Goal: Transaction & Acquisition: Purchase product/service

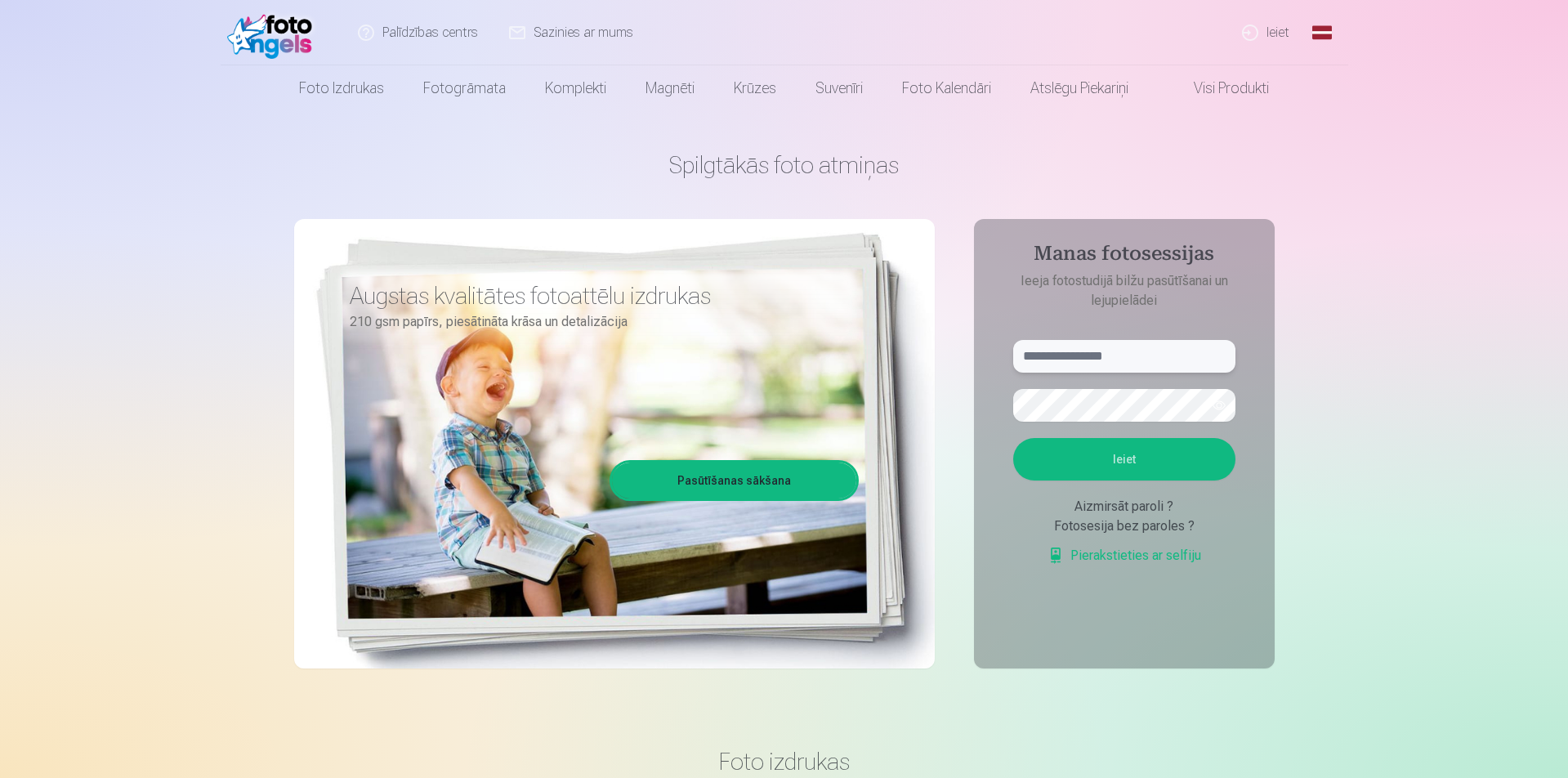
click at [1146, 359] on input "text" at bounding box center [1124, 356] width 223 height 33
type input "**********"
click at [1135, 444] on button "Ieiet" at bounding box center [1124, 459] width 223 height 43
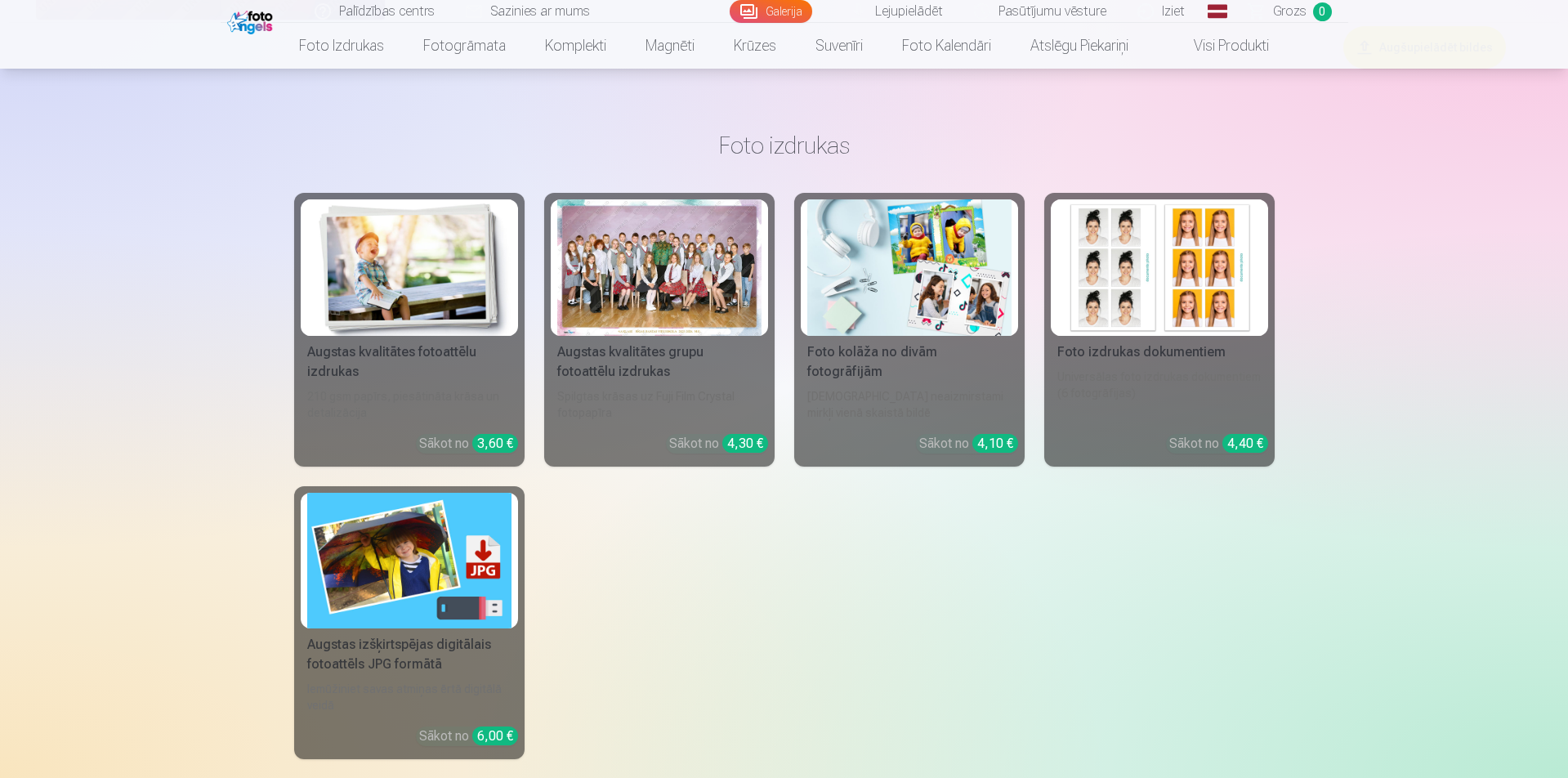
scroll to position [12674, 0]
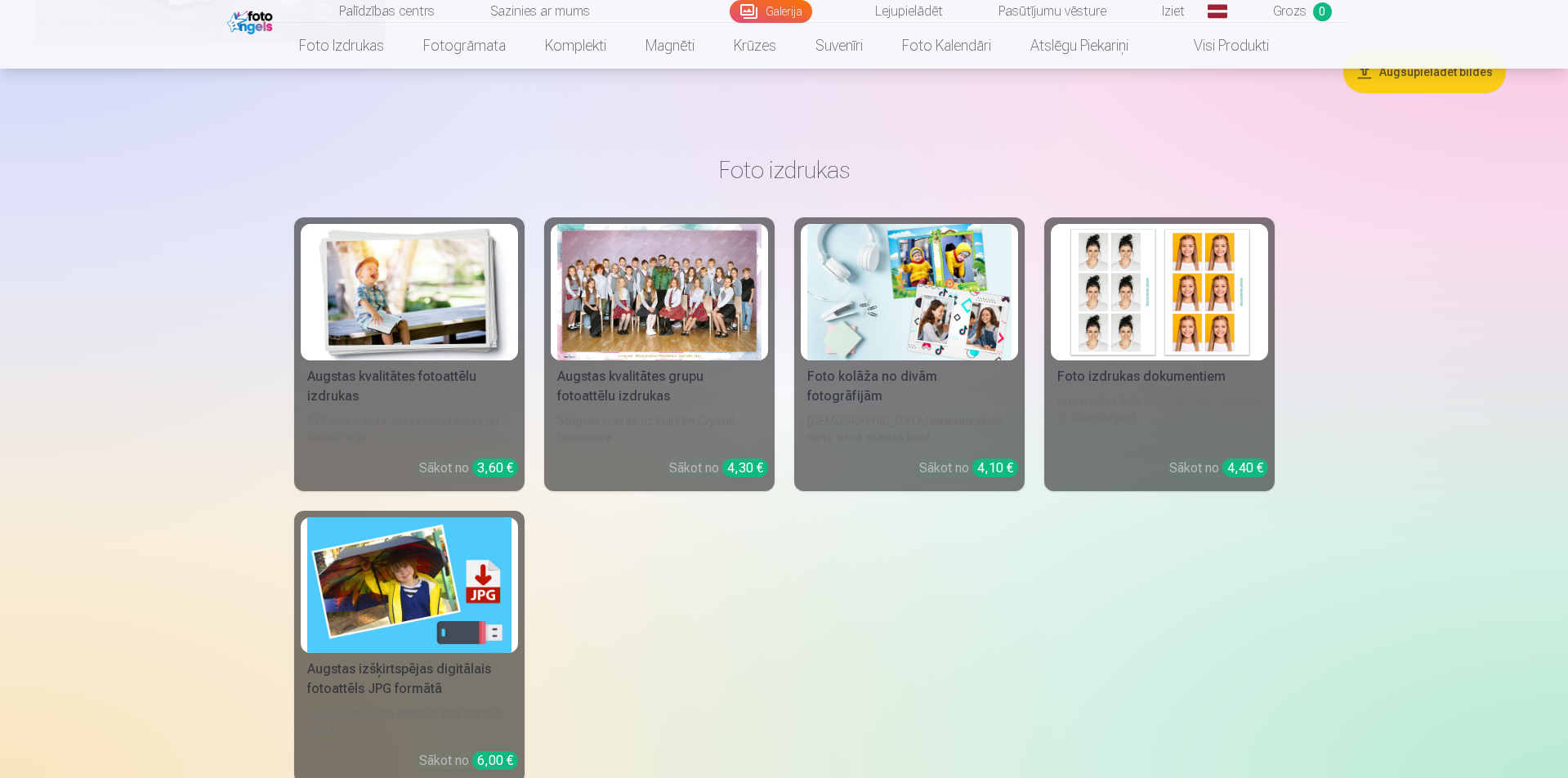
click at [616, 385] on div "Augstas kvalitātes grupu fotoattēlu izdrukas" at bounding box center [660, 387] width 218 height 40
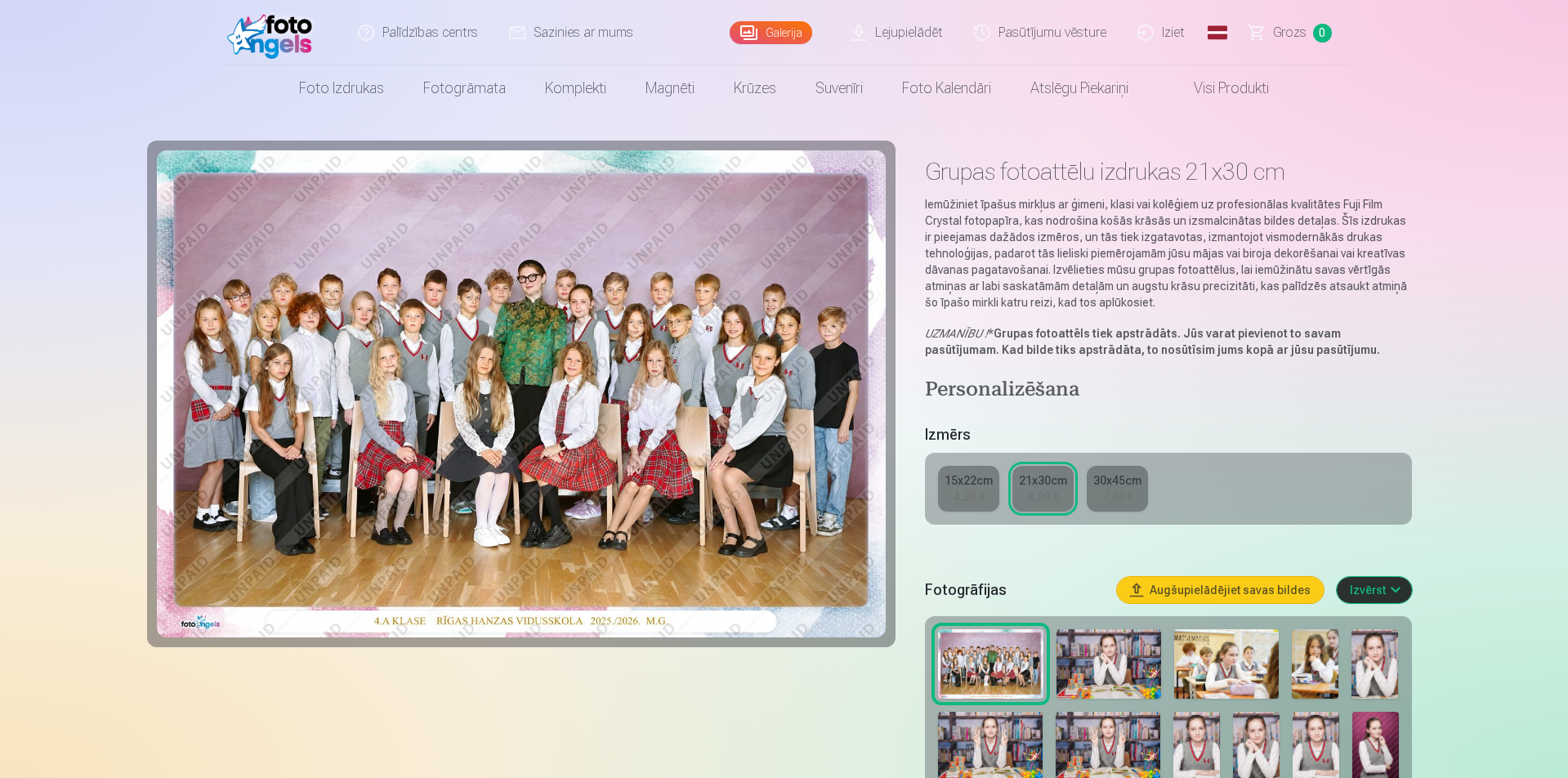
click at [983, 491] on div "4,30 €" at bounding box center [968, 497] width 31 height 17
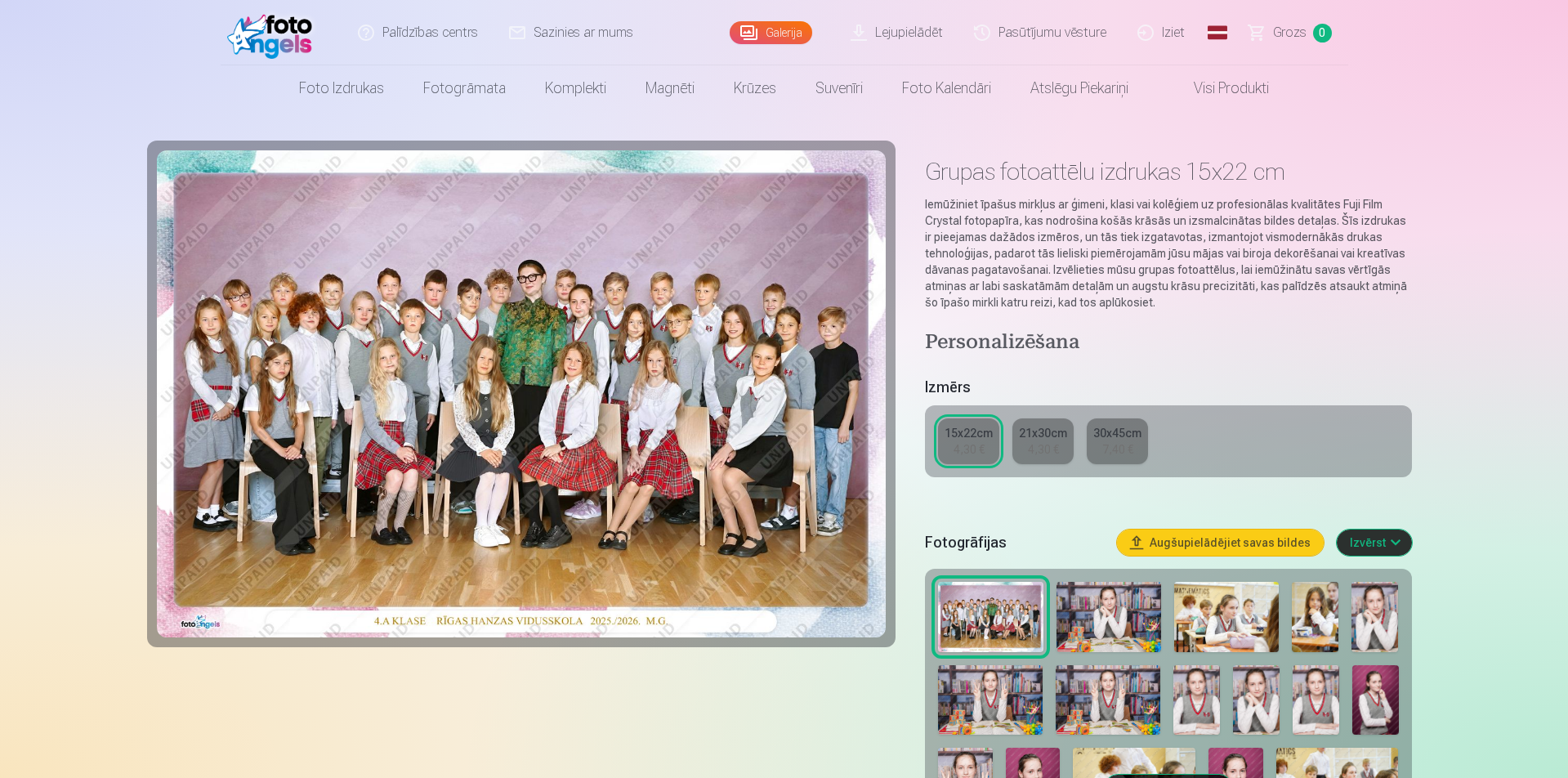
click at [1027, 439] on div "21x30cm" at bounding box center [1043, 434] width 48 height 17
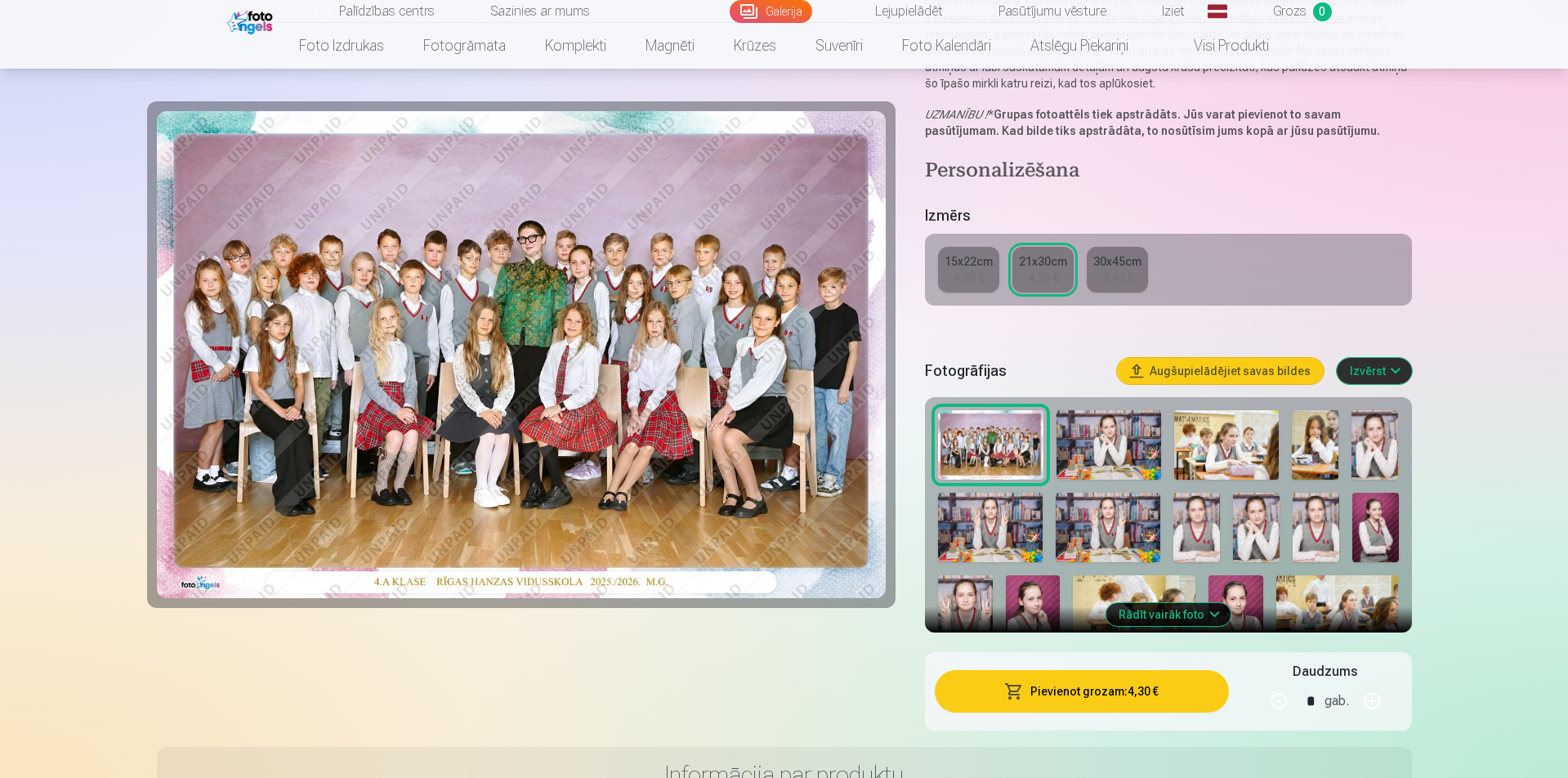
scroll to position [245, 0]
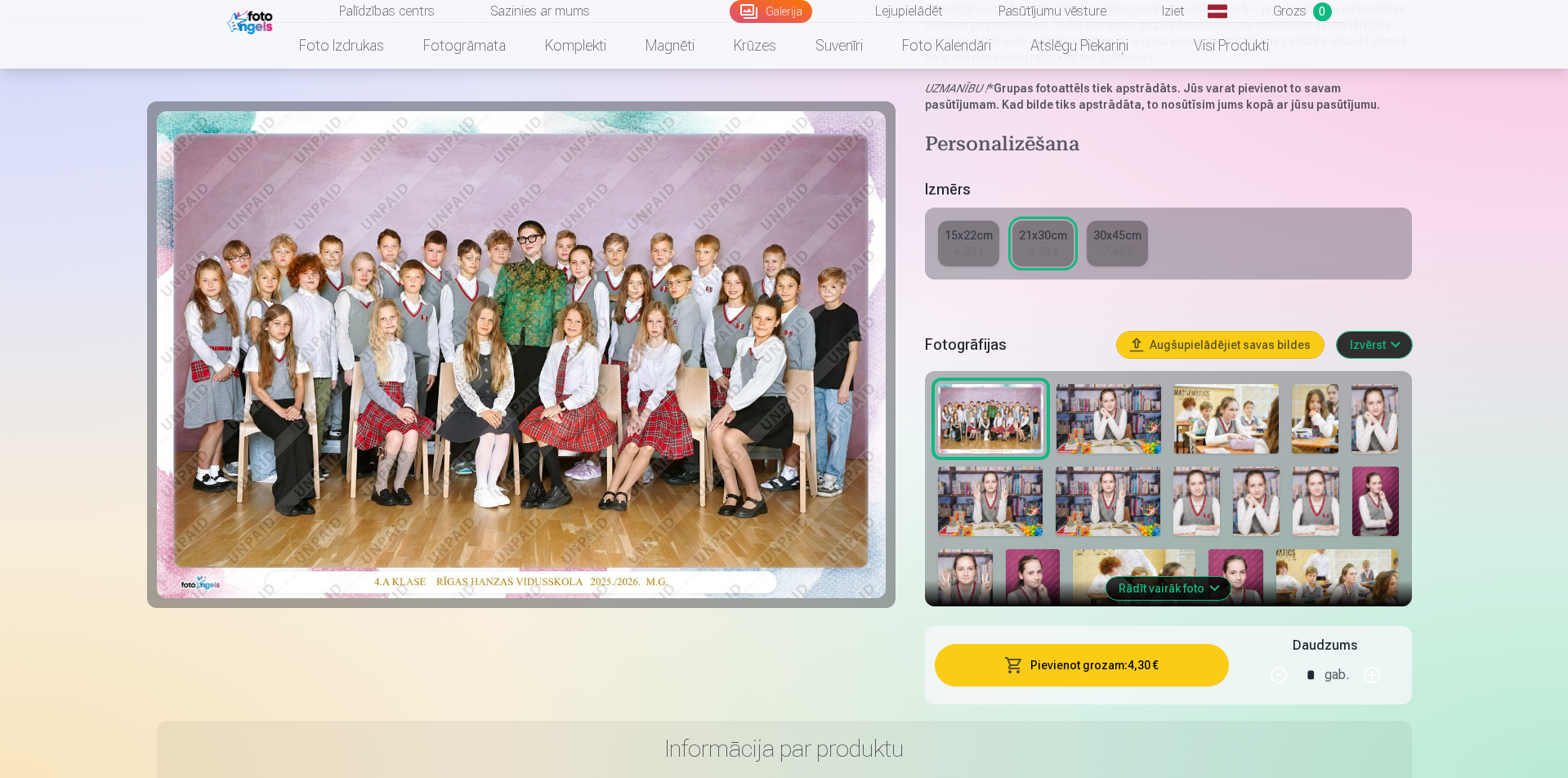
click at [1079, 666] on button "Pievienot grozam : 4,30 €" at bounding box center [1081, 665] width 294 height 43
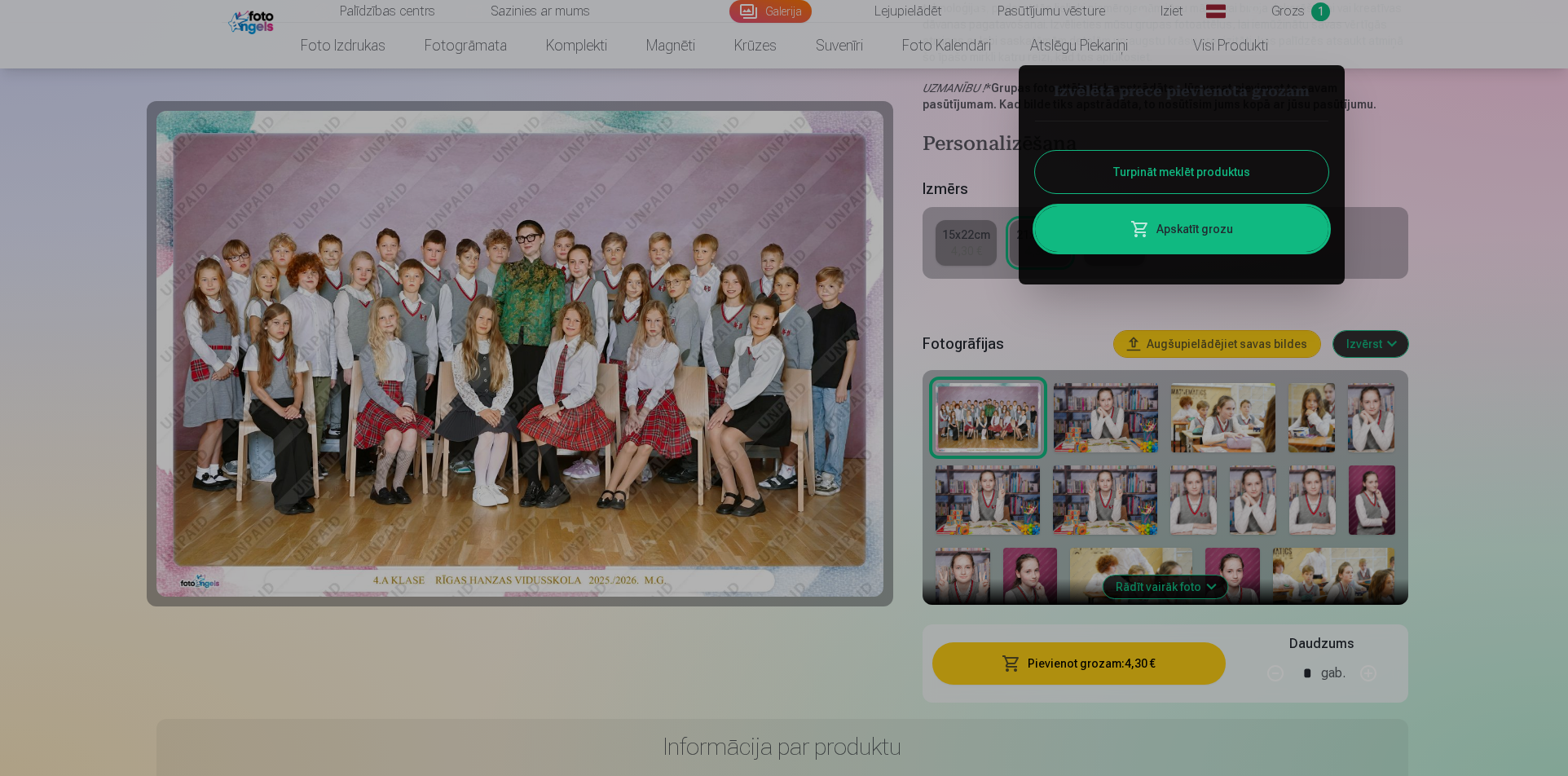
click at [1126, 177] on button "Turpināt meklēt produktus" at bounding box center [1181, 172] width 293 height 42
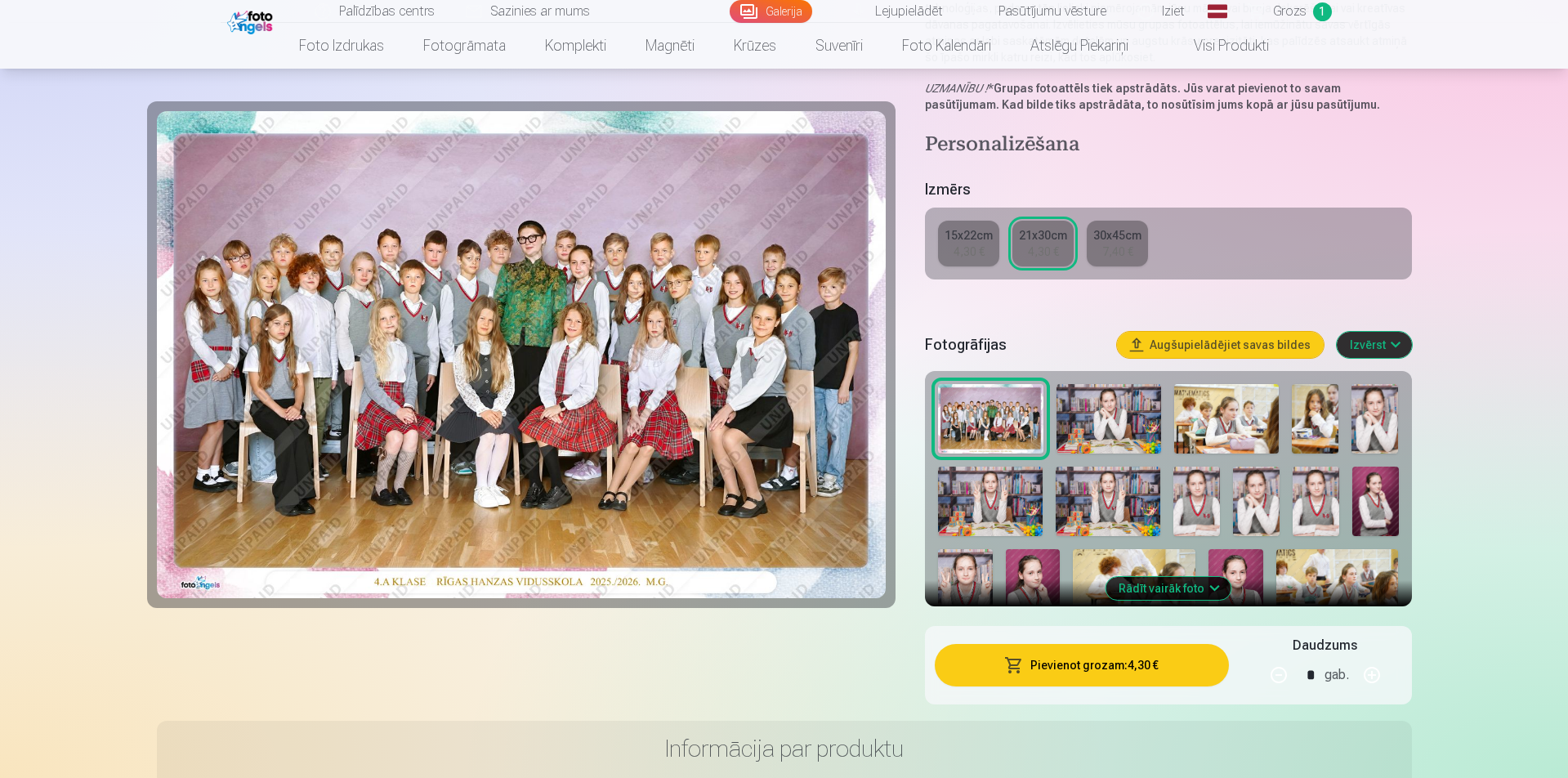
click at [1393, 345] on button "Izvērst" at bounding box center [1374, 344] width 75 height 26
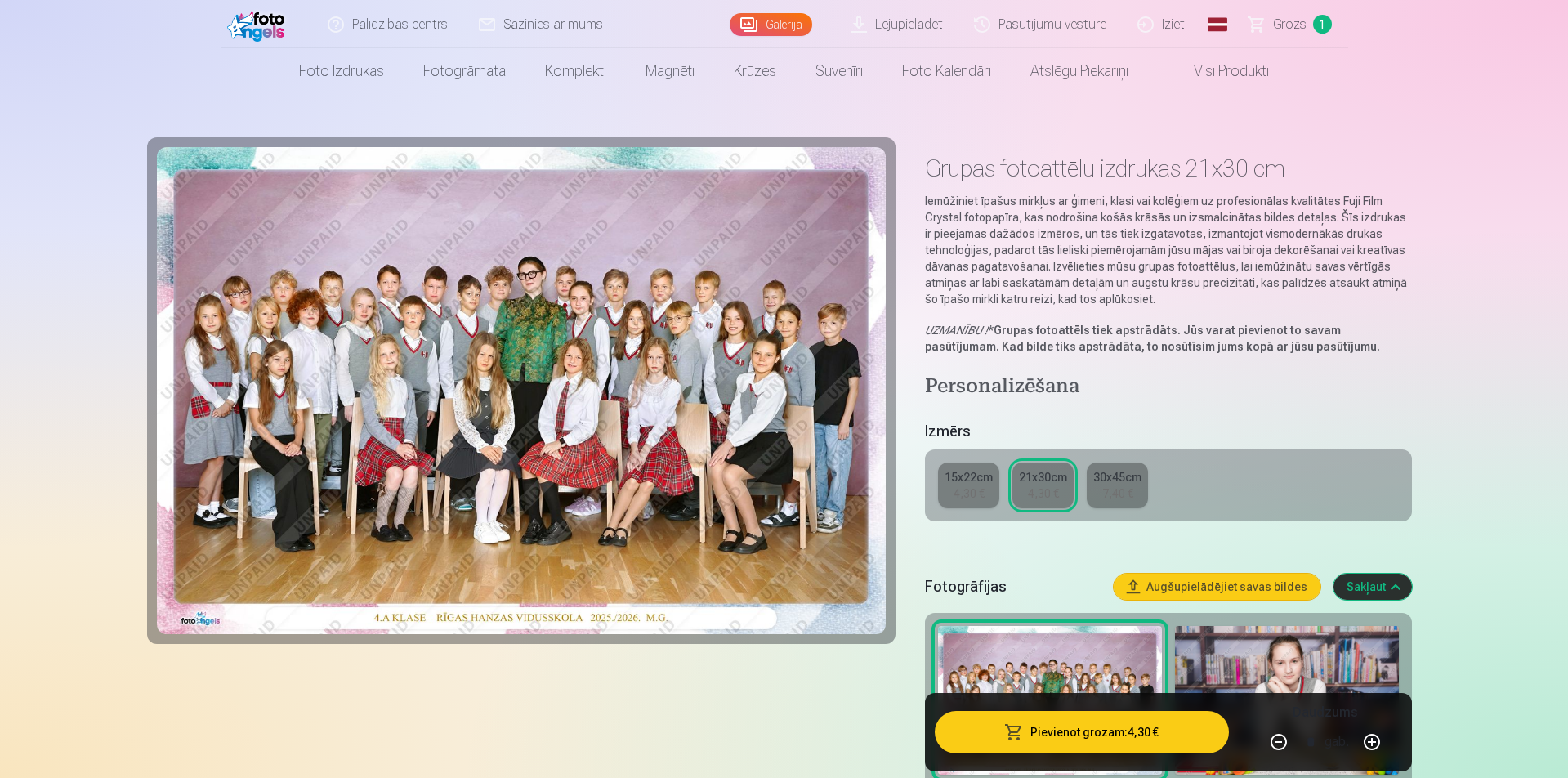
scroll to position [0, 0]
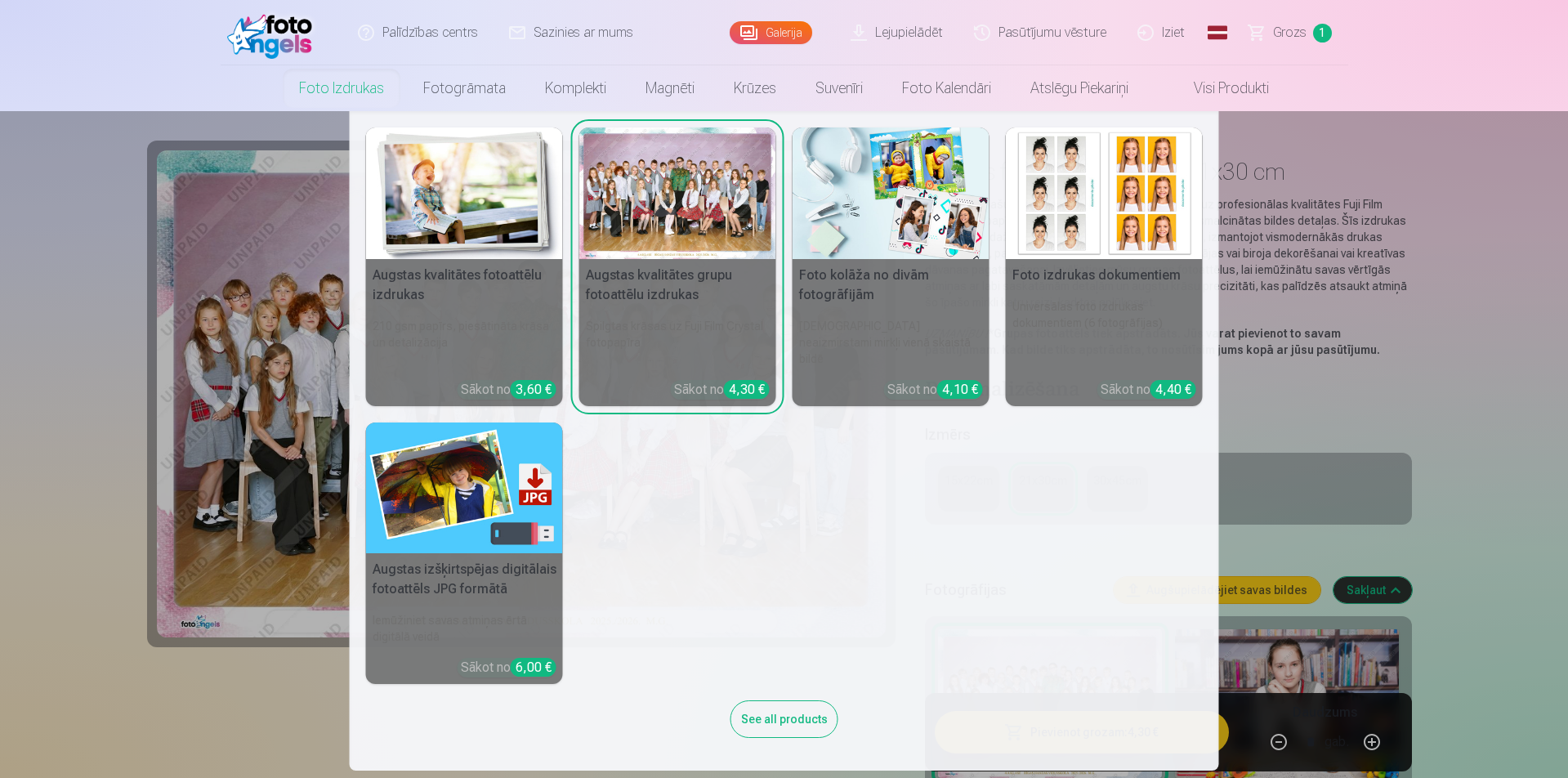
click at [476, 268] on h5 "Augstas kvalitātes fotoattēlu izdrukas" at bounding box center [464, 285] width 197 height 52
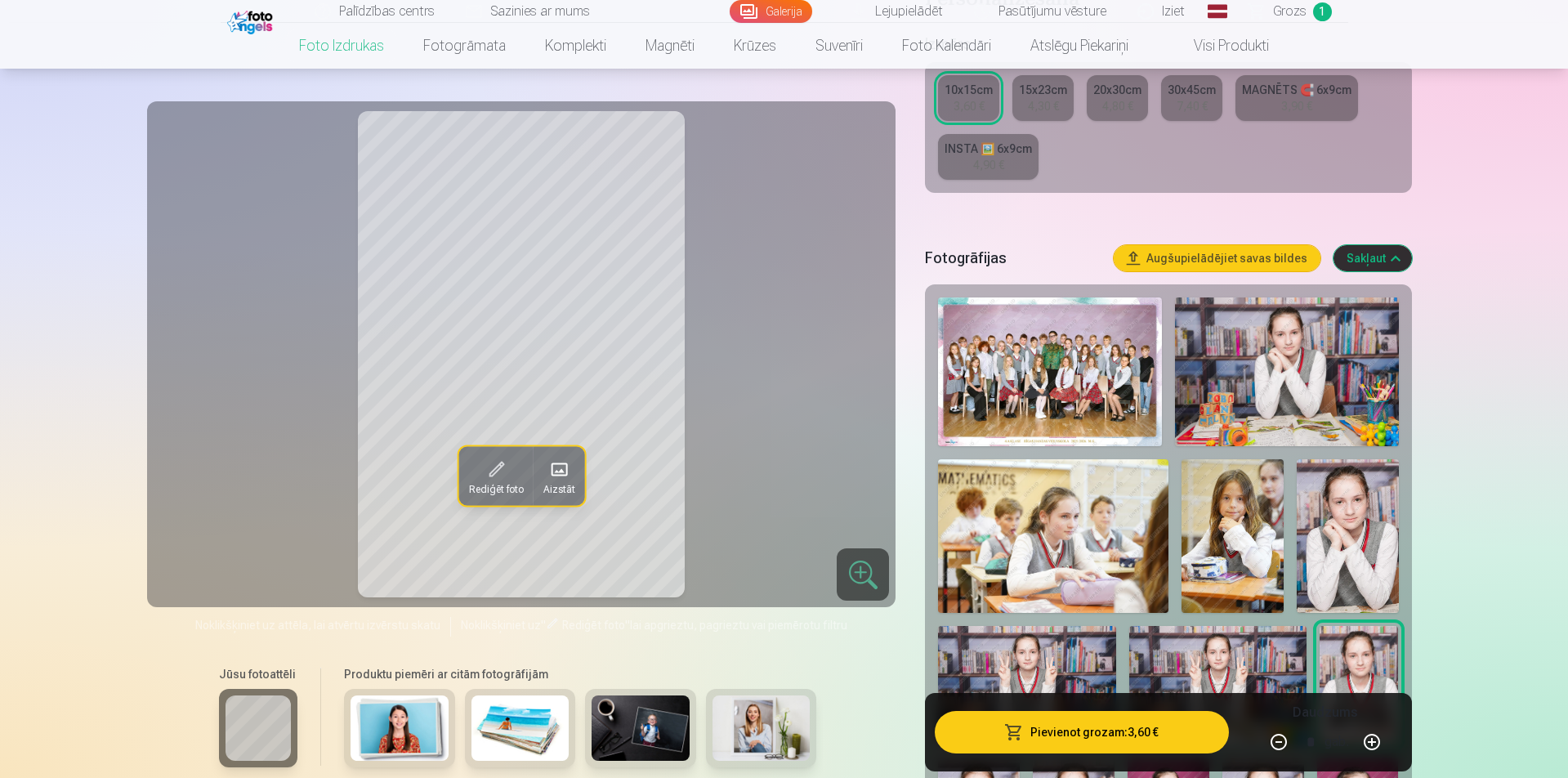
scroll to position [409, 0]
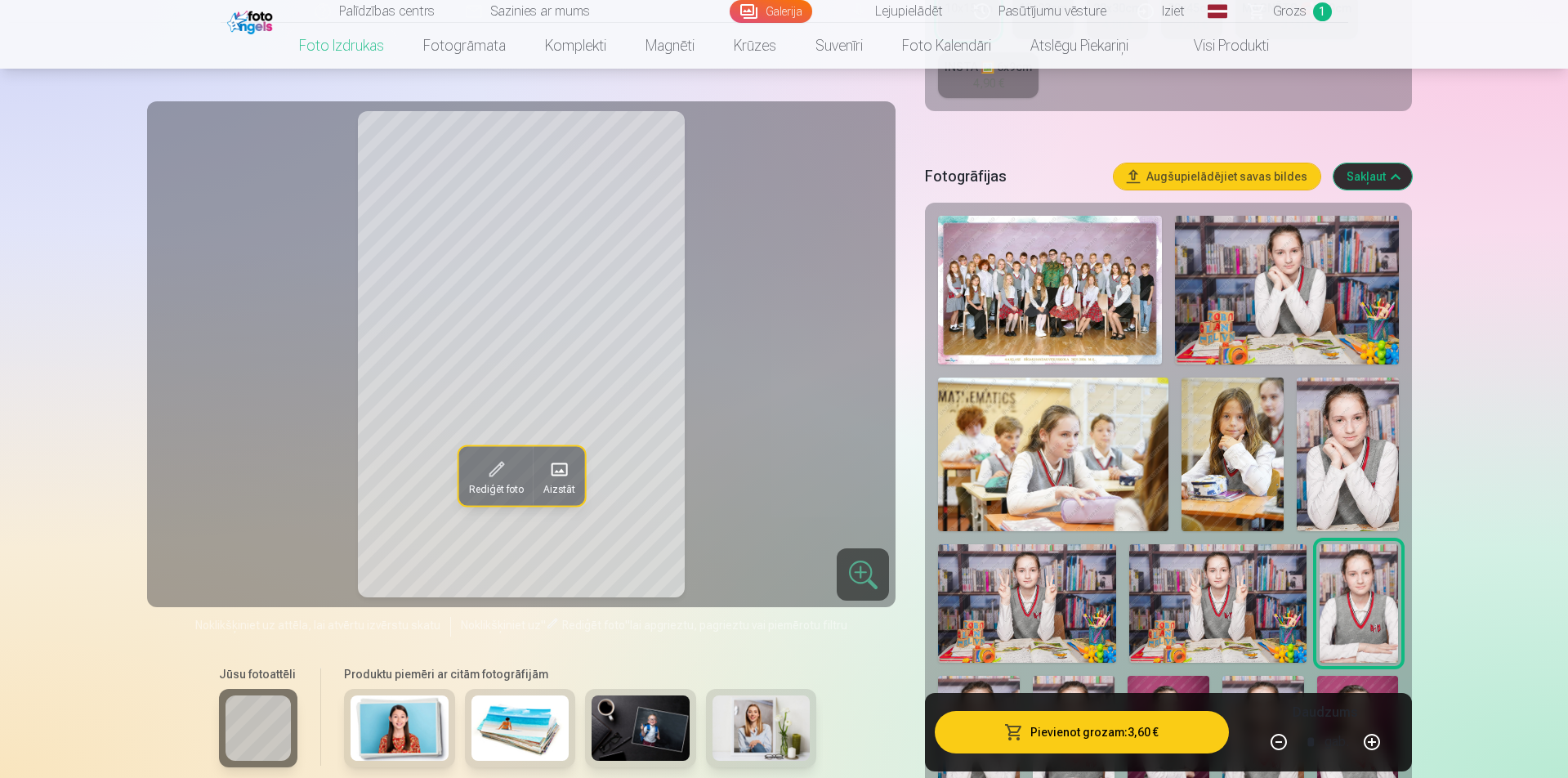
click at [1355, 479] on img at bounding box center [1347, 454] width 102 height 152
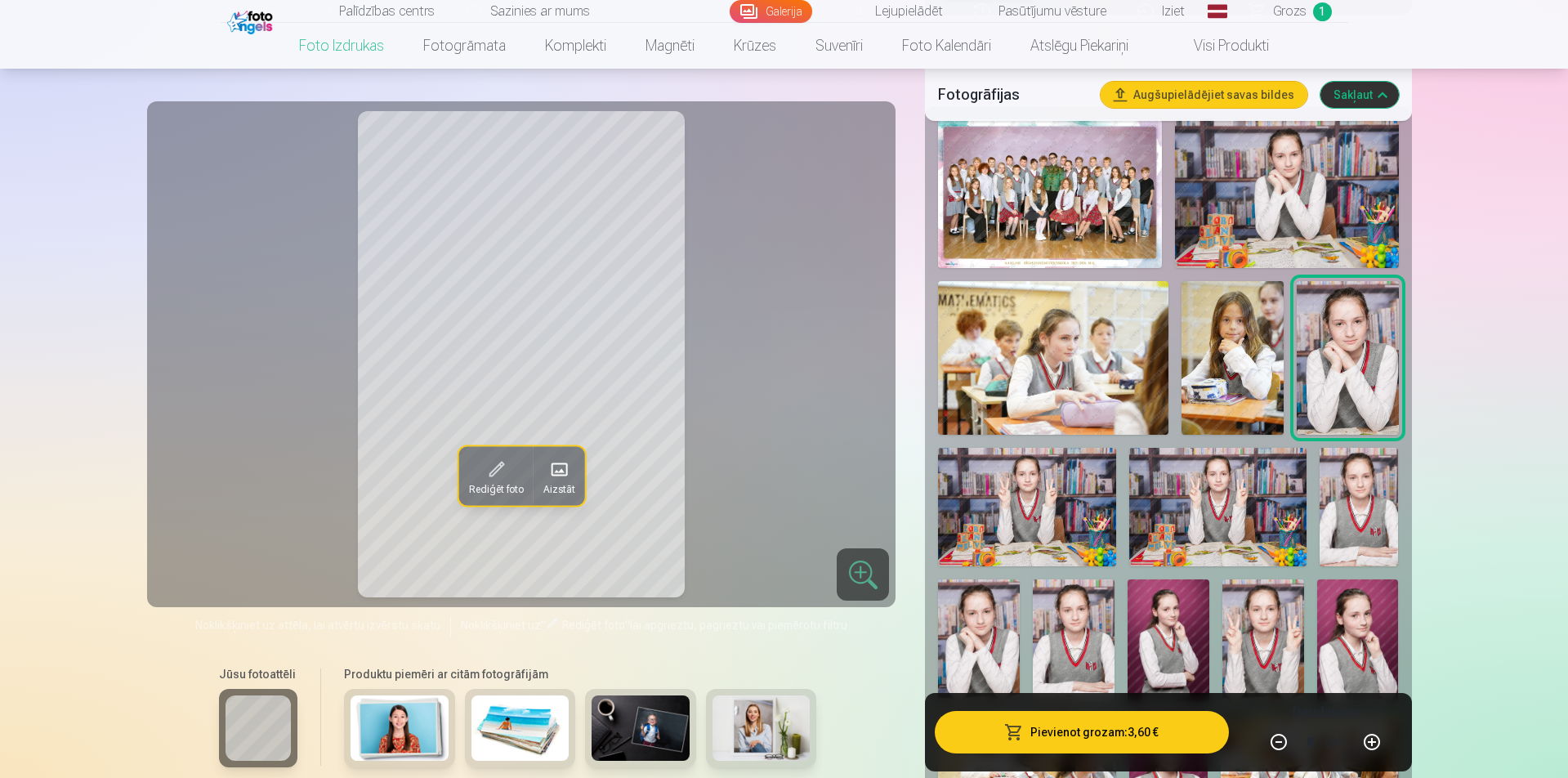
scroll to position [572, 0]
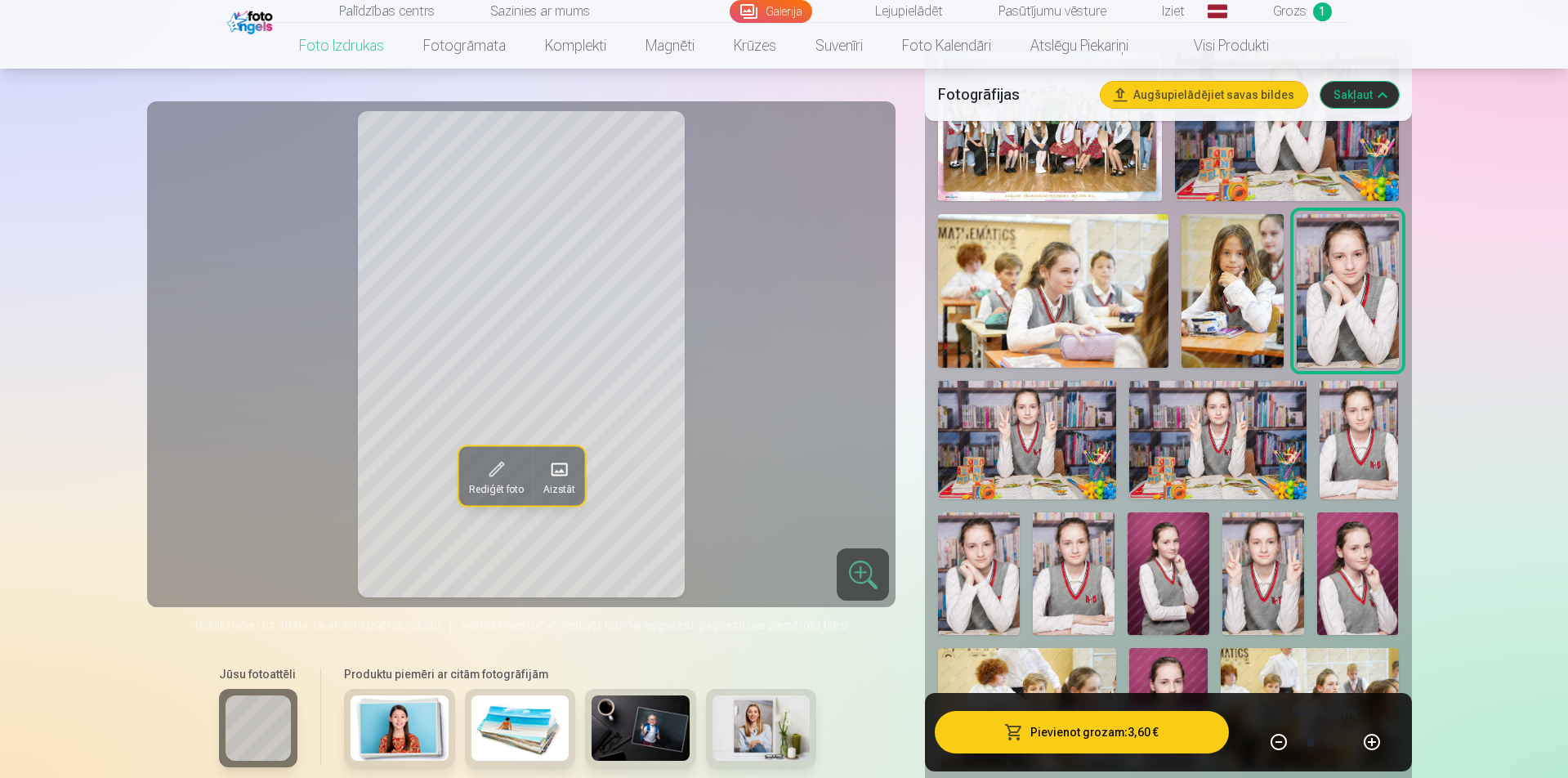
click at [1246, 468] on img at bounding box center [1218, 440] width 177 height 119
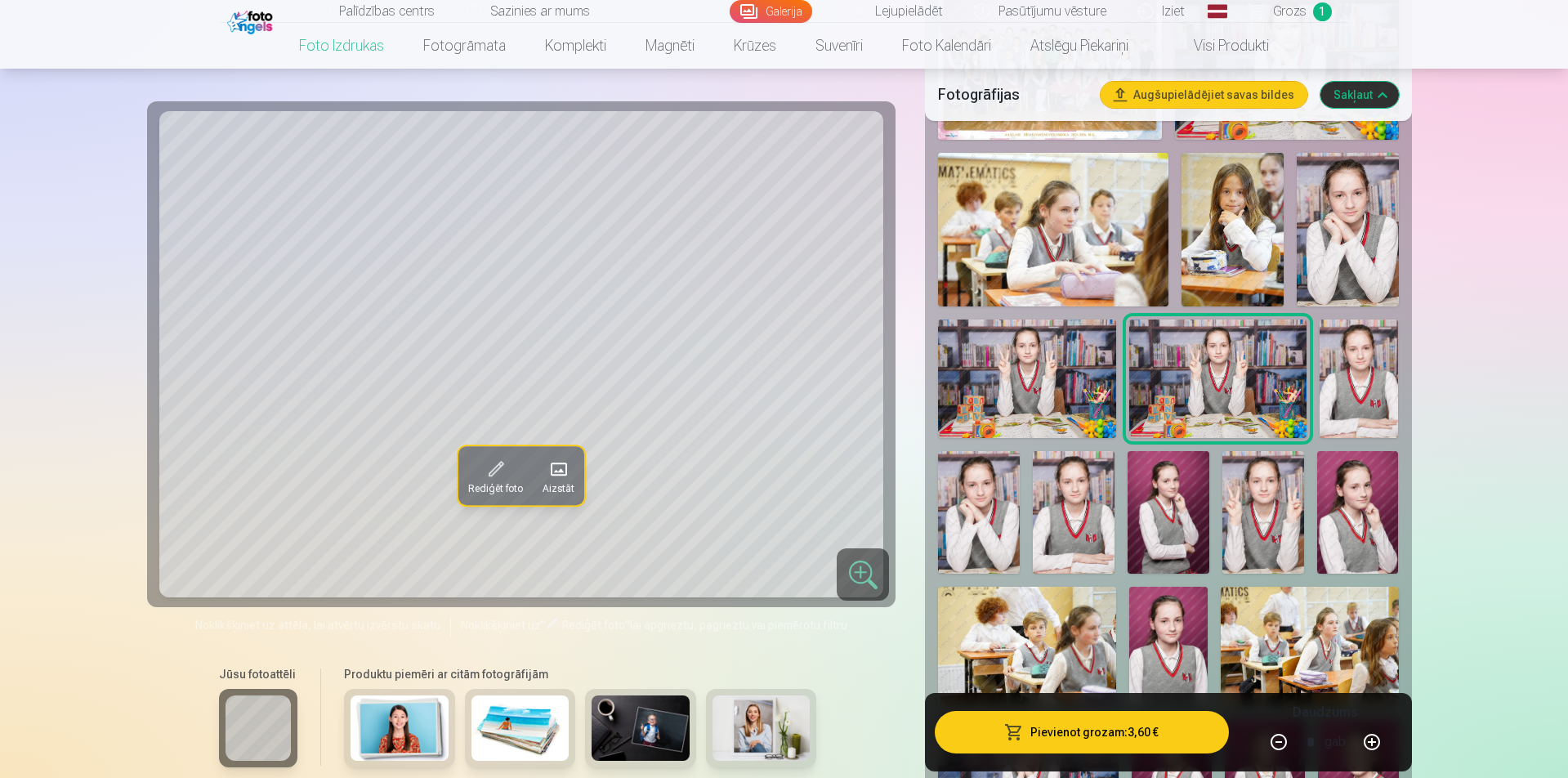
scroll to position [735, 0]
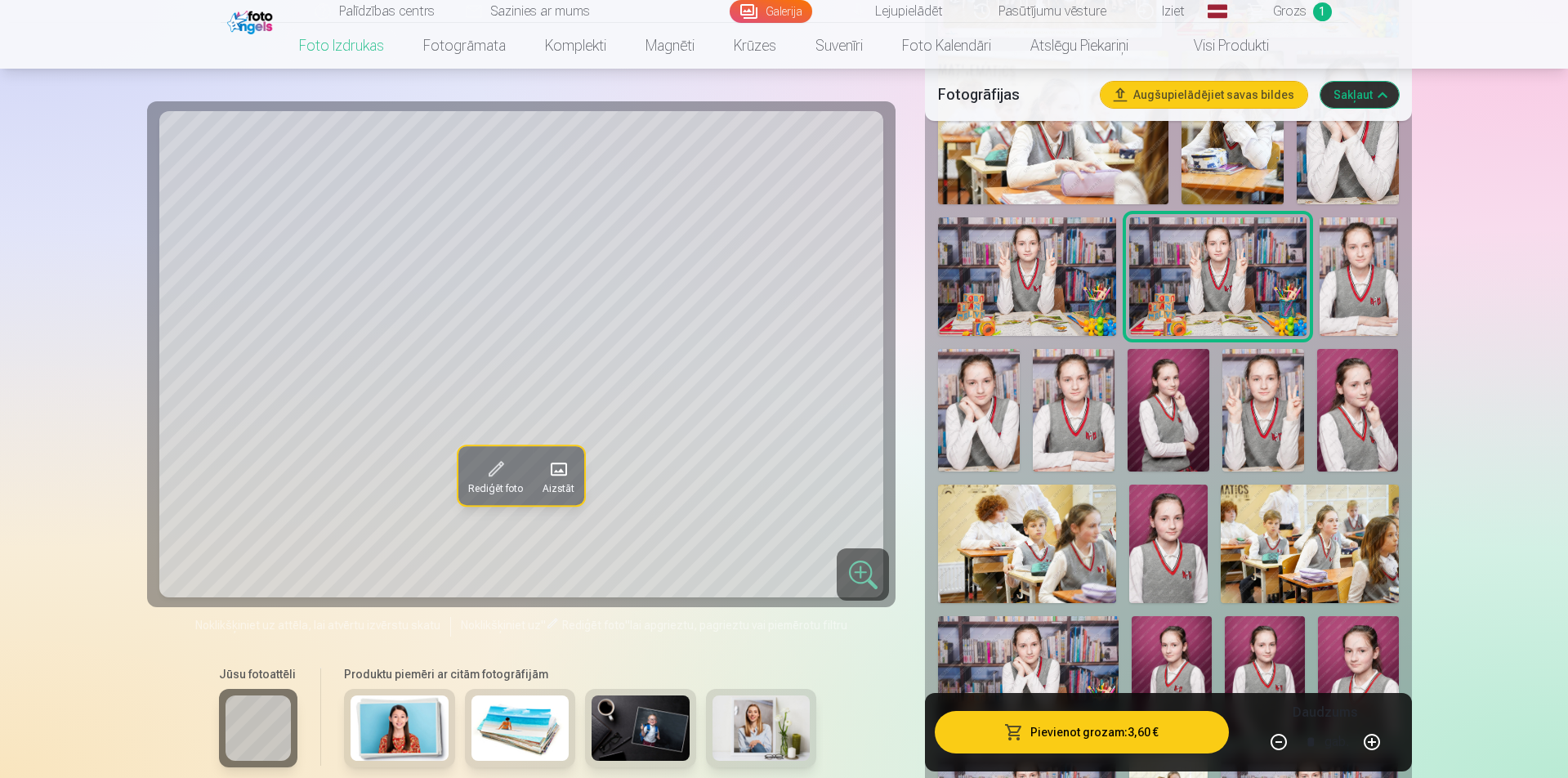
click at [1175, 449] on img at bounding box center [1168, 411] width 82 height 123
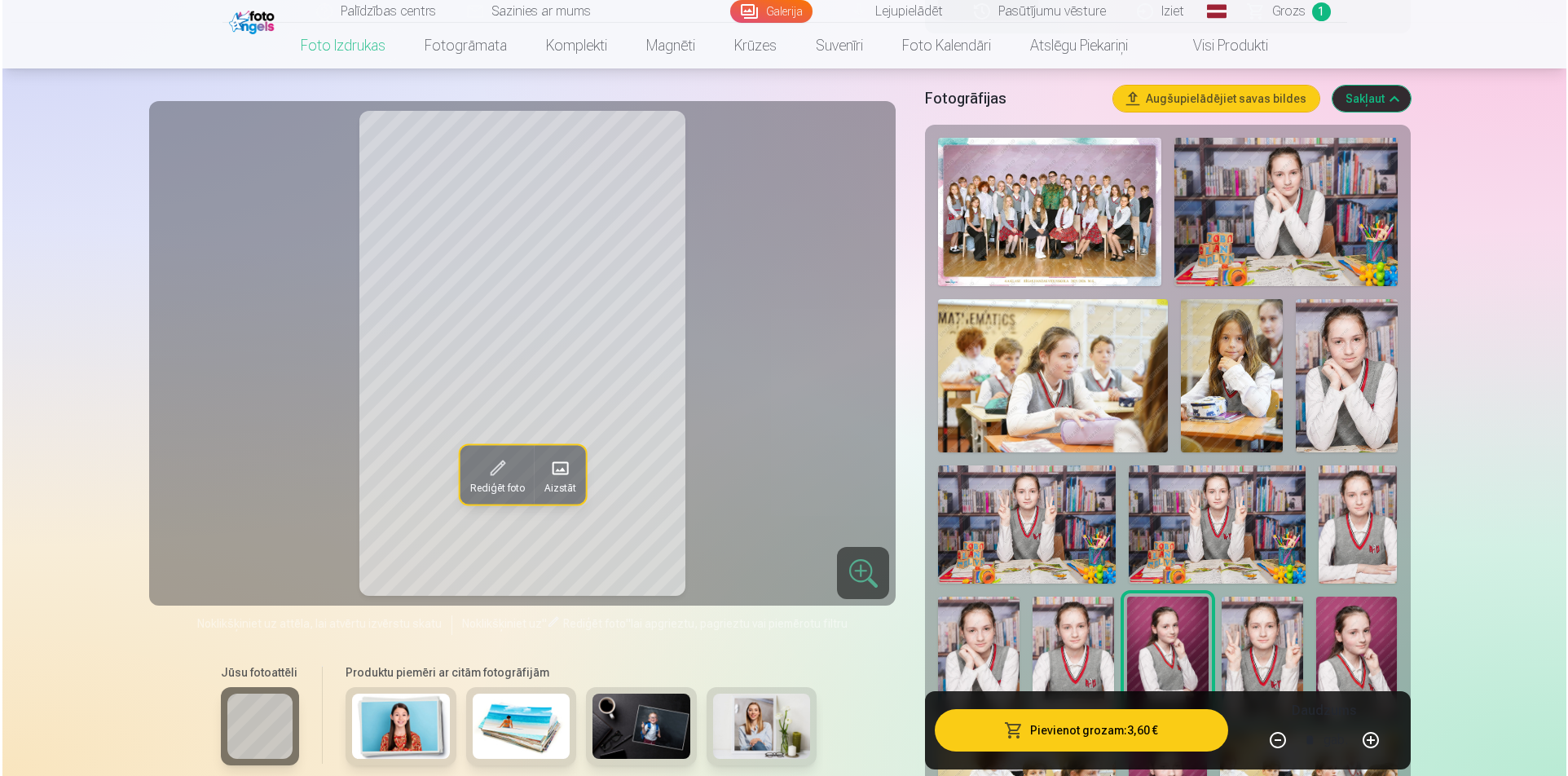
scroll to position [490, 0]
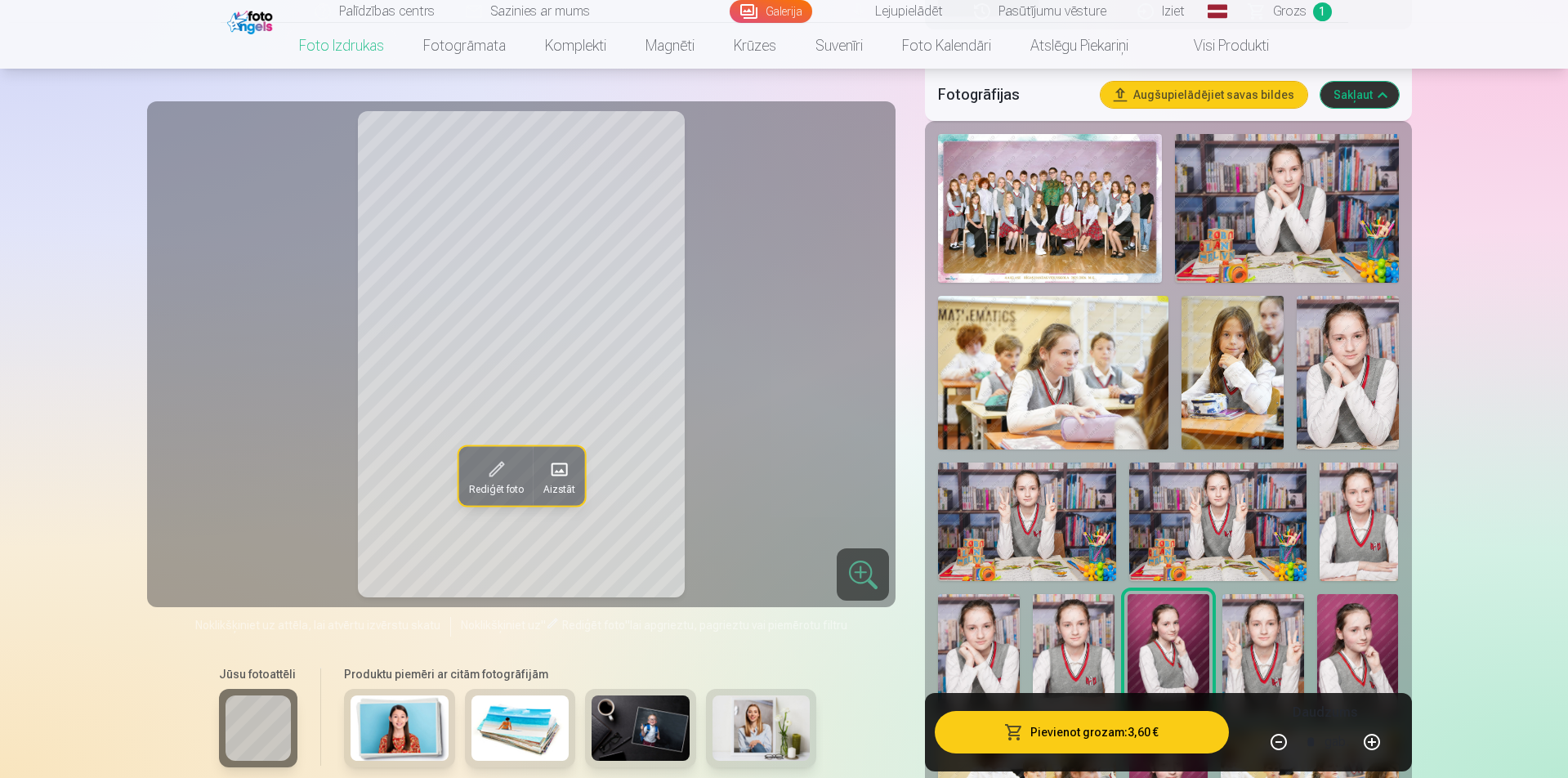
click at [1322, 399] on img at bounding box center [1347, 372] width 102 height 152
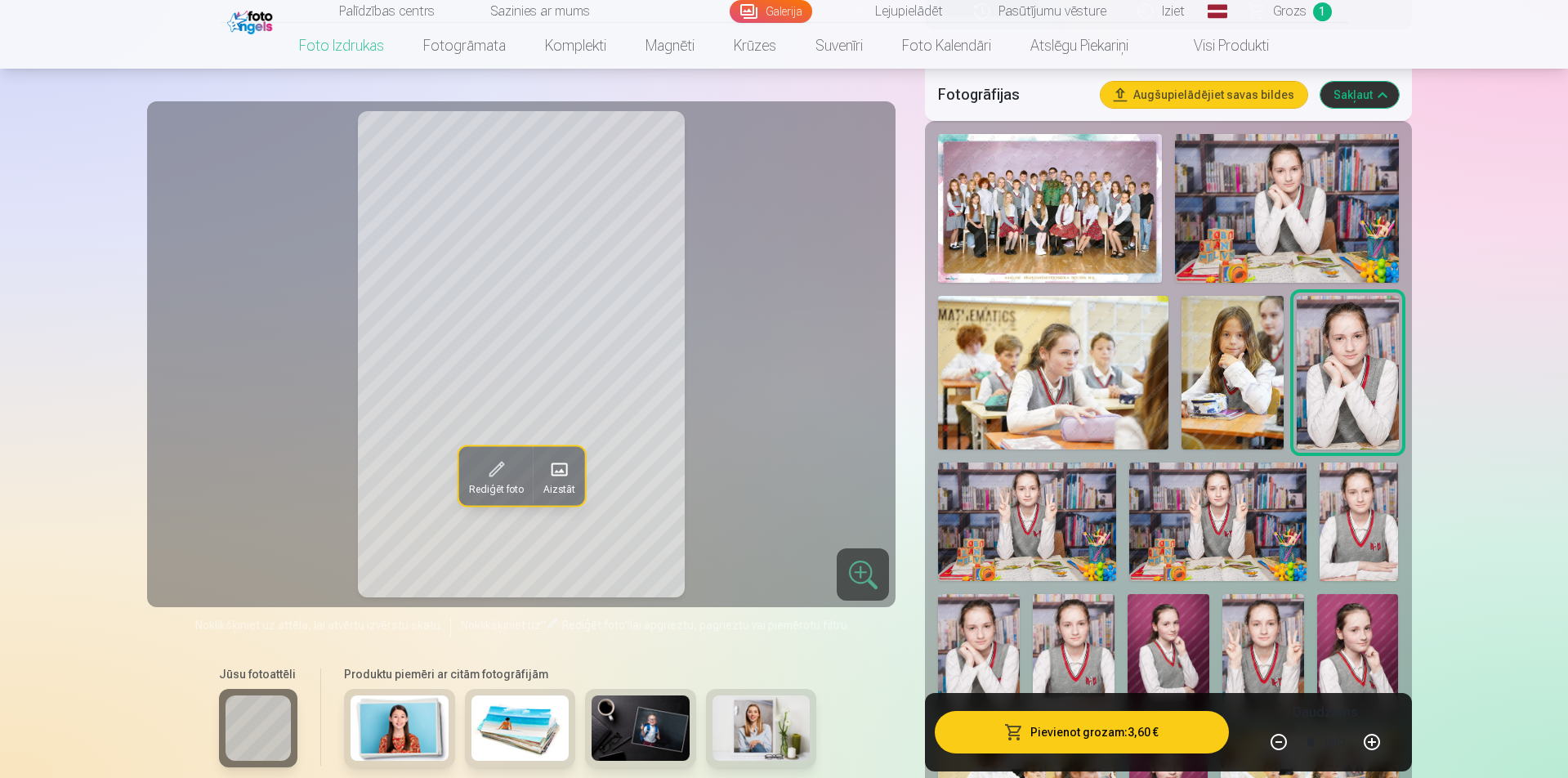
click at [493, 472] on span at bounding box center [495, 469] width 26 height 26
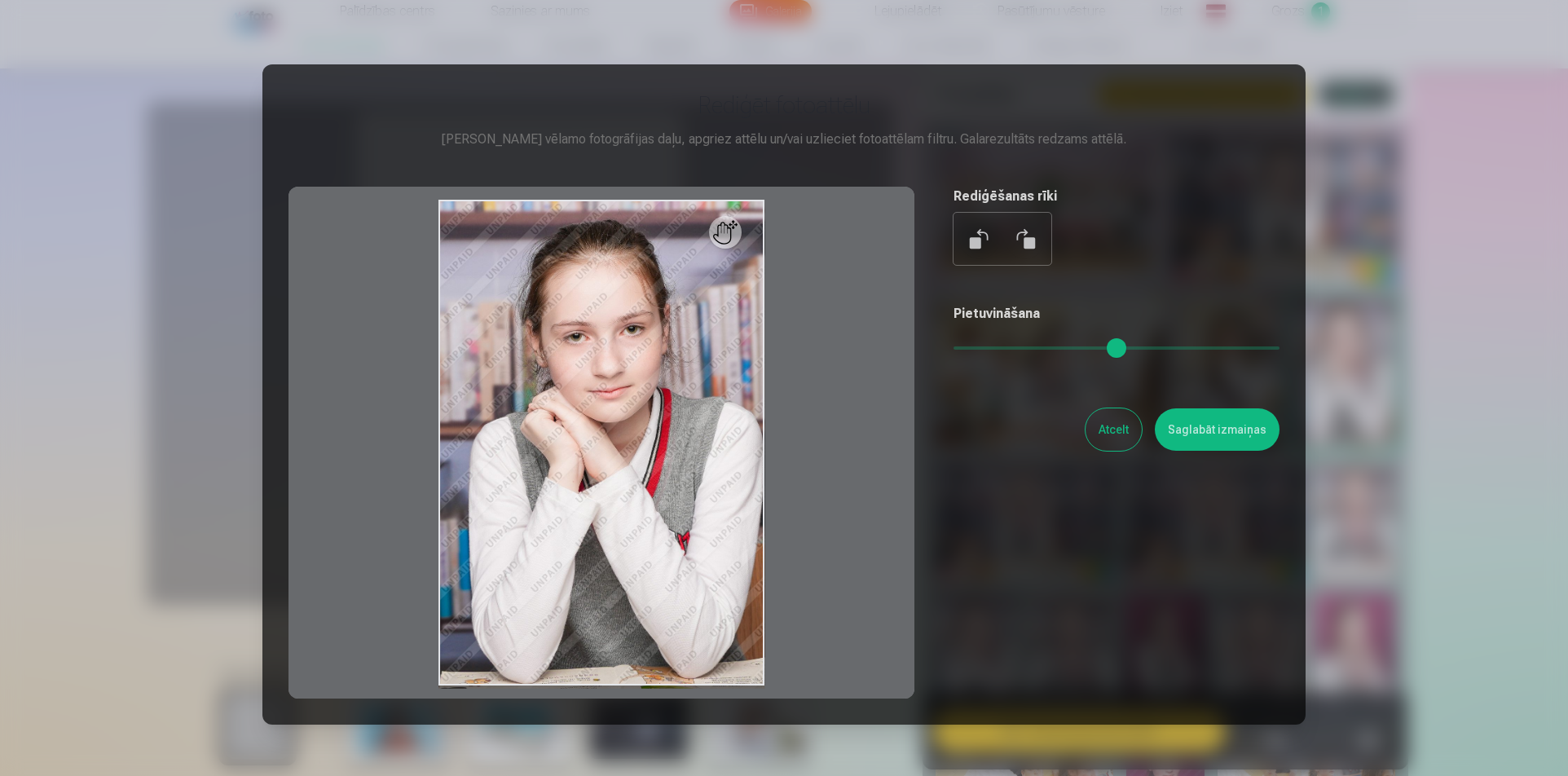
click at [1016, 237] on button at bounding box center [1025, 239] width 39 height 39
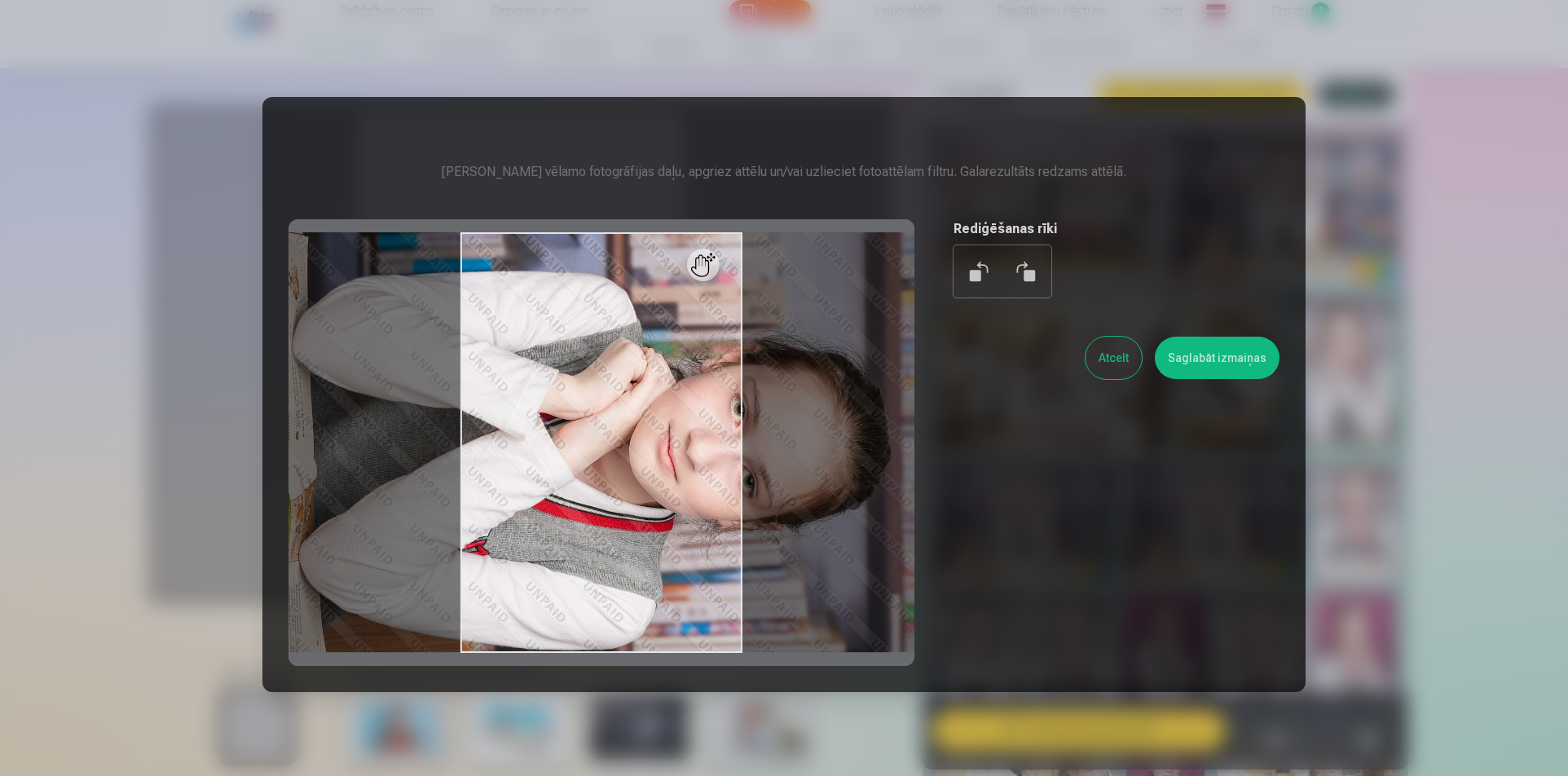
click at [978, 272] on button at bounding box center [980, 272] width 39 height 39
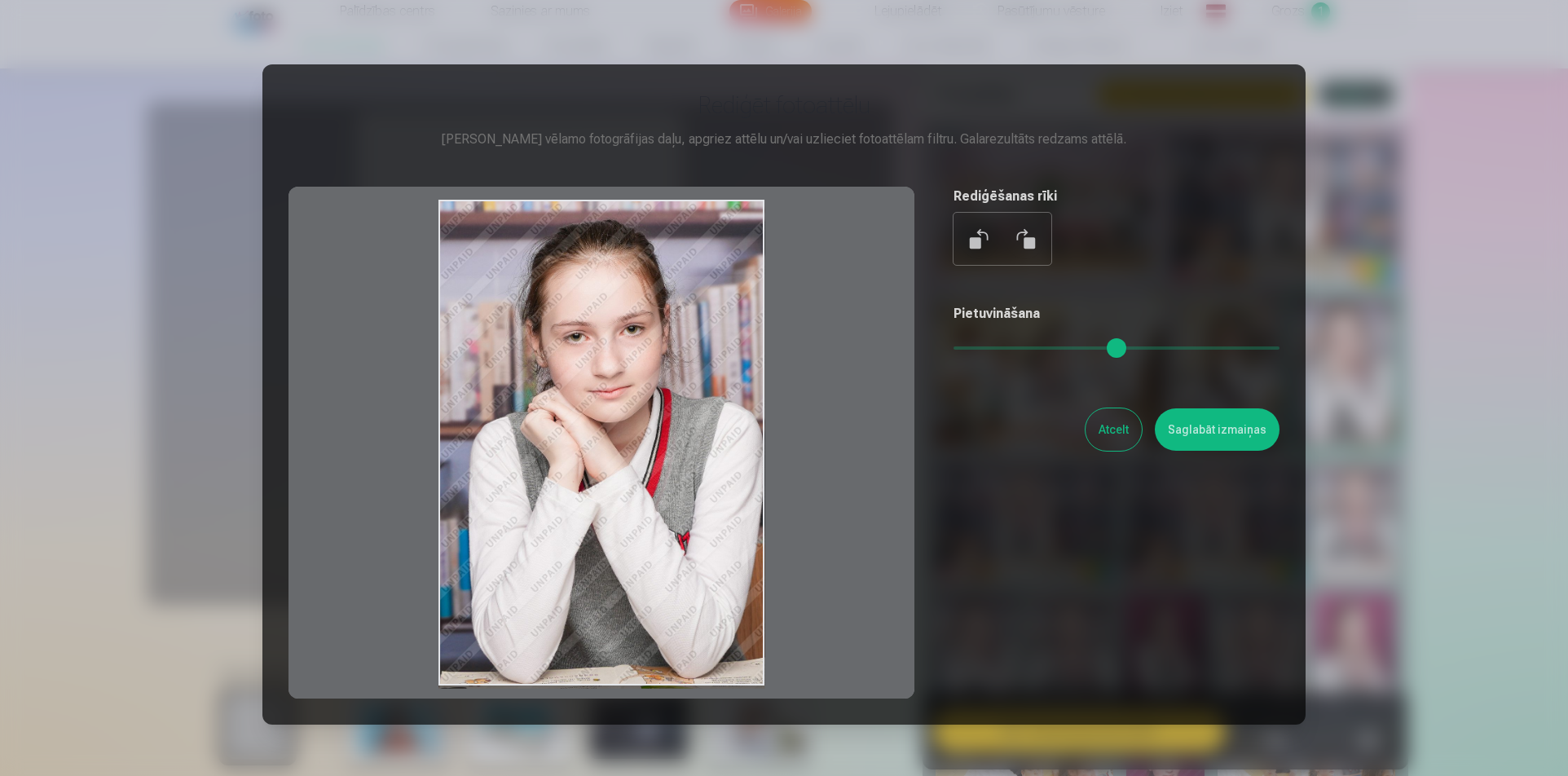
click at [725, 253] on div at bounding box center [601, 442] width 626 height 512
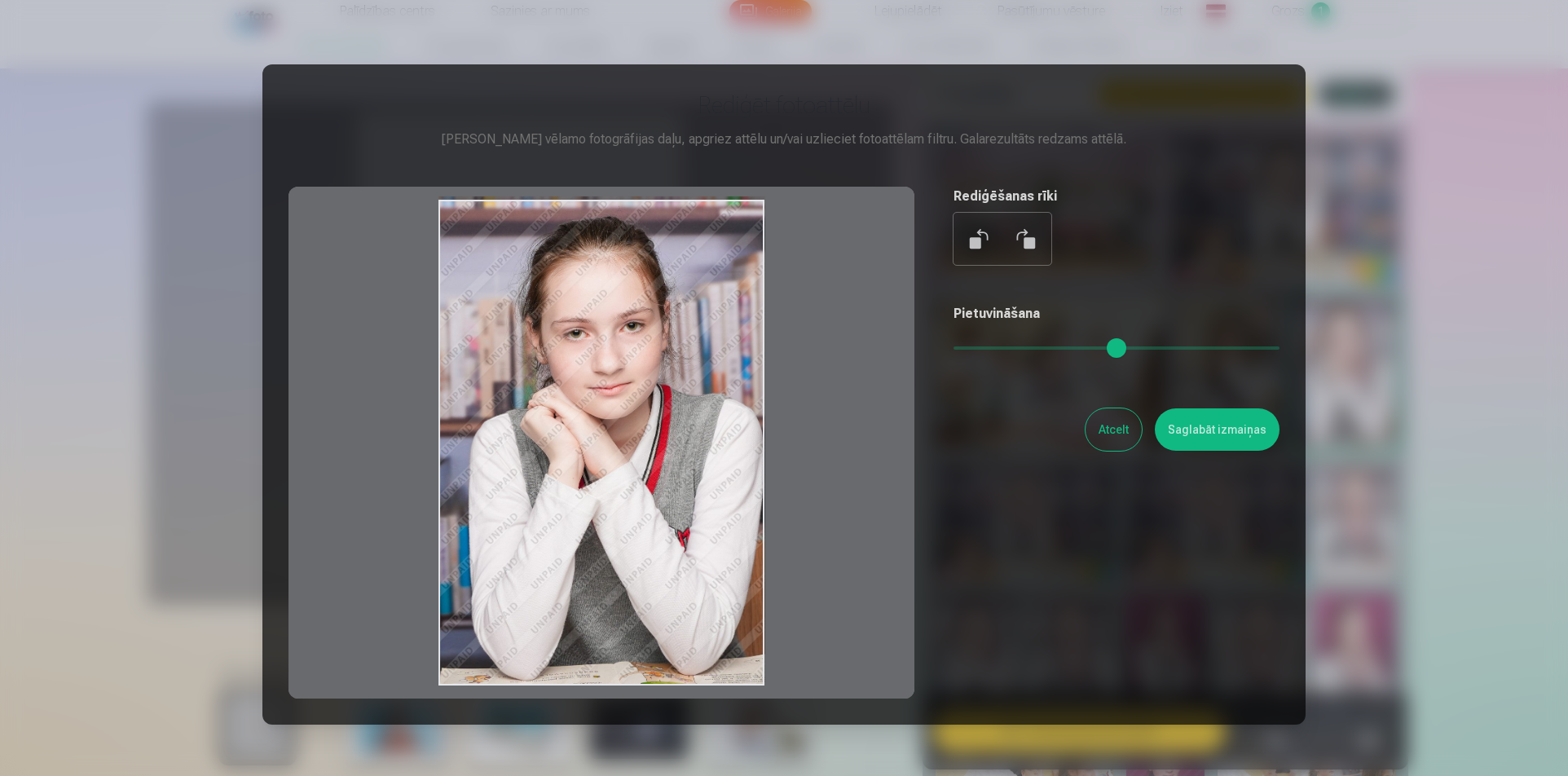
drag, startPoint x: 710, startPoint y: 321, endPoint x: 702, endPoint y: 312, distance: 12.0
click at [702, 312] on div at bounding box center [601, 442] width 626 height 512
click at [1112, 433] on button "Atcelt" at bounding box center [1113, 429] width 56 height 42
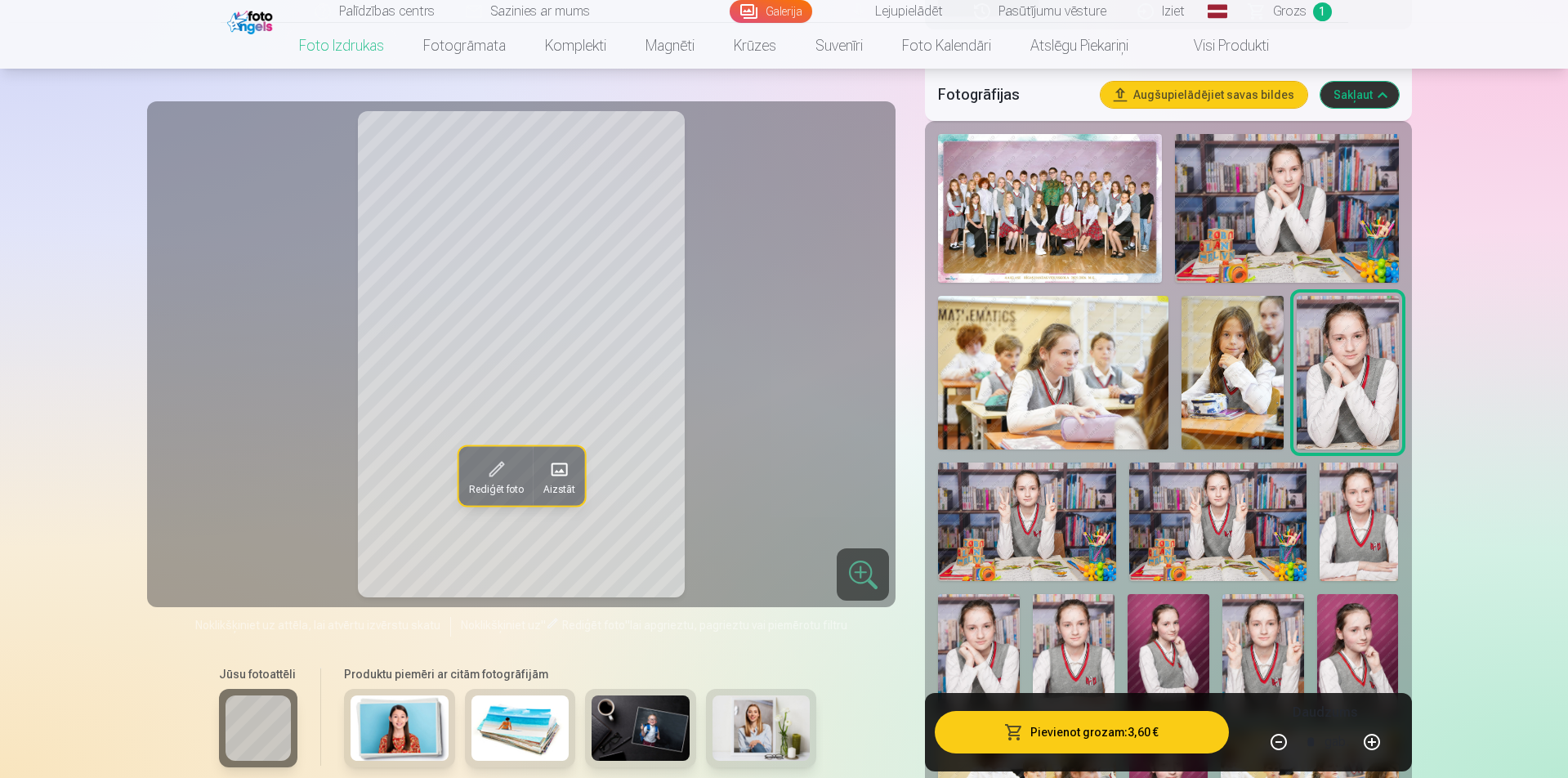
click at [1078, 730] on button "Pievienot grozam : 3,60 €" at bounding box center [1081, 732] width 294 height 43
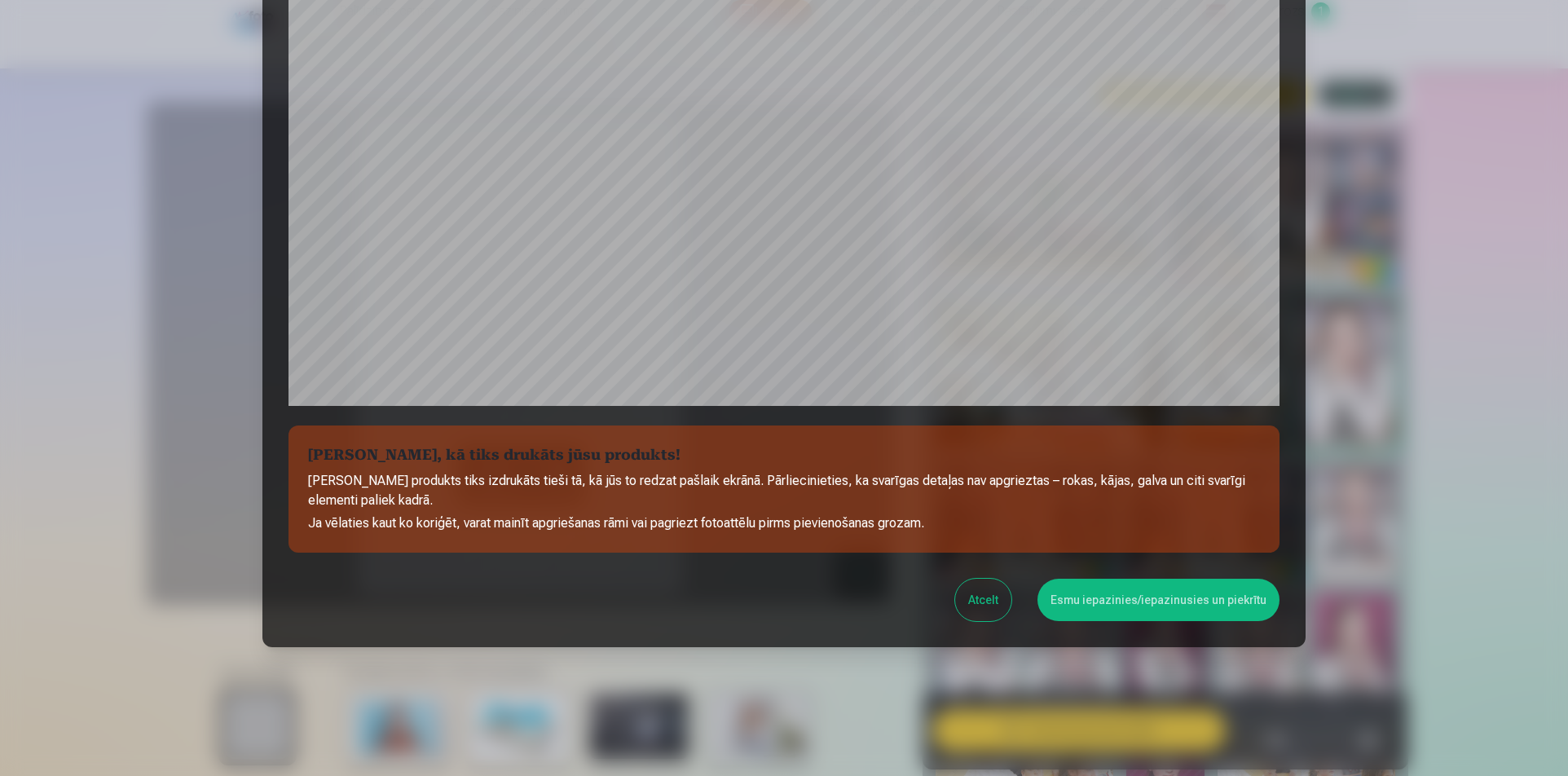
scroll to position [398, 0]
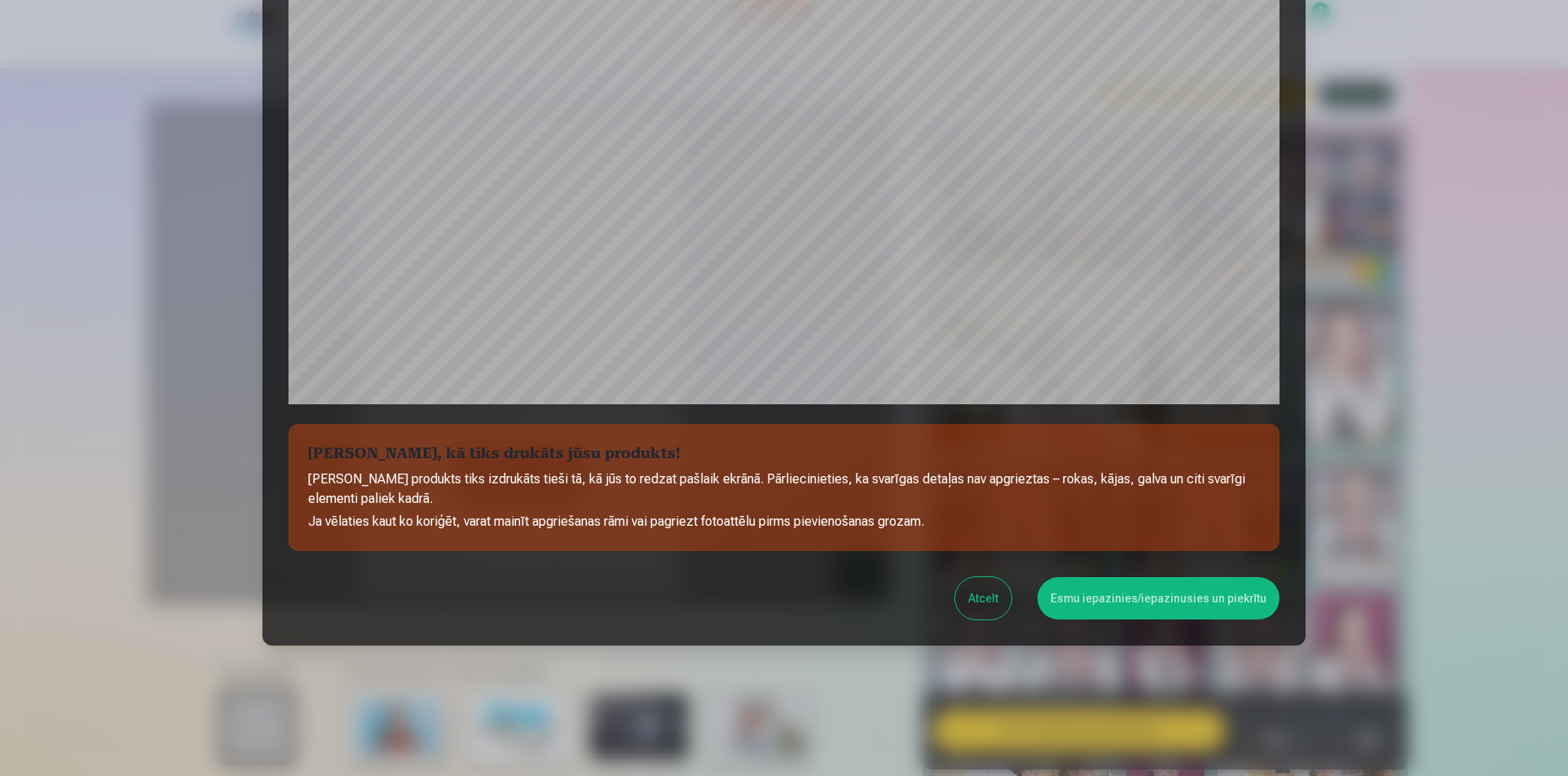
click at [981, 596] on button "Atcelt" at bounding box center [983, 598] width 56 height 42
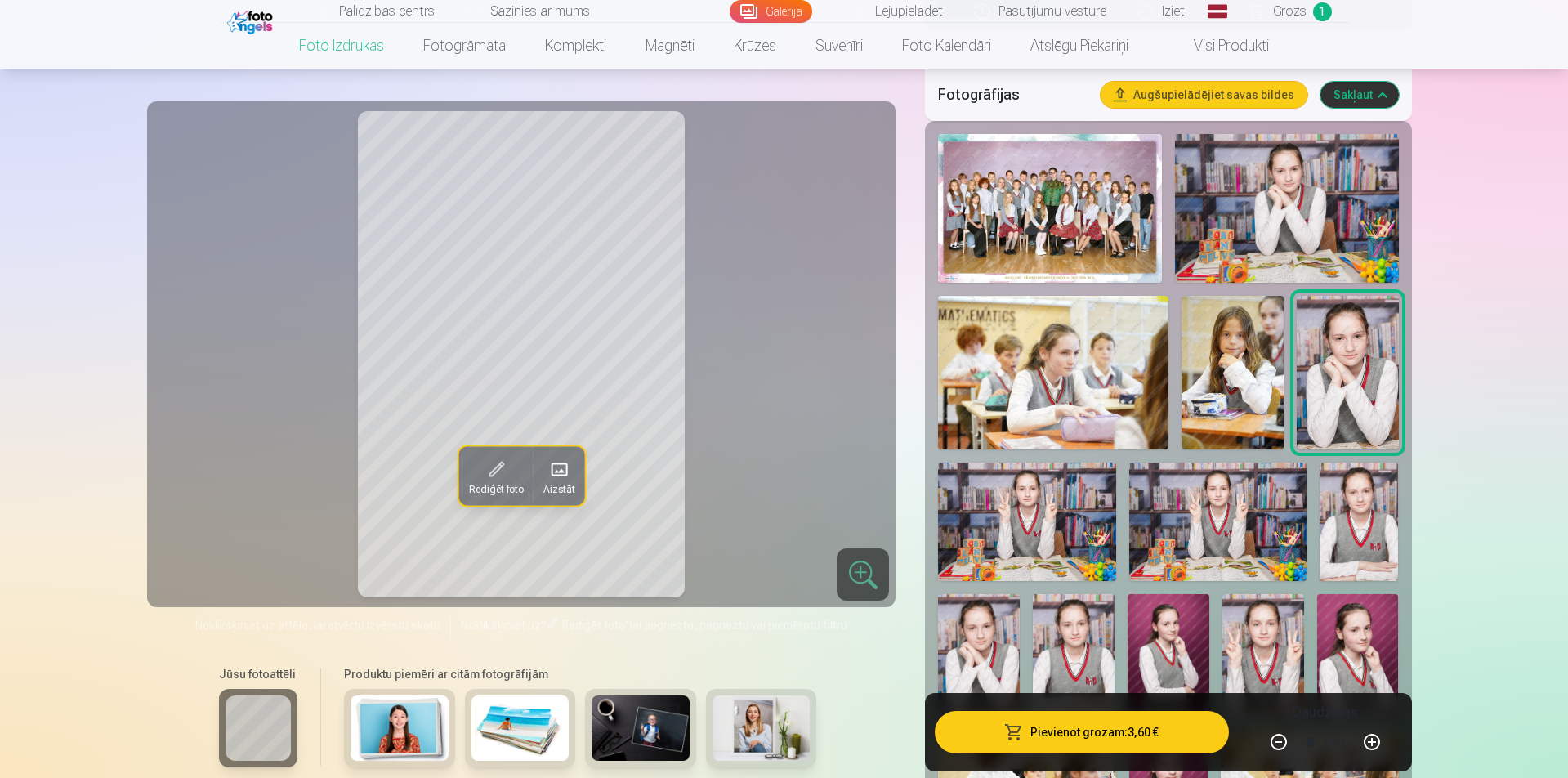
click at [1142, 737] on button "Pievienot grozam : 3,60 €" at bounding box center [1081, 732] width 294 height 43
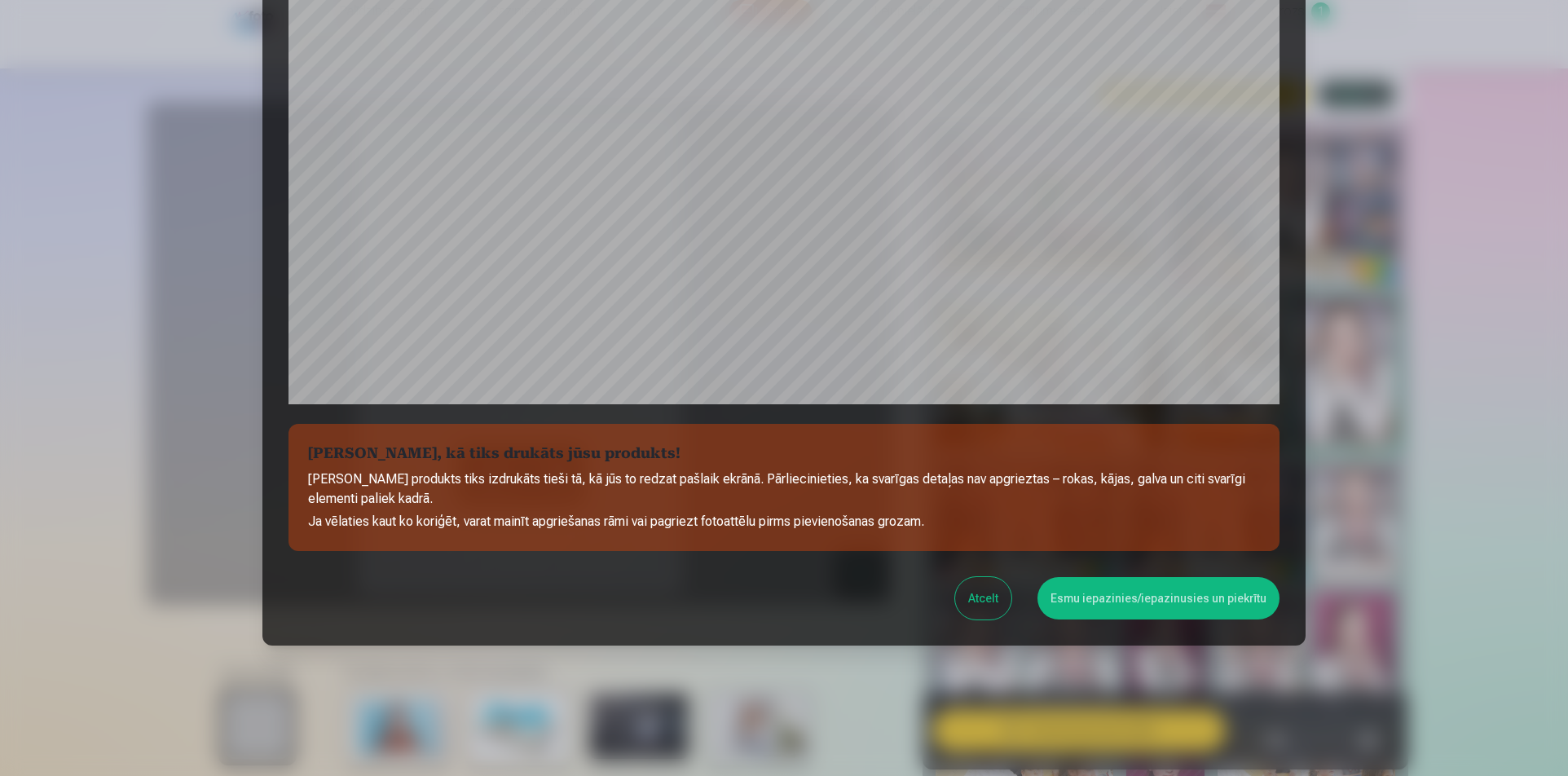
click at [1113, 590] on button "Esmu iepazinies/iepazinusies un piekrītu" at bounding box center [1158, 598] width 242 height 42
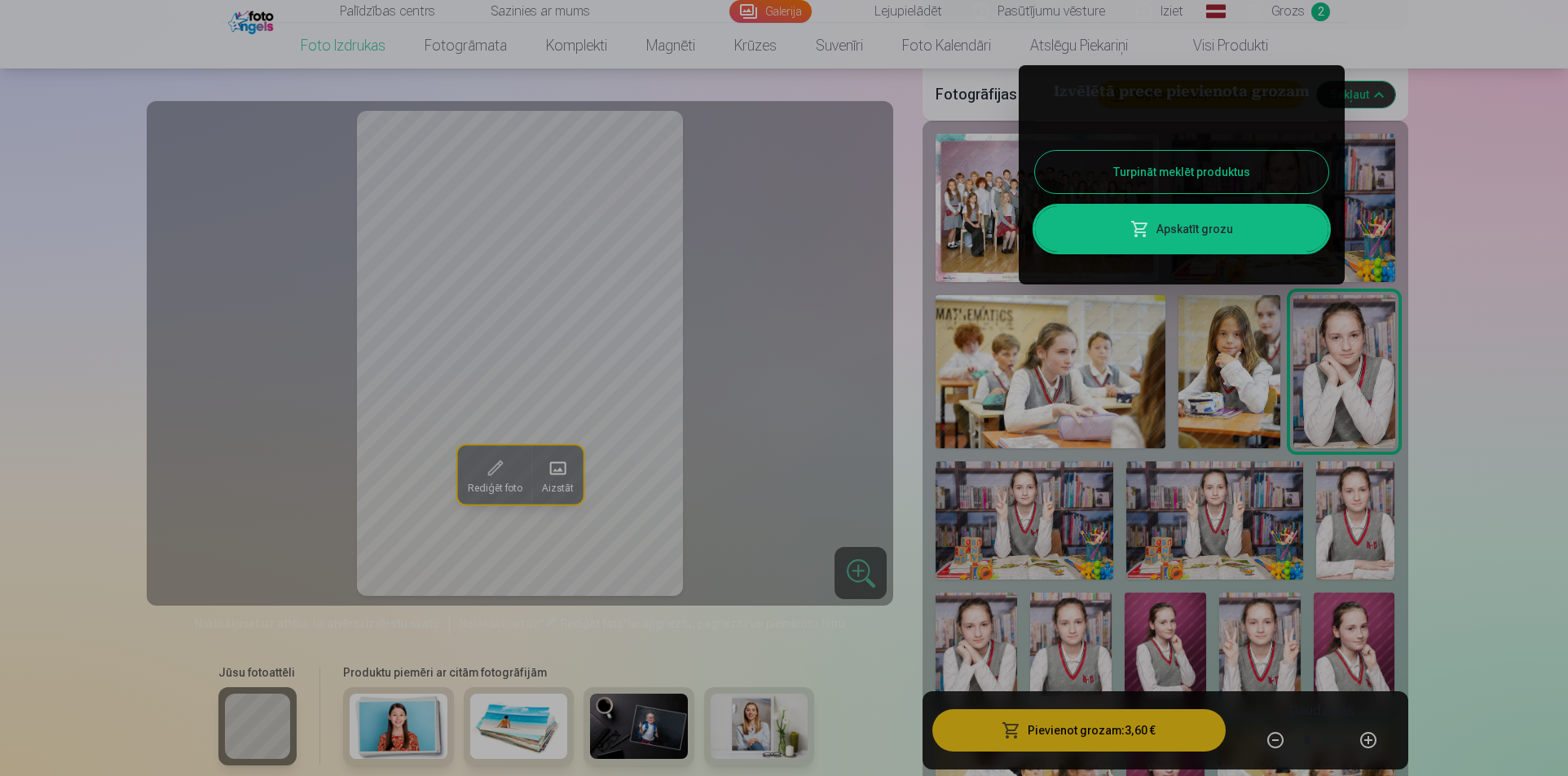
click at [1153, 154] on button "Turpināt meklēt produktus" at bounding box center [1181, 172] width 293 height 42
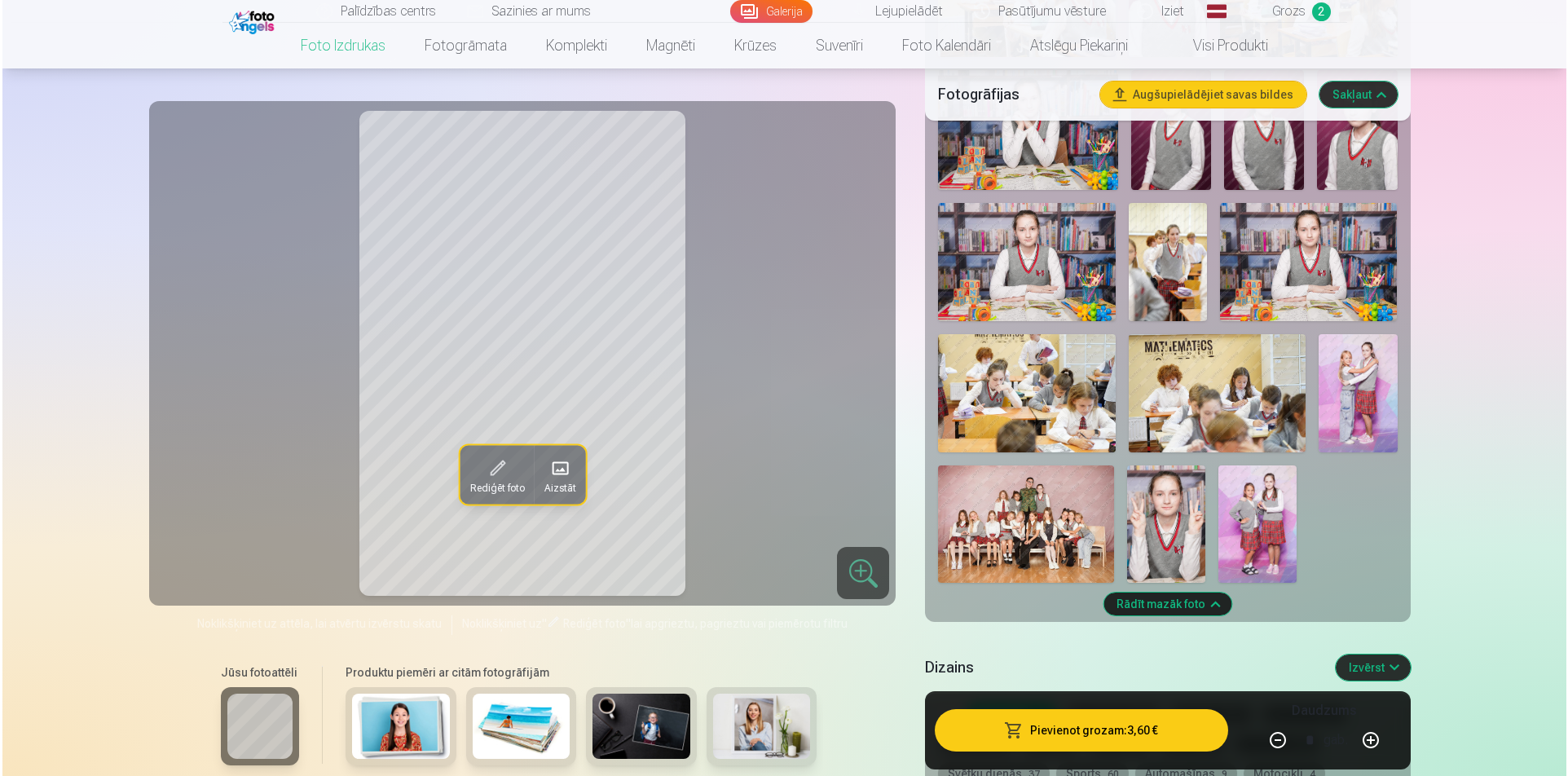
scroll to position [1305, 0]
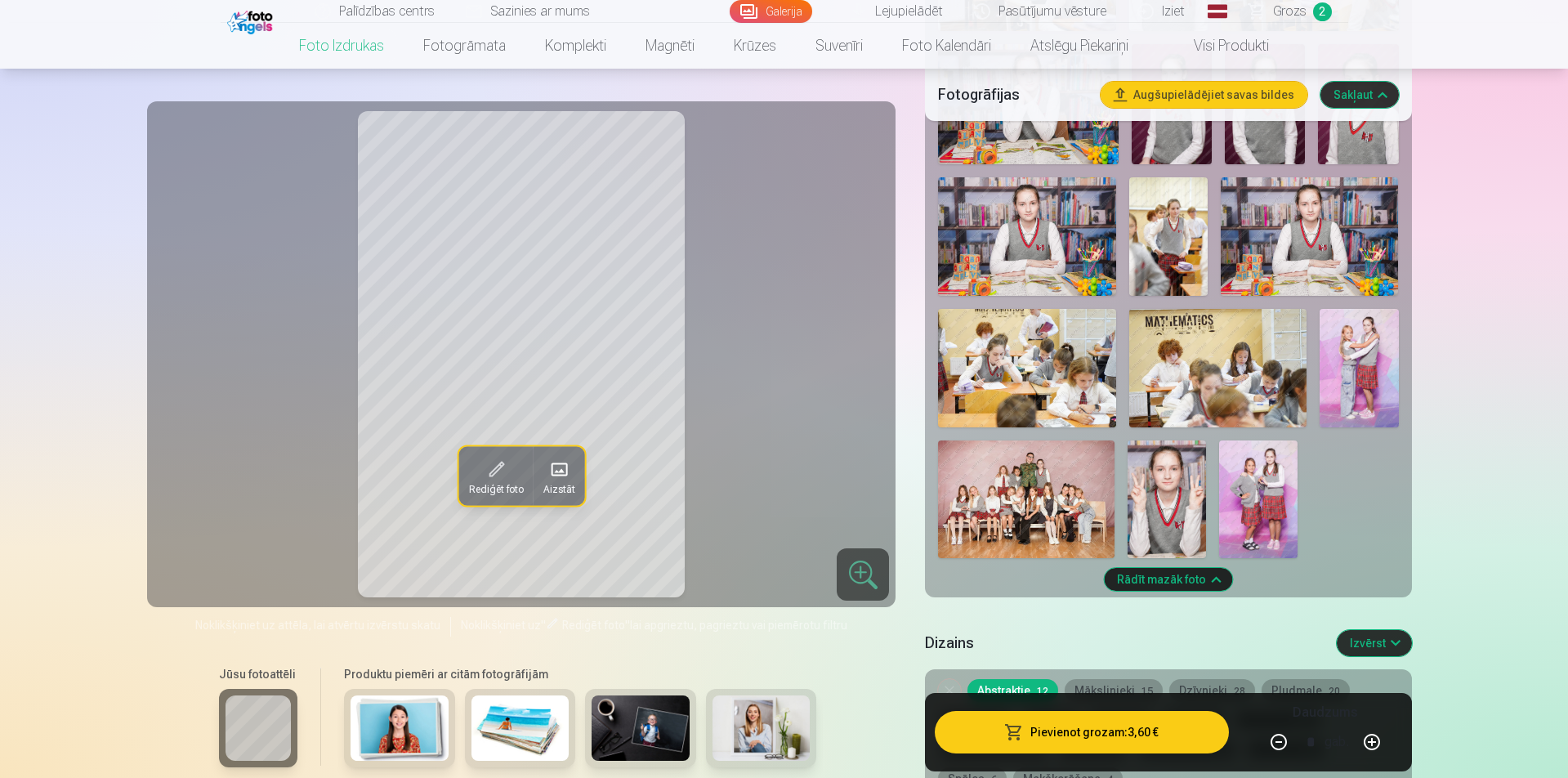
click at [1268, 506] on img at bounding box center [1258, 499] width 78 height 118
click at [477, 482] on span "Rediģēt foto" at bounding box center [495, 488] width 54 height 13
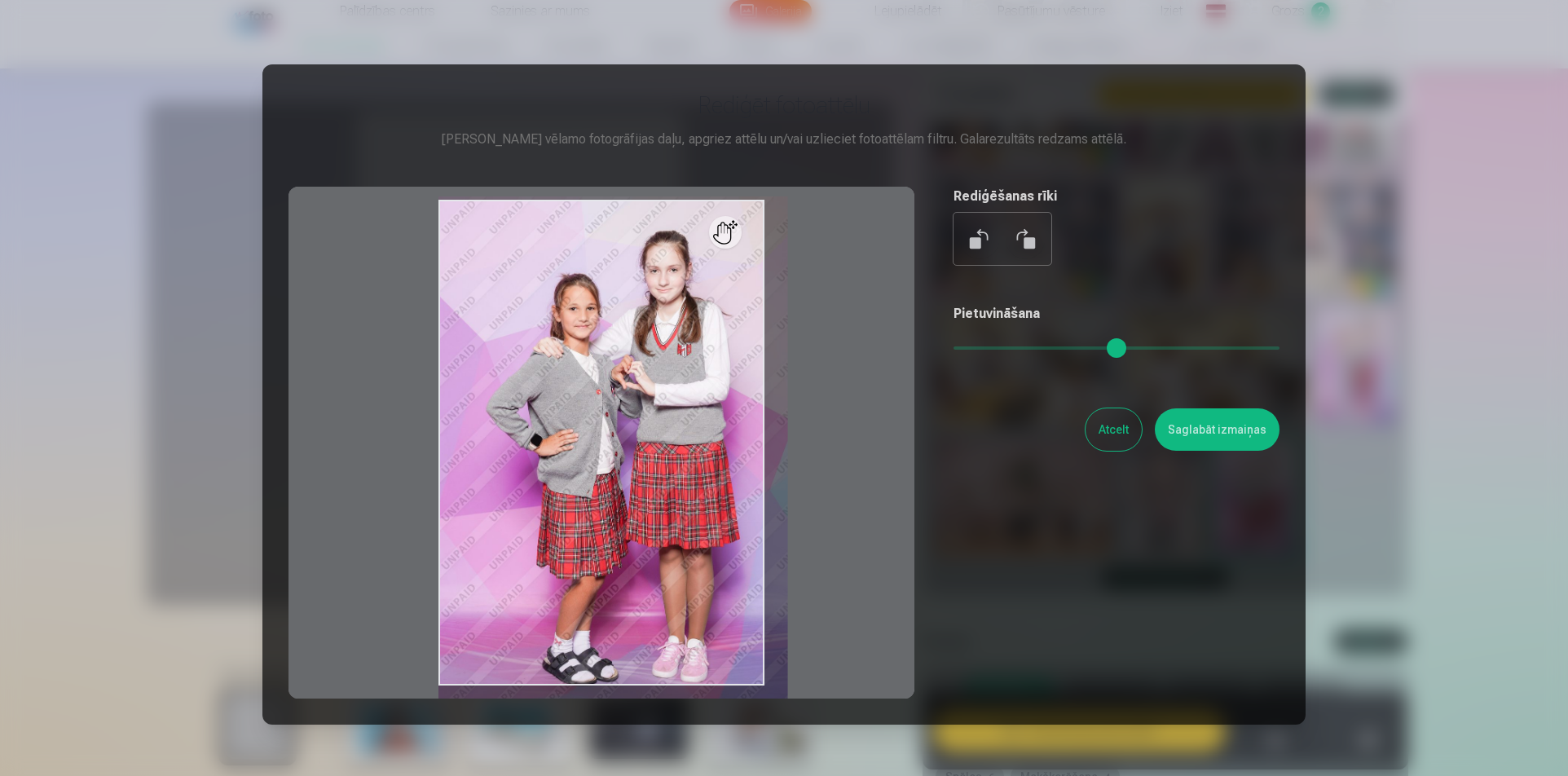
drag, startPoint x: 965, startPoint y: 346, endPoint x: 979, endPoint y: 346, distance: 14.0
click at [979, 347] on input "range" at bounding box center [1117, 348] width 326 height 3
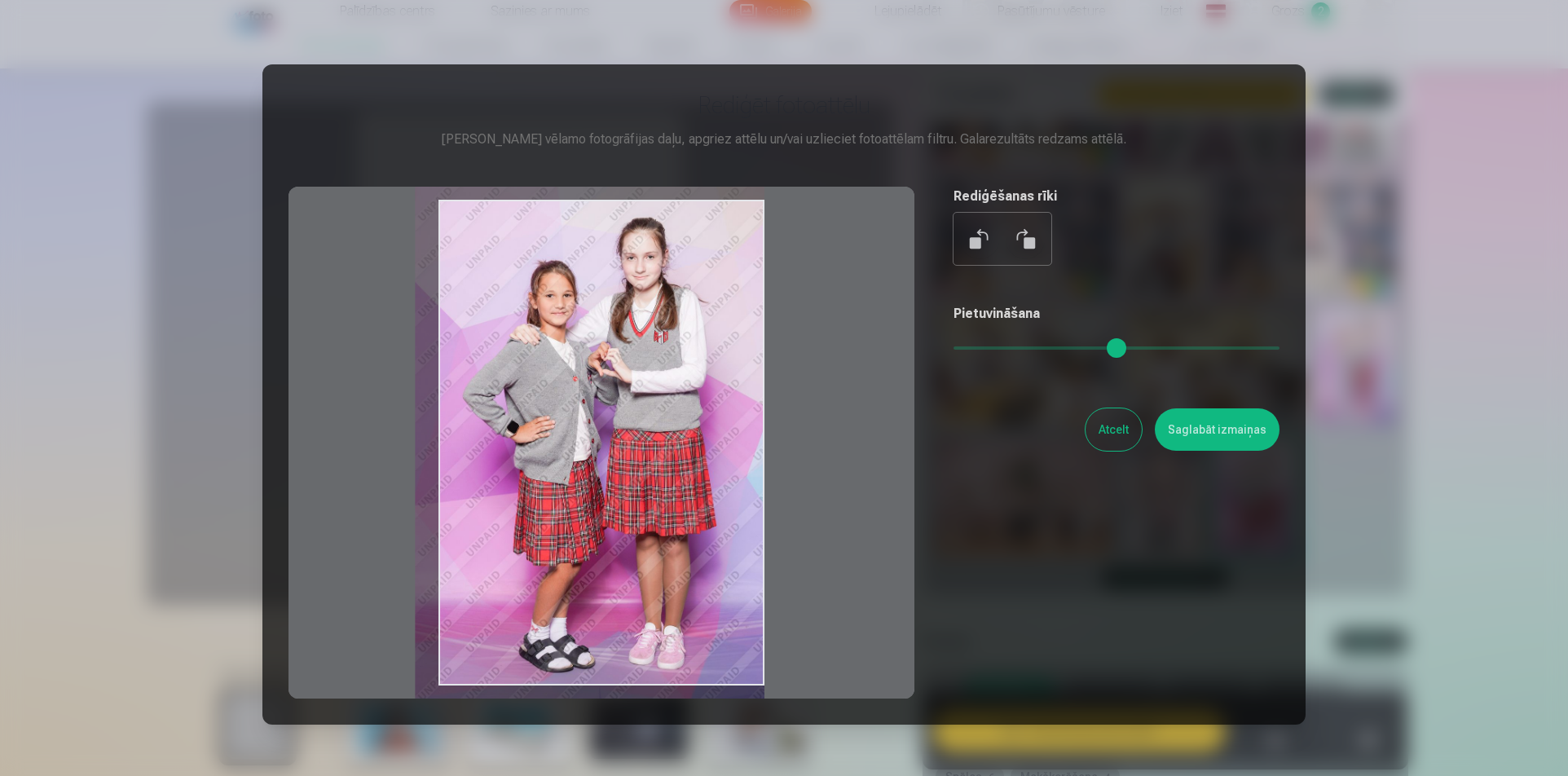
drag, startPoint x: 644, startPoint y: 449, endPoint x: 618, endPoint y: 436, distance: 29.1
click at [618, 436] on div at bounding box center [601, 442] width 626 height 512
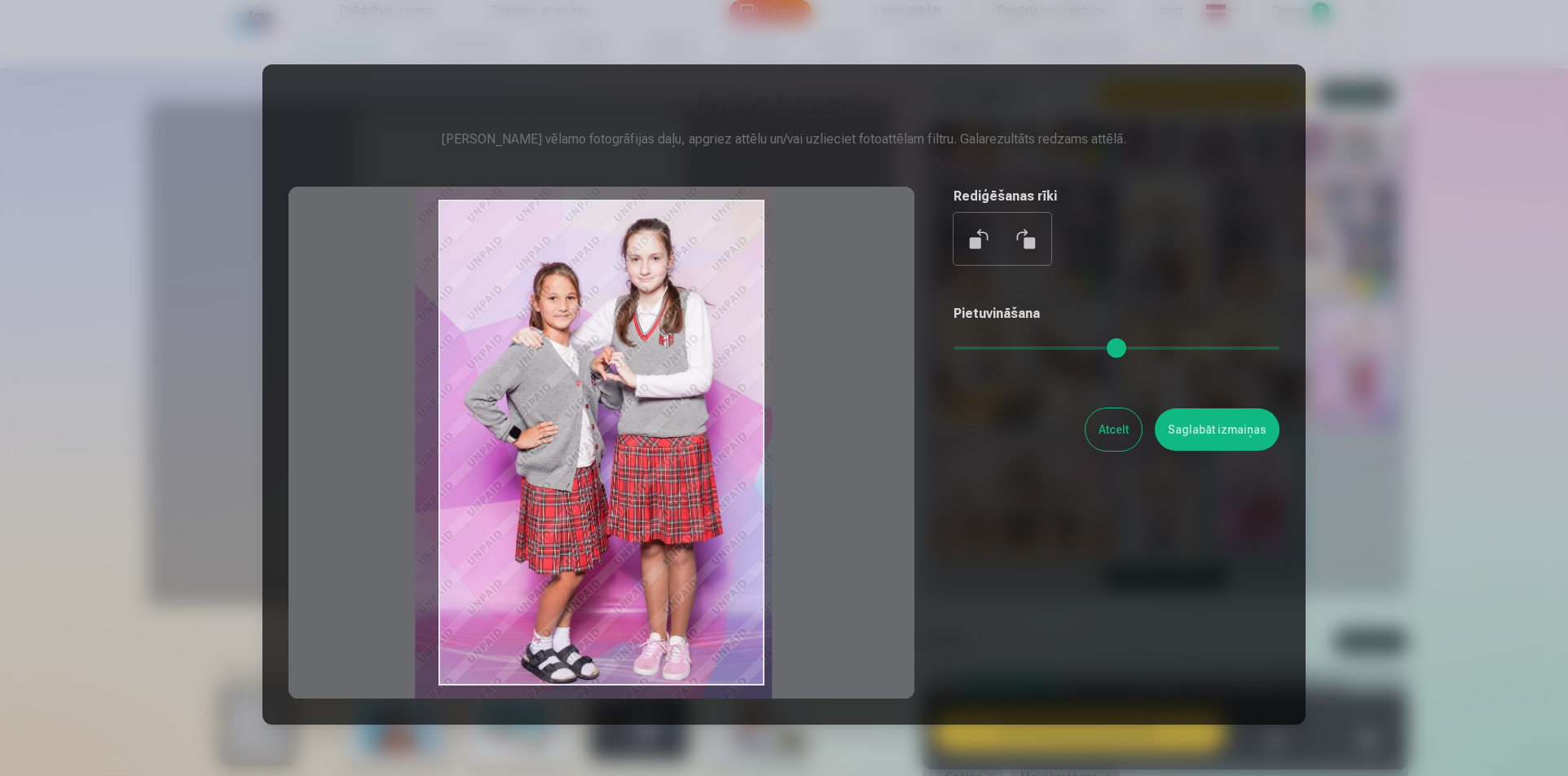
drag, startPoint x: 978, startPoint y: 343, endPoint x: 987, endPoint y: 342, distance: 9.1
click at [987, 347] on input "range" at bounding box center [1117, 348] width 326 height 3
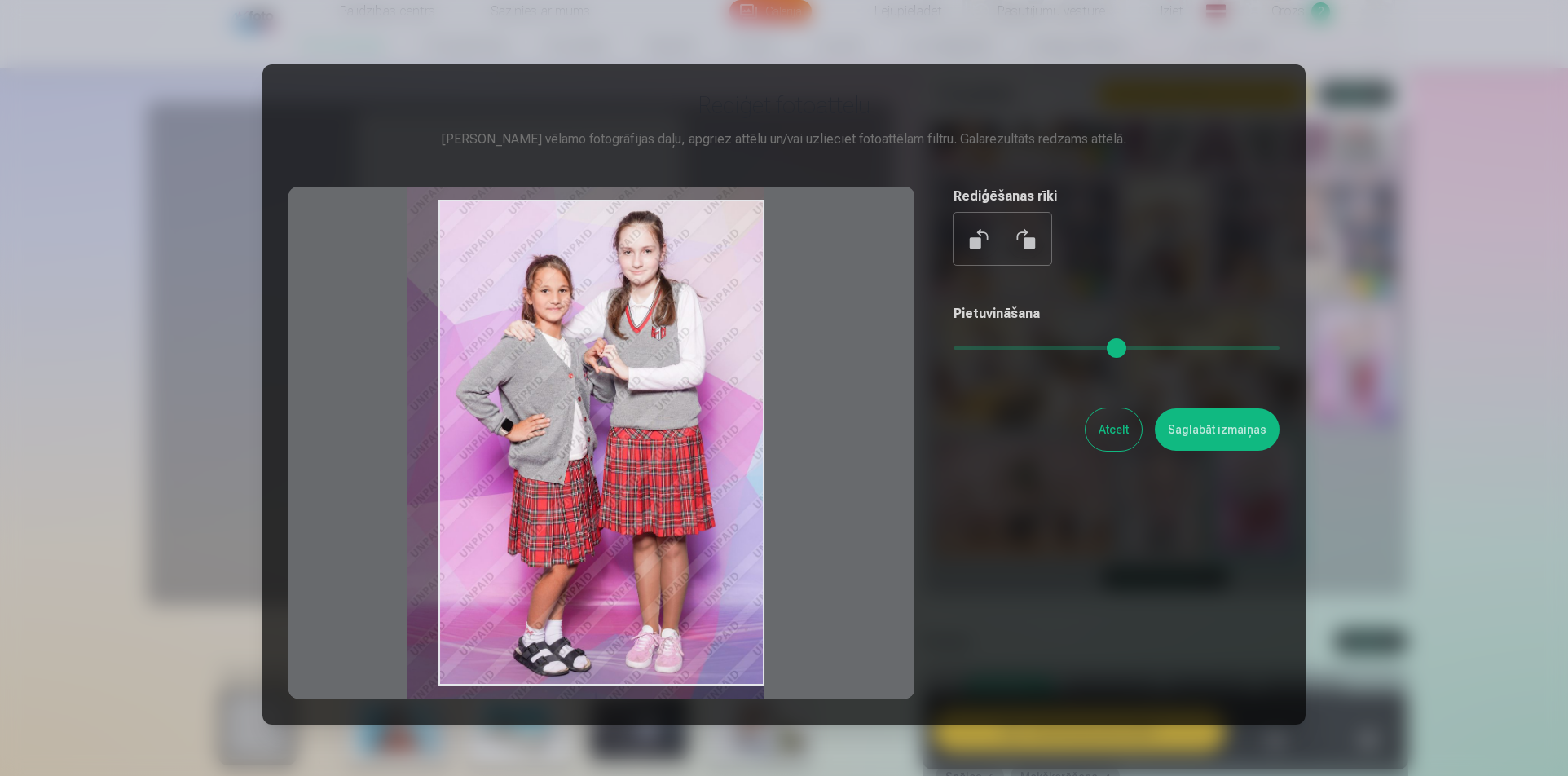
drag, startPoint x: 610, startPoint y: 455, endPoint x: 597, endPoint y: 448, distance: 14.8
click at [597, 448] on div at bounding box center [601, 442] width 626 height 512
type input "****"
click at [1226, 424] on button "Saglabāt izmaiņas" at bounding box center [1218, 429] width 124 height 42
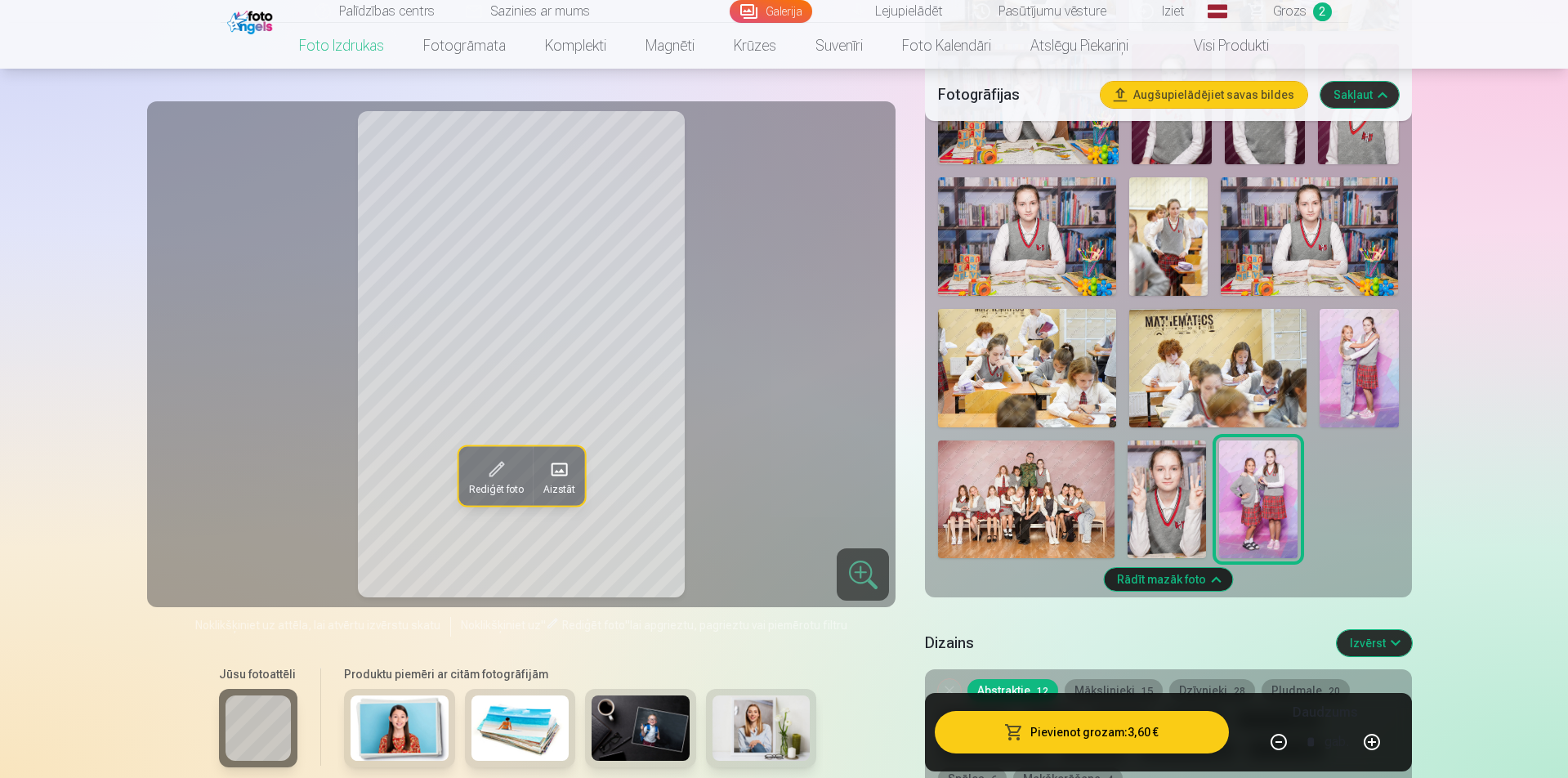
click at [1121, 736] on button "Pievienot grozam : 3,60 €" at bounding box center [1081, 732] width 294 height 43
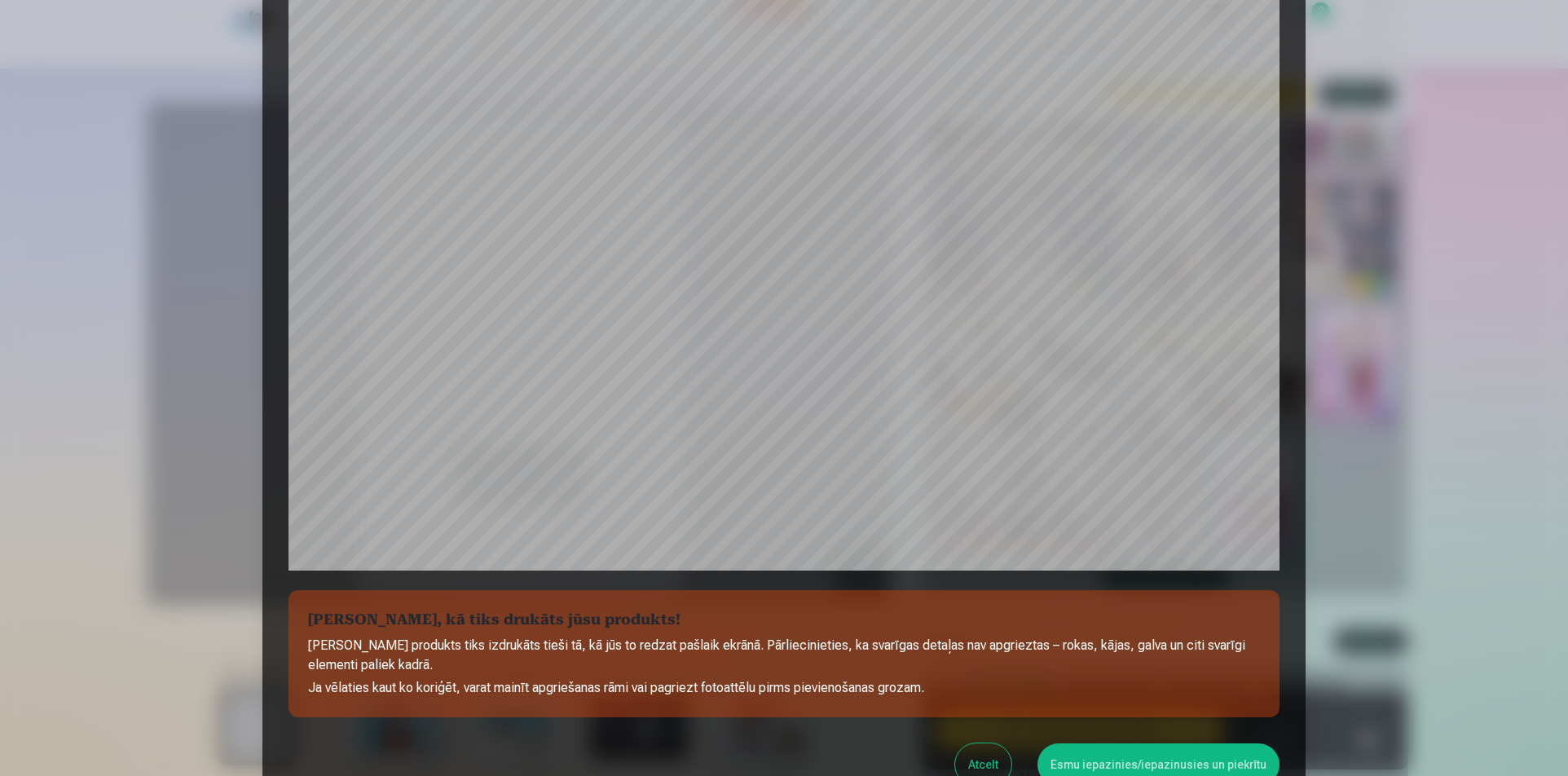
scroll to position [326, 0]
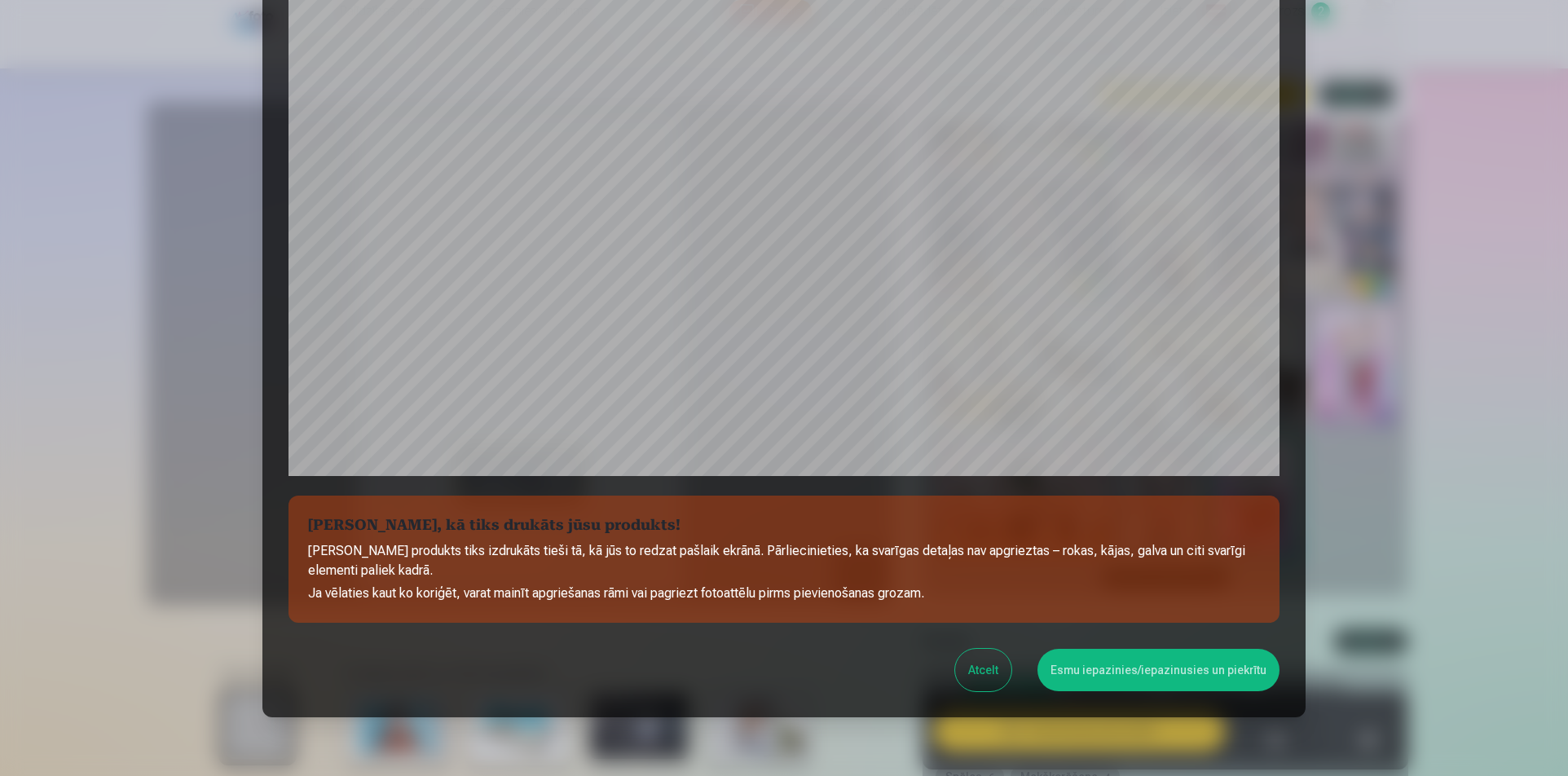
click at [1206, 672] on button "Esmu iepazinies/iepazinusies un piekrītu" at bounding box center [1158, 670] width 242 height 42
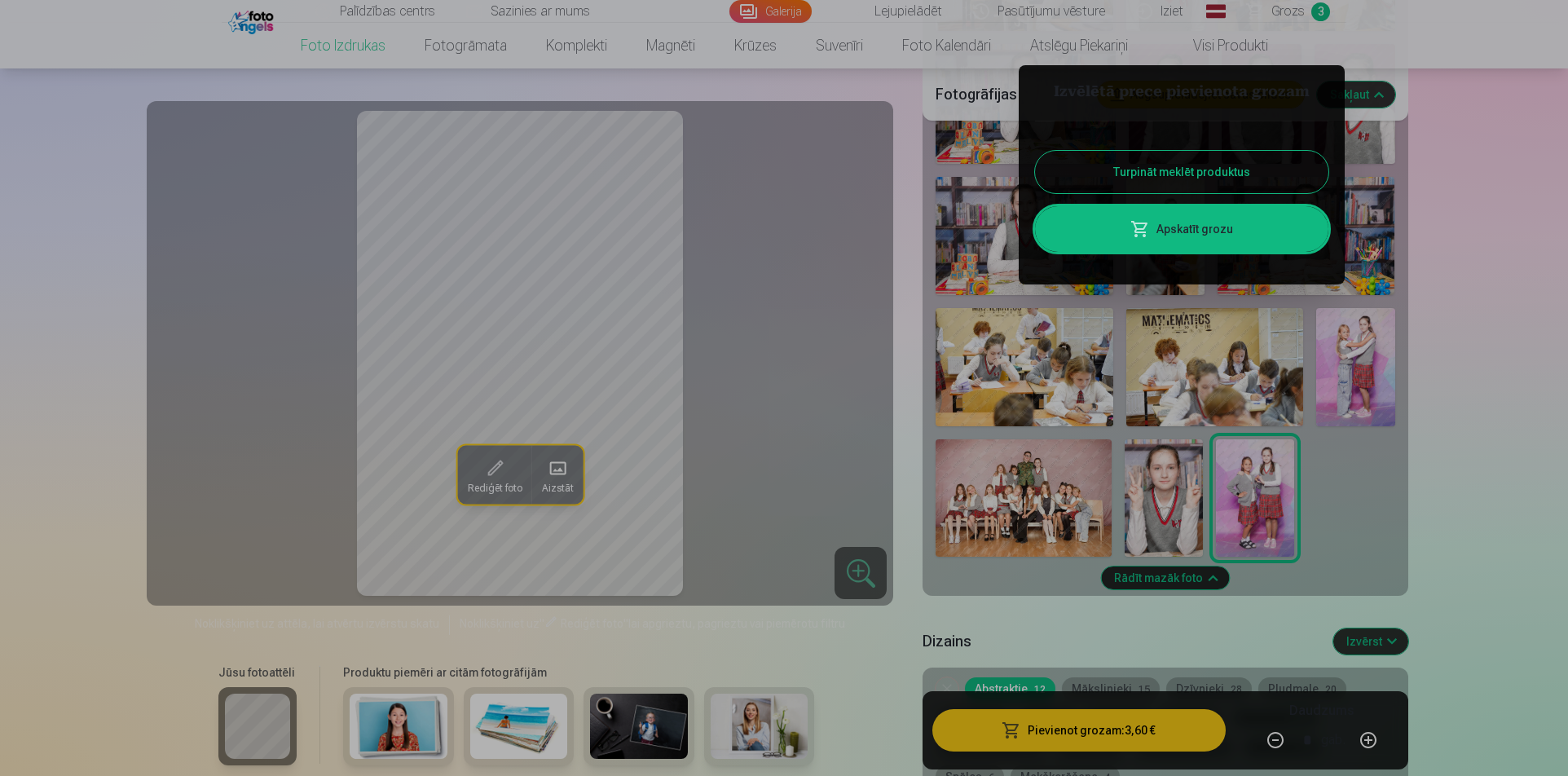
click at [1179, 170] on button "Turpināt meklēt produktus" at bounding box center [1181, 172] width 293 height 42
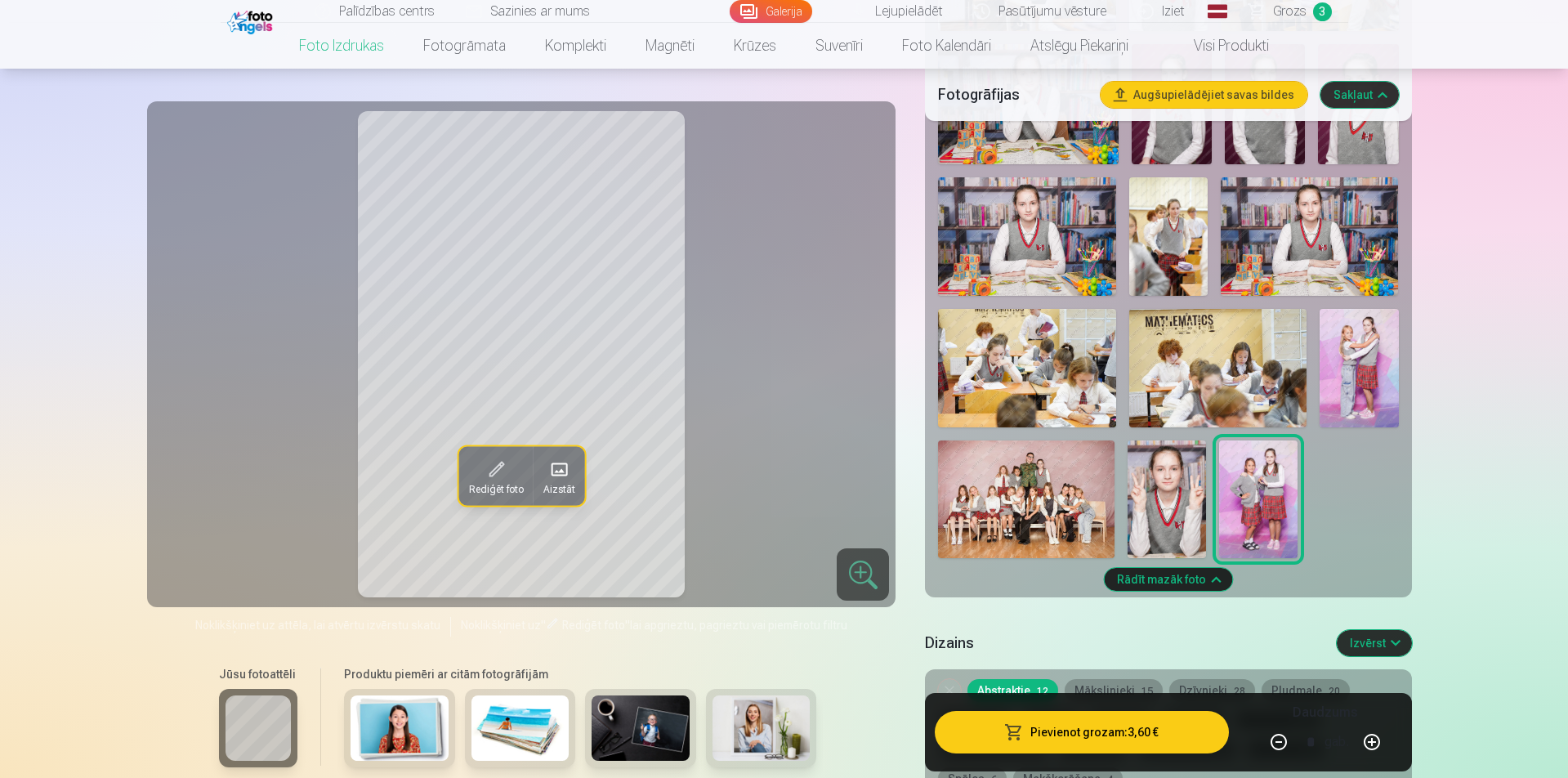
click at [1349, 362] on img at bounding box center [1359, 368] width 79 height 119
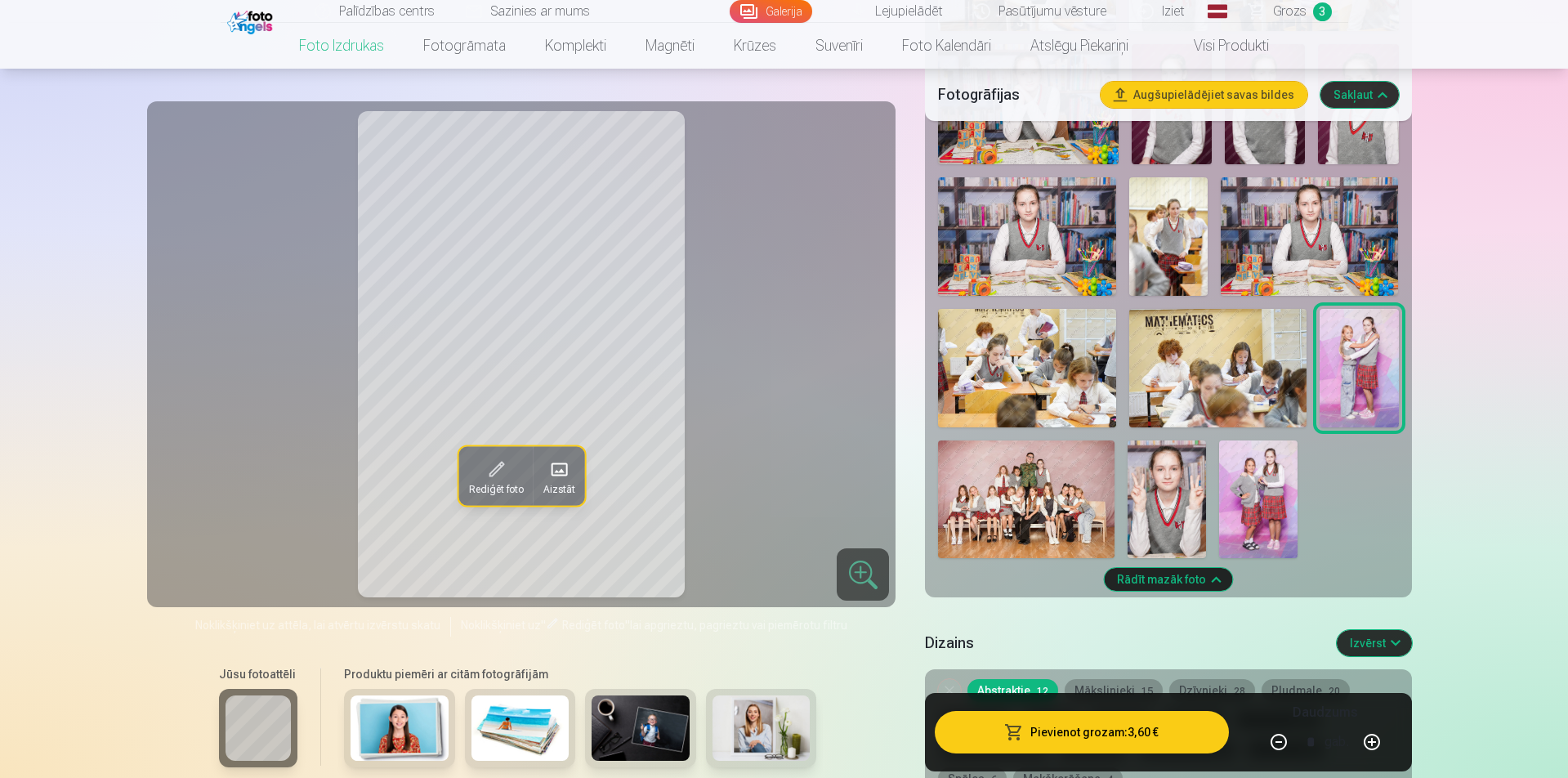
click at [487, 478] on span at bounding box center [495, 469] width 26 height 26
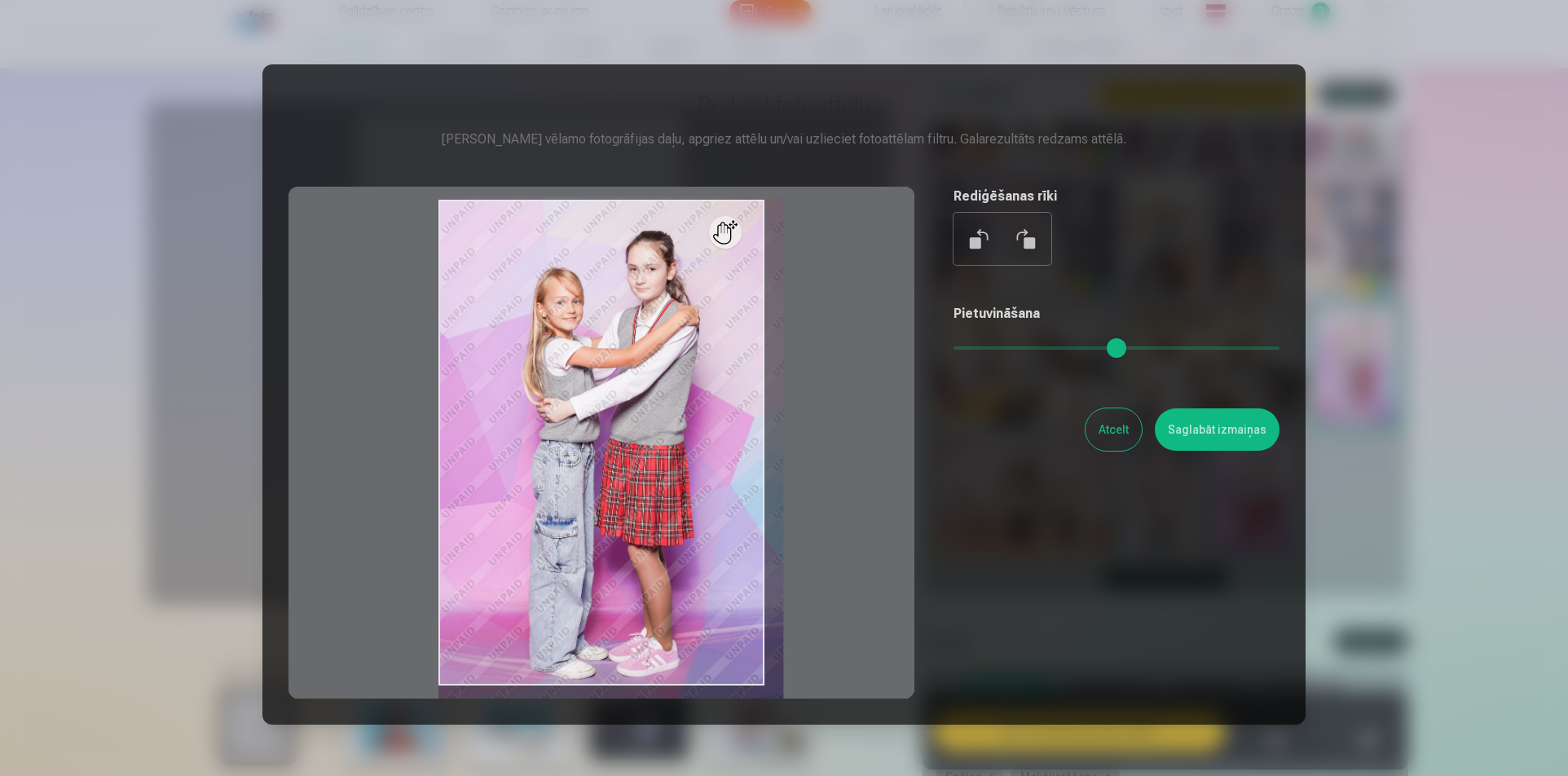
drag, startPoint x: 965, startPoint y: 347, endPoint x: 976, endPoint y: 351, distance: 11.7
click at [976, 349] on input "range" at bounding box center [1117, 348] width 326 height 3
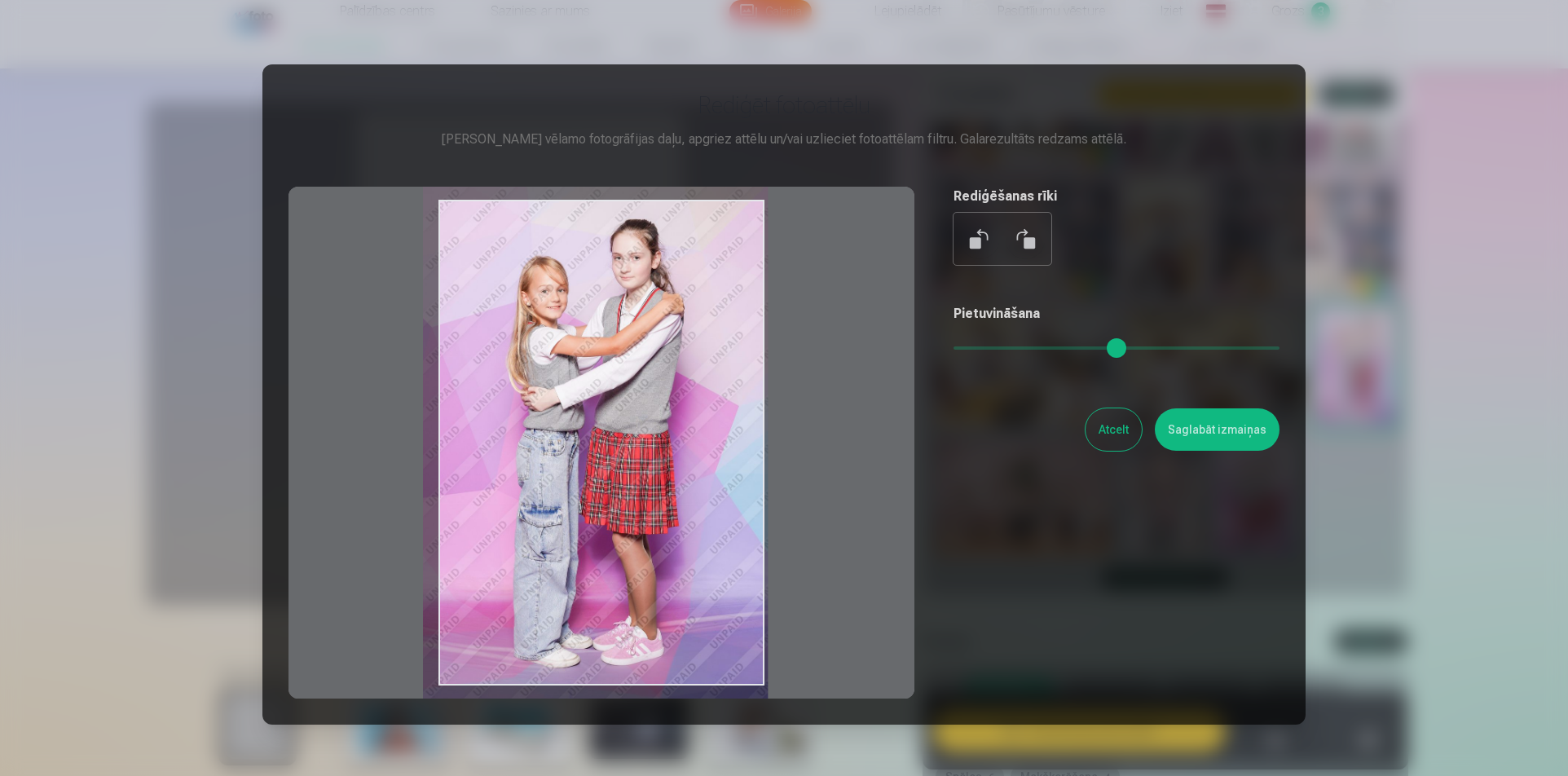
drag, startPoint x: 709, startPoint y: 454, endPoint x: 693, endPoint y: 443, distance: 19.4
click at [693, 443] on div at bounding box center [601, 442] width 626 height 512
type input "****"
click at [1207, 434] on button "Saglabāt izmaiņas" at bounding box center [1218, 429] width 124 height 42
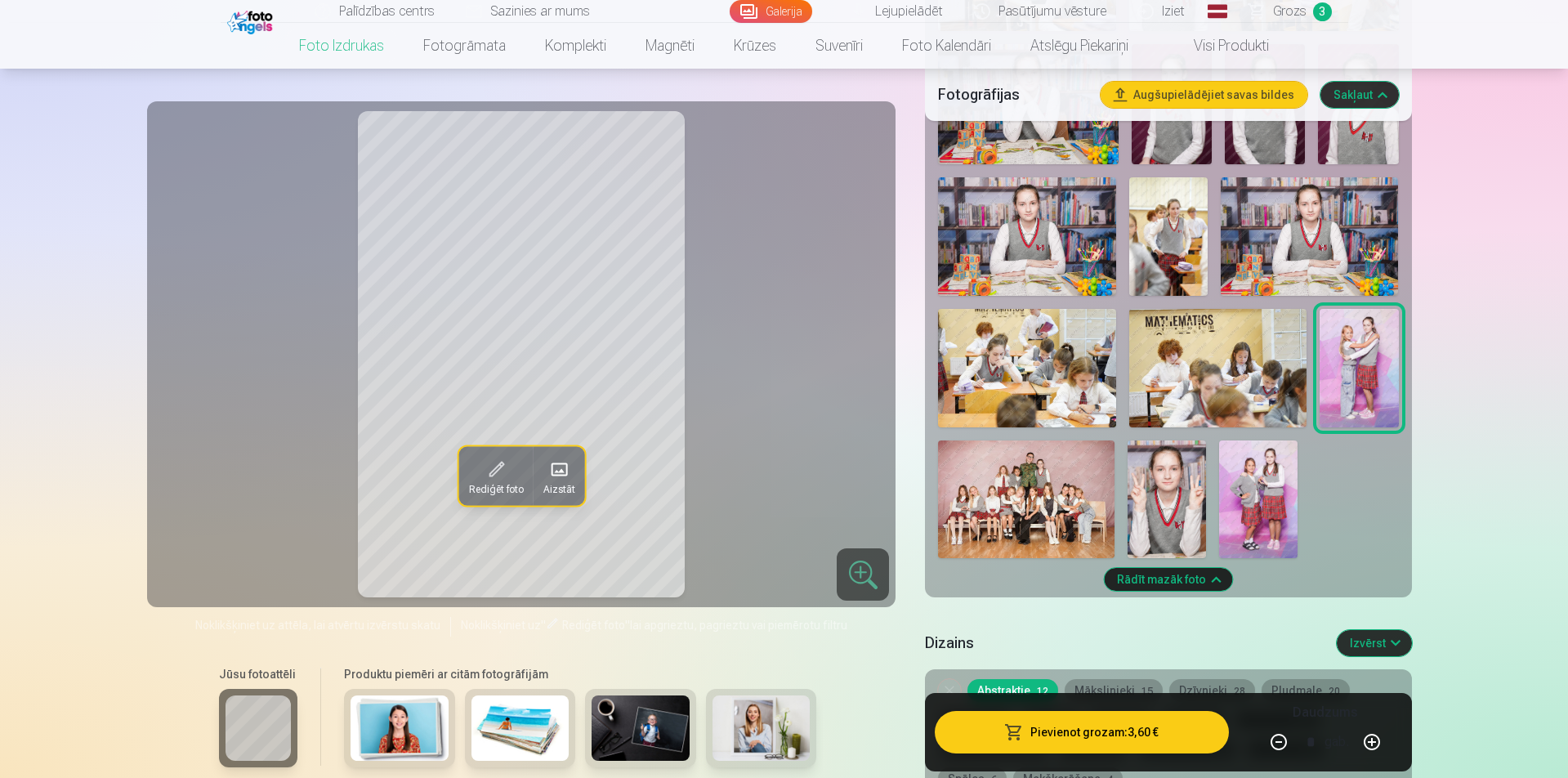
click at [1080, 737] on button "Pievienot grozam : 3,60 €" at bounding box center [1081, 732] width 294 height 43
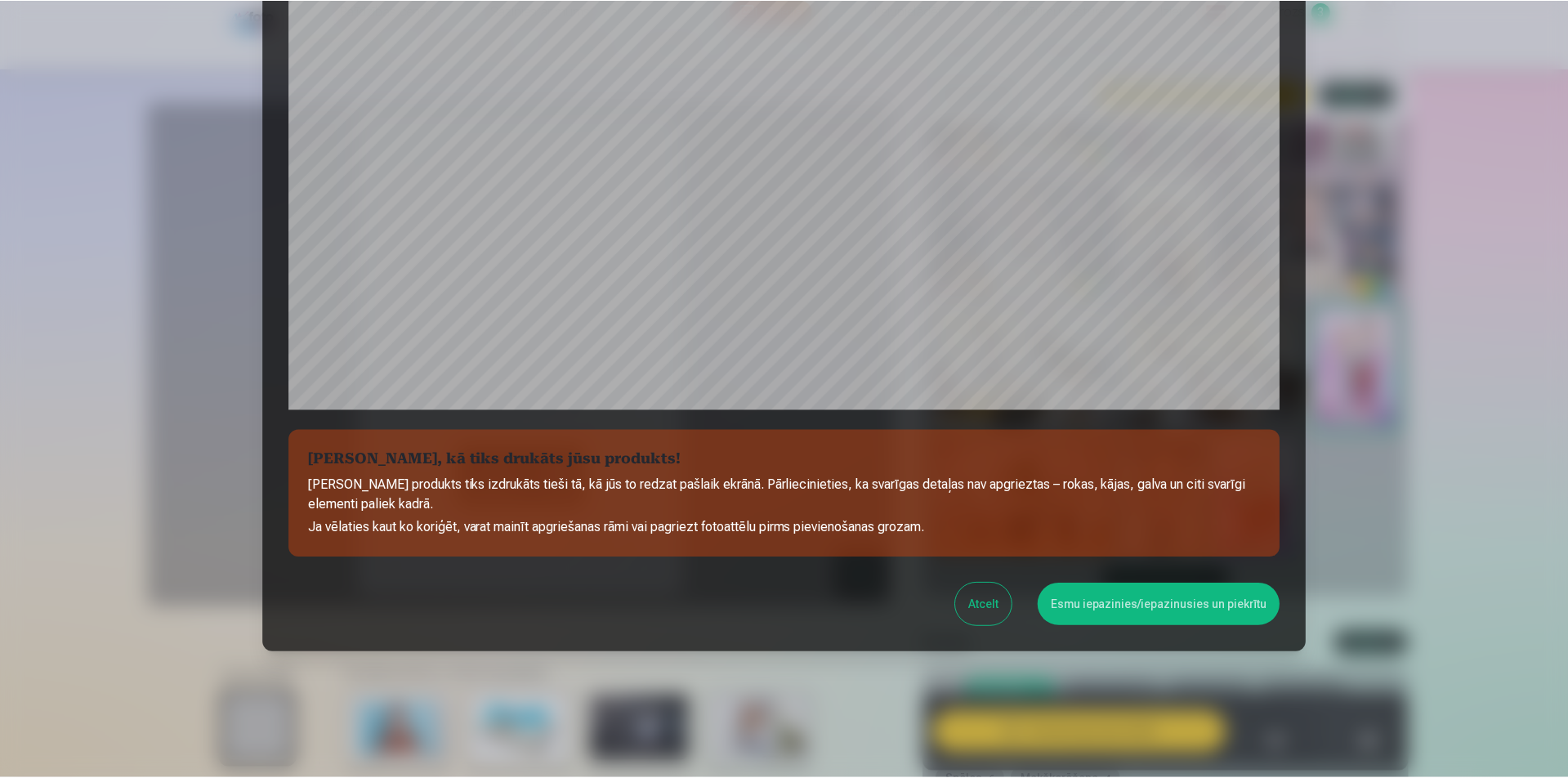
scroll to position [399, 0]
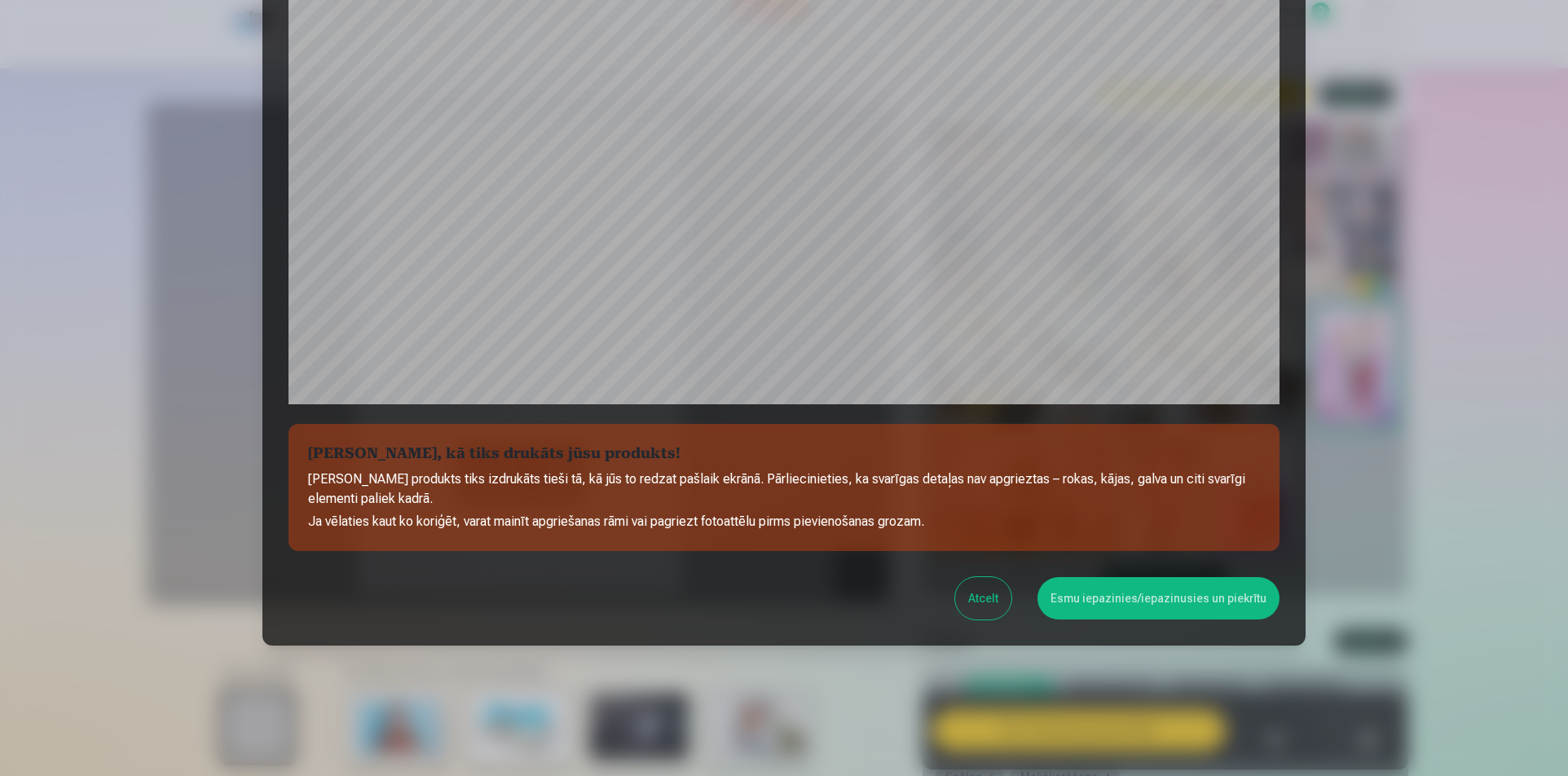
click at [1156, 598] on button "Esmu iepazinies/iepazinusies un piekrītu" at bounding box center [1158, 598] width 242 height 42
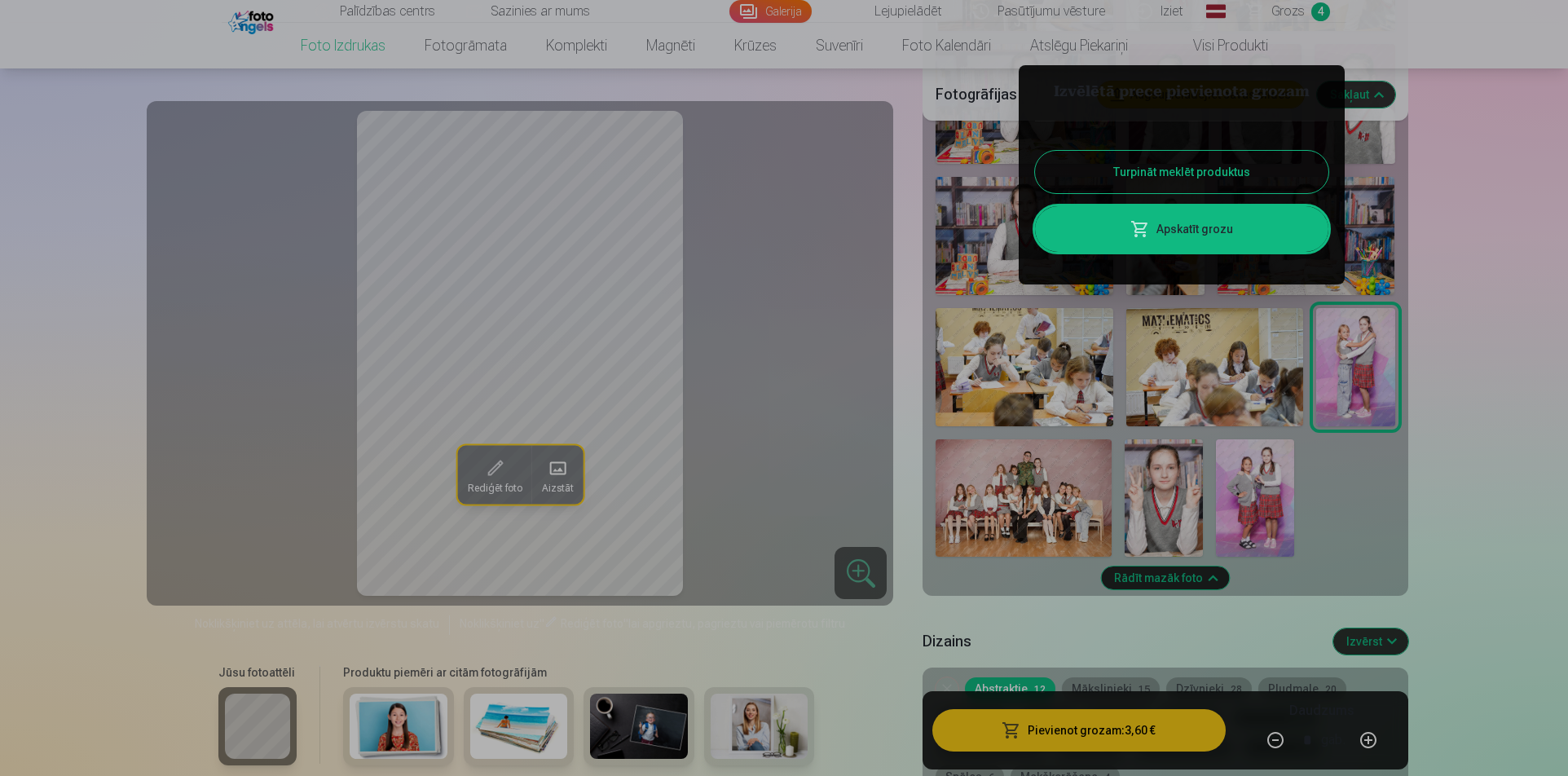
click at [1124, 159] on button "Turpināt meklēt produktus" at bounding box center [1181, 172] width 293 height 42
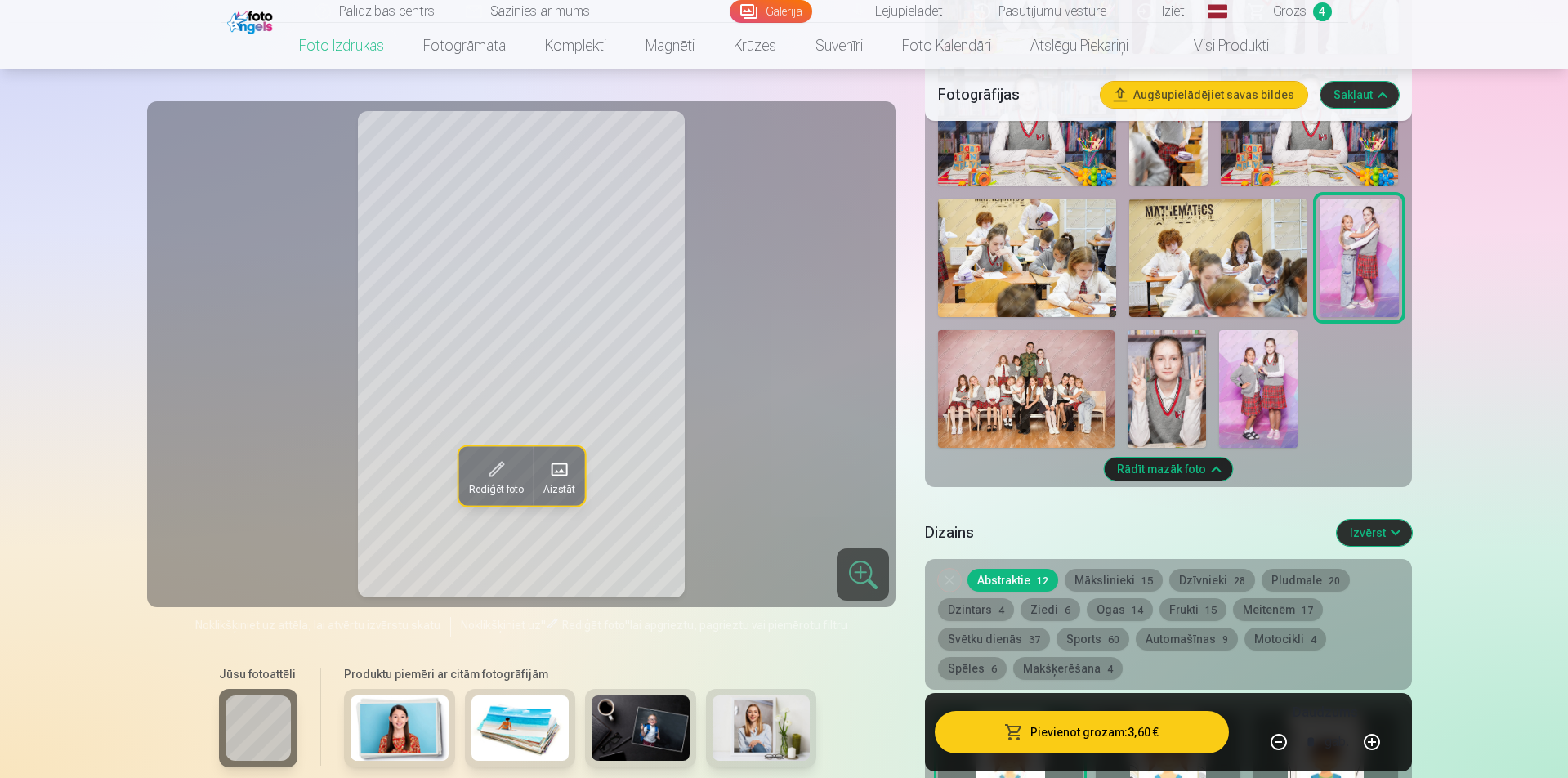
scroll to position [1390, 0]
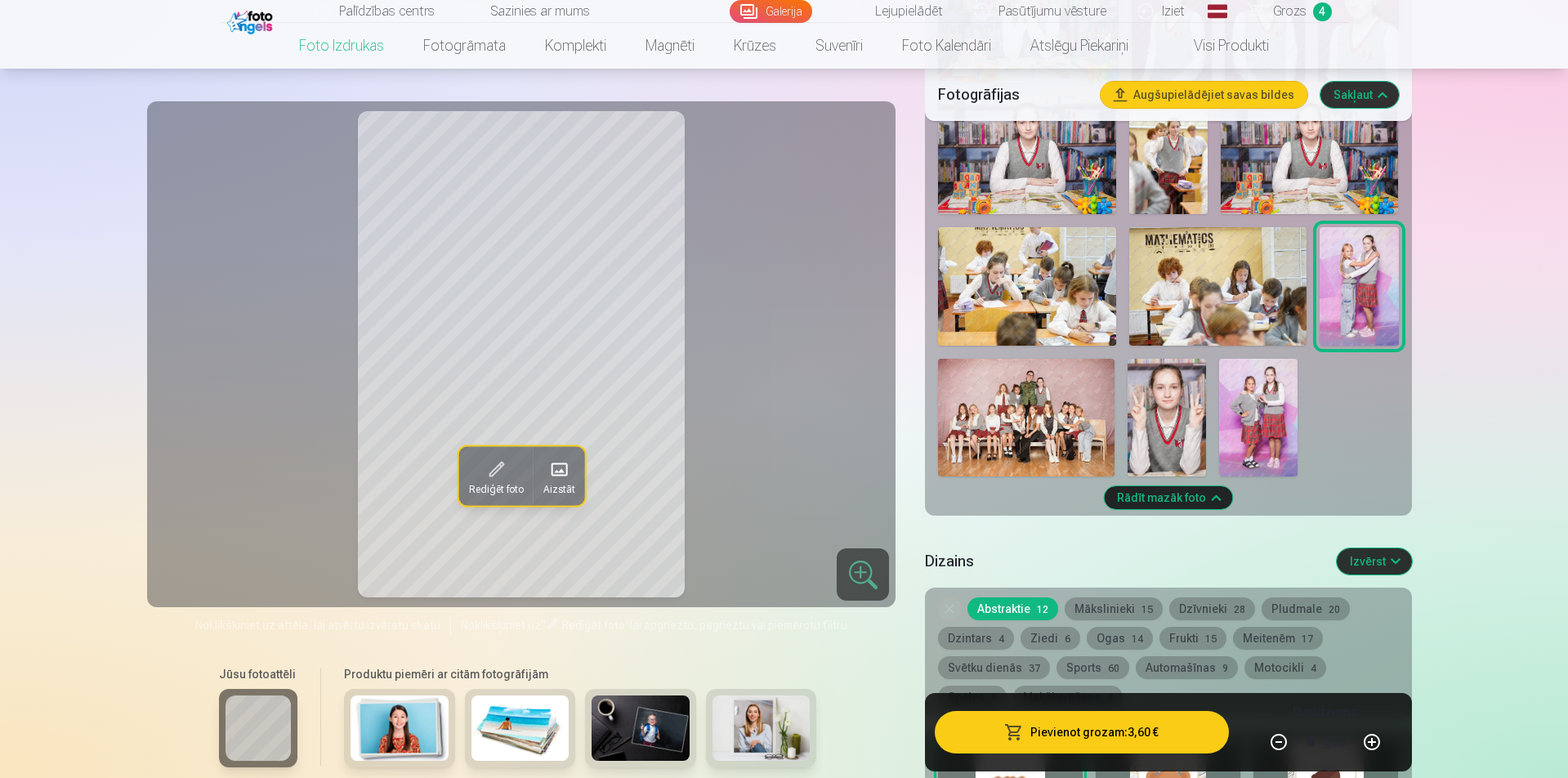
click at [1123, 612] on button "Mākslinieki 15" at bounding box center [1113, 609] width 98 height 23
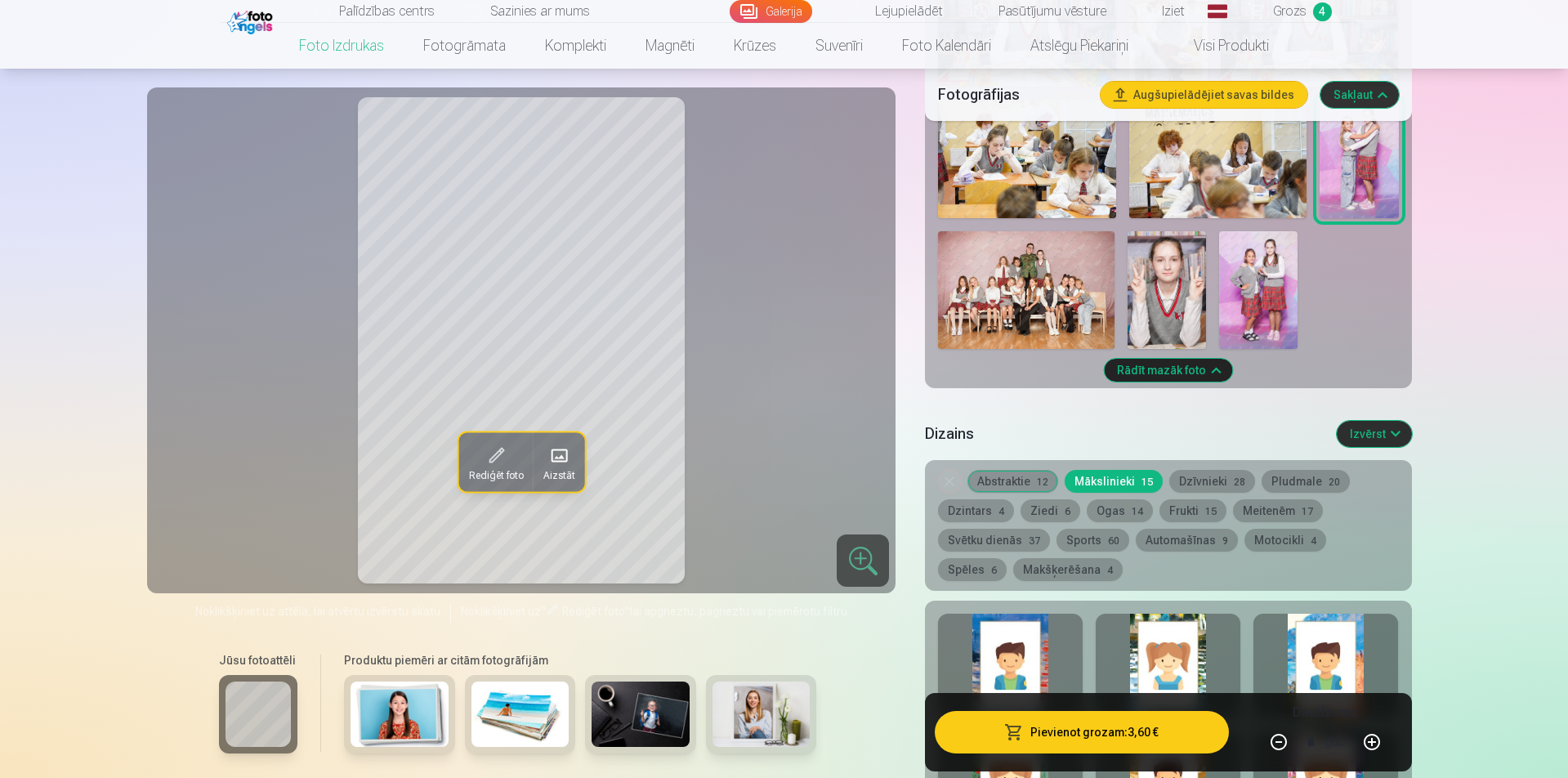
scroll to position [1554, 0]
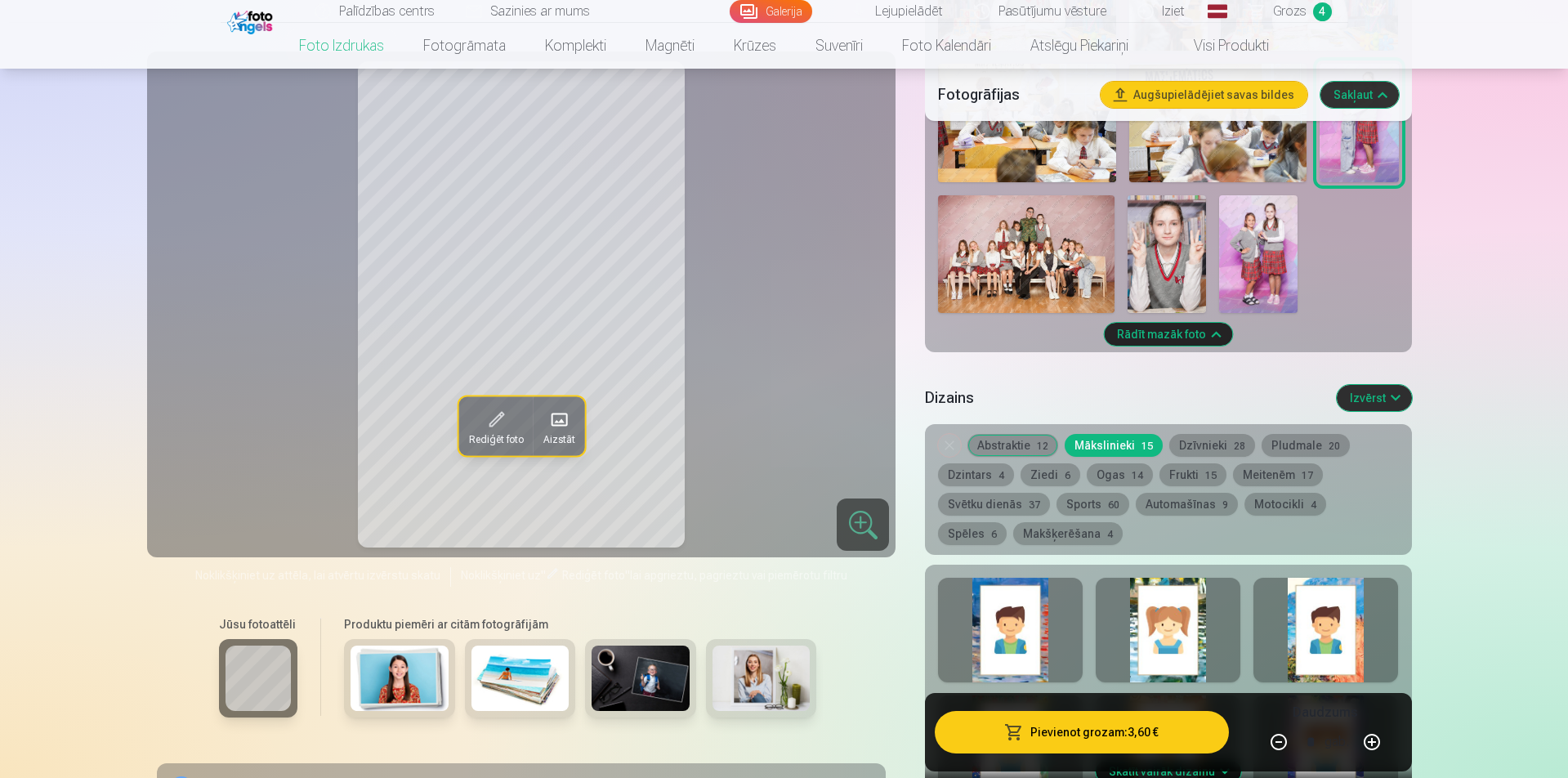
click at [1058, 475] on button "Ziedi 6" at bounding box center [1051, 474] width 59 height 23
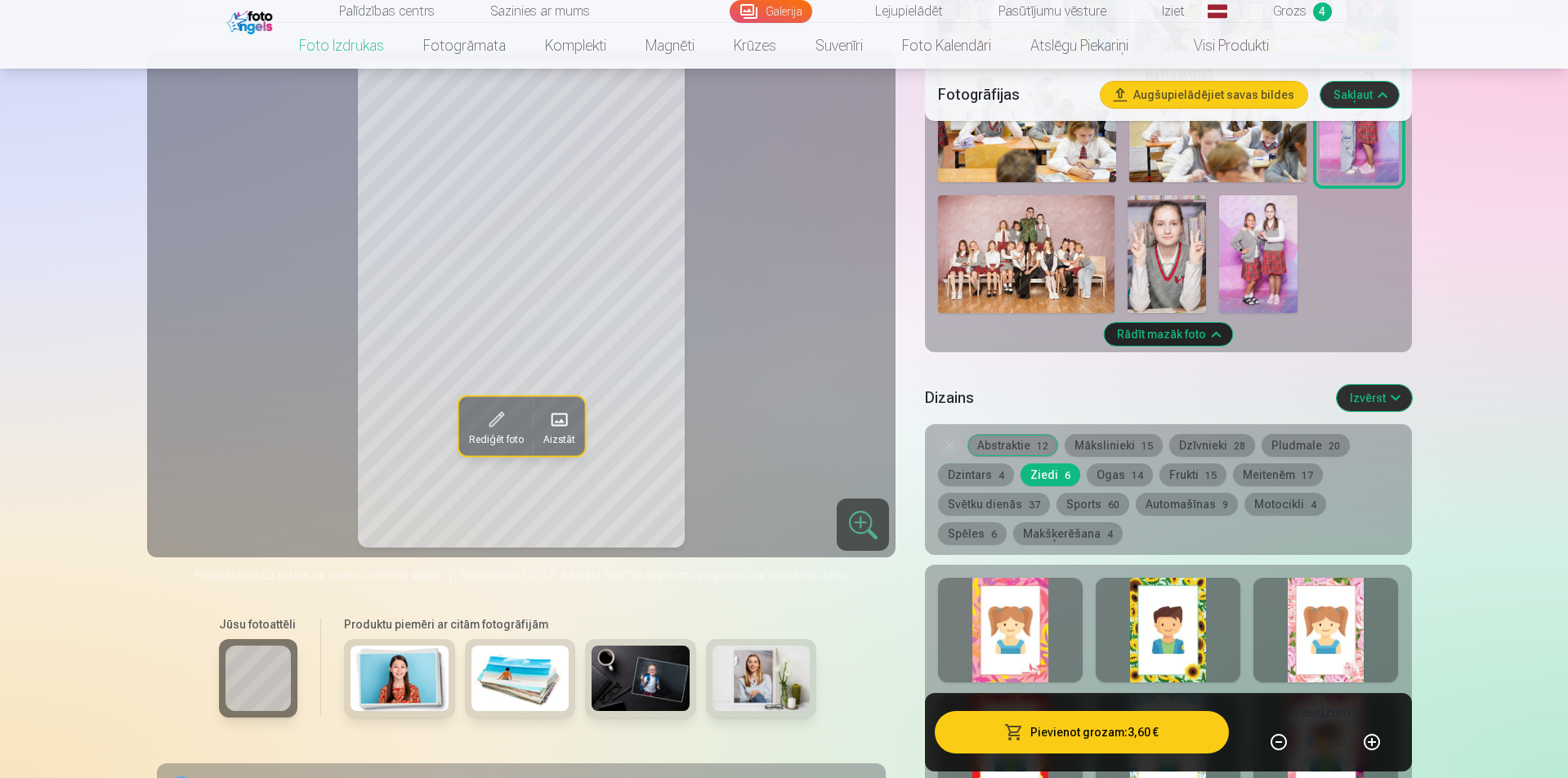
click at [1259, 477] on button "Meitenēm 17" at bounding box center [1278, 474] width 90 height 23
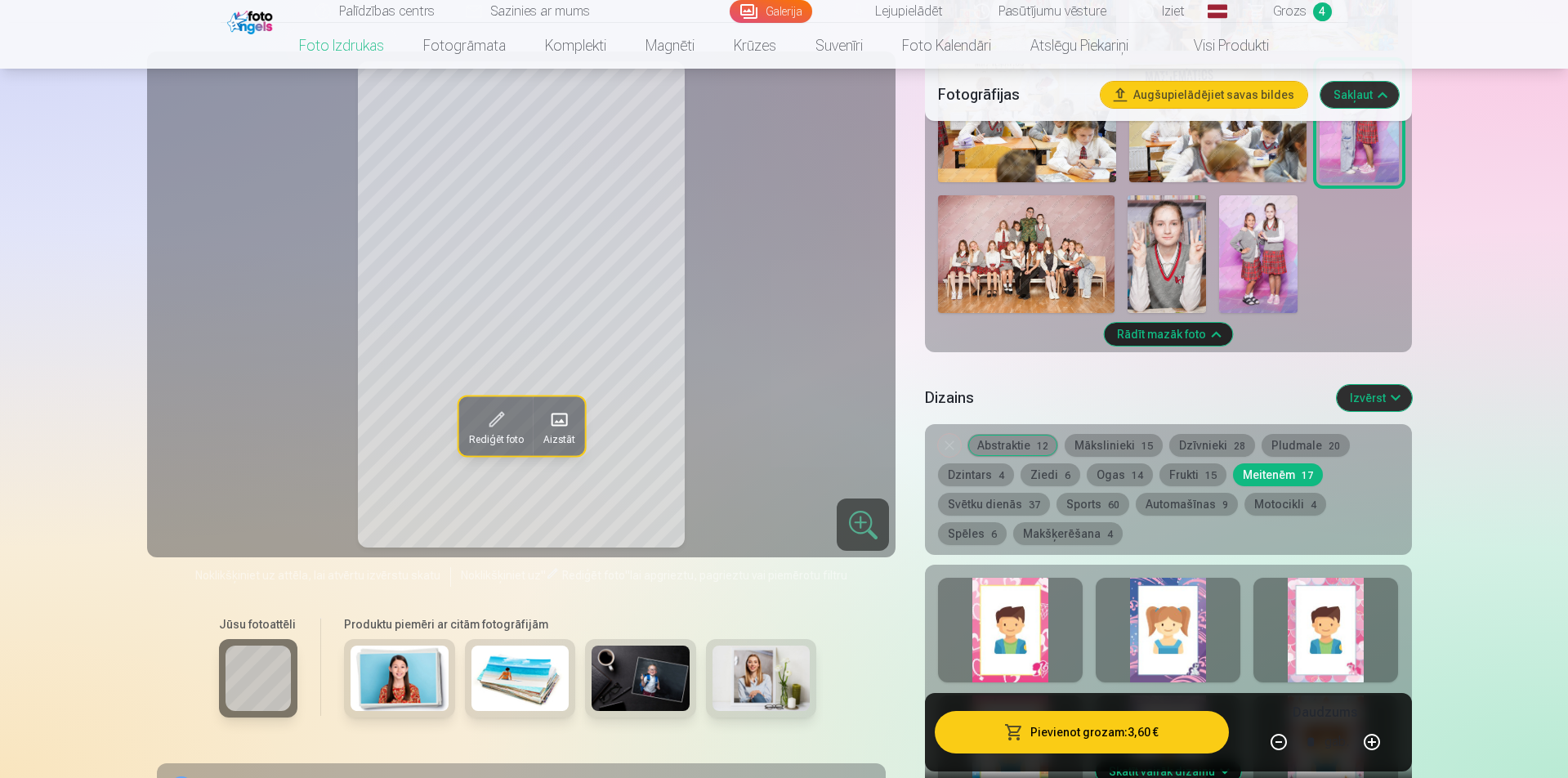
click at [1145, 633] on div at bounding box center [1168, 631] width 144 height 105
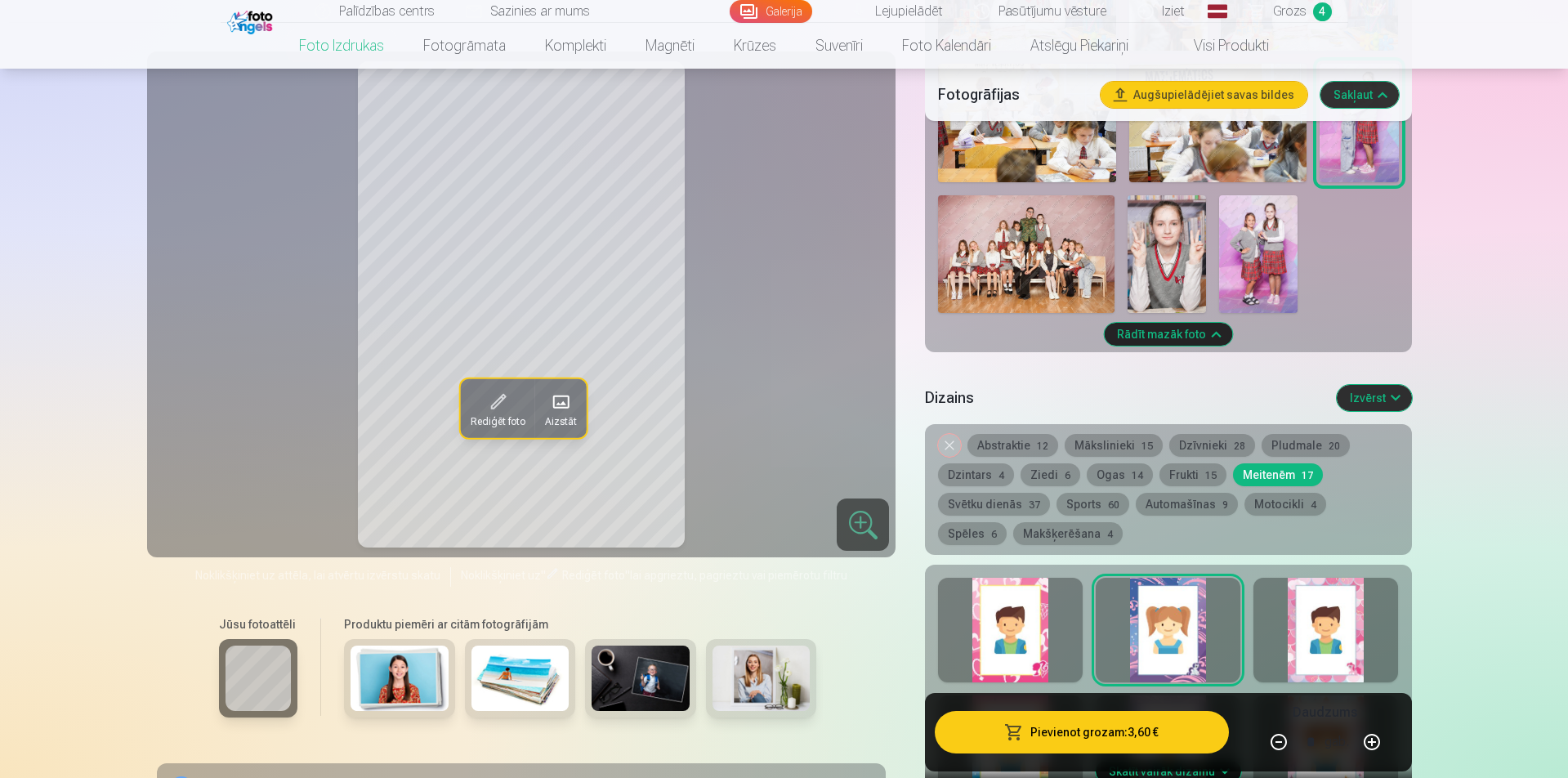
click at [954, 446] on button "Noņemiet dizainu" at bounding box center [949, 445] width 23 height 23
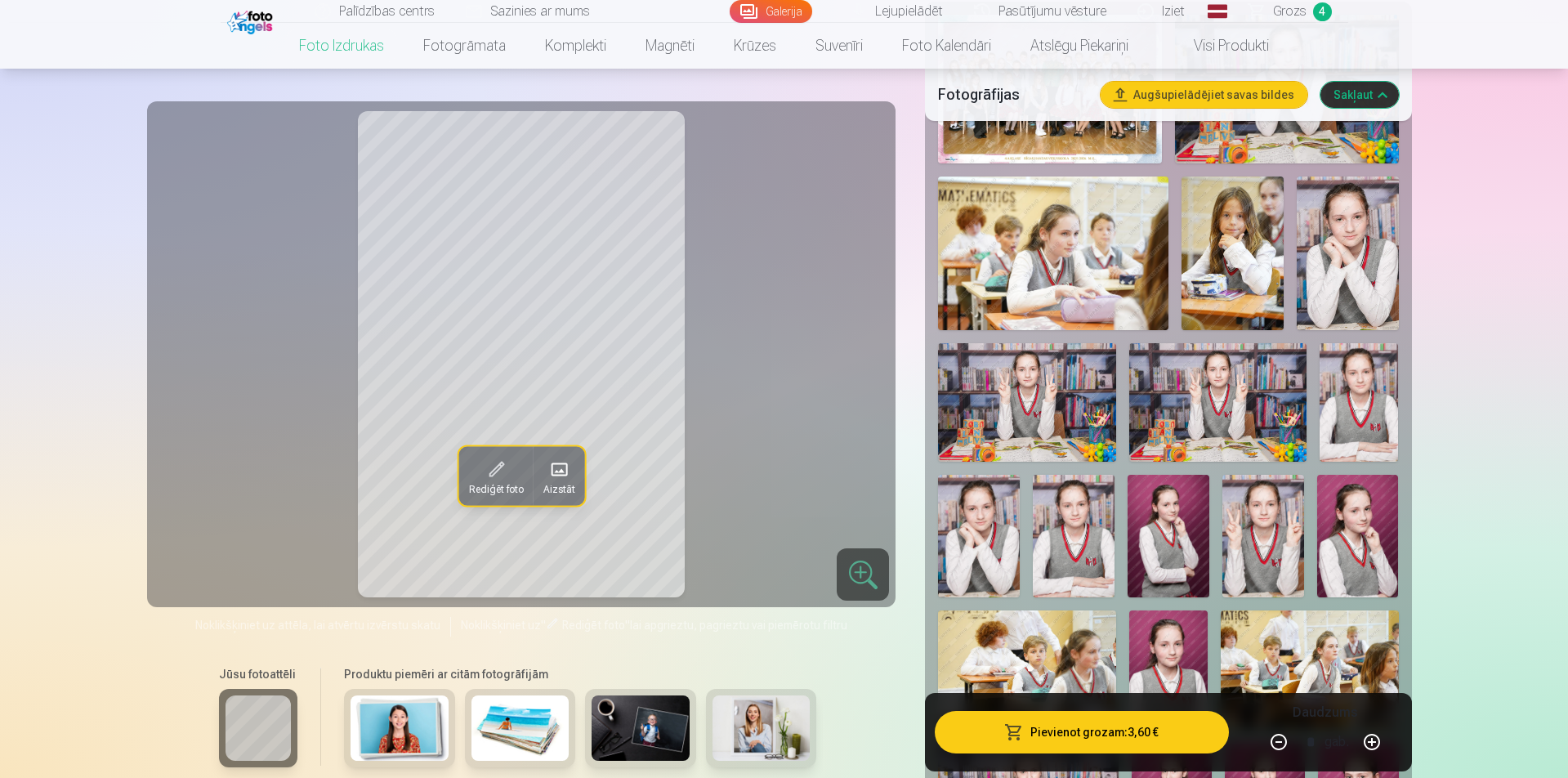
scroll to position [692, 0]
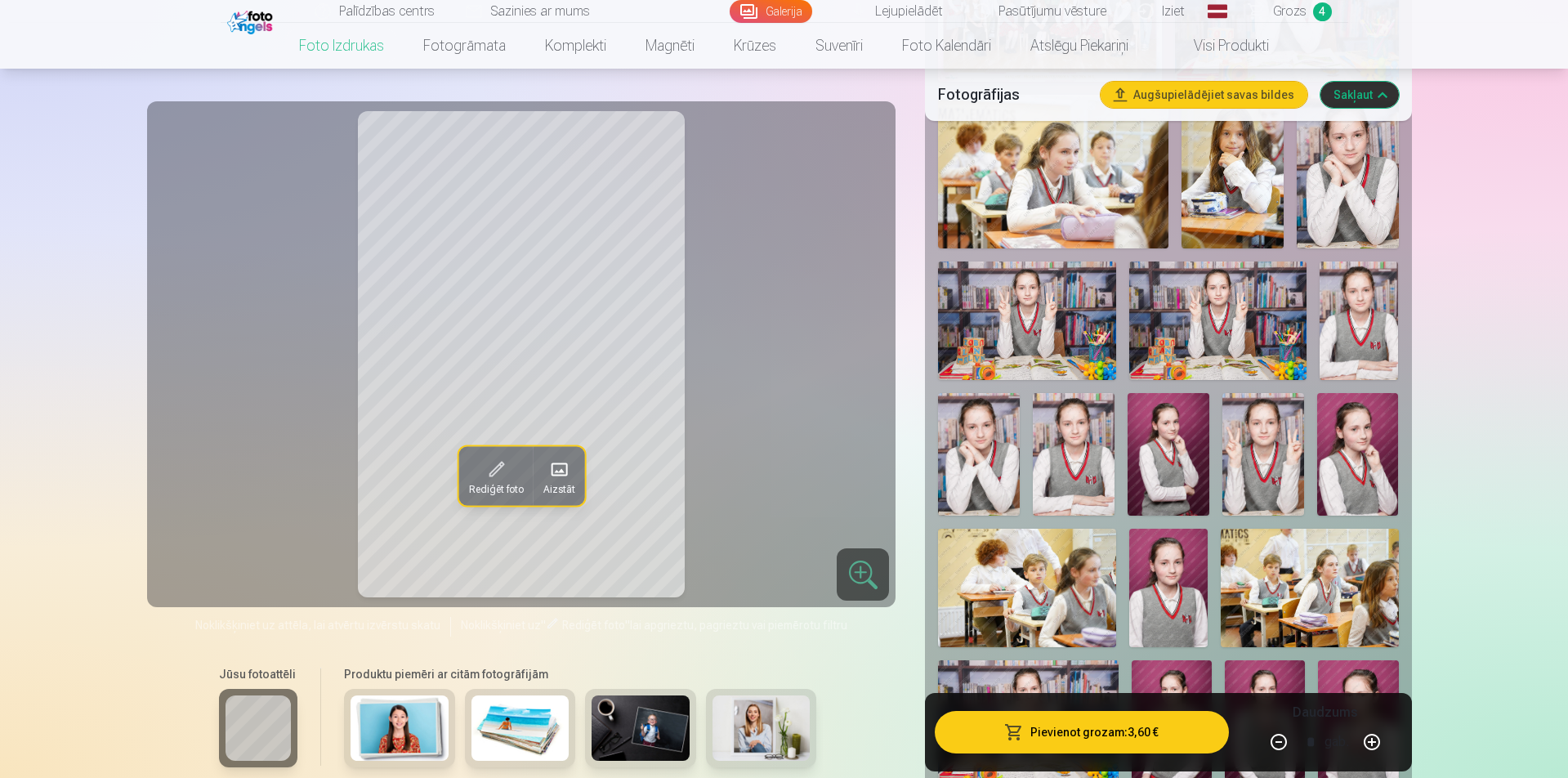
click at [1006, 470] on img at bounding box center [978, 454] width 82 height 123
click at [1098, 482] on img at bounding box center [1073, 454] width 82 height 123
click at [1247, 471] on img at bounding box center [1263, 454] width 82 height 123
click at [1351, 187] on img at bounding box center [1347, 171] width 102 height 152
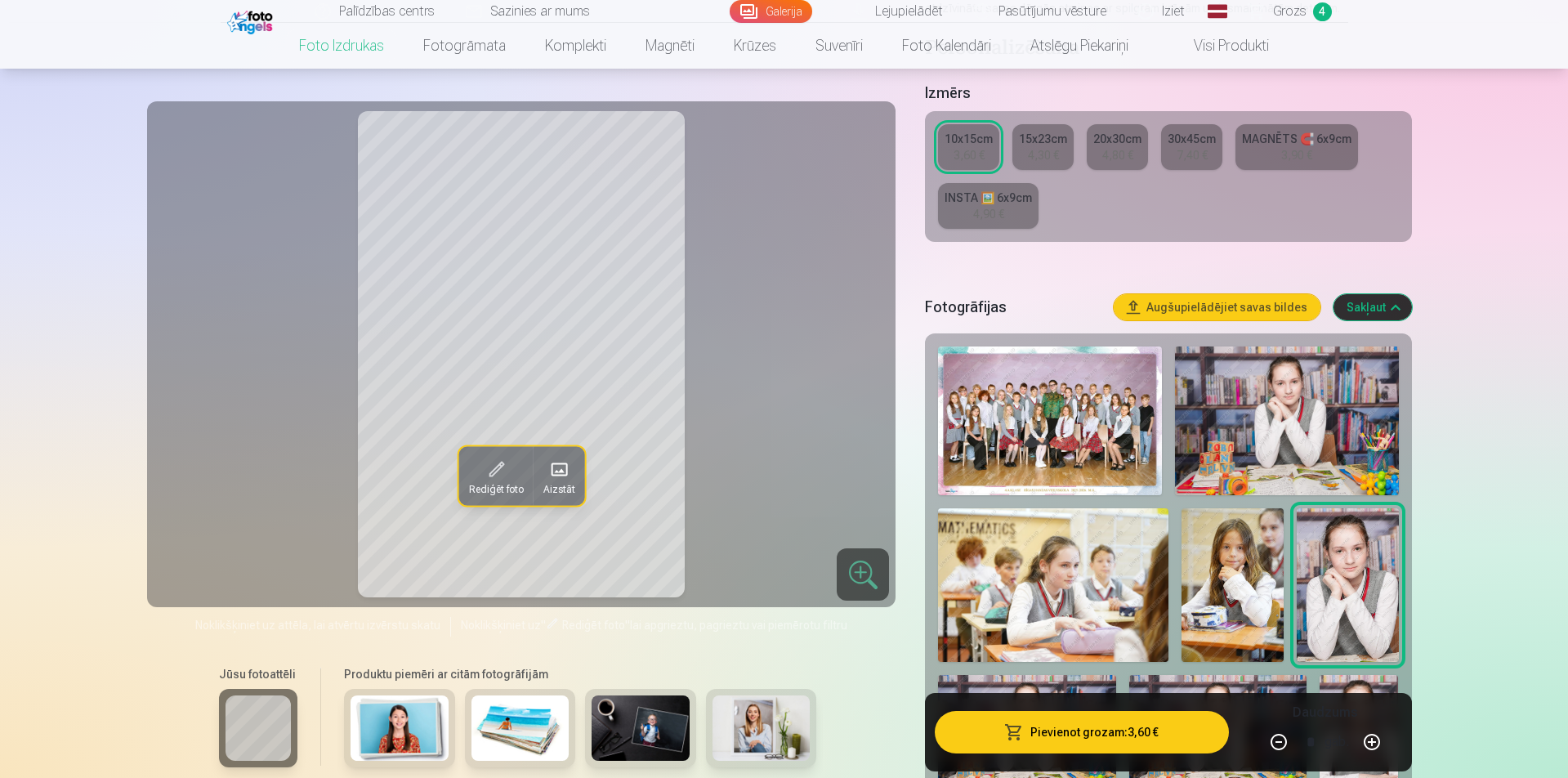
scroll to position [446, 0]
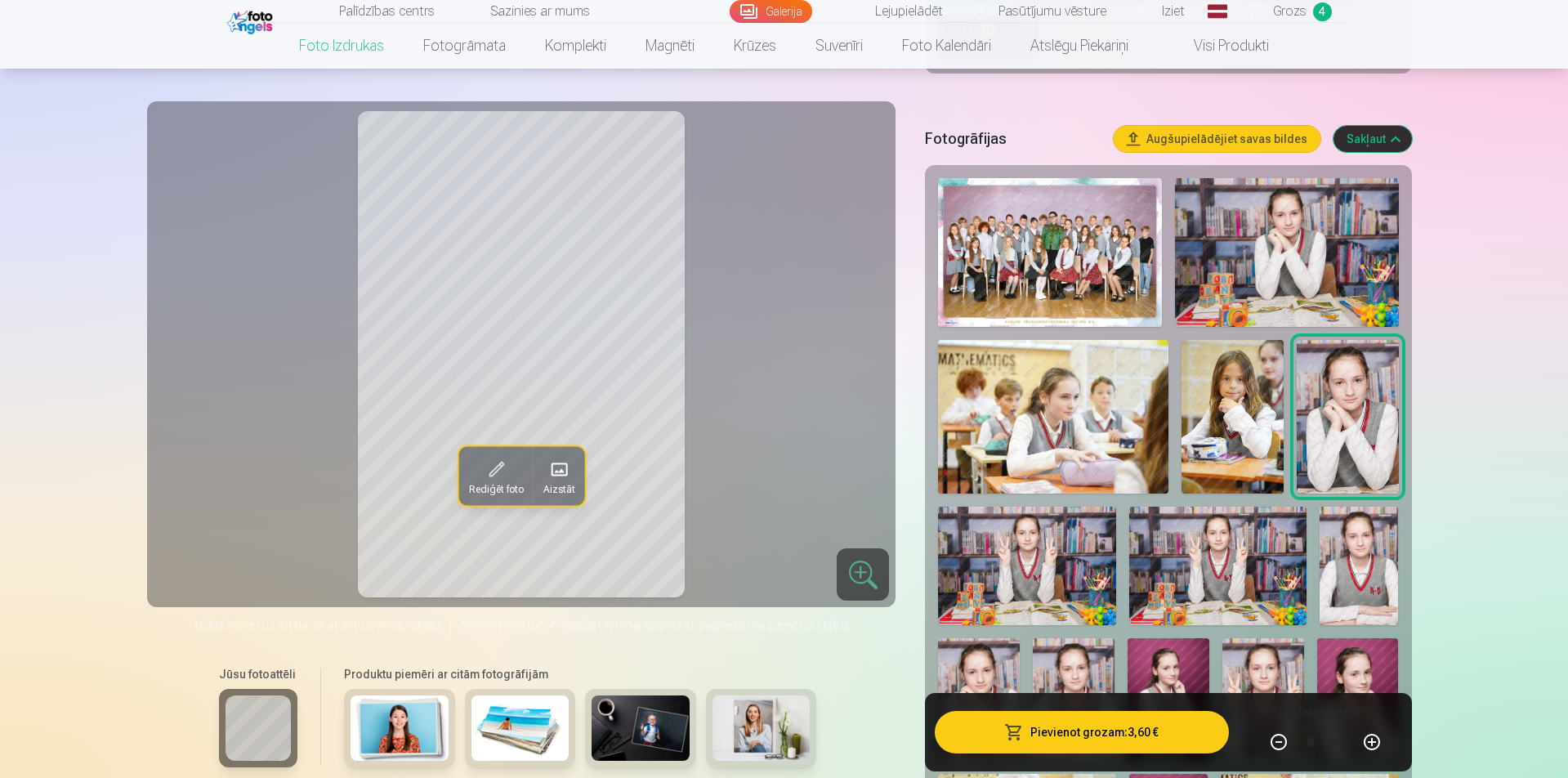
click at [1090, 289] on img at bounding box center [1050, 252] width 224 height 148
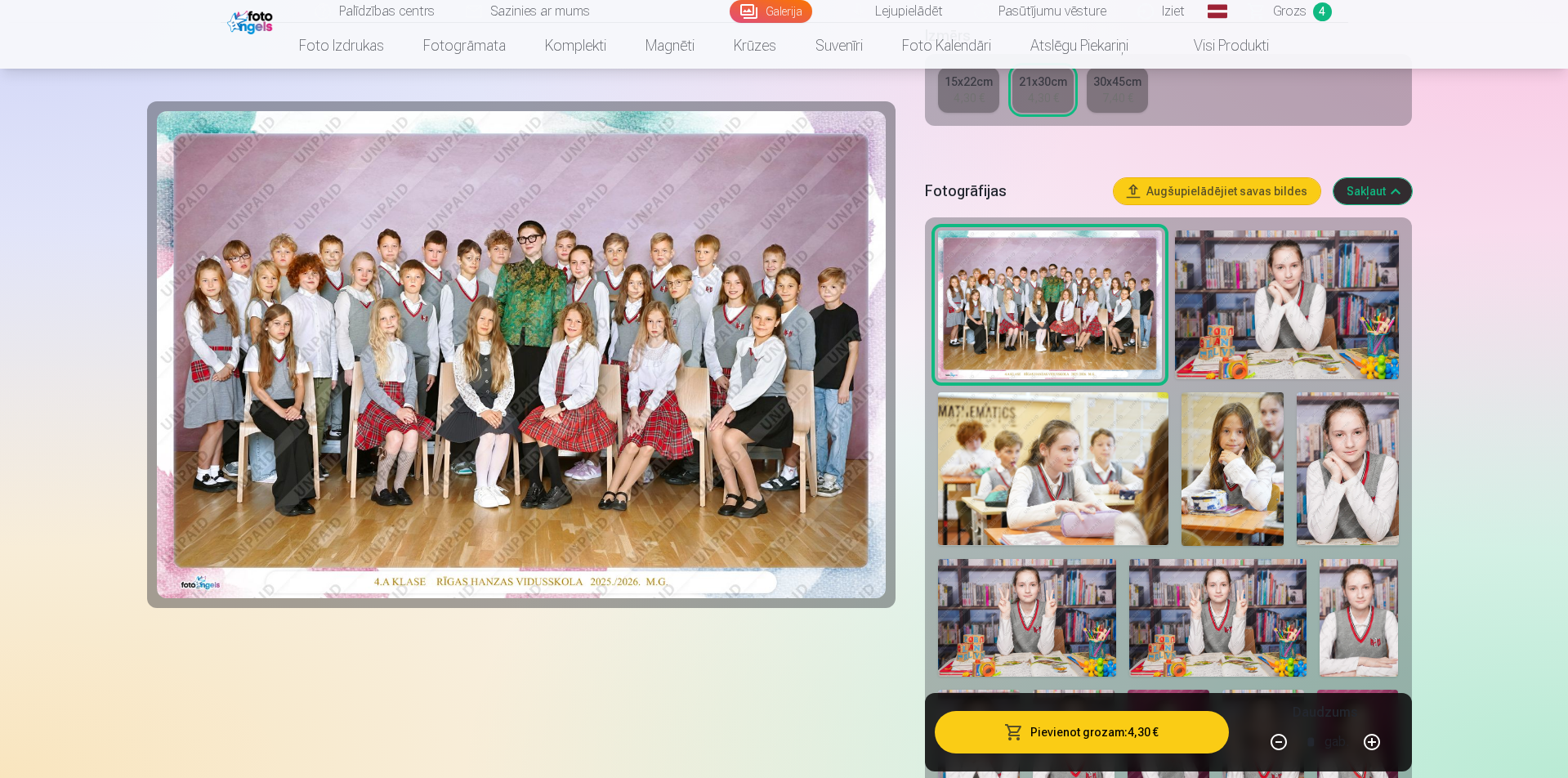
scroll to position [409, 0]
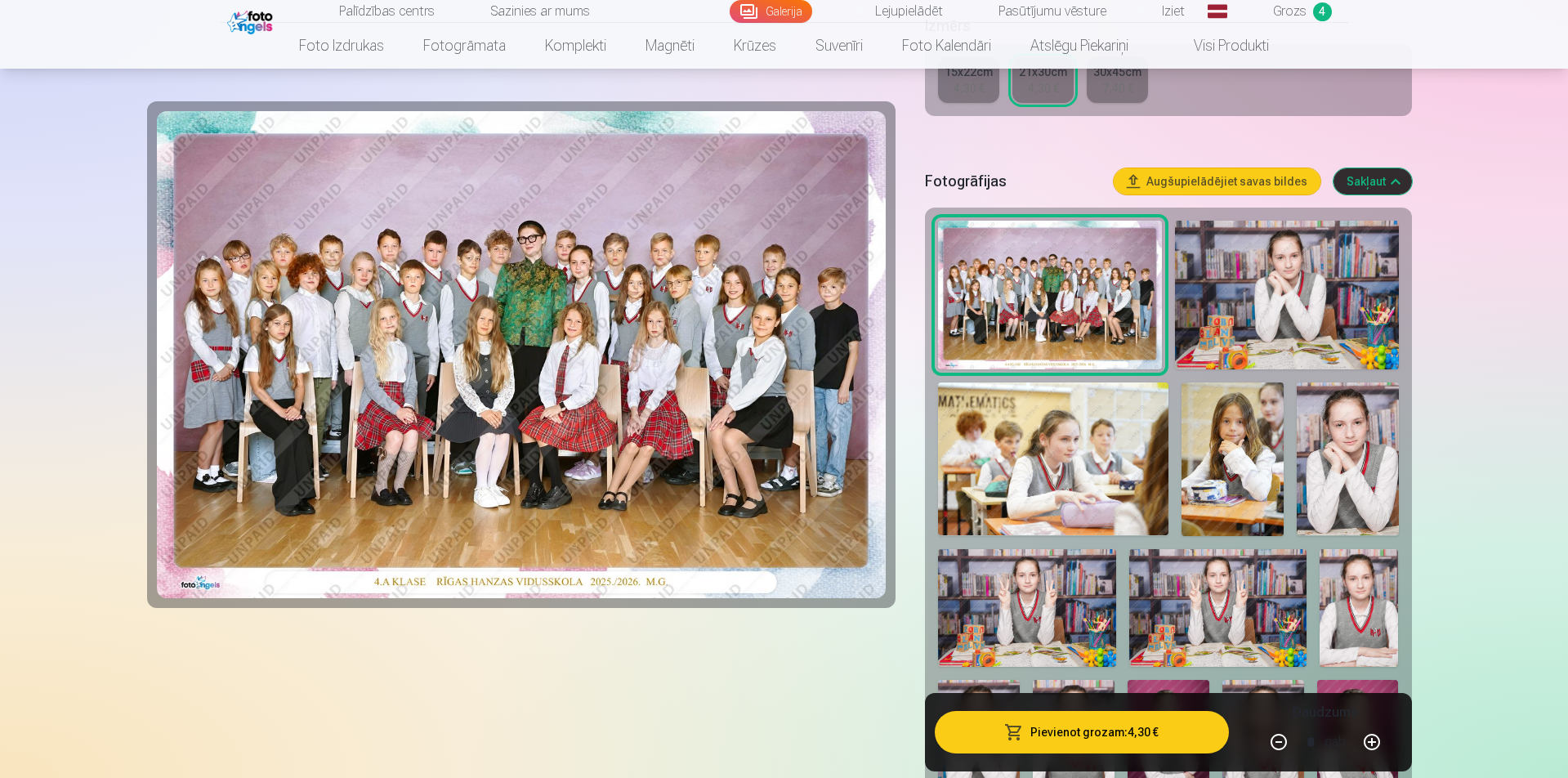
click at [1228, 448] on img at bounding box center [1233, 459] width 102 height 153
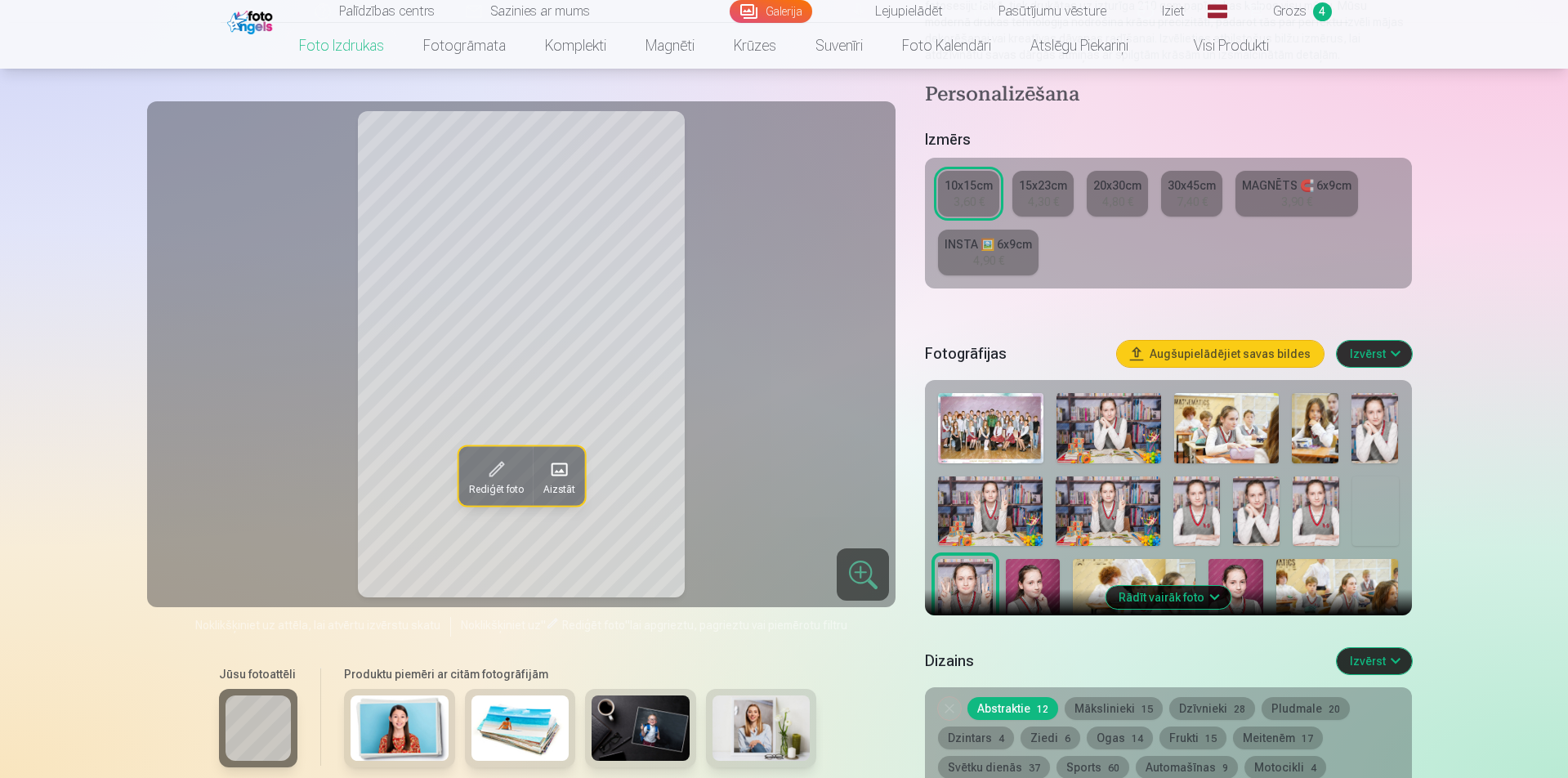
scroll to position [355, 0]
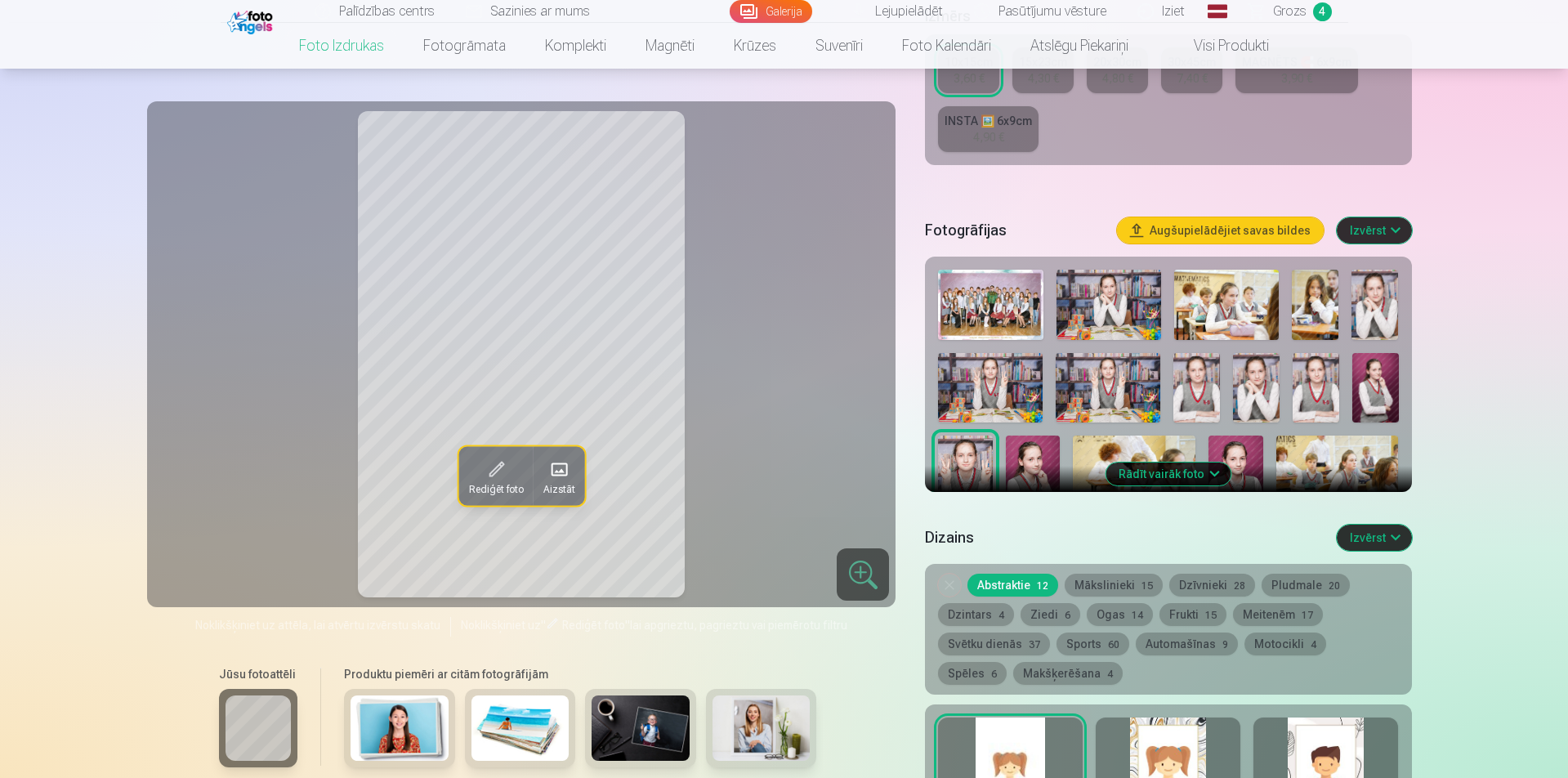
click at [1140, 473] on button "Rādīt vairāk foto" at bounding box center [1168, 474] width 125 height 23
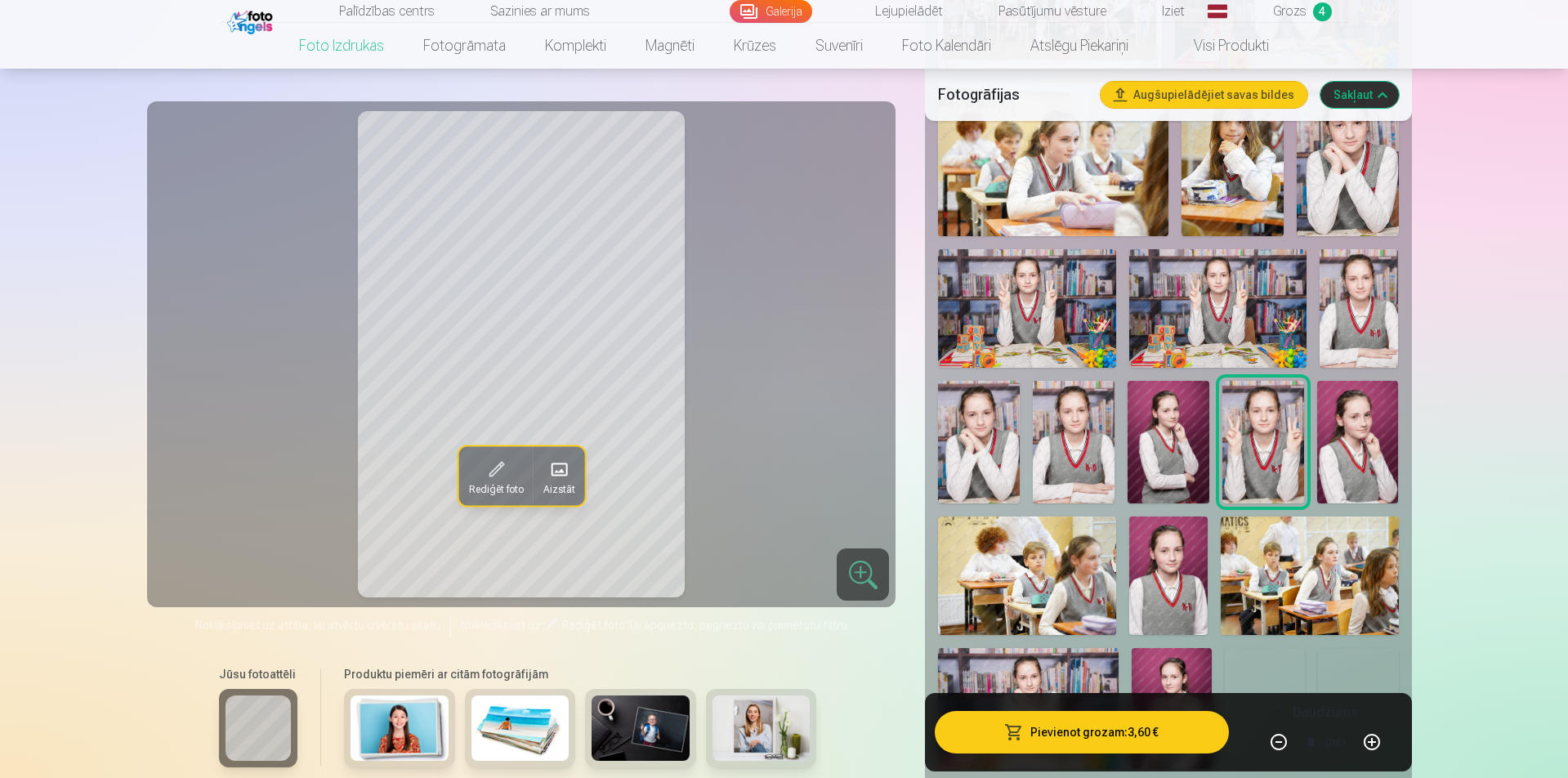
scroll to position [600, 0]
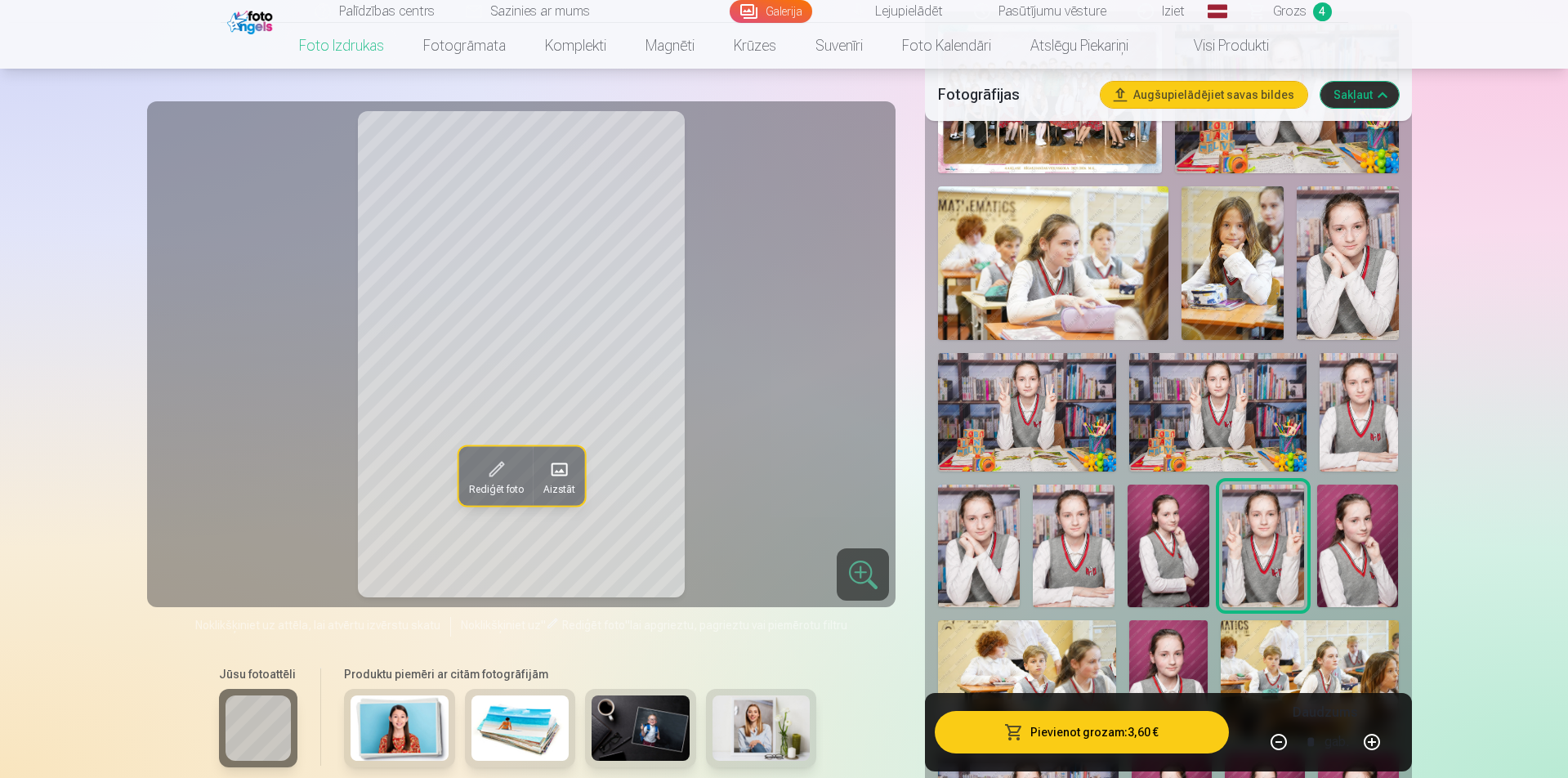
click at [1323, 270] on img at bounding box center [1347, 262] width 102 height 152
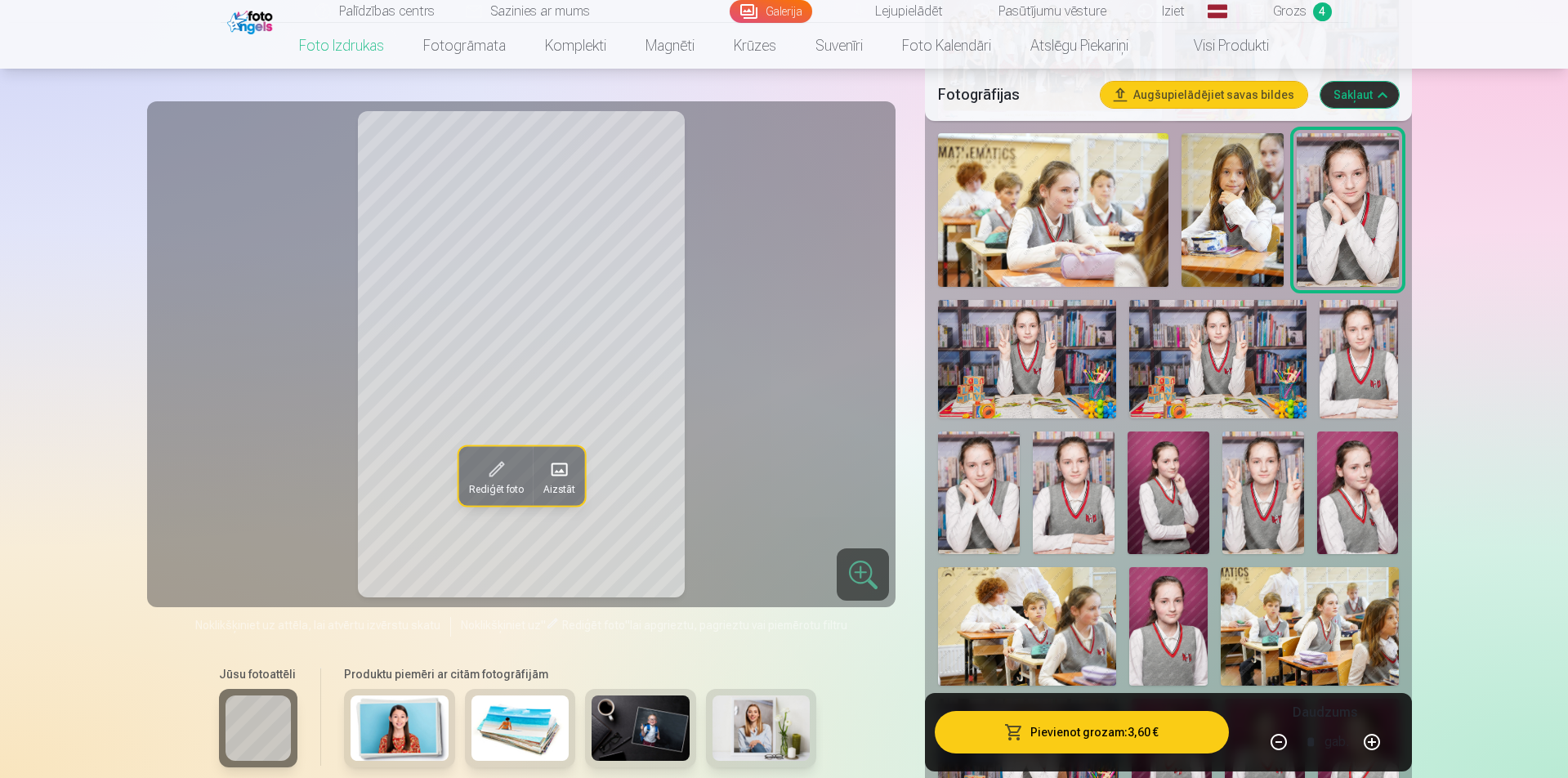
scroll to position [682, 0]
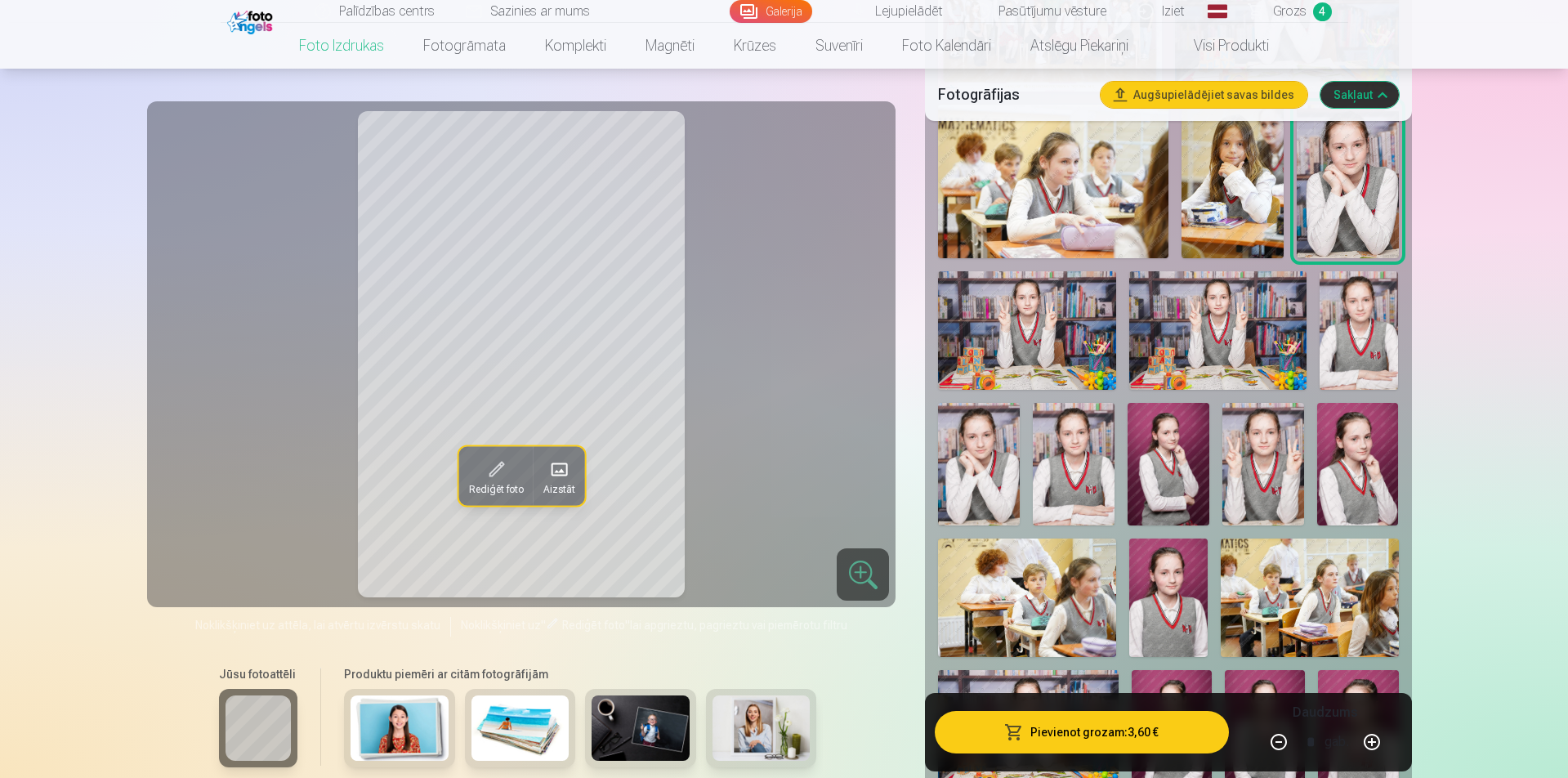
click at [1189, 581] on img at bounding box center [1169, 598] width 79 height 119
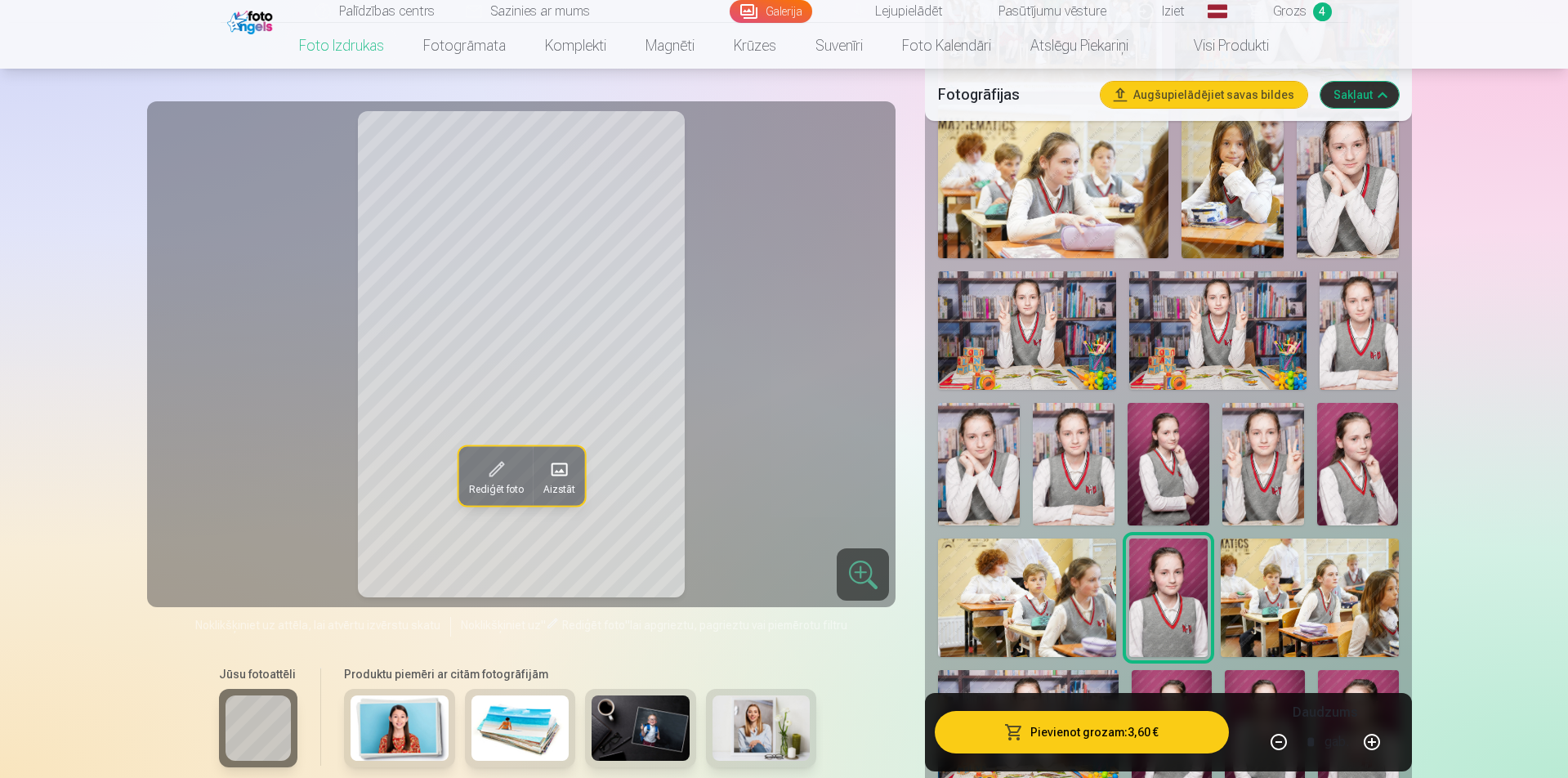
click at [1338, 437] on img at bounding box center [1358, 464] width 82 height 123
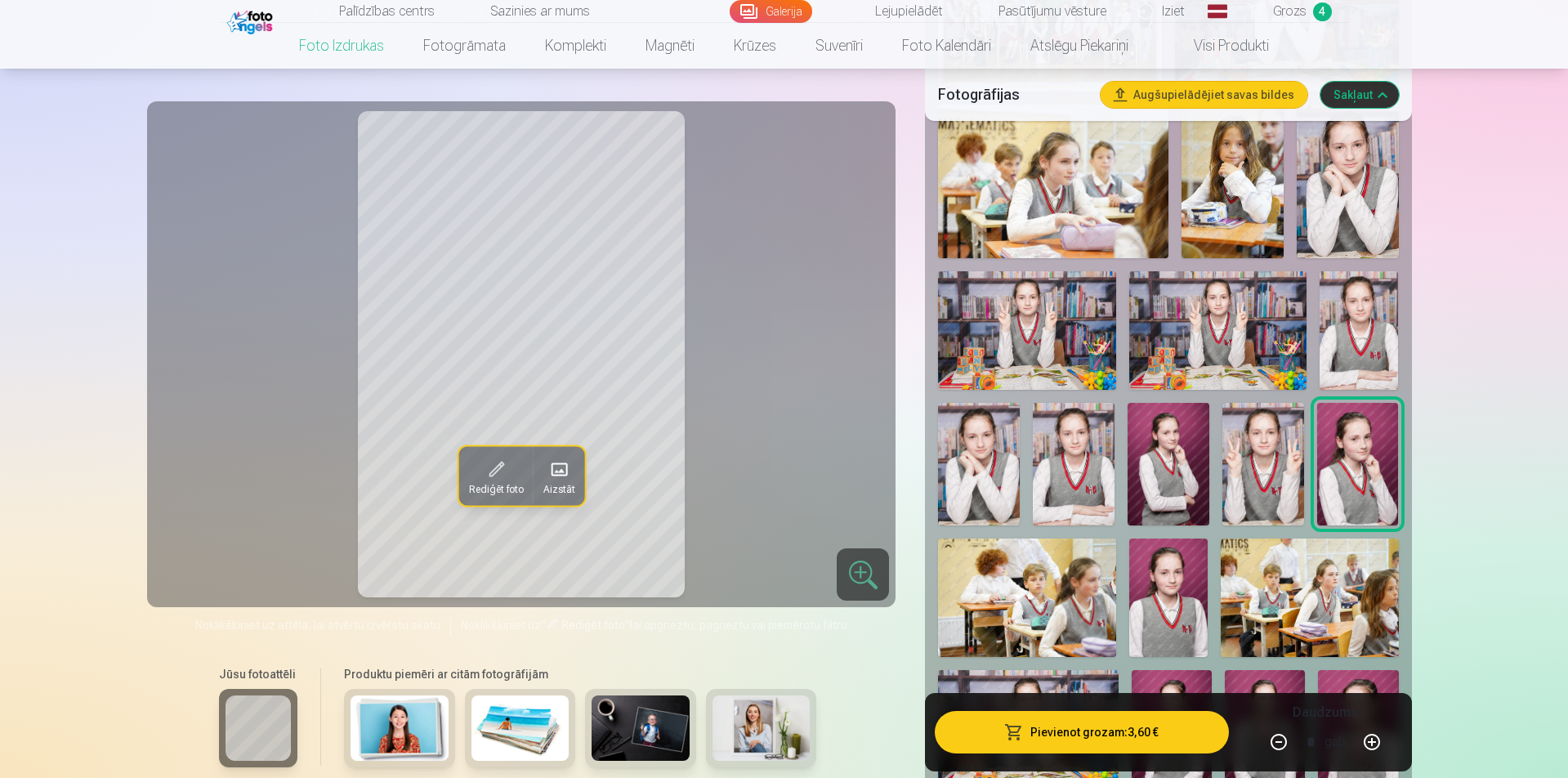
click at [1280, 459] on img at bounding box center [1263, 464] width 82 height 123
click at [1014, 480] on img at bounding box center [978, 464] width 82 height 123
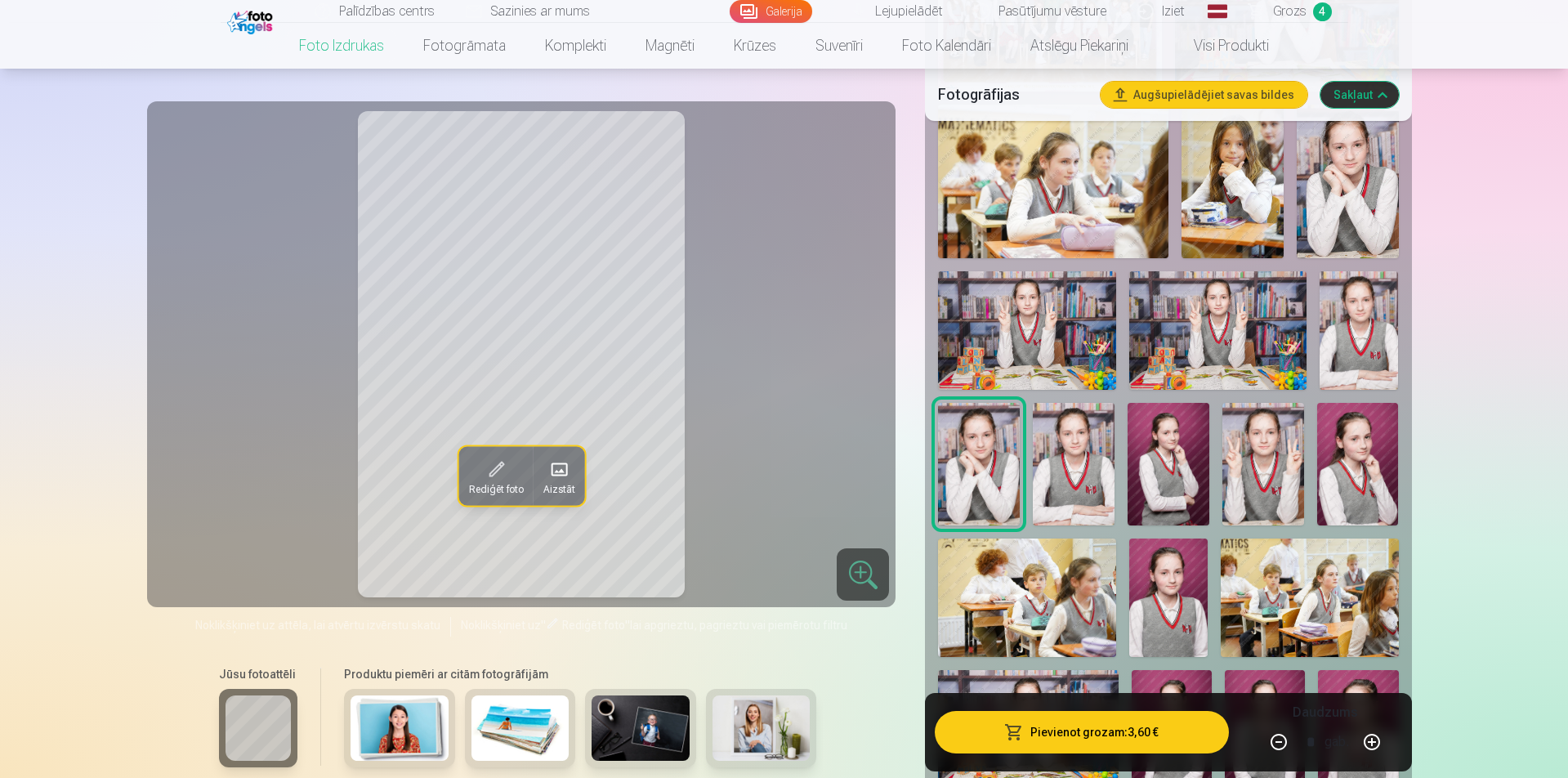
click at [1057, 458] on img at bounding box center [1073, 464] width 82 height 123
click at [1012, 480] on img at bounding box center [978, 464] width 82 height 123
click at [1341, 320] on img at bounding box center [1359, 331] width 79 height 119
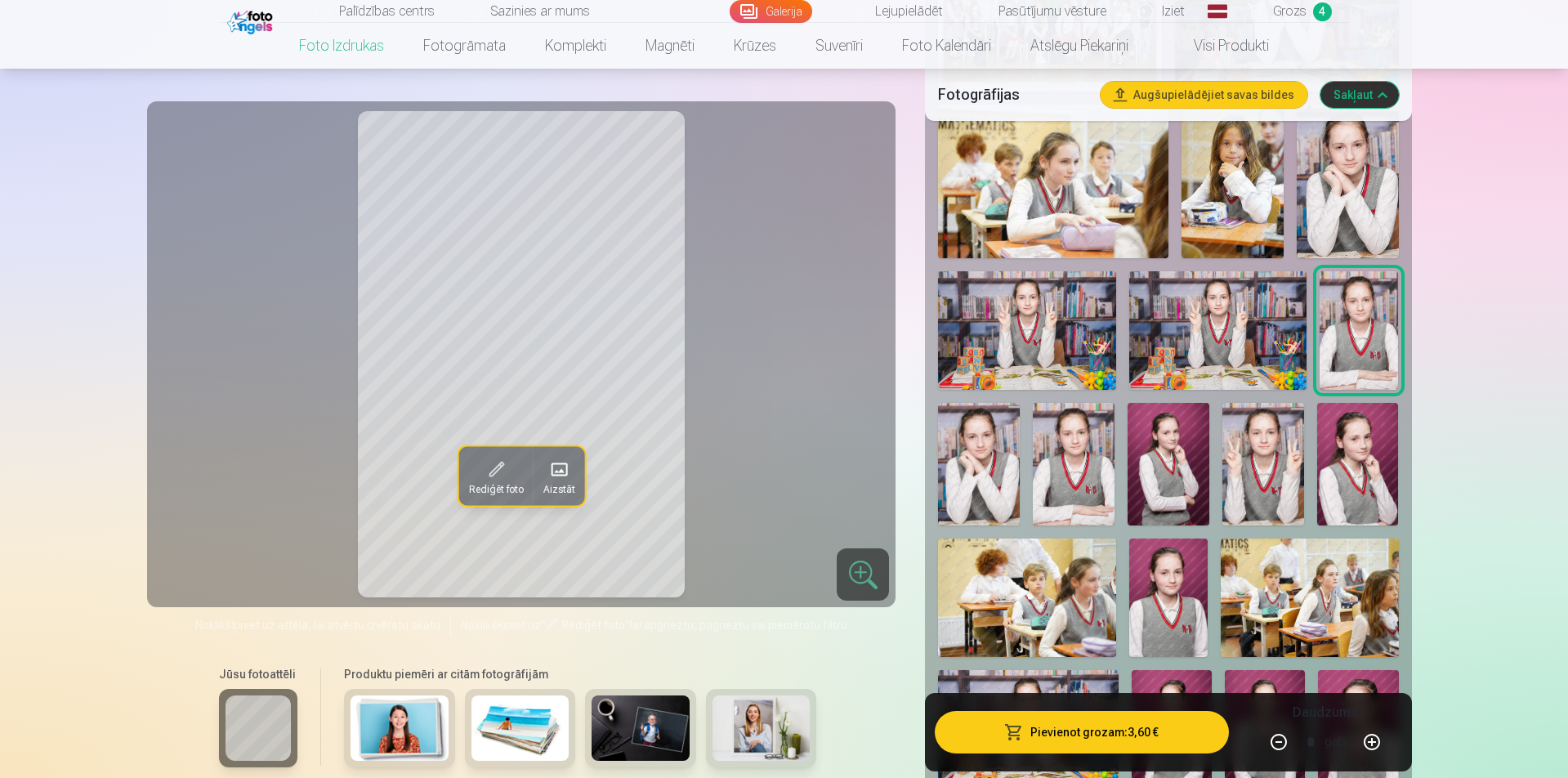
click at [1318, 188] on img at bounding box center [1347, 181] width 102 height 152
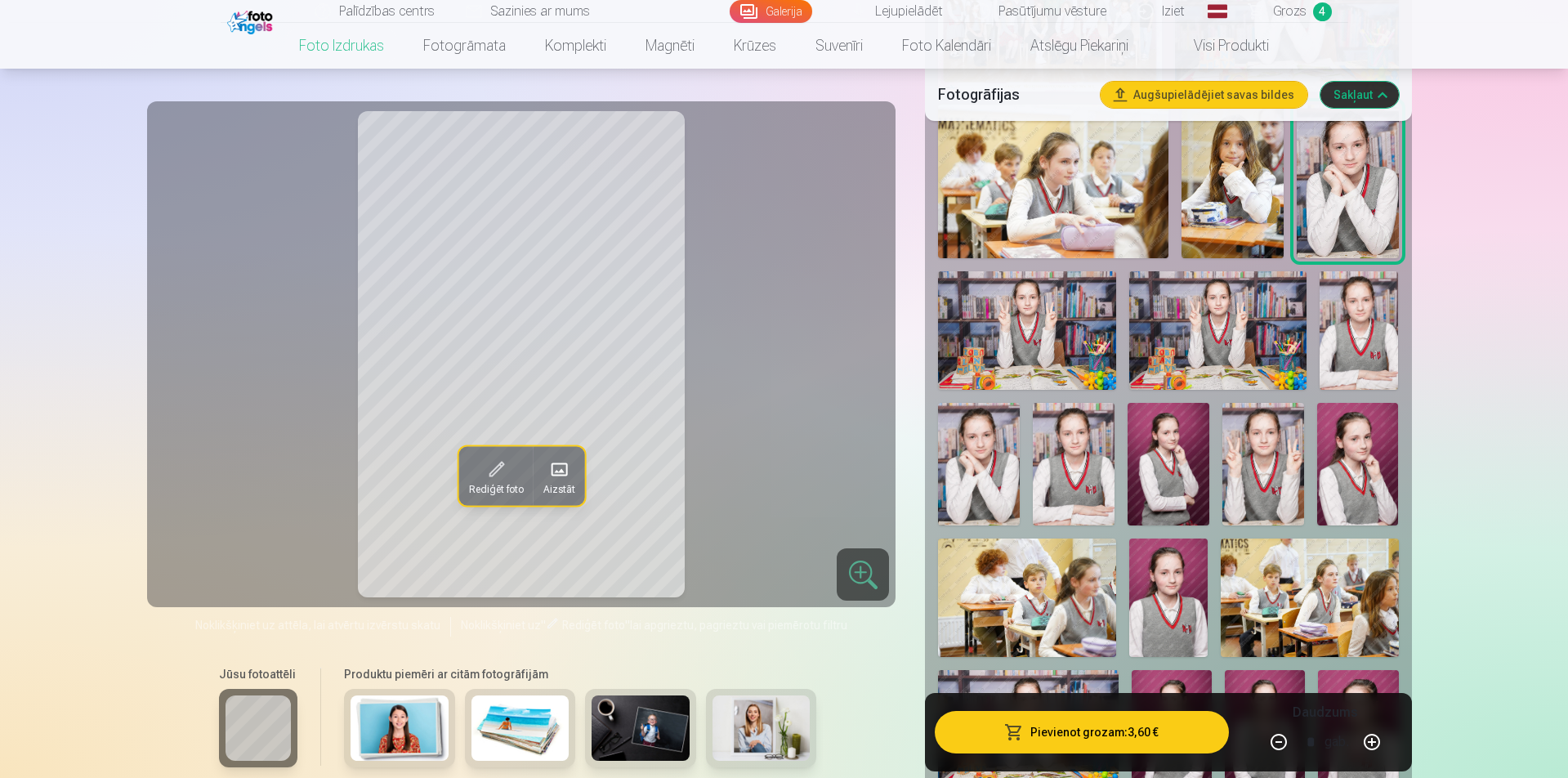
click at [1013, 473] on img at bounding box center [978, 464] width 82 height 123
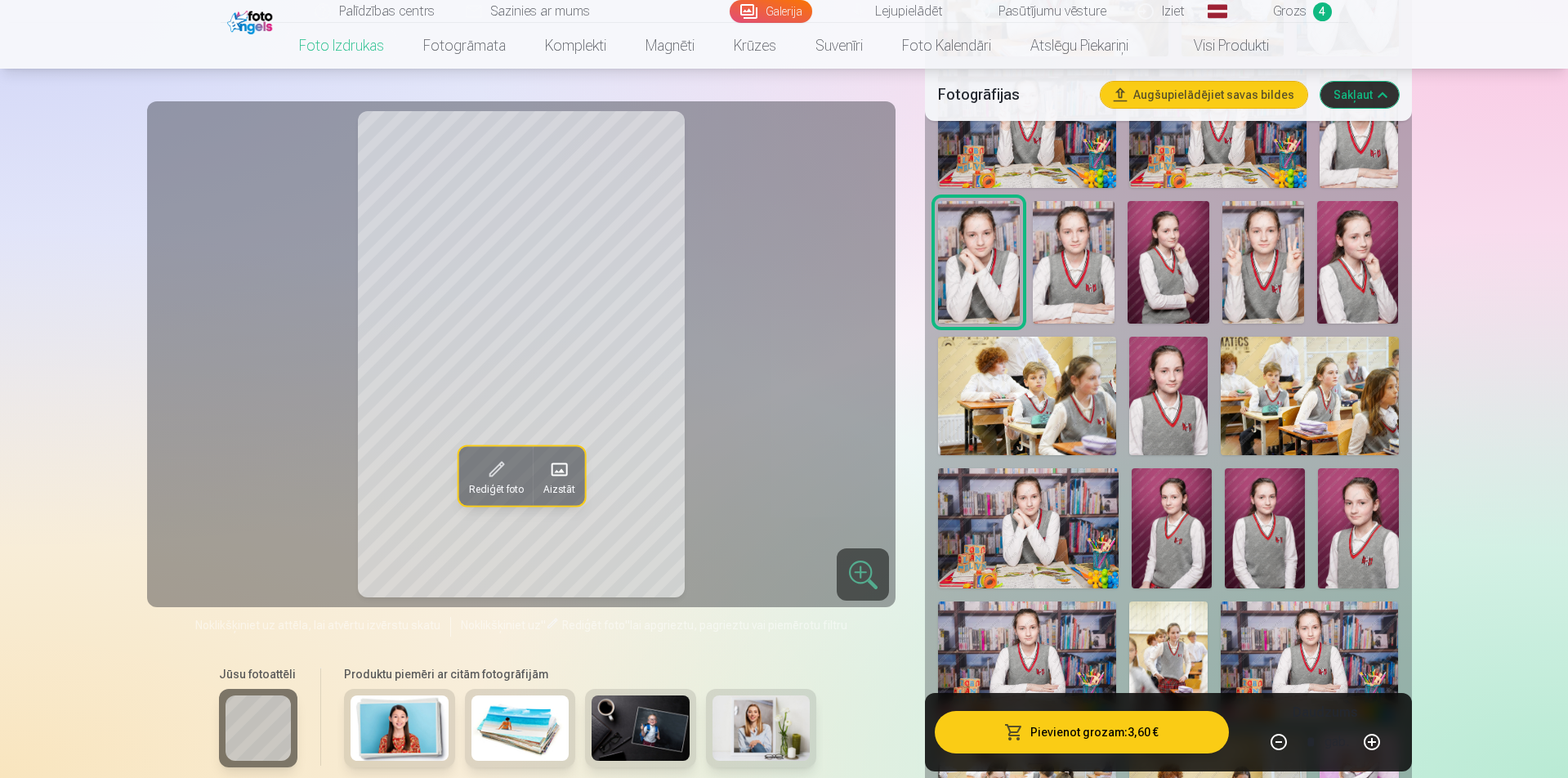
scroll to position [845, 0]
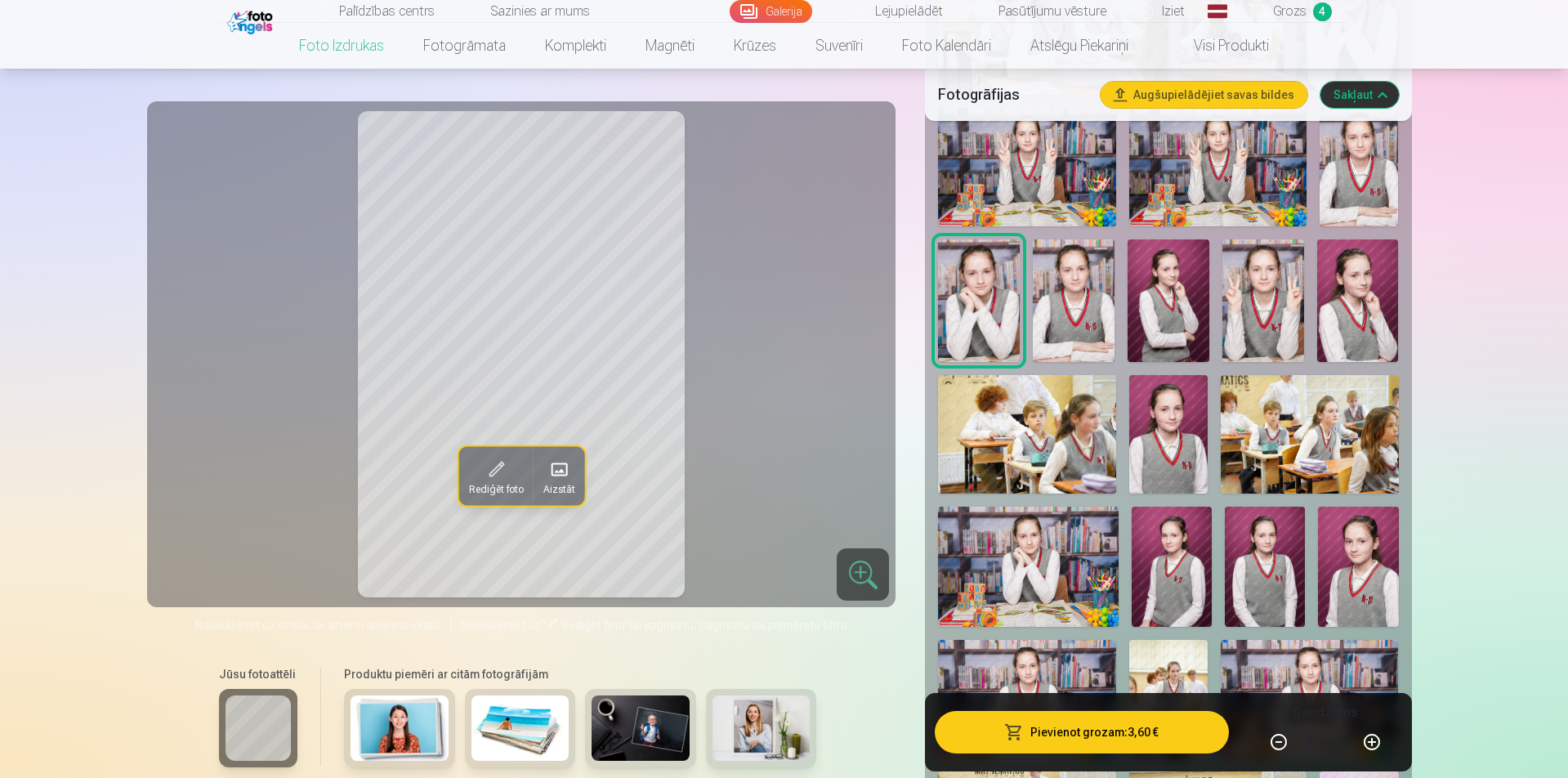
click at [1167, 322] on img at bounding box center [1168, 301] width 82 height 123
click at [1179, 453] on img at bounding box center [1169, 435] width 79 height 119
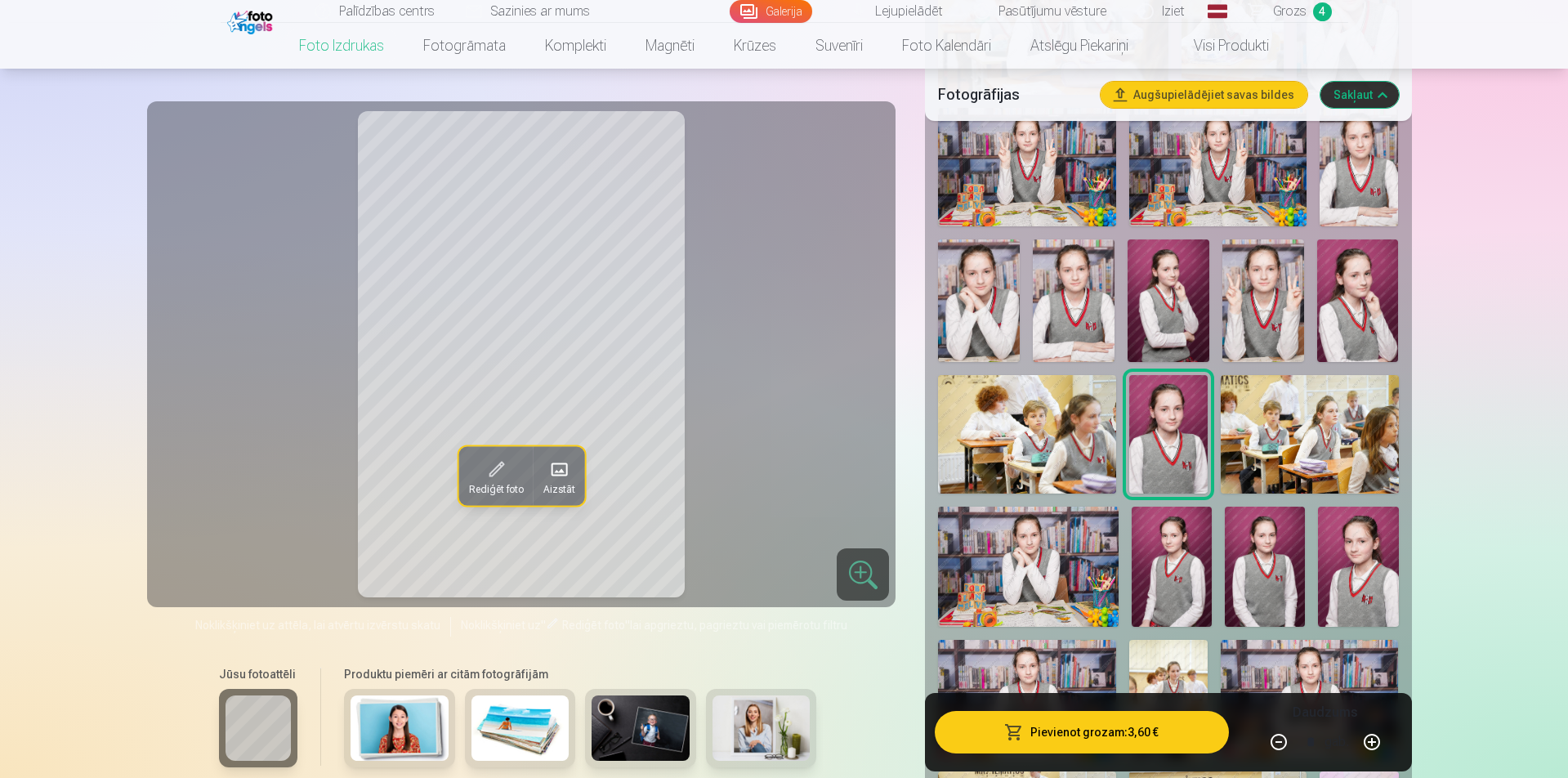
click at [1176, 510] on img at bounding box center [1171, 566] width 80 height 120
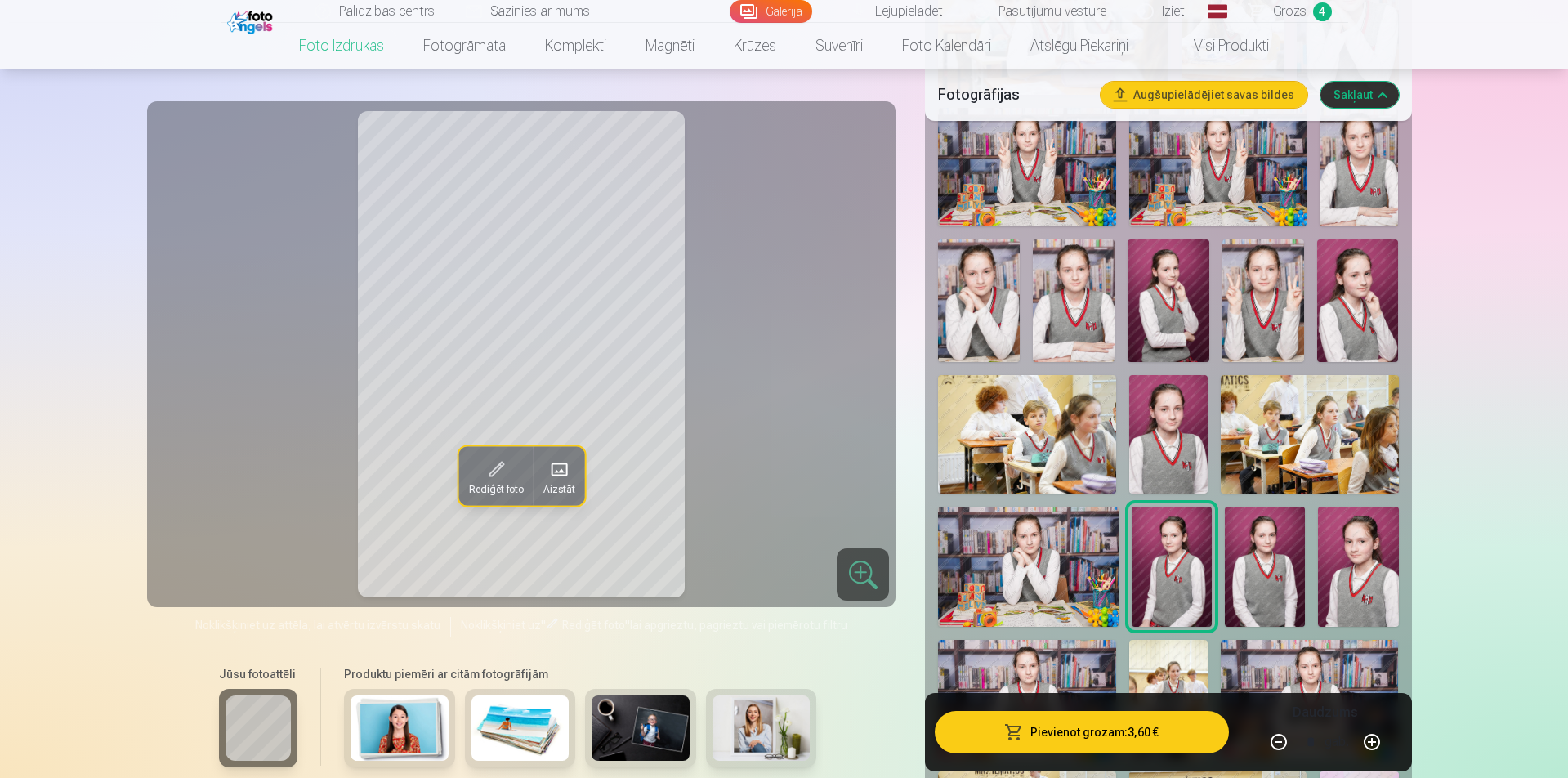
click at [1015, 320] on img at bounding box center [978, 301] width 82 height 123
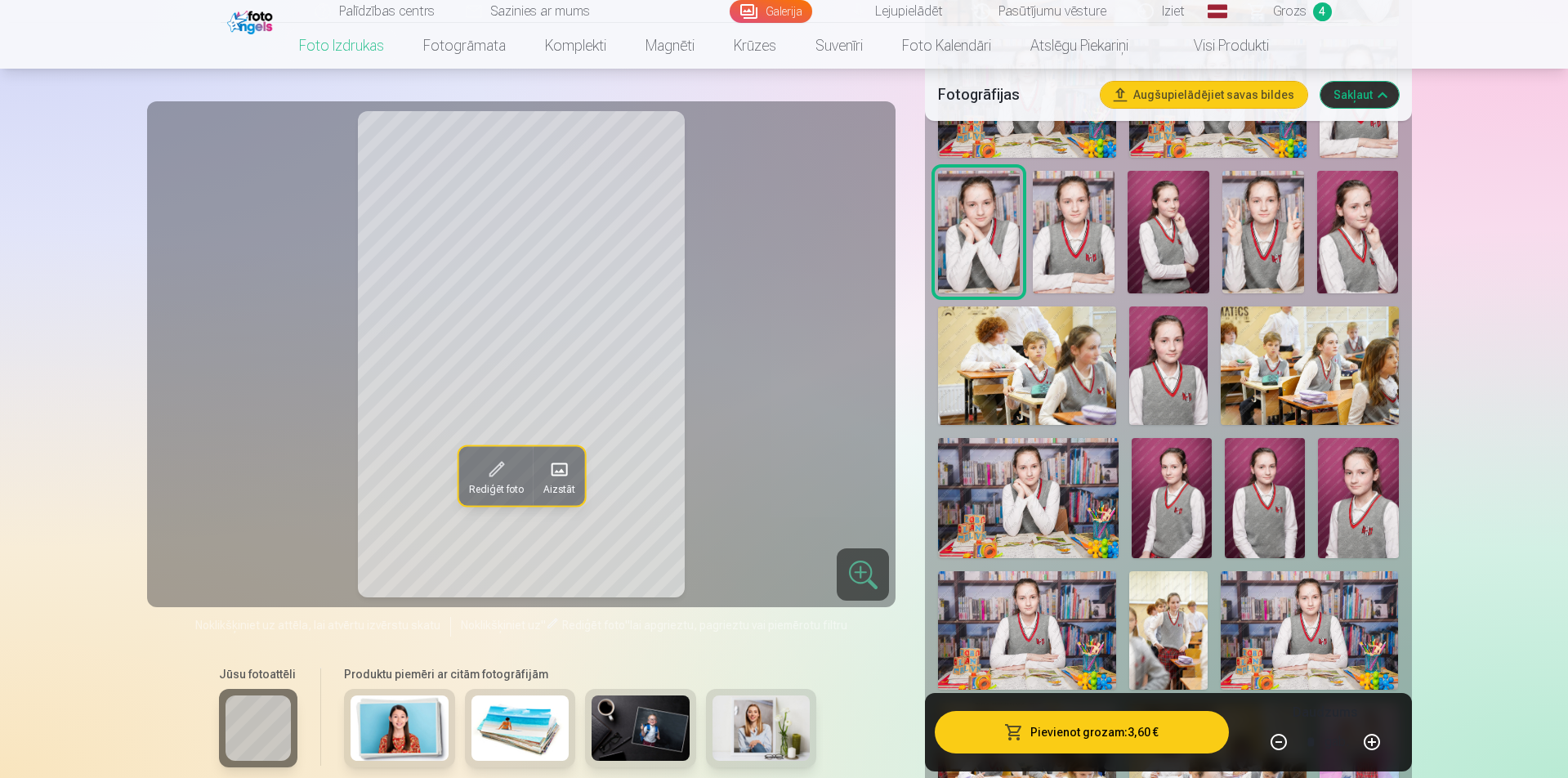
scroll to position [1009, 0]
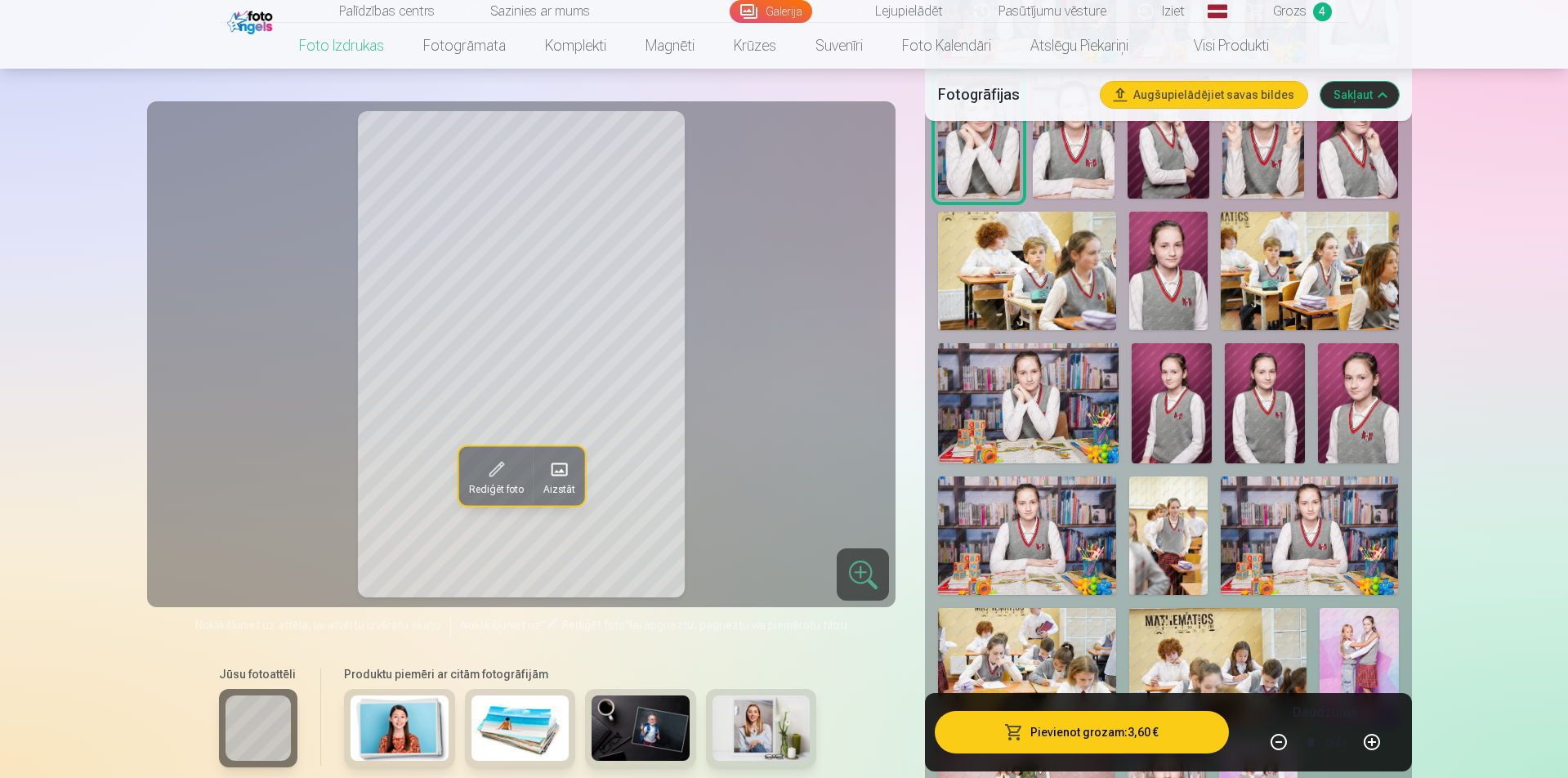
click at [1141, 515] on img at bounding box center [1169, 536] width 79 height 119
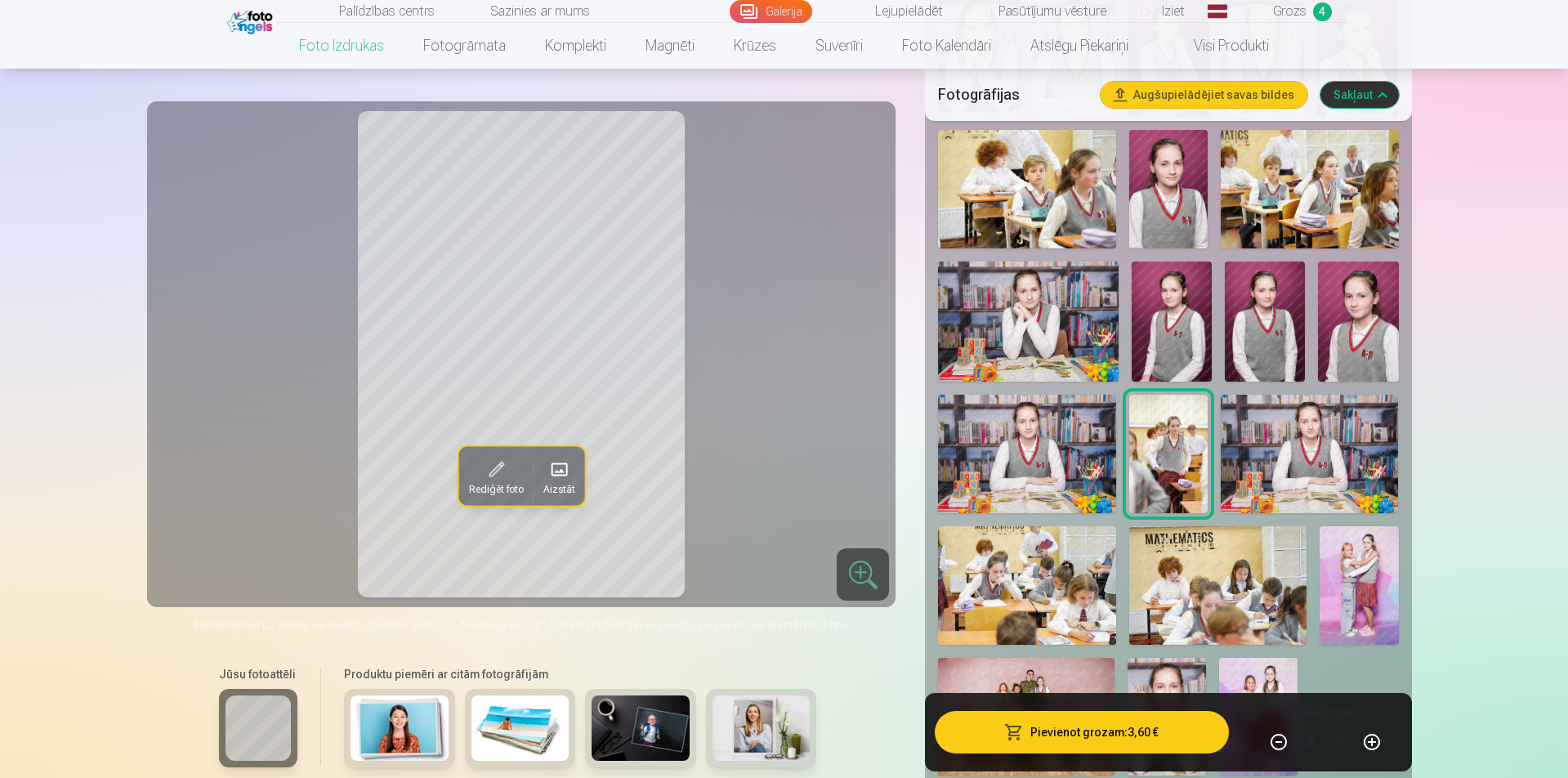
click at [1250, 458] on img at bounding box center [1309, 454] width 177 height 119
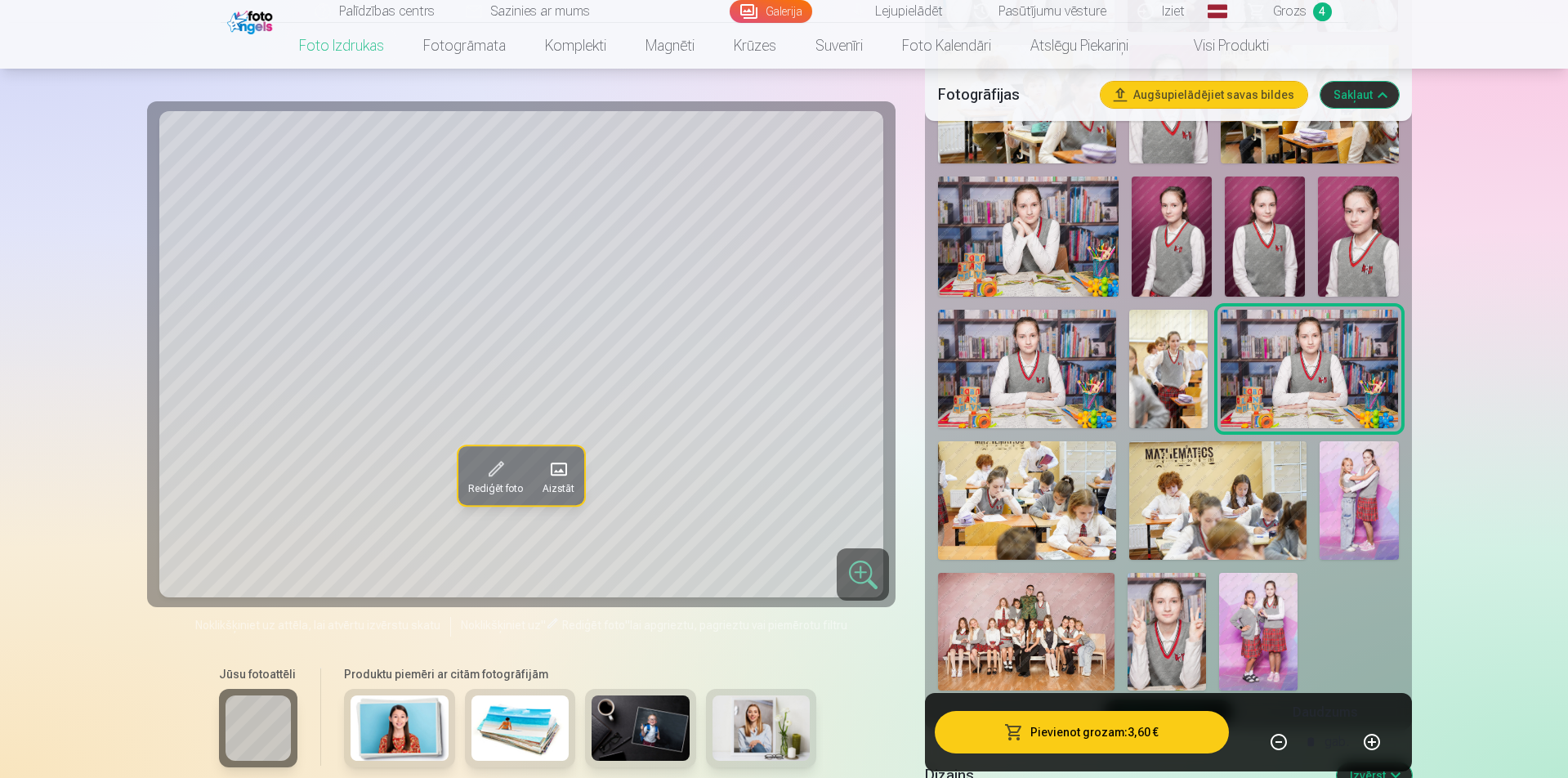
scroll to position [1254, 0]
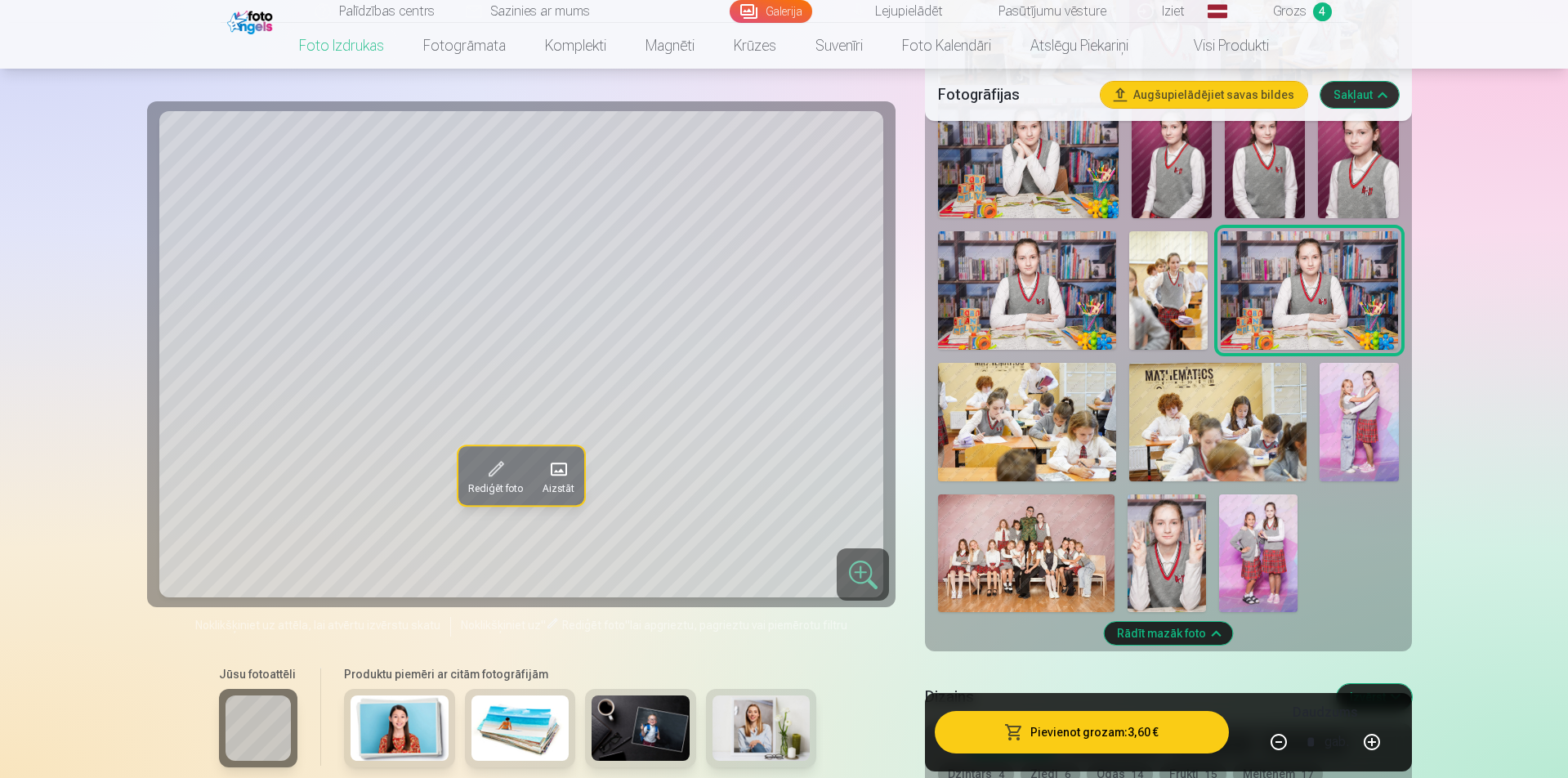
click at [1350, 407] on img at bounding box center [1359, 423] width 79 height 119
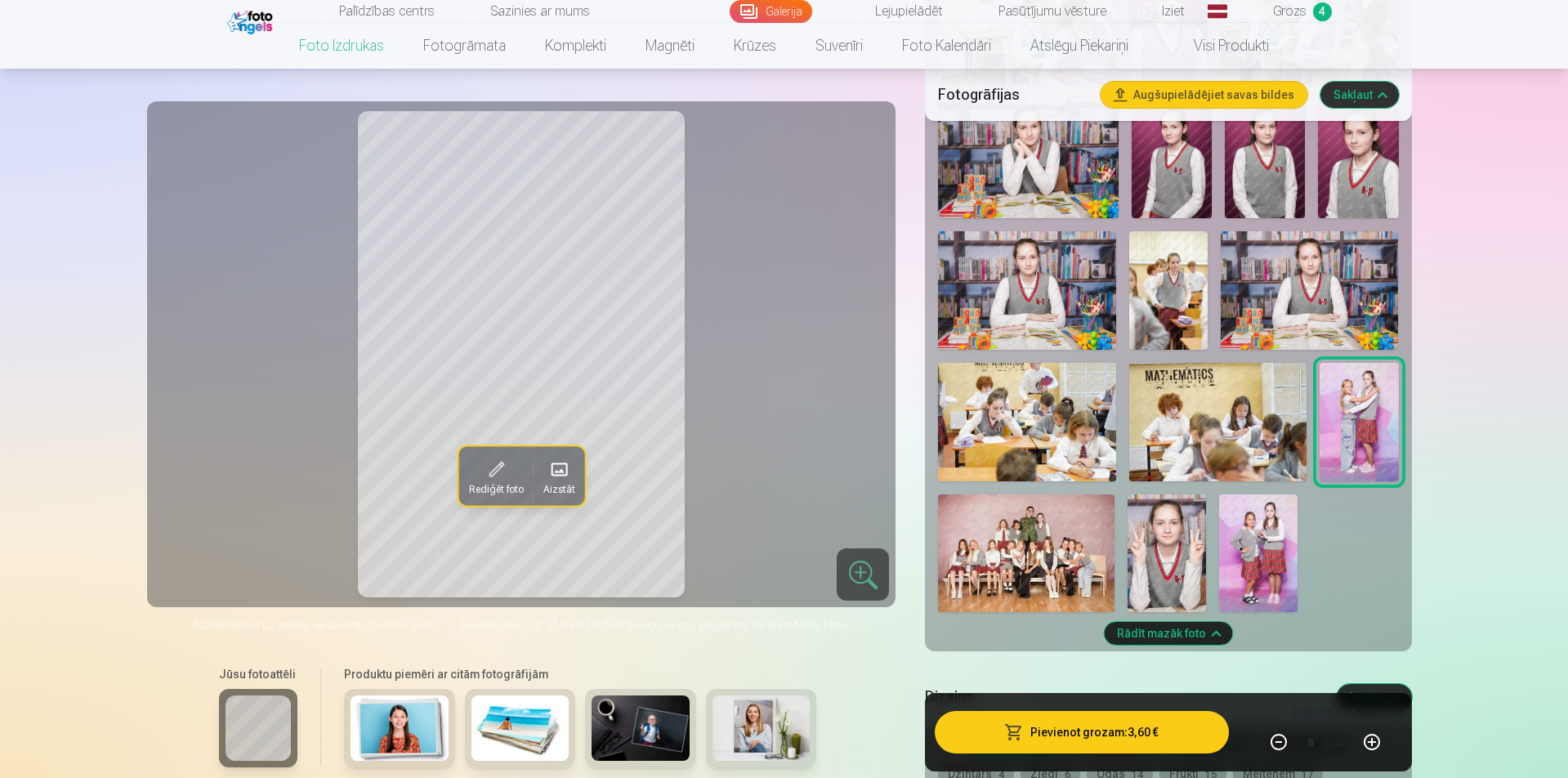
click at [1256, 552] on img at bounding box center [1258, 553] width 78 height 118
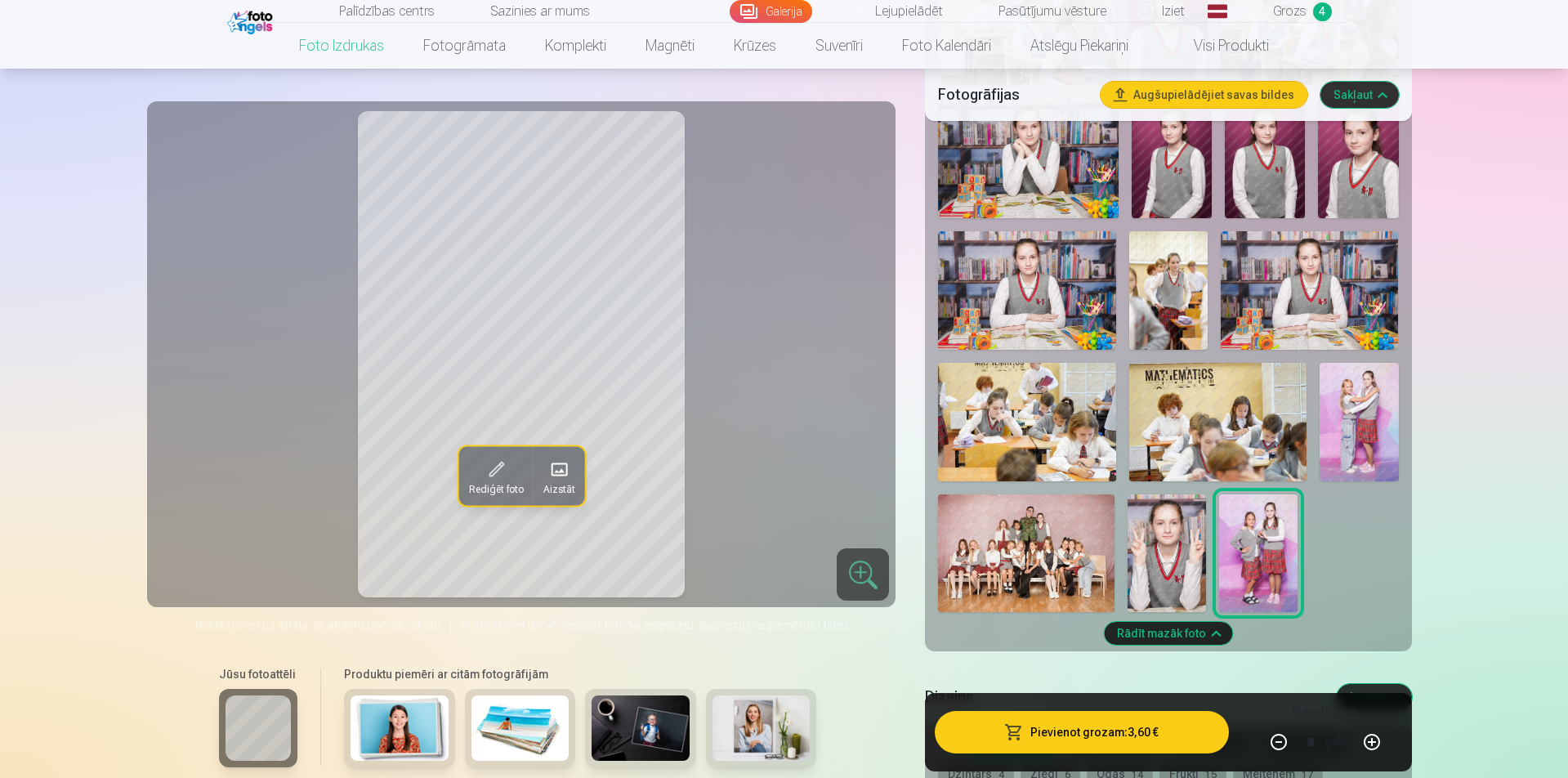
click at [1167, 550] on img at bounding box center [1166, 553] width 78 height 118
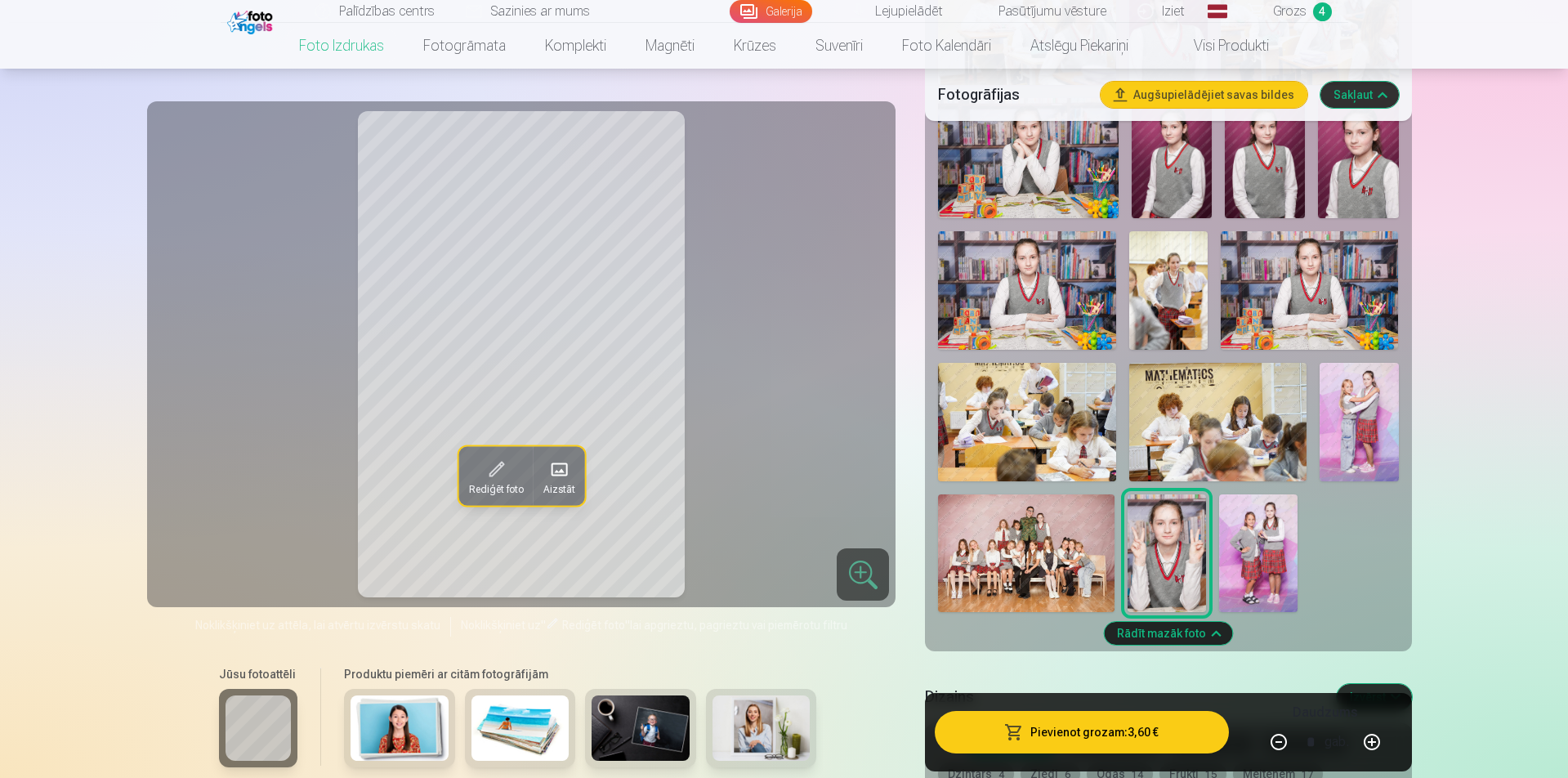
click at [1037, 538] on img at bounding box center [1026, 553] width 176 height 118
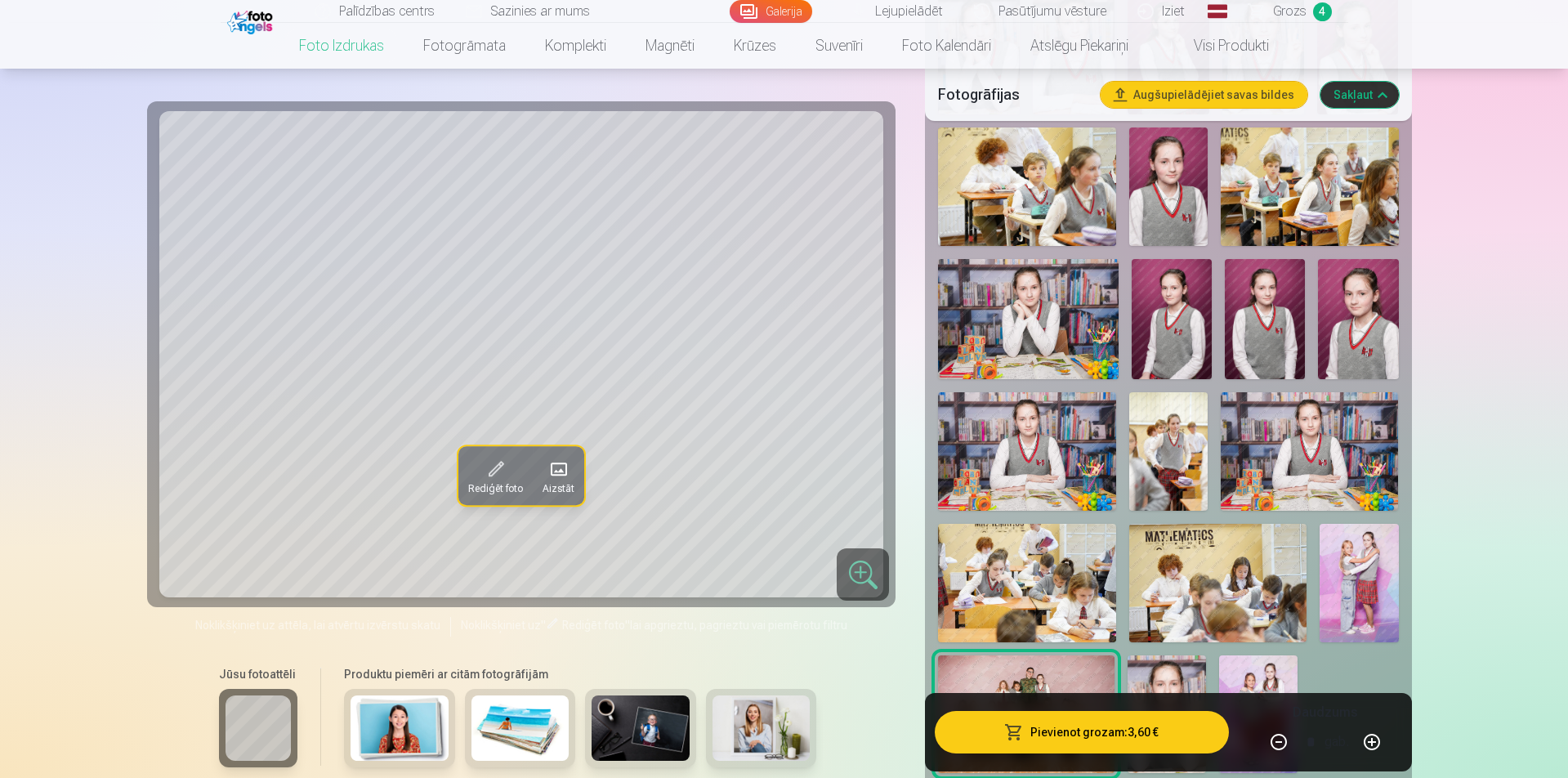
scroll to position [1091, 0]
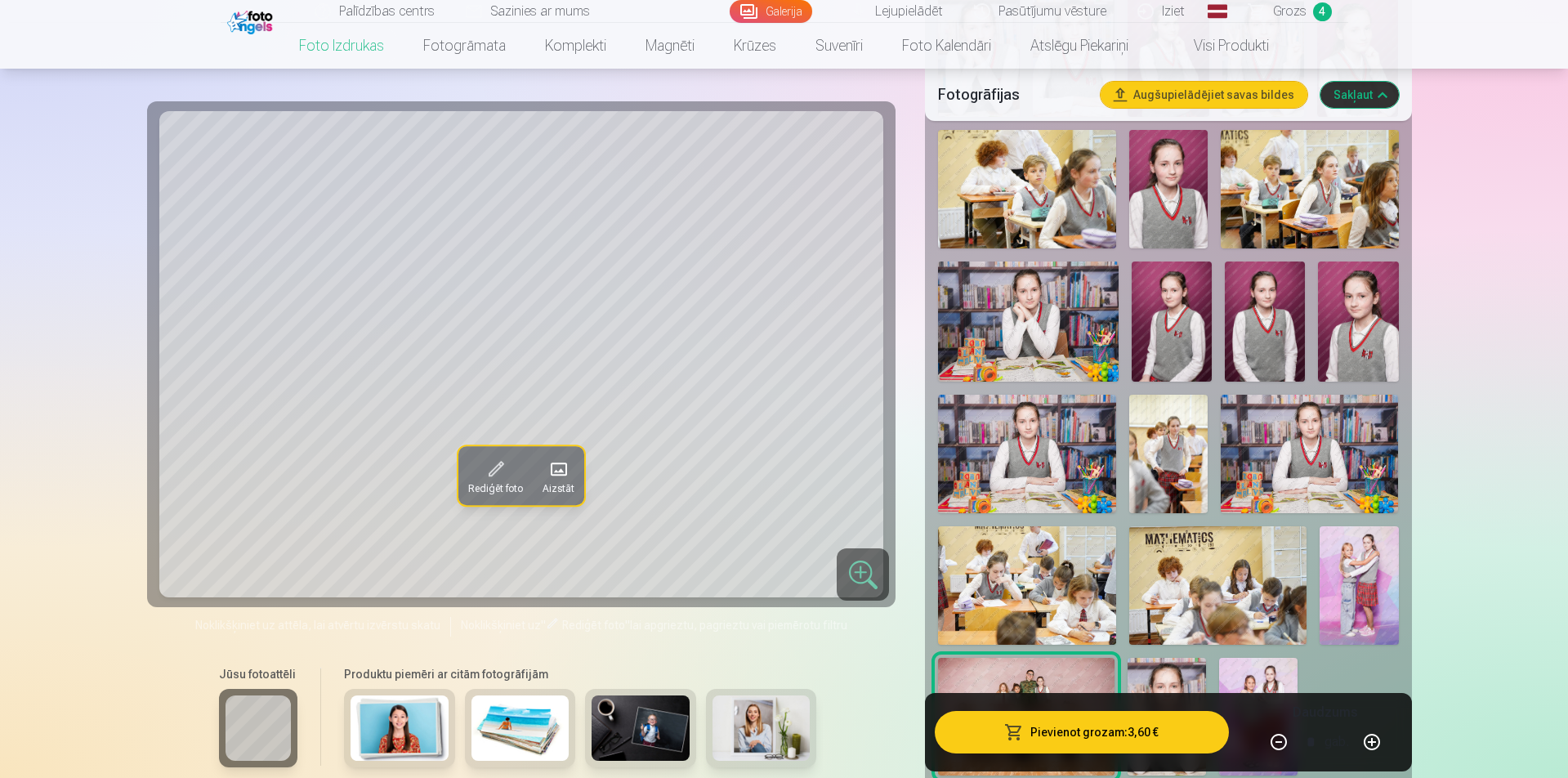
click at [1180, 547] on img at bounding box center [1218, 586] width 177 height 119
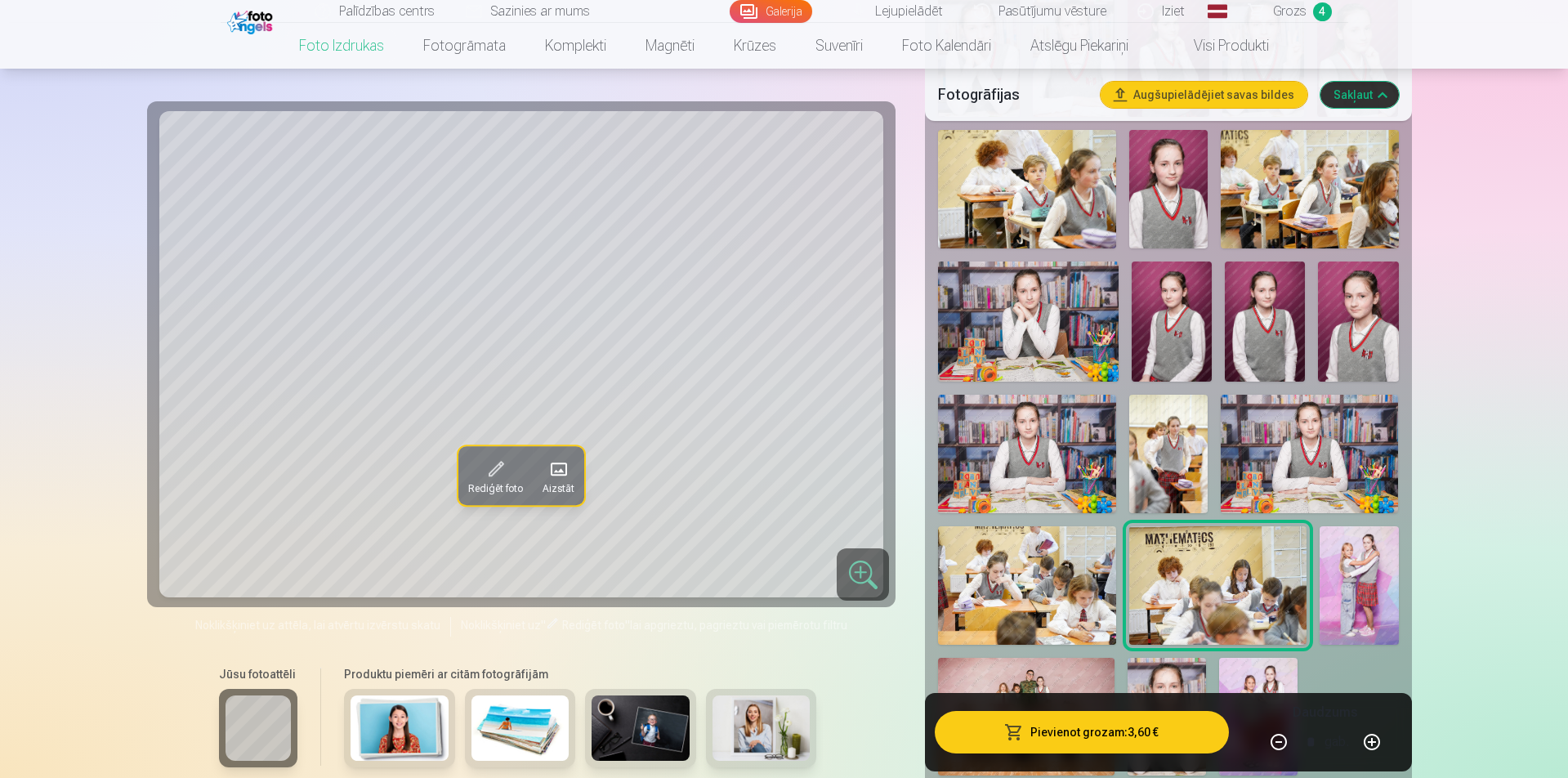
click at [1003, 550] on img at bounding box center [1026, 586] width 177 height 119
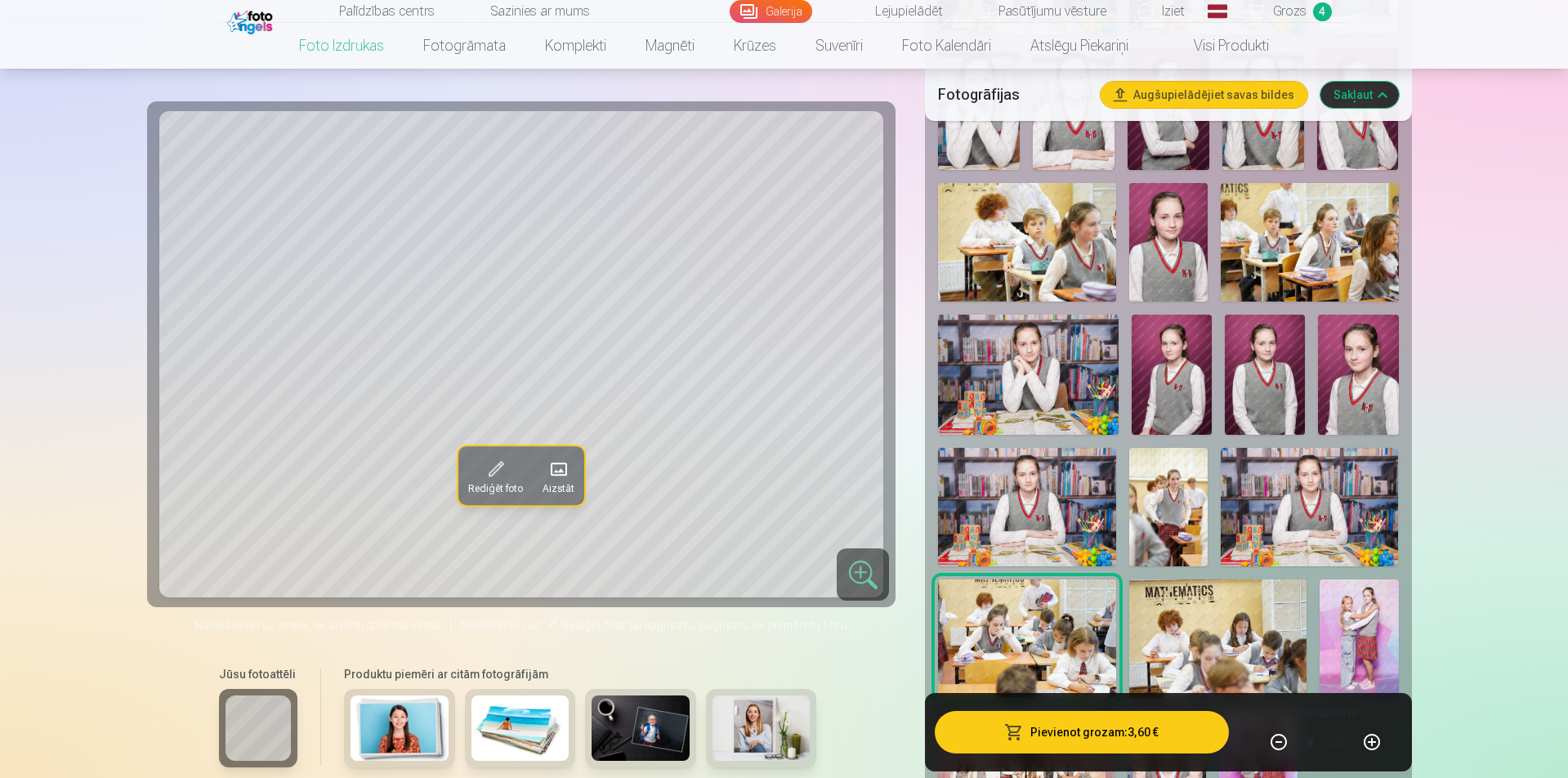
scroll to position [1009, 0]
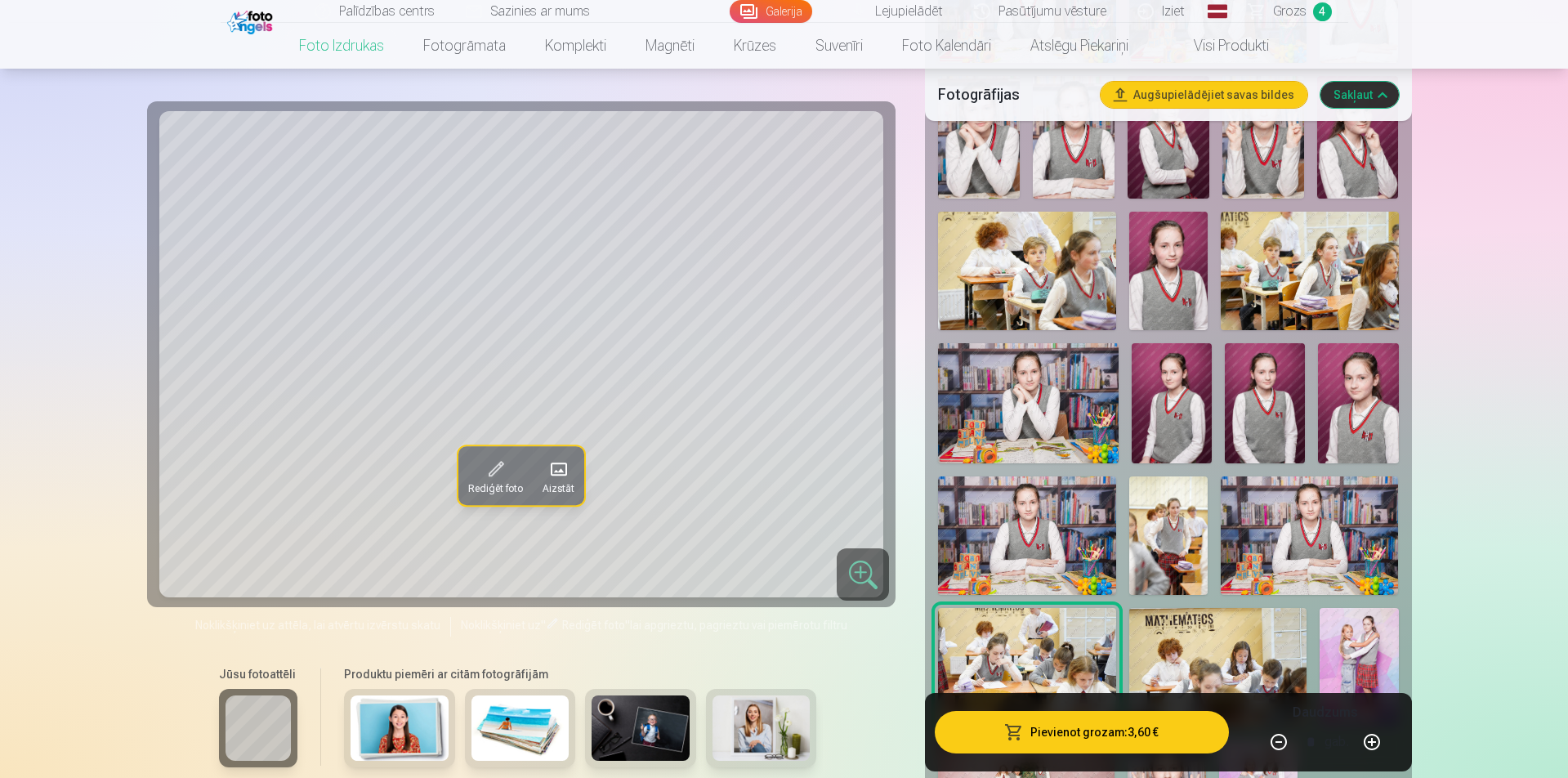
click at [1061, 552] on img at bounding box center [1026, 536] width 177 height 119
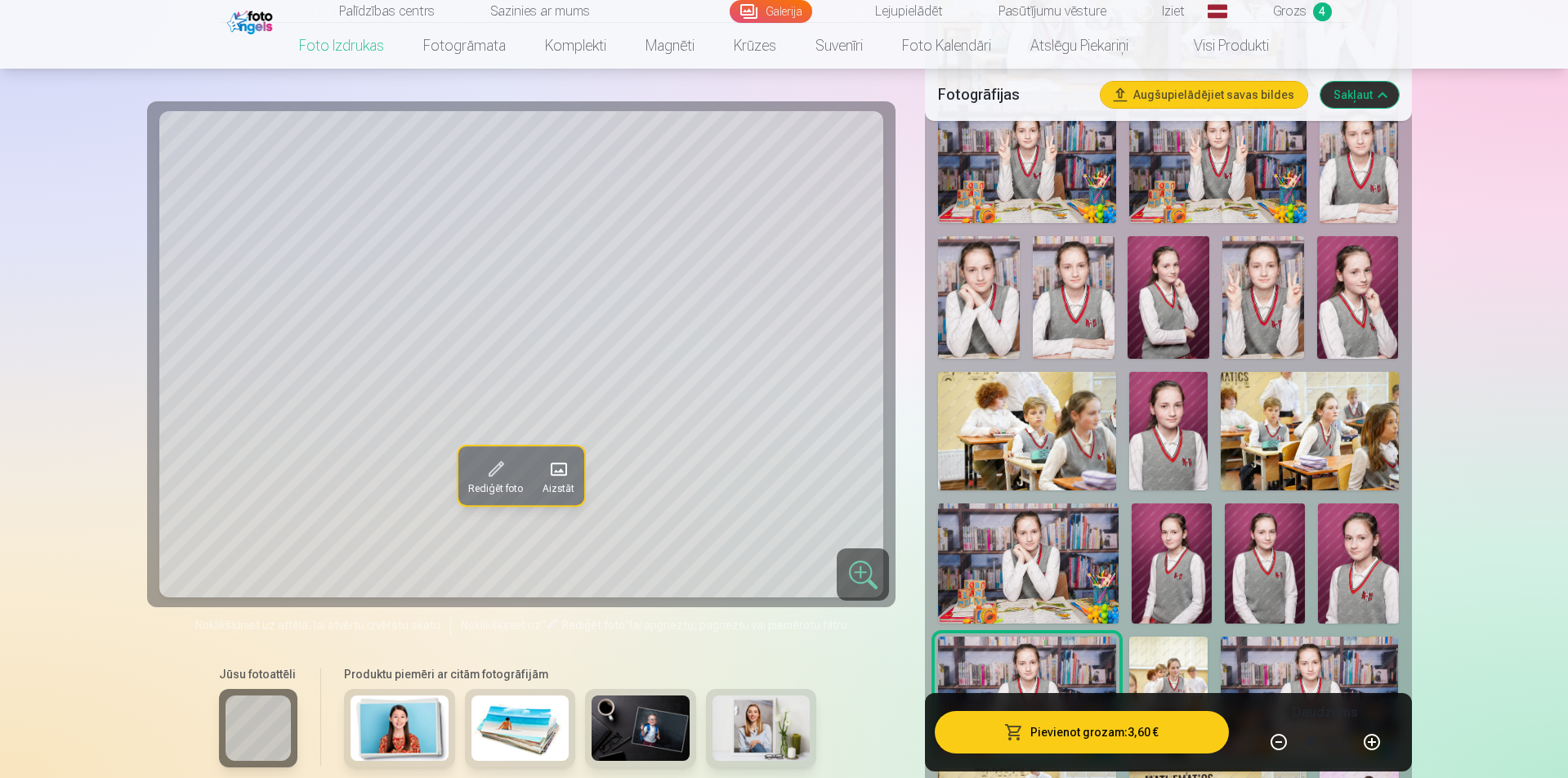
scroll to position [764, 0]
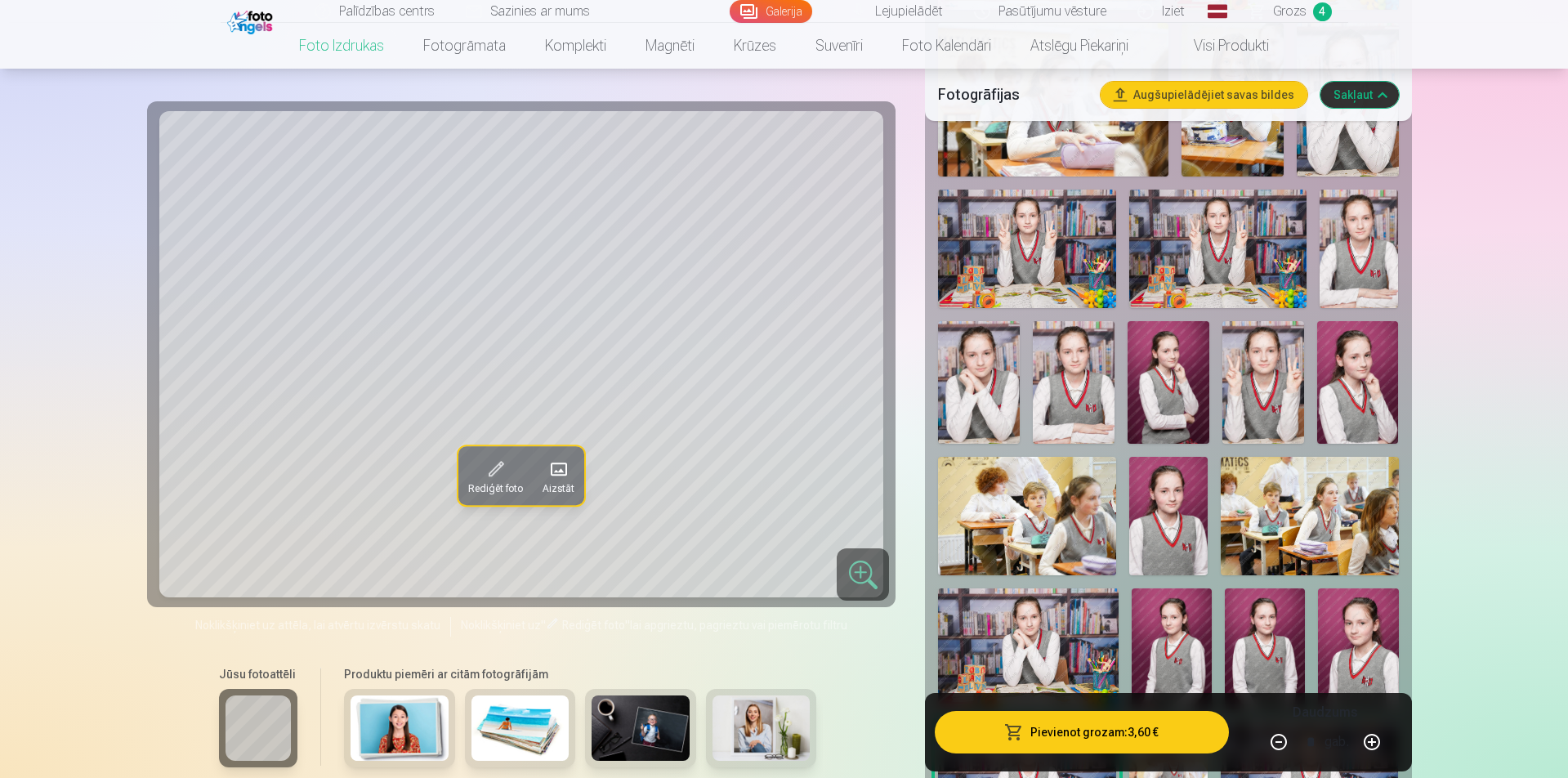
click at [1094, 609] on img at bounding box center [1028, 648] width 181 height 120
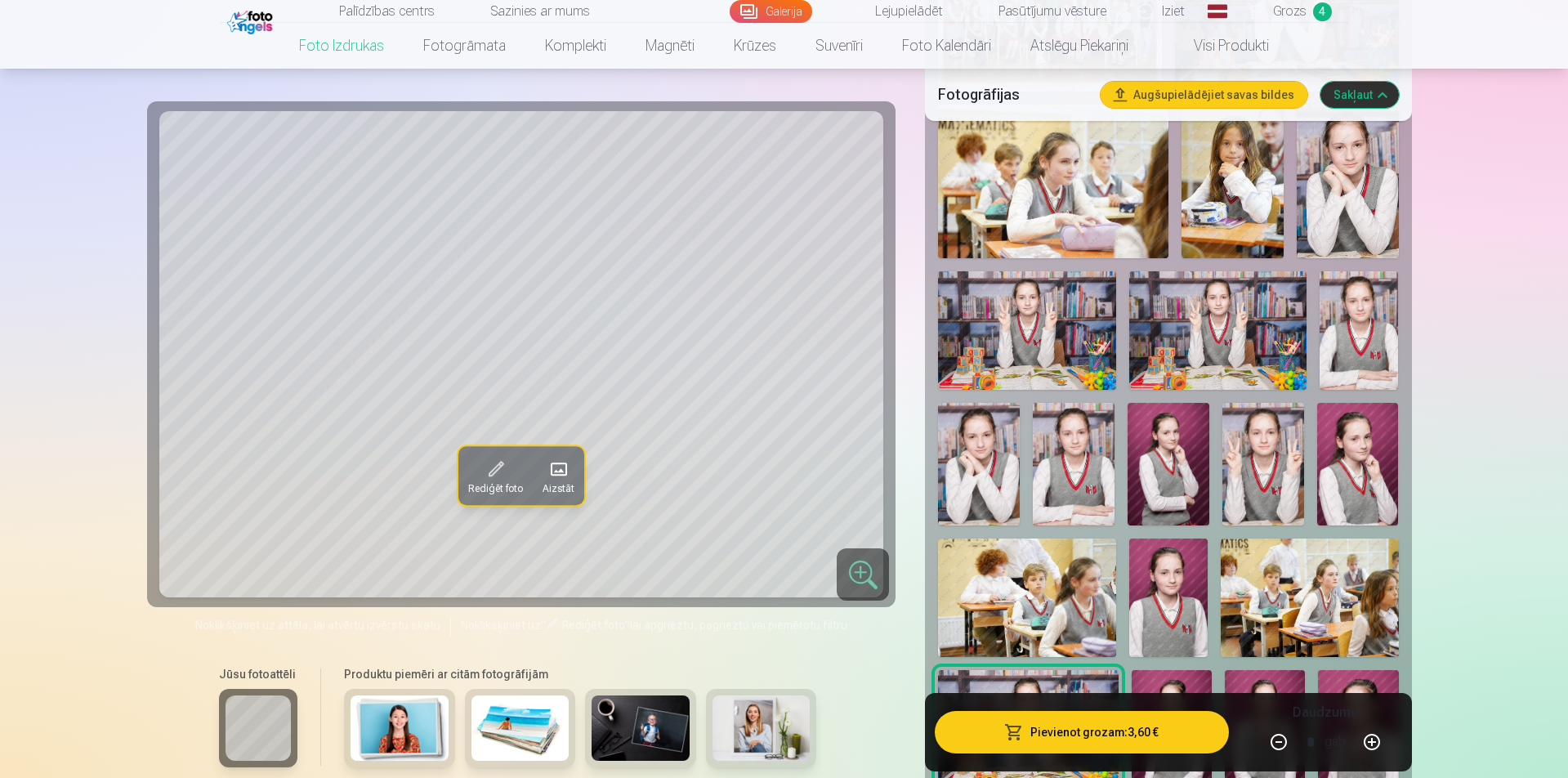
scroll to position [600, 0]
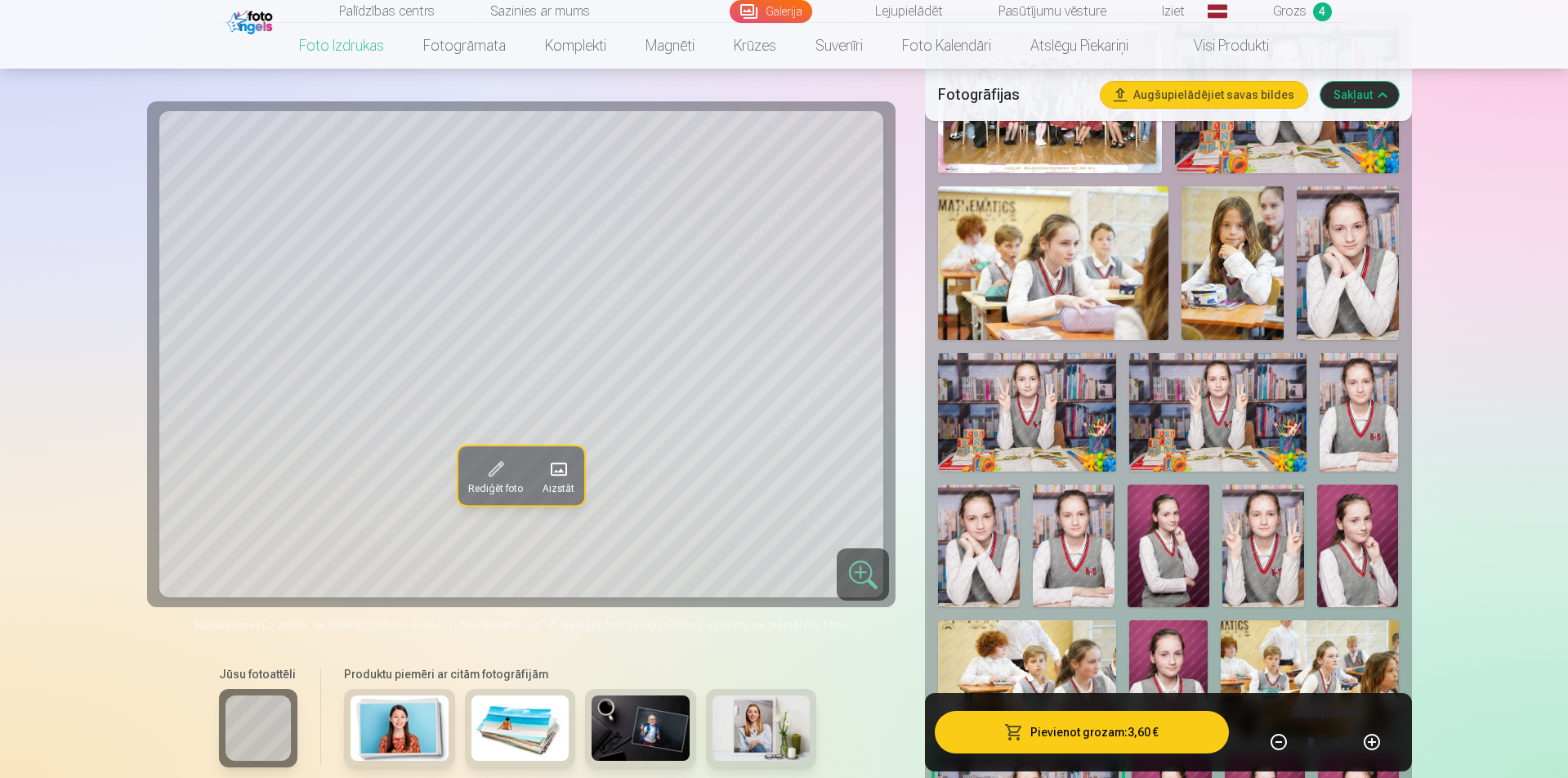
click at [1025, 535] on div at bounding box center [1168, 645] width 473 height 1255
click at [1003, 542] on img at bounding box center [978, 546] width 82 height 123
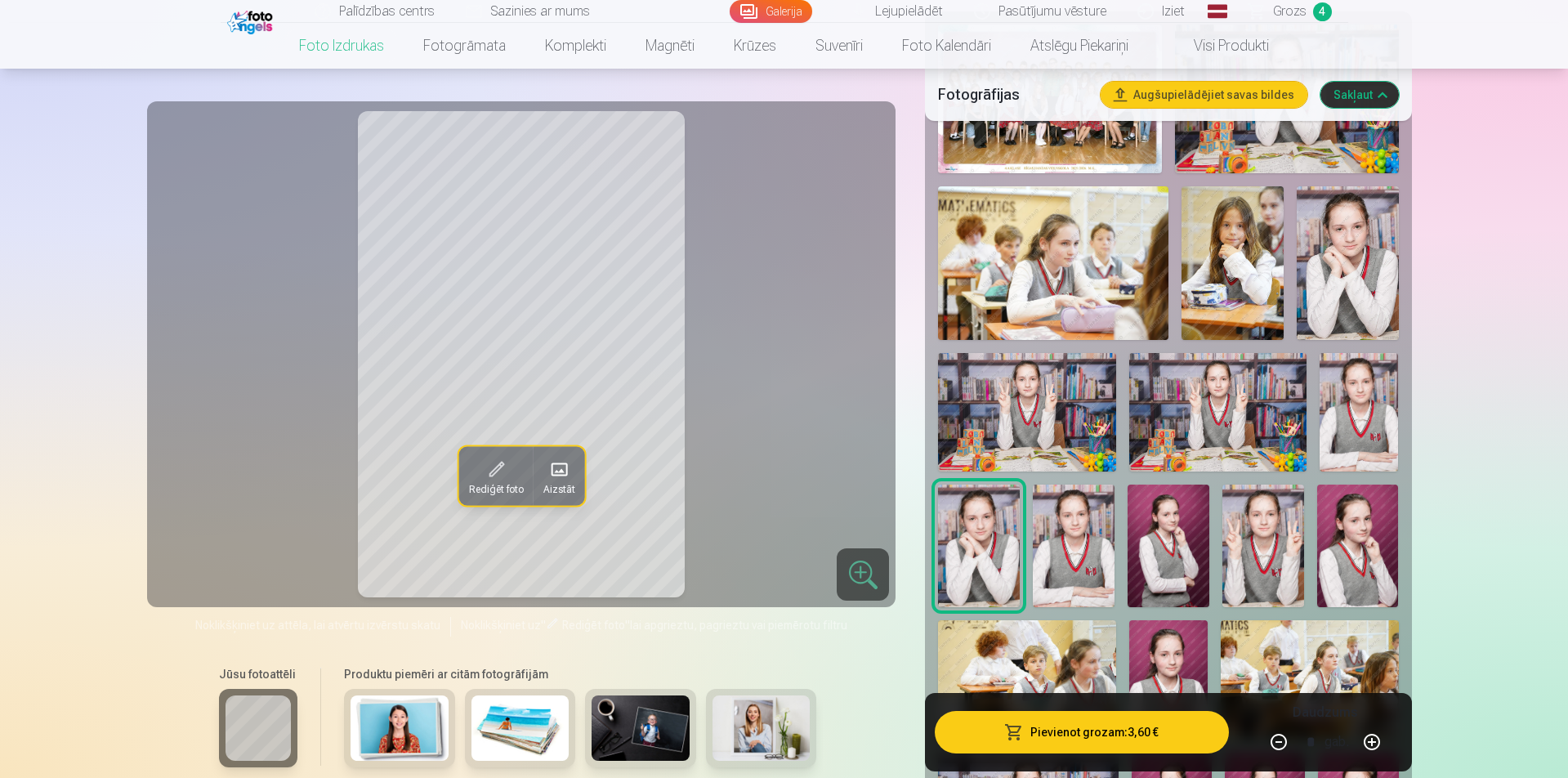
click at [1264, 557] on img at bounding box center [1263, 546] width 82 height 123
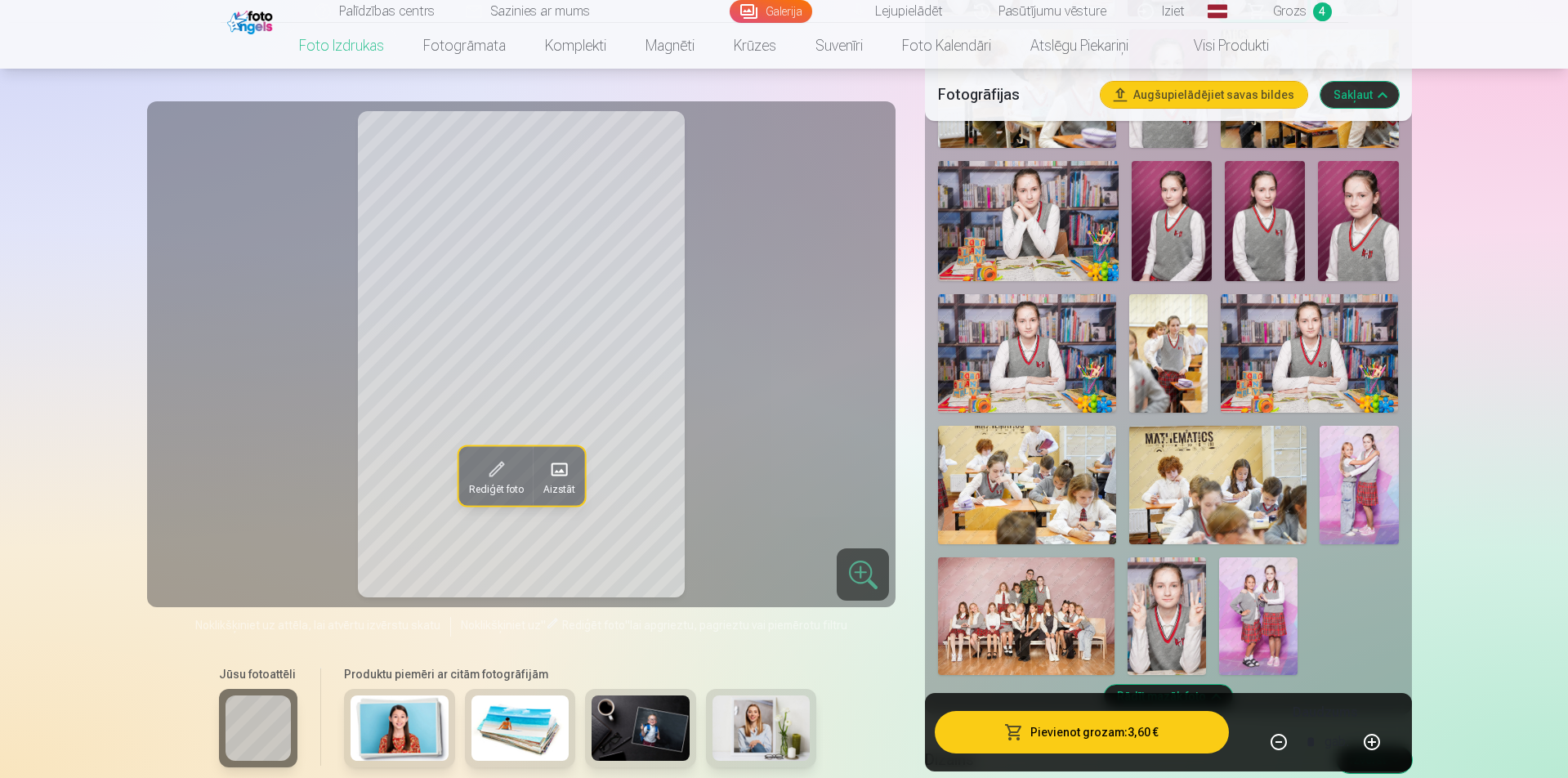
scroll to position [1091, 0]
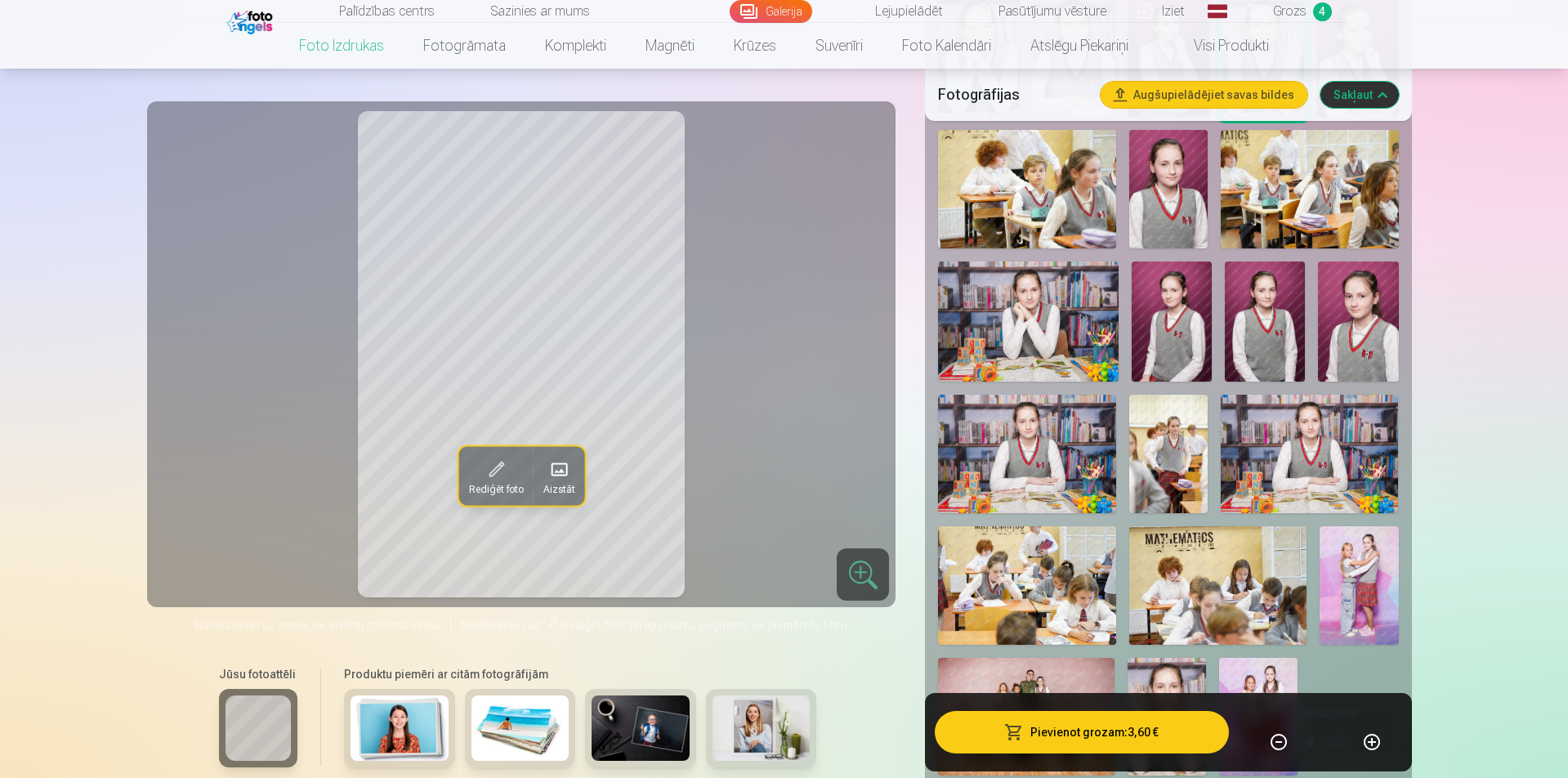
click at [1289, 446] on img at bounding box center [1309, 454] width 177 height 119
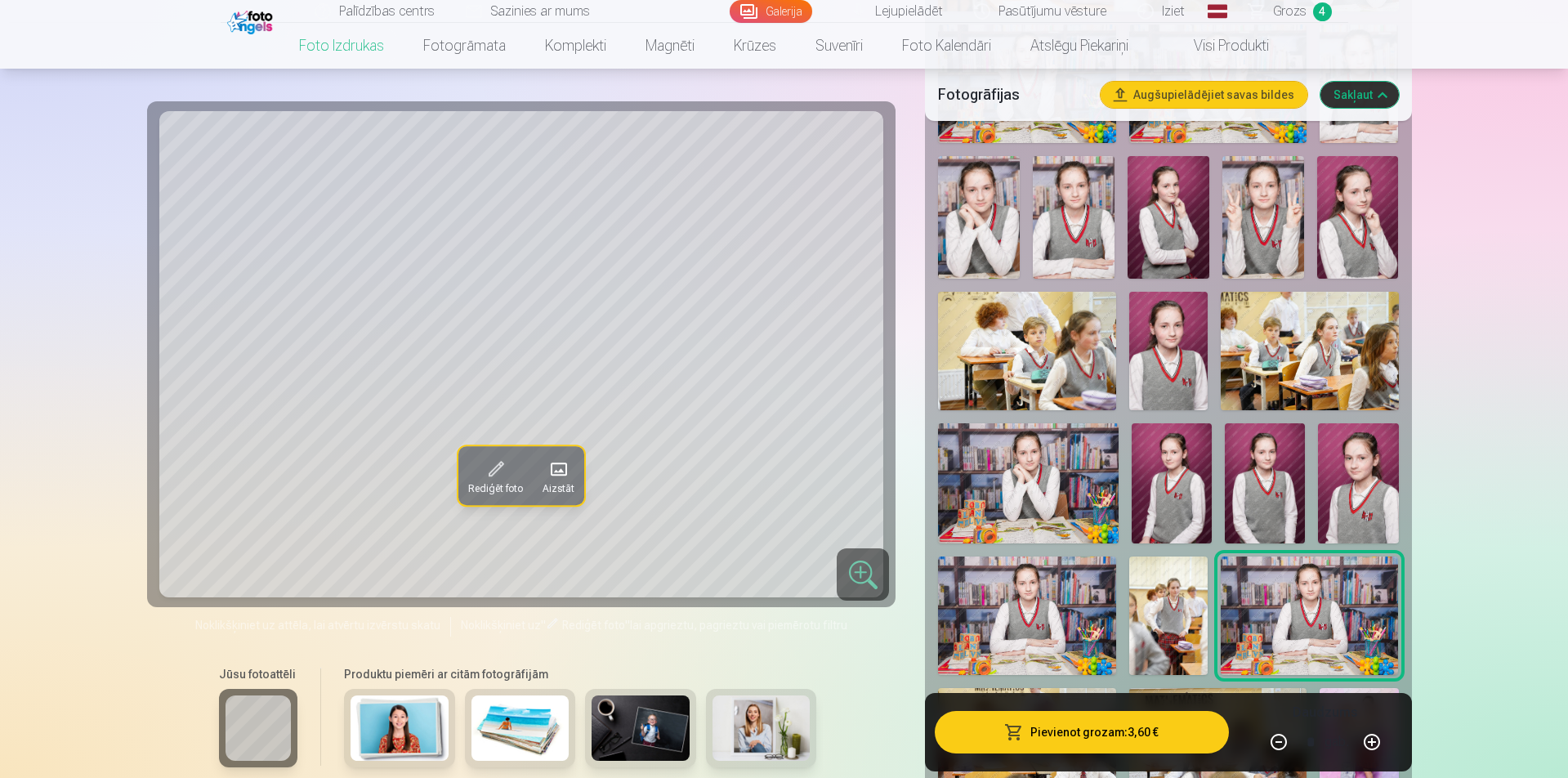
scroll to position [927, 0]
click at [1345, 506] on img at bounding box center [1357, 485] width 80 height 120
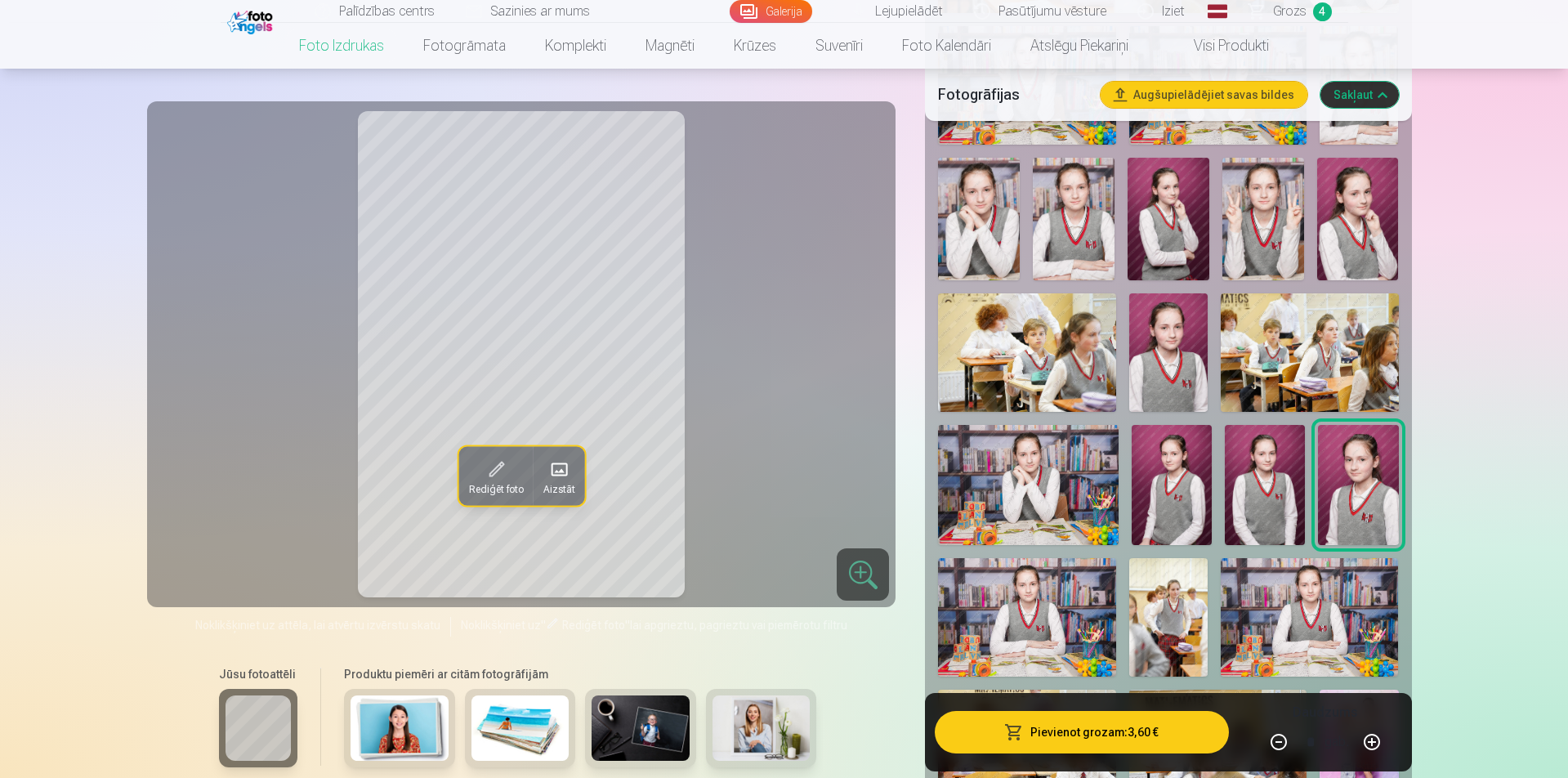
click at [1346, 236] on img at bounding box center [1358, 219] width 82 height 123
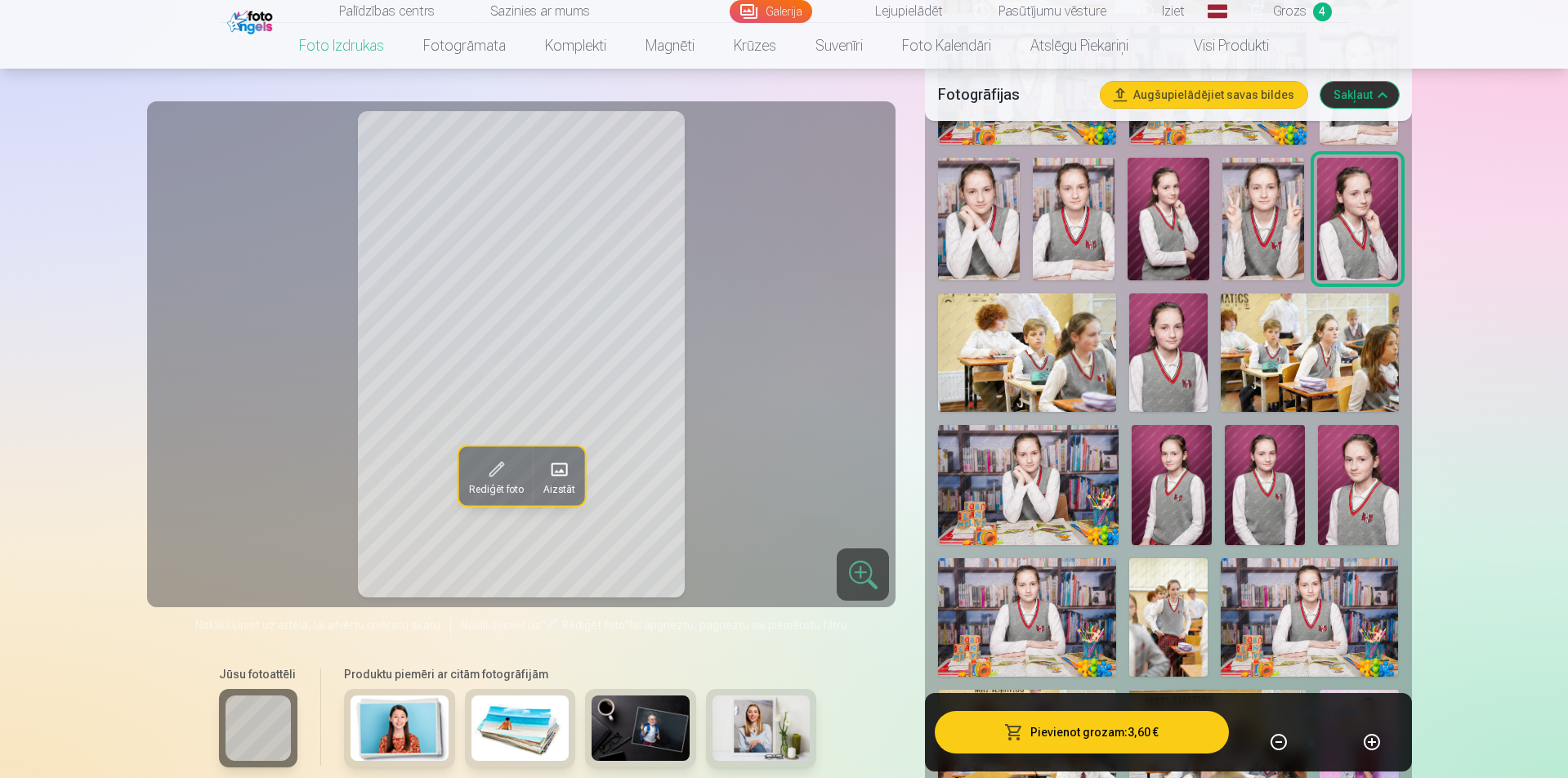
click at [1271, 228] on img at bounding box center [1263, 219] width 82 height 123
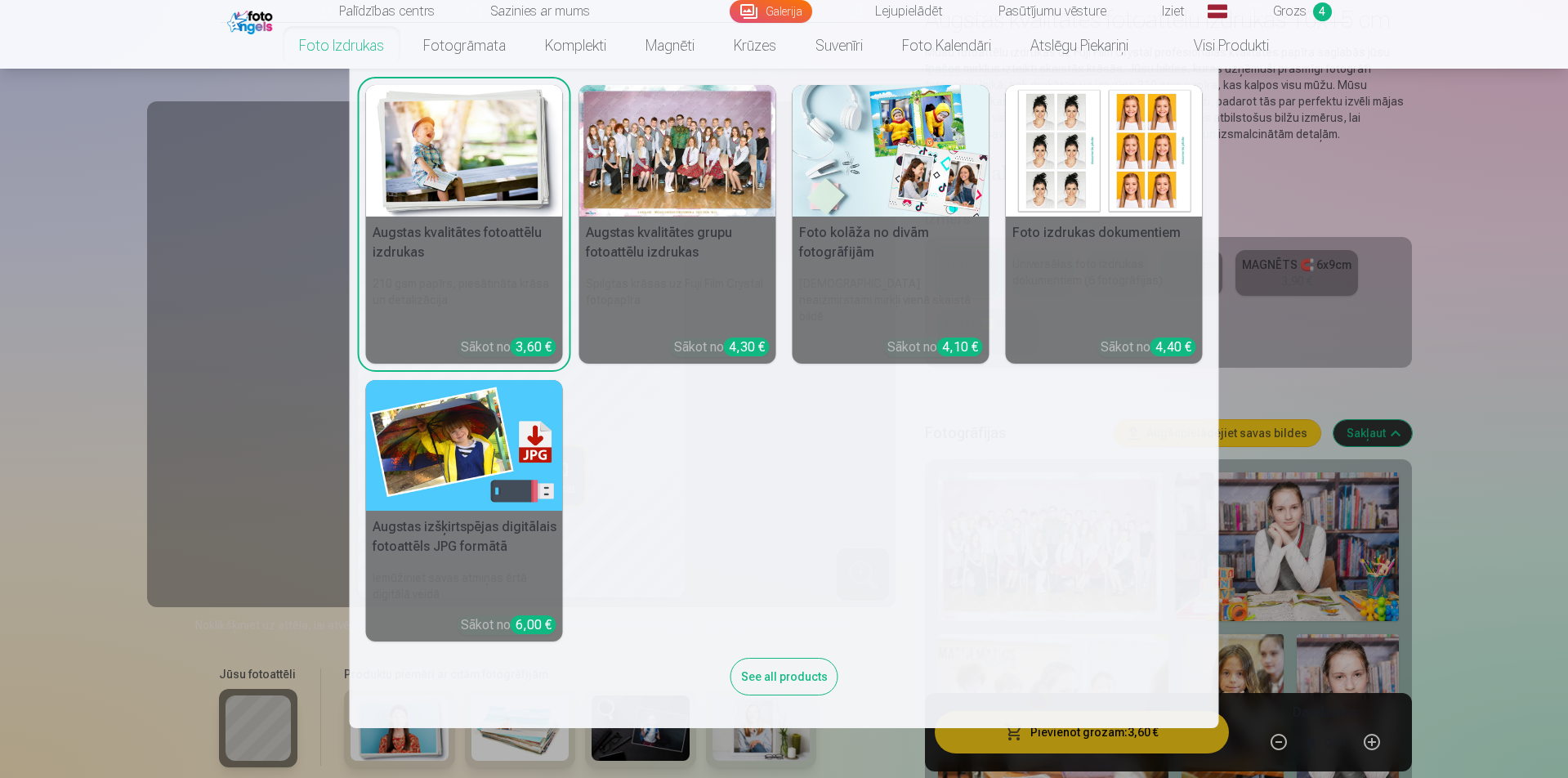
scroll to position [163, 0]
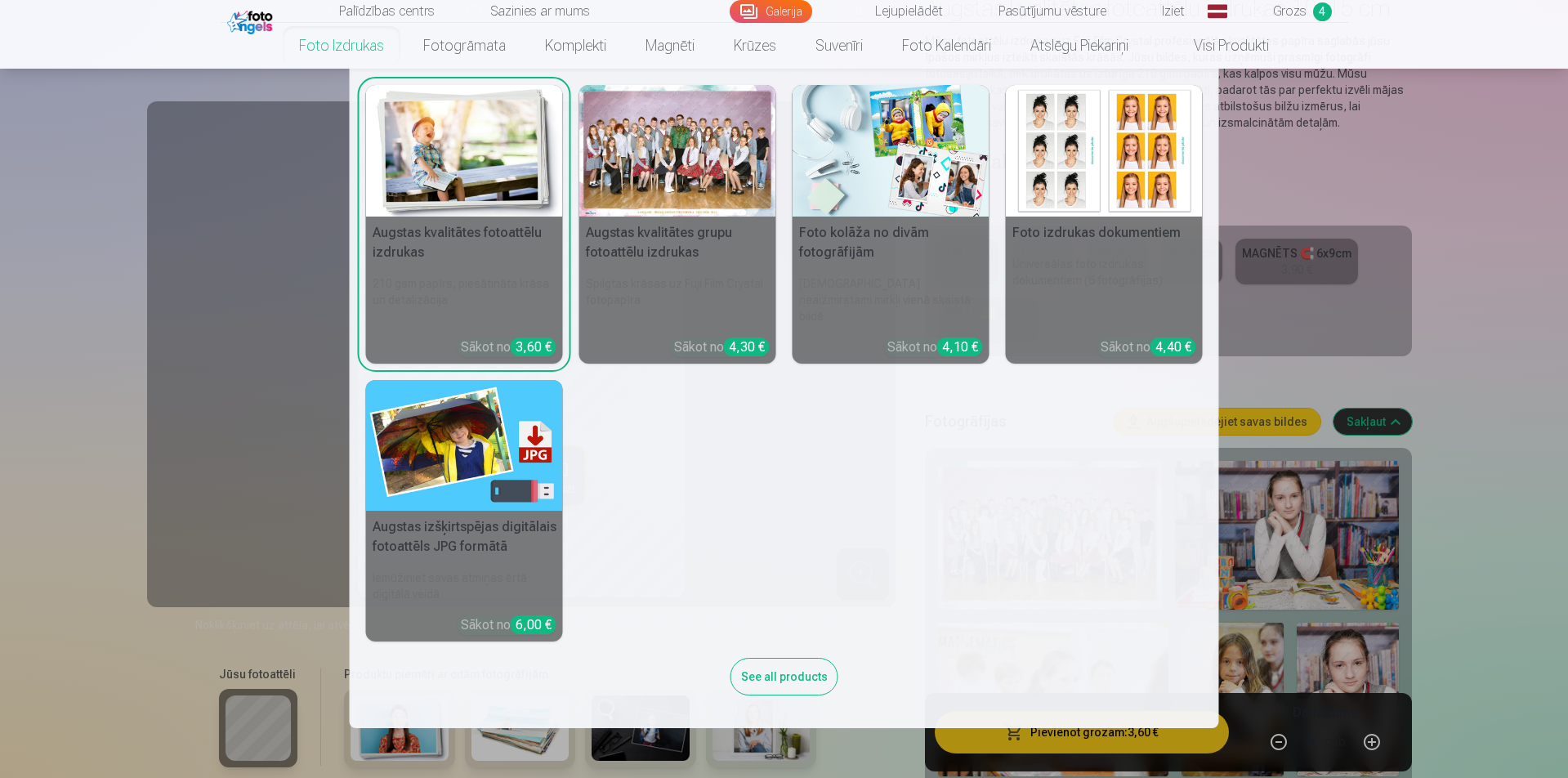
click at [794, 663] on div "See all products" at bounding box center [784, 677] width 108 height 38
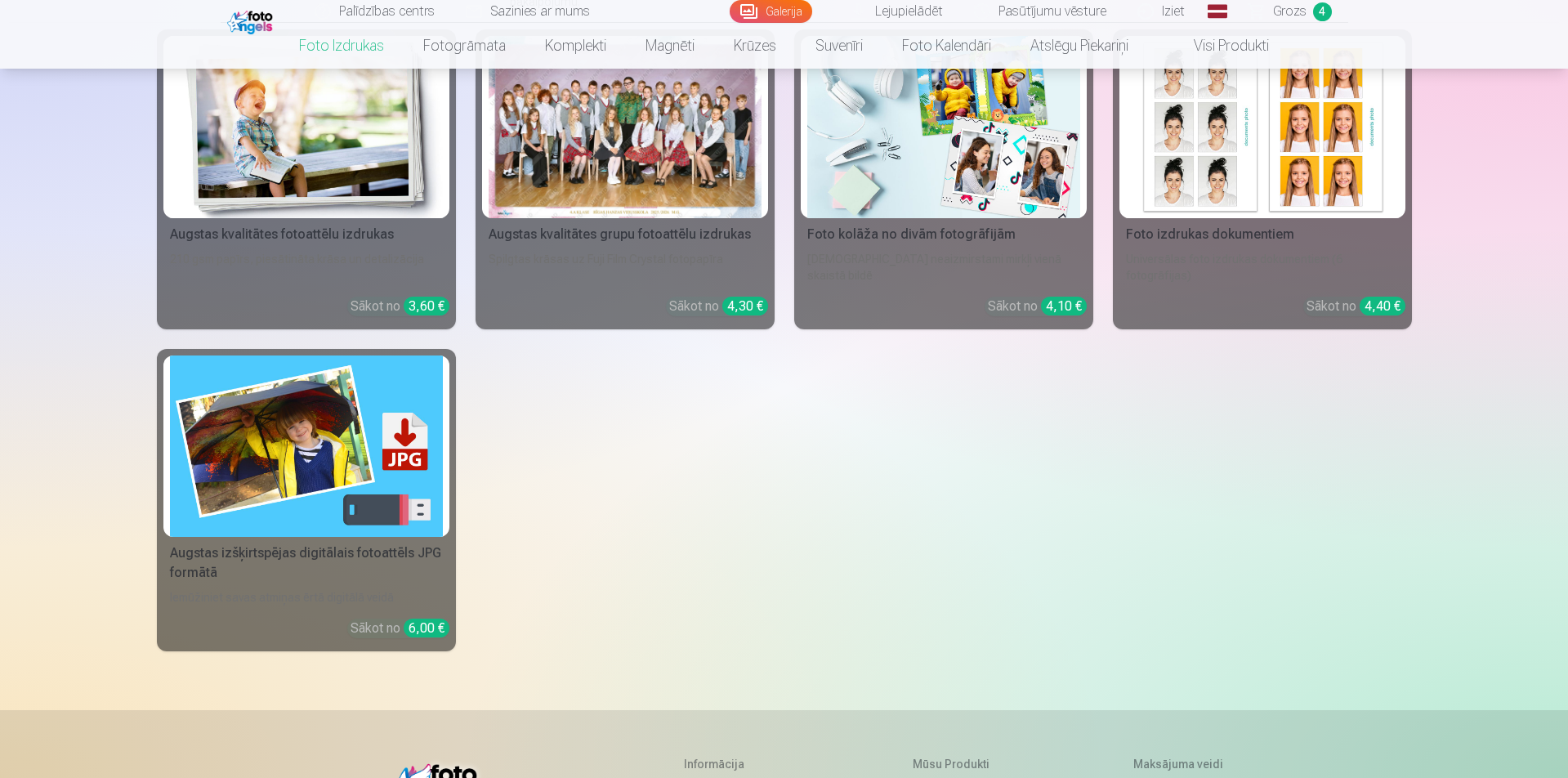
scroll to position [245, 0]
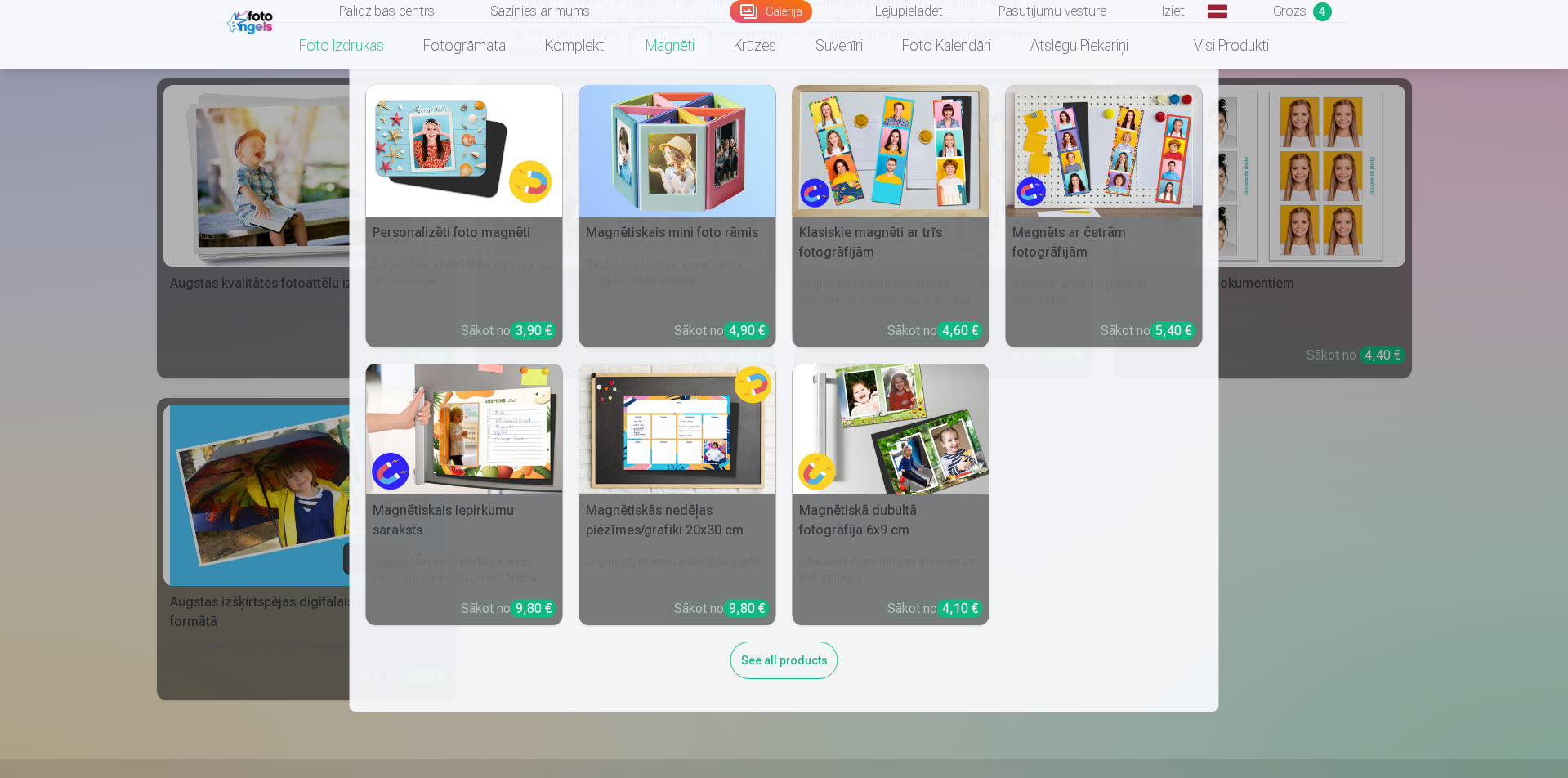
click at [652, 45] on link "Magnēti" at bounding box center [670, 46] width 88 height 46
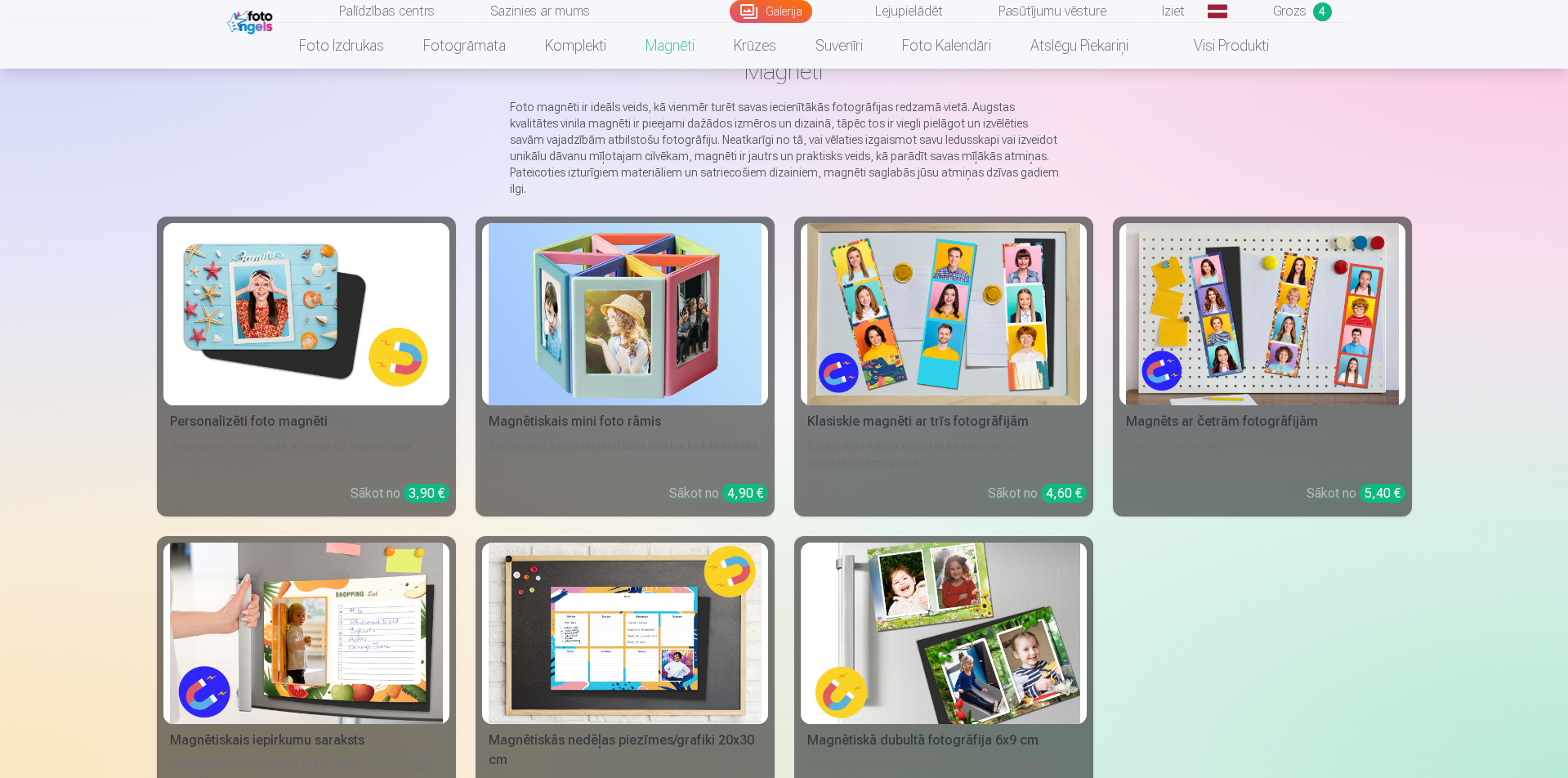
scroll to position [82, 0]
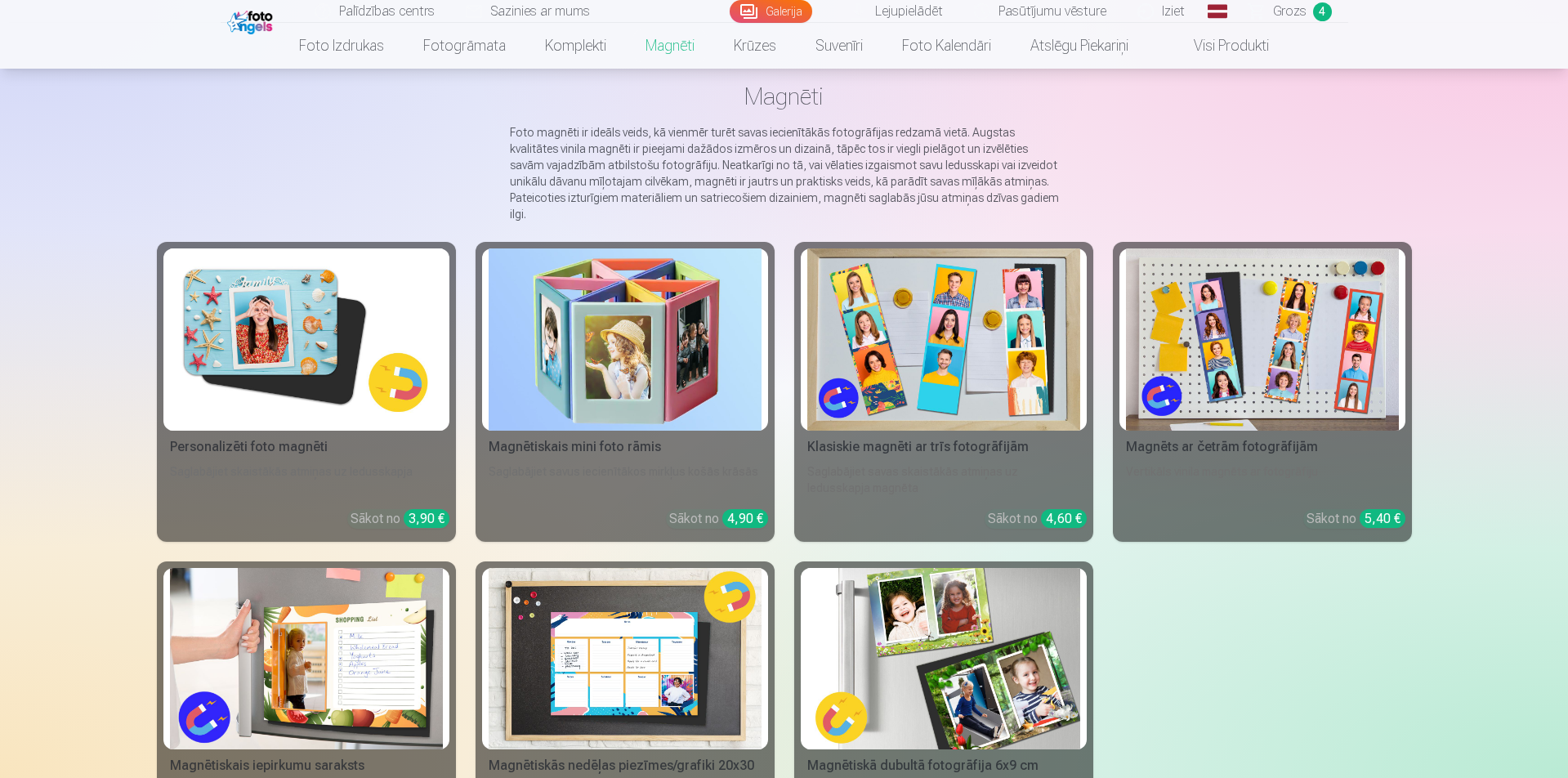
click at [308, 316] on img at bounding box center [307, 340] width 273 height 182
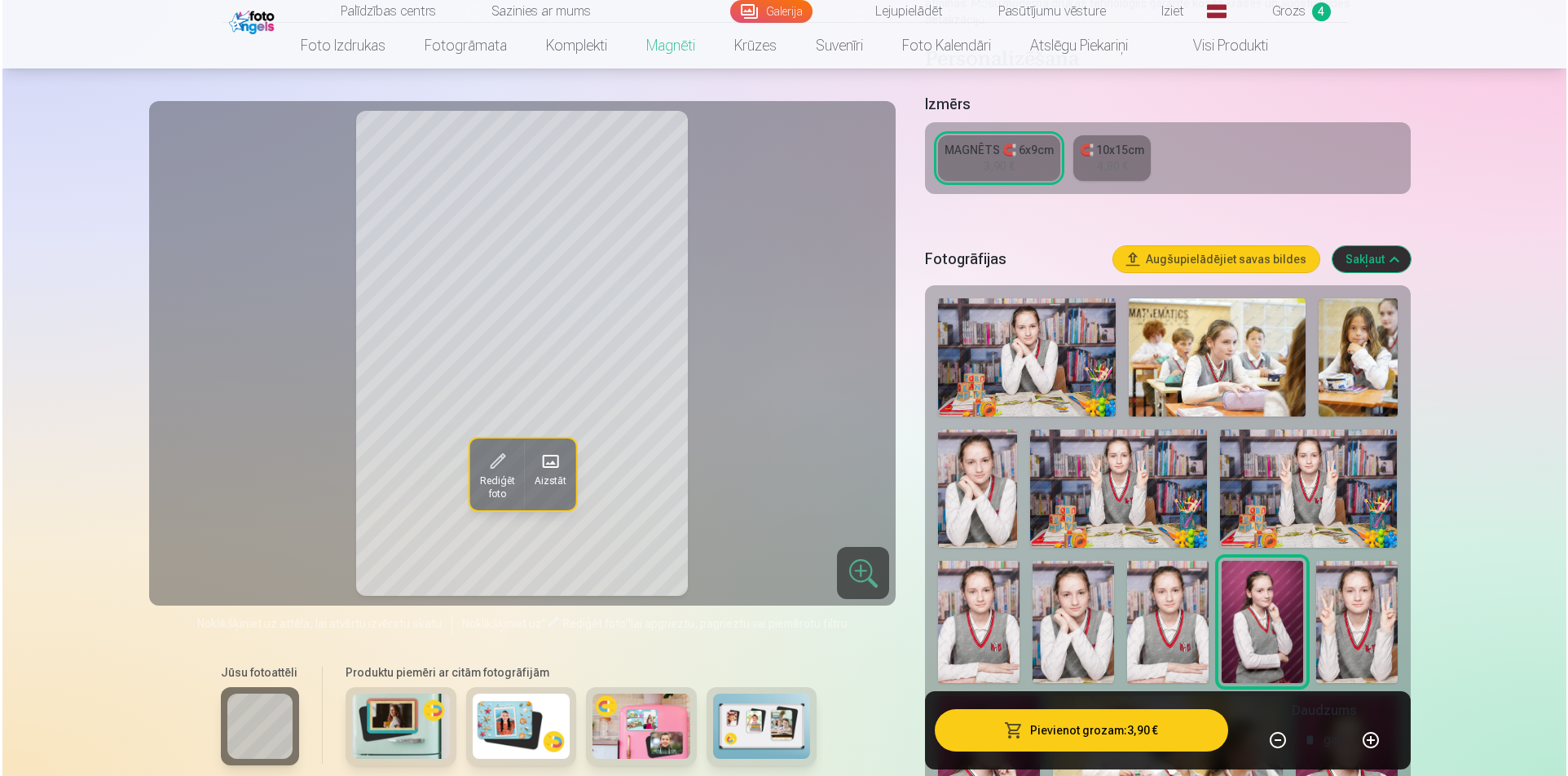
scroll to position [326, 0]
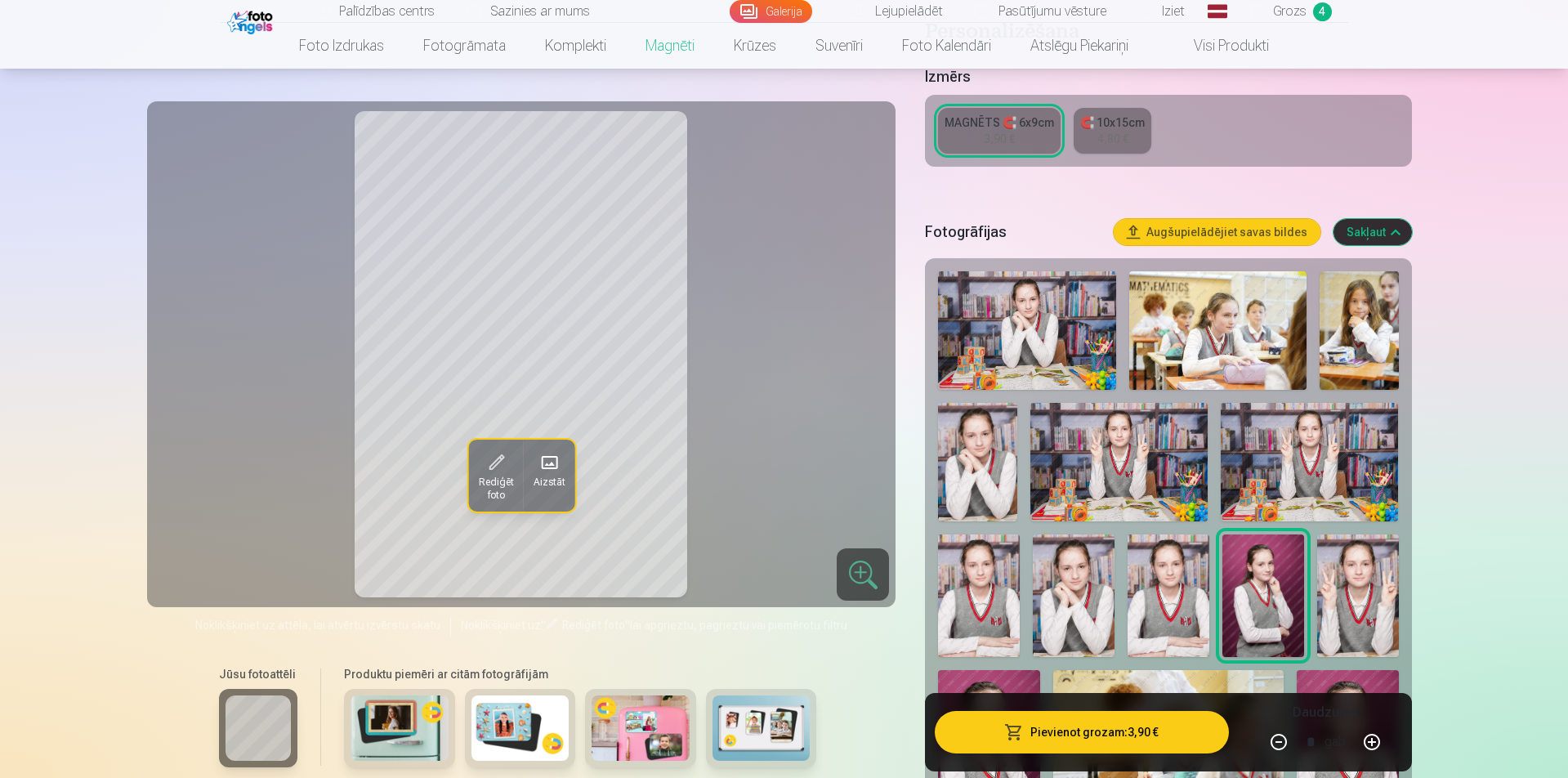
click at [1096, 594] on img at bounding box center [1073, 596] width 82 height 123
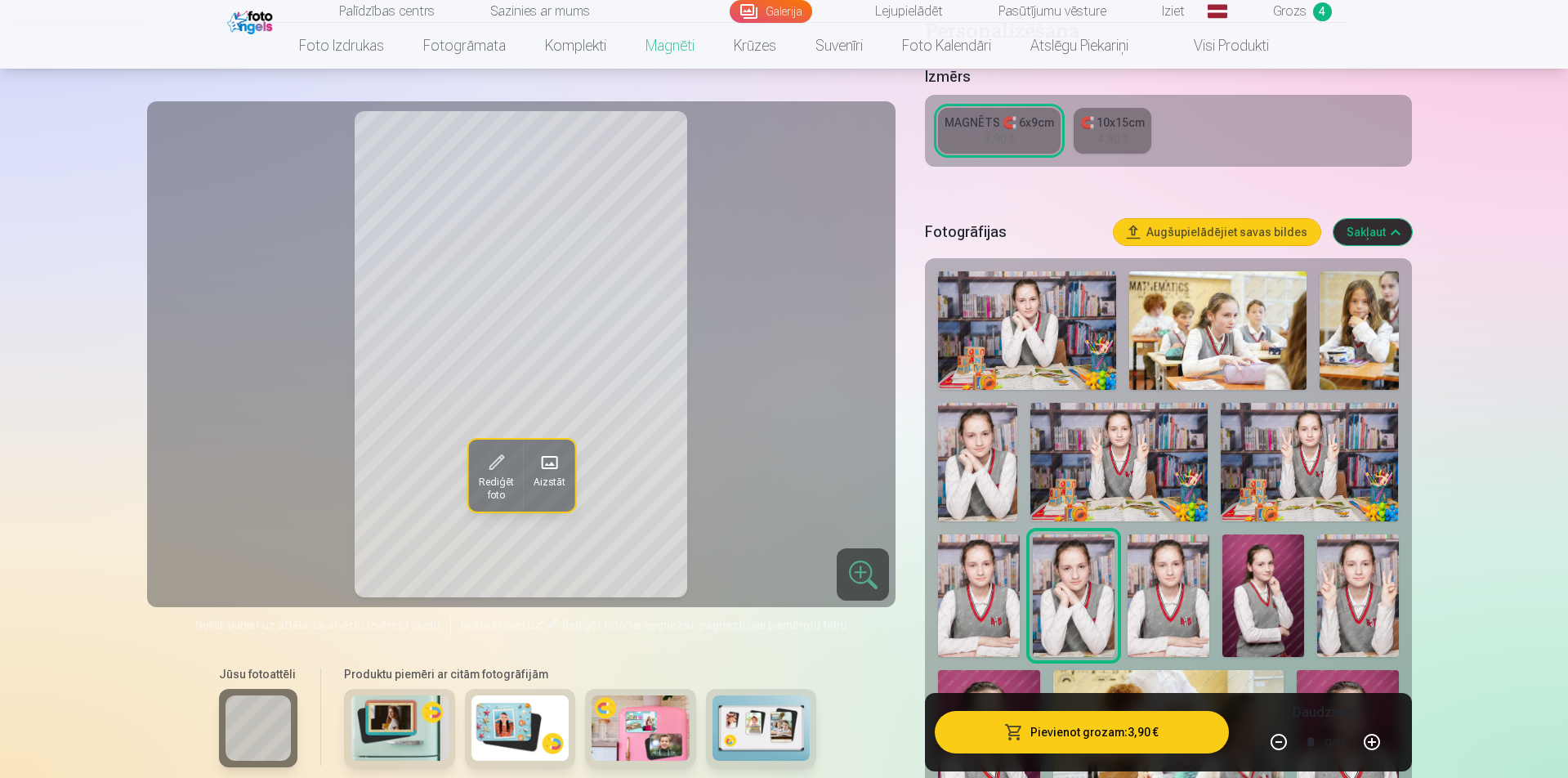
click at [1198, 598] on img at bounding box center [1168, 596] width 82 height 123
click at [1344, 585] on img at bounding box center [1358, 596] width 82 height 123
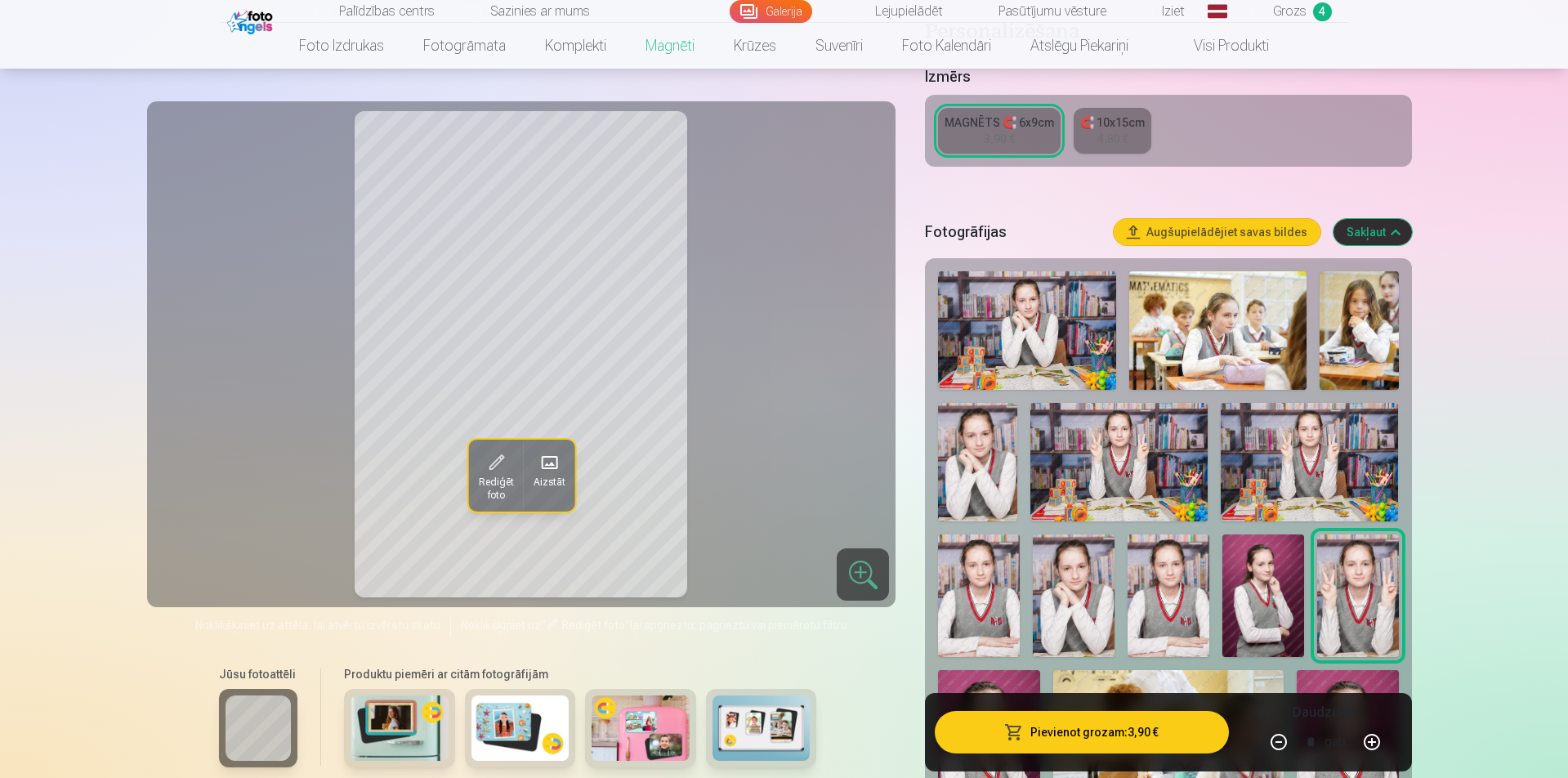
click at [496, 463] on span at bounding box center [495, 462] width 26 height 26
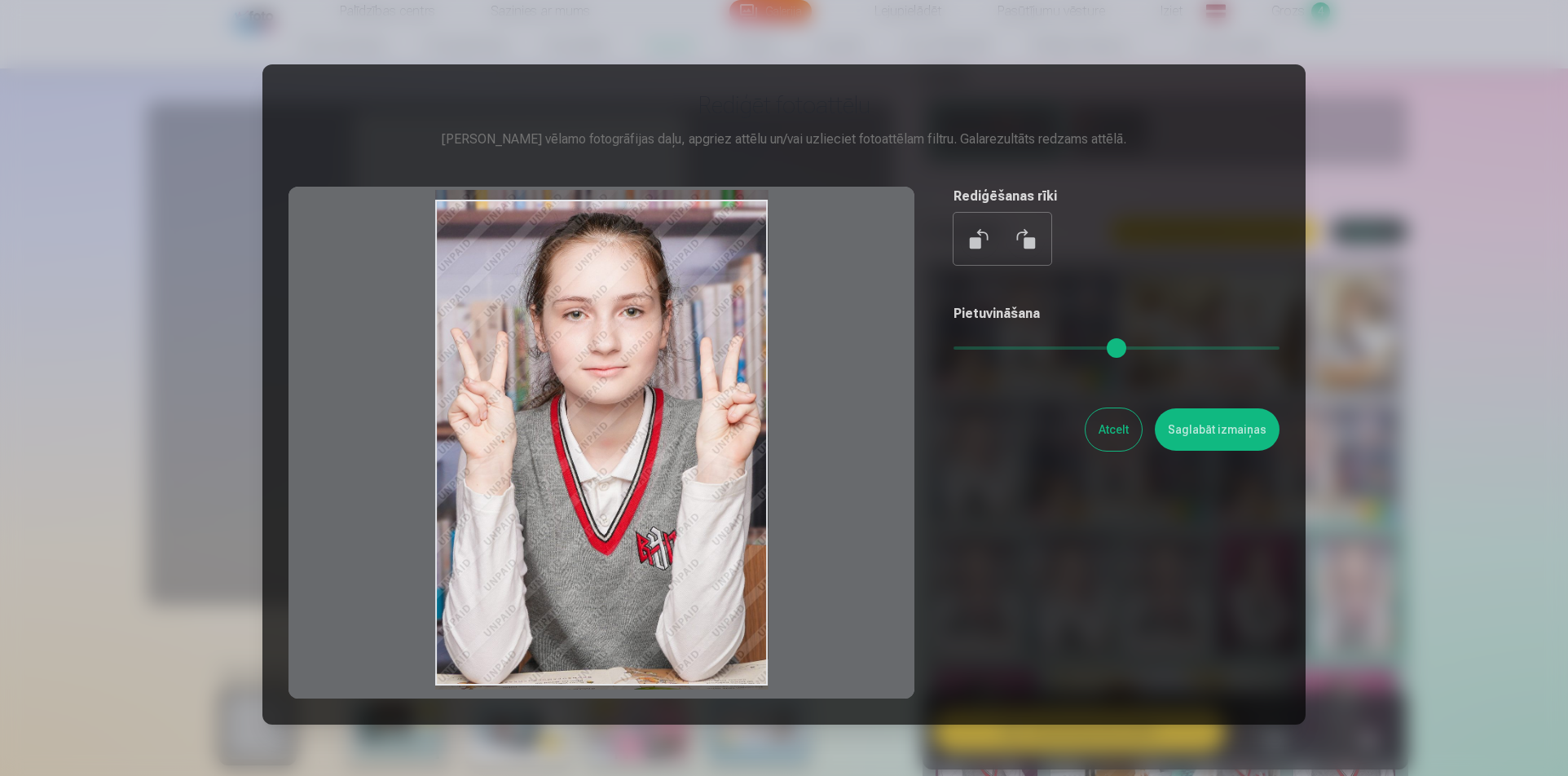
drag, startPoint x: 585, startPoint y: 464, endPoint x: 567, endPoint y: 454, distance: 20.6
click at [567, 454] on div at bounding box center [601, 442] width 626 height 512
click at [1221, 428] on button "Saglabāt izmaiņas" at bounding box center [1218, 429] width 124 height 42
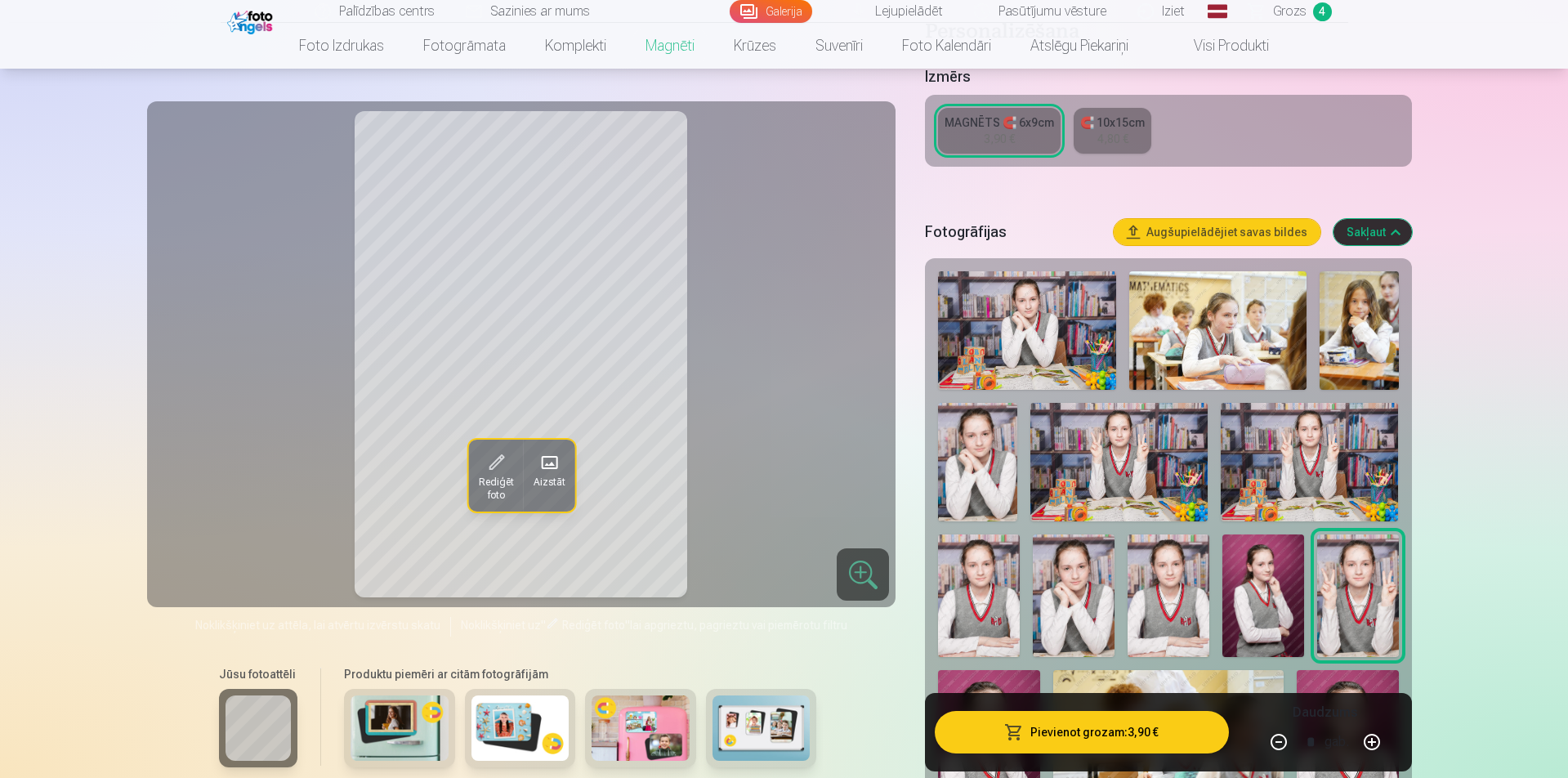
click at [1120, 735] on button "Pievienot grozam : 3,90 €" at bounding box center [1081, 732] width 294 height 43
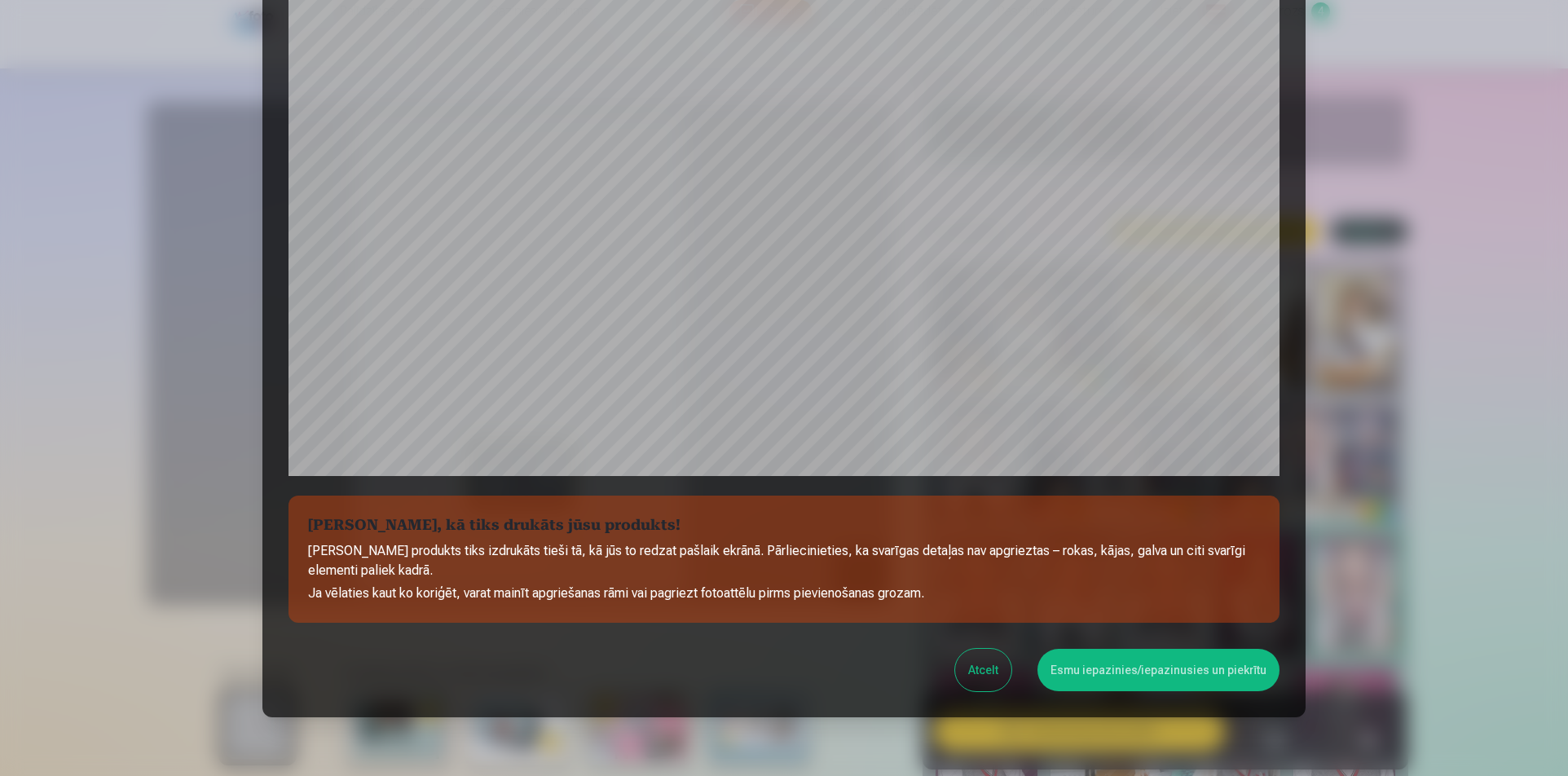
click at [1165, 677] on button "Esmu iepazinies/iepazinusies un piekrītu" at bounding box center [1158, 670] width 242 height 42
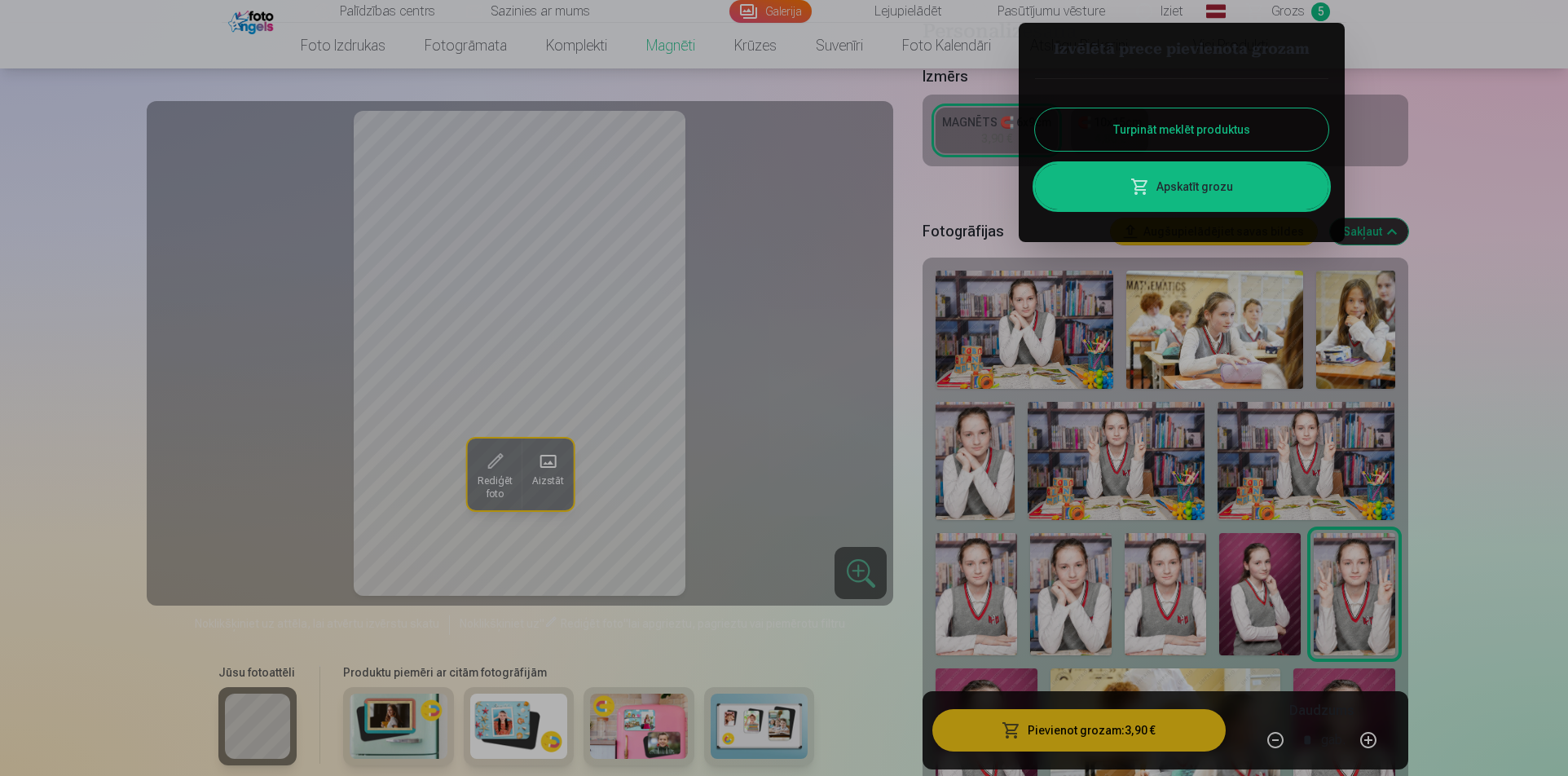
click at [1158, 174] on link "Apskatīt grozu" at bounding box center [1181, 187] width 293 height 45
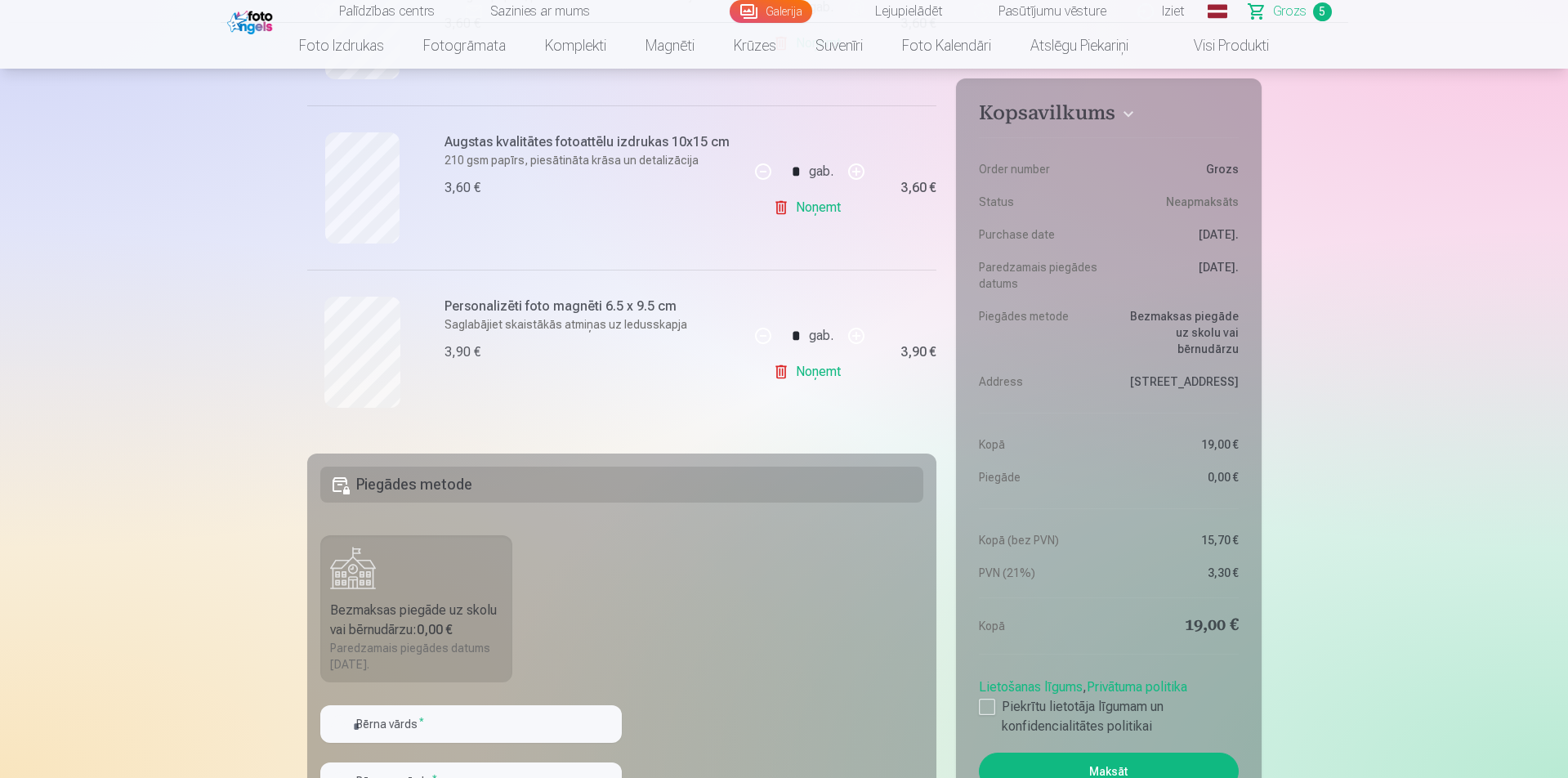
scroll to position [818, 0]
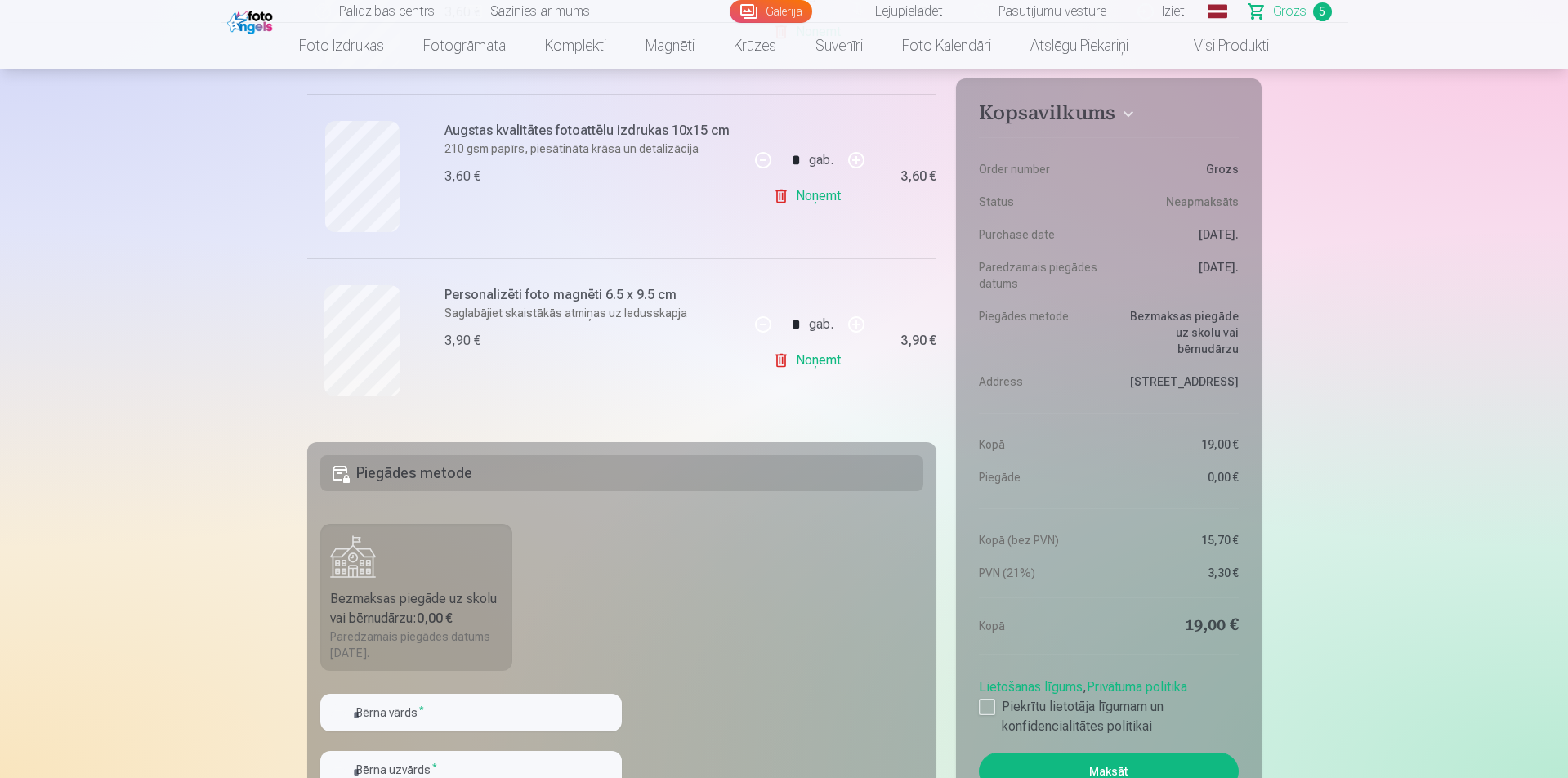
click at [448, 566] on label "Bezmaksas piegāde uz skolu vai bērnudārzu : 0,00 € Paredzamais piegādes datums …" at bounding box center [416, 598] width 193 height 147
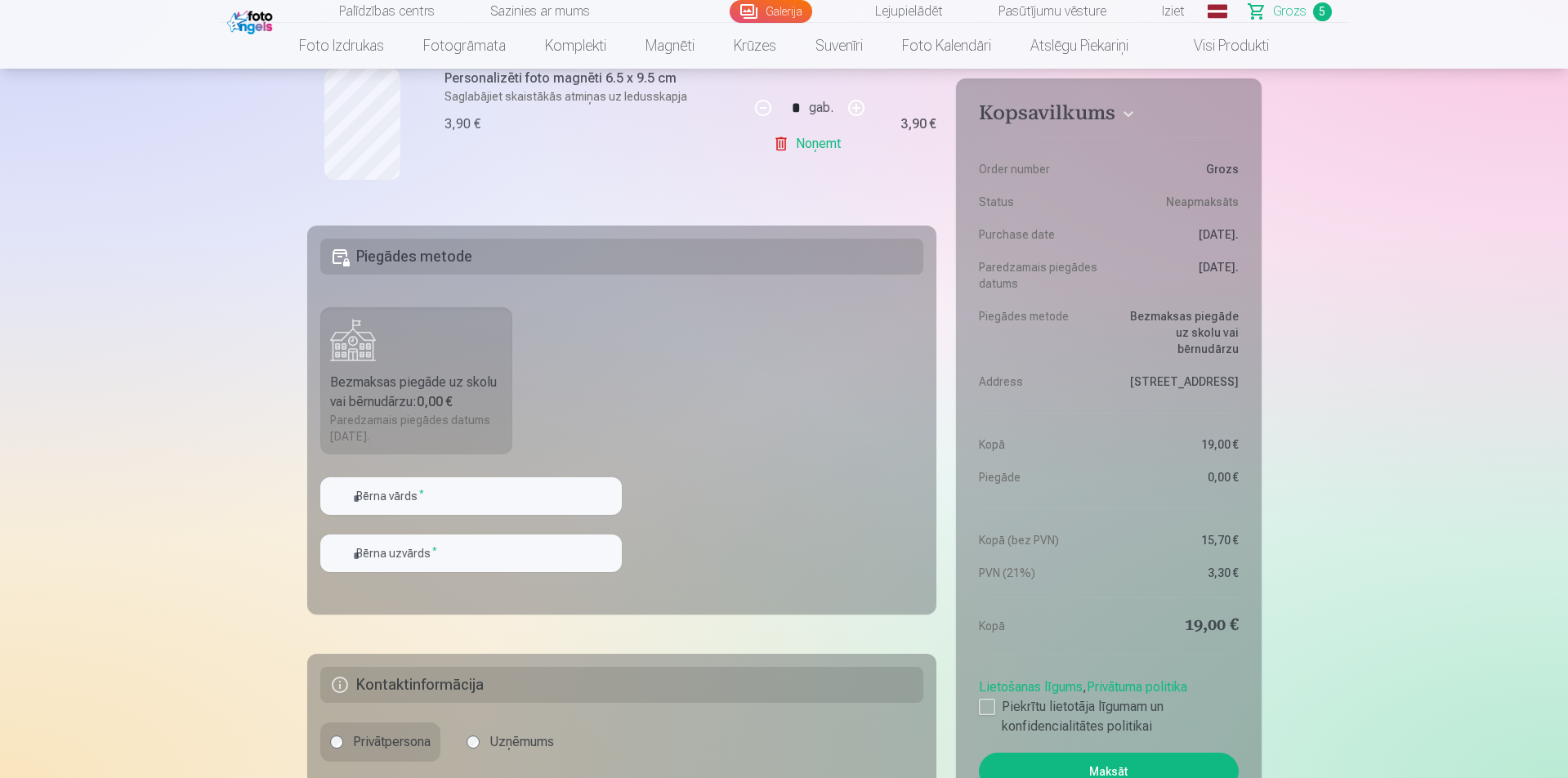
scroll to position [1145, 0]
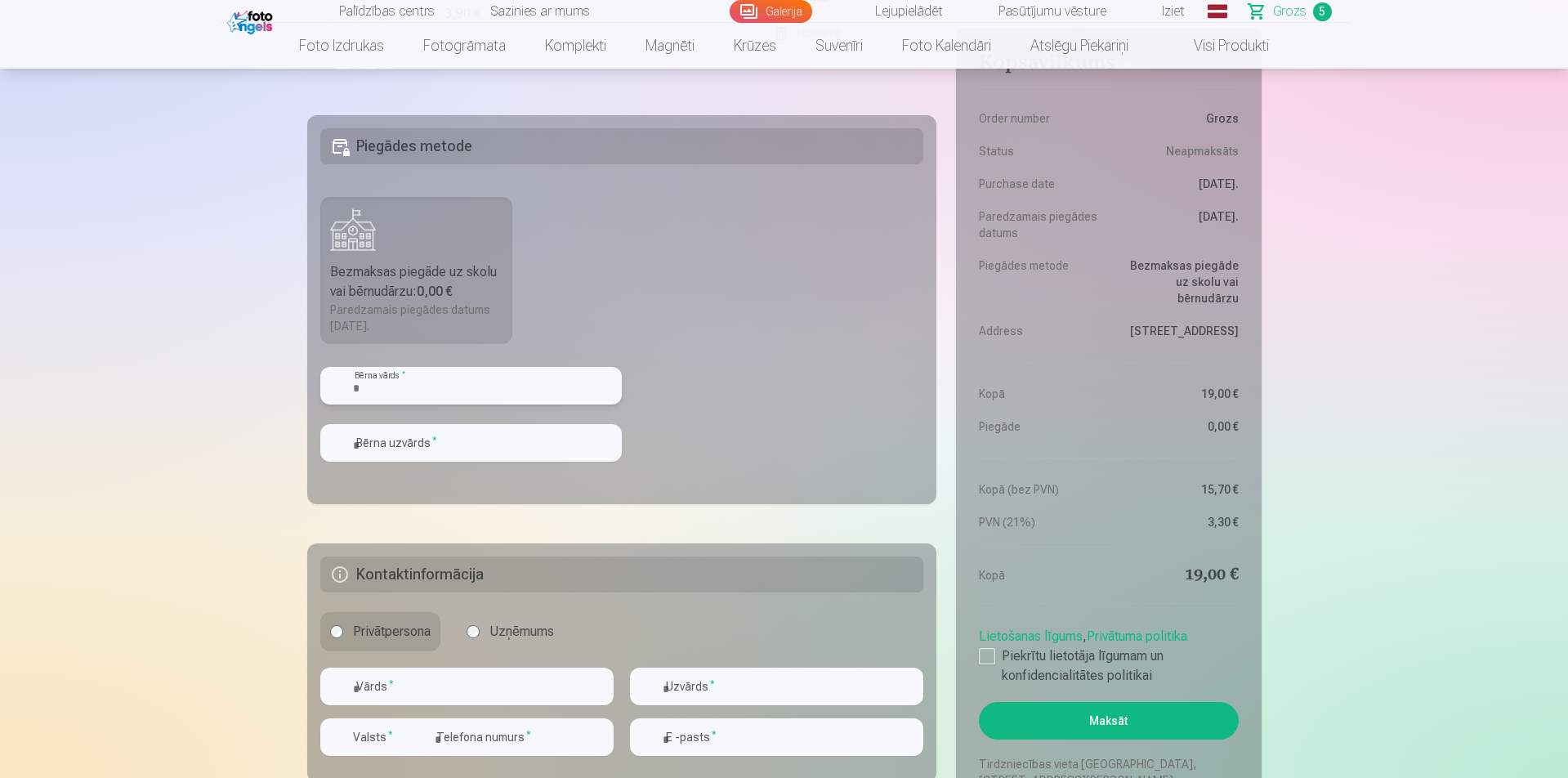
click at [498, 383] on input "text" at bounding box center [471, 386] width 302 height 38
type input "*"
type input "****"
click at [487, 444] on input "text" at bounding box center [471, 443] width 302 height 38
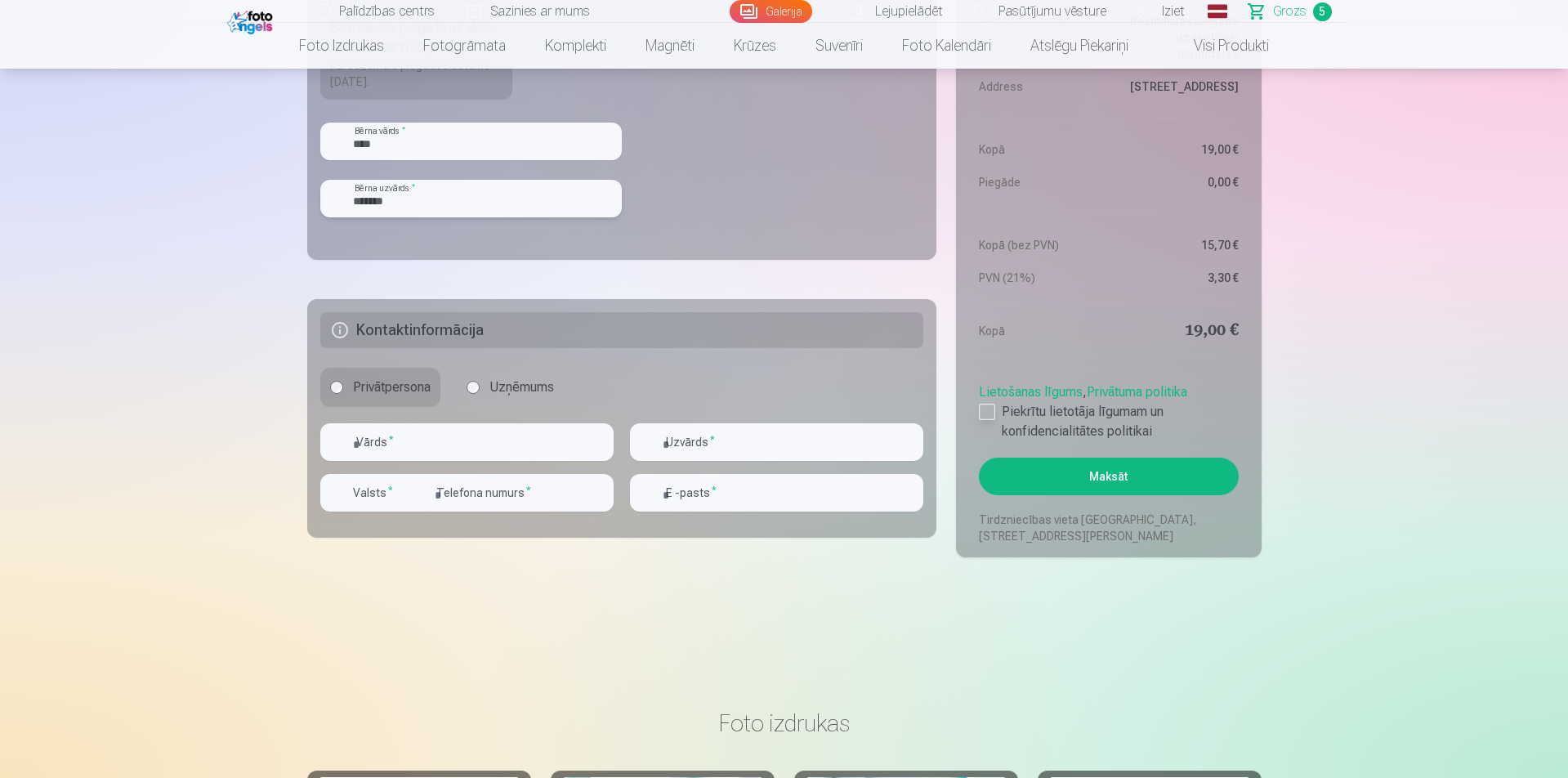
scroll to position [1390, 0]
type input "*******"
click at [476, 451] on input "text" at bounding box center [467, 441] width 294 height 38
type input "******"
click at [805, 449] on input "text" at bounding box center [777, 441] width 294 height 38
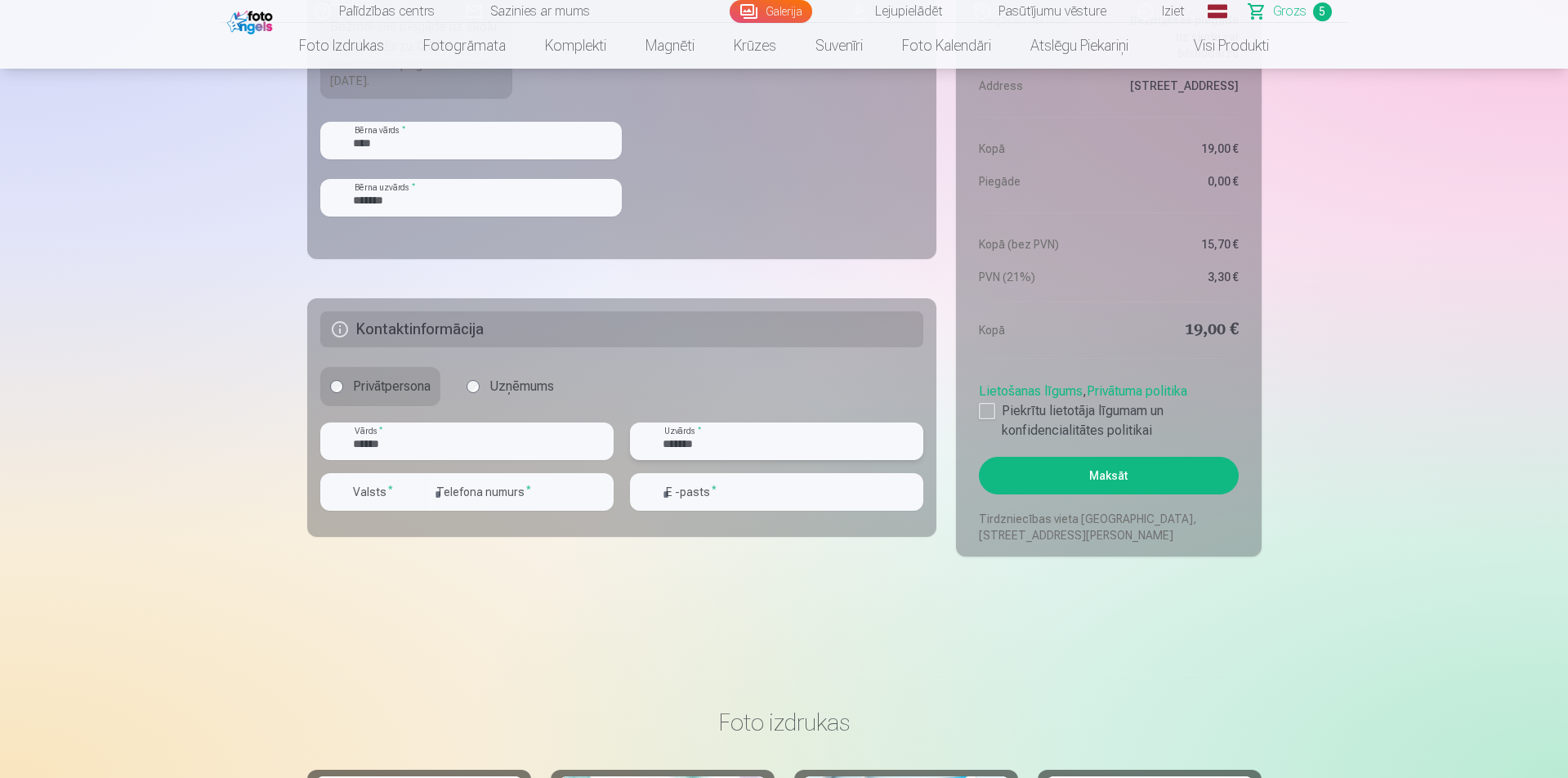
type input "*******"
click at [415, 490] on div "button" at bounding box center [414, 492] width 20 height 20
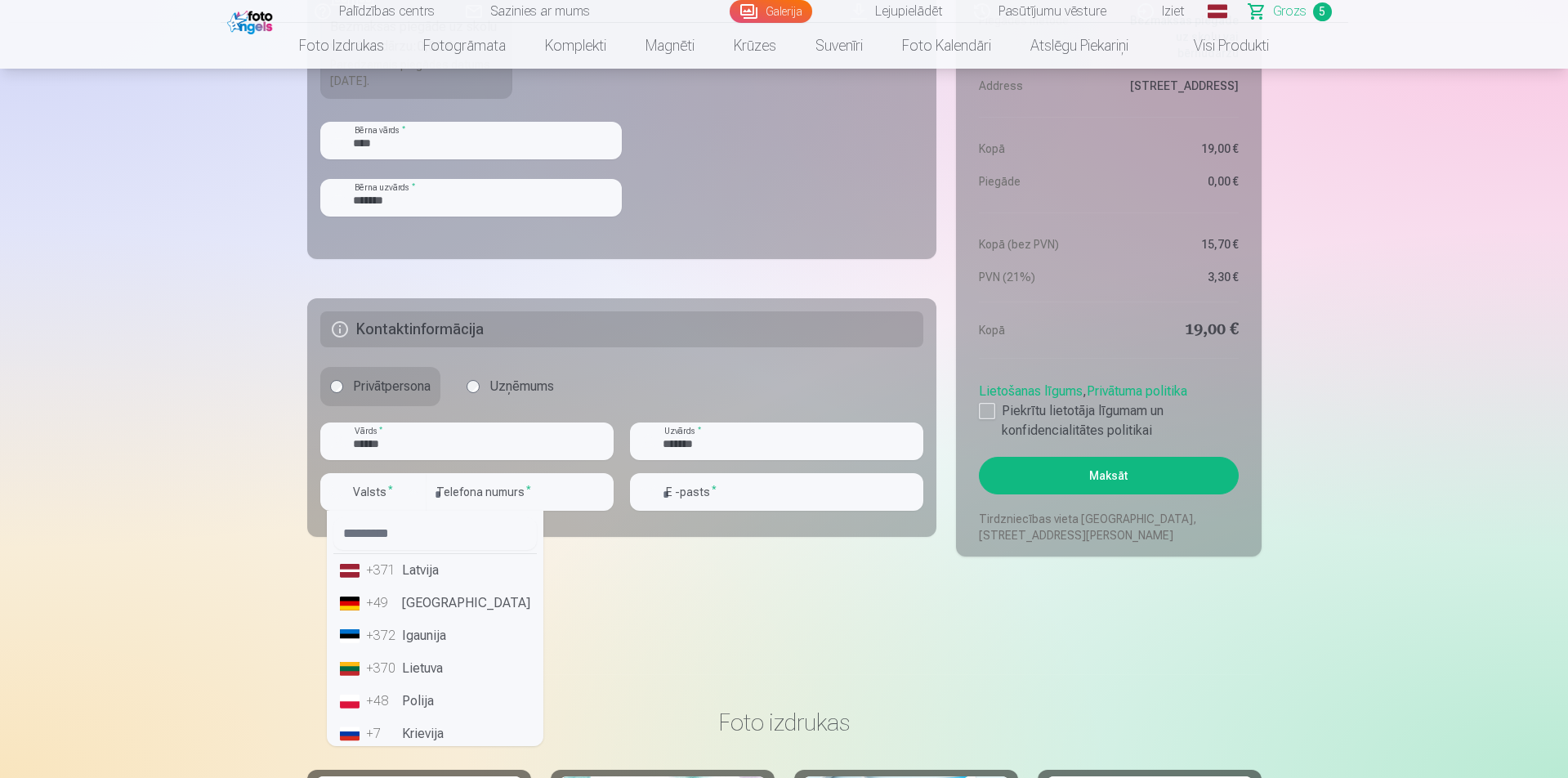
click at [427, 571] on li "+371 Latvija" at bounding box center [435, 570] width 204 height 33
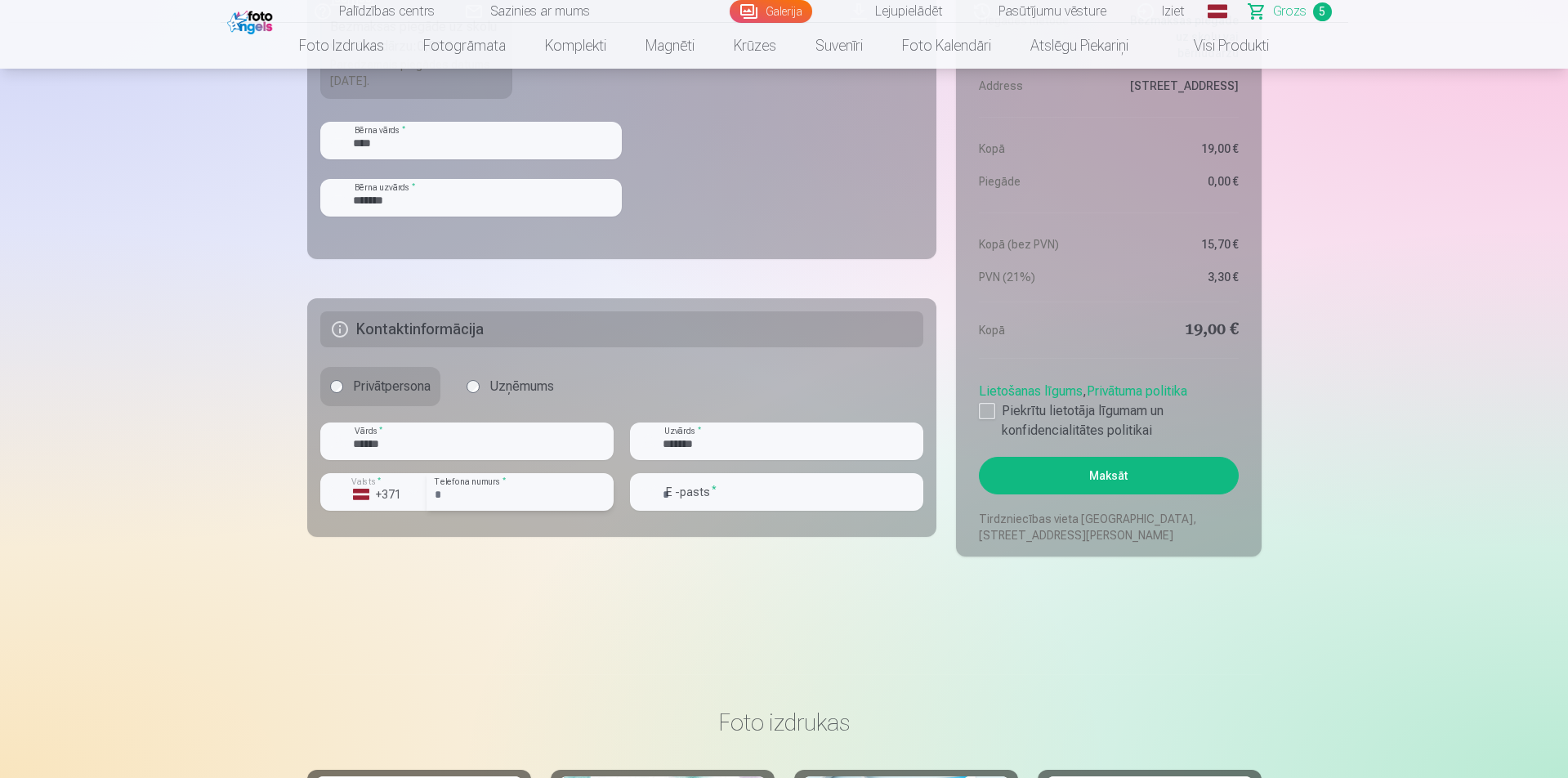
click at [459, 487] on input "number" at bounding box center [519, 492] width 187 height 38
type input "********"
click at [750, 487] on input "email" at bounding box center [777, 492] width 294 height 38
type input "**********"
click at [990, 411] on div at bounding box center [987, 411] width 17 height 17
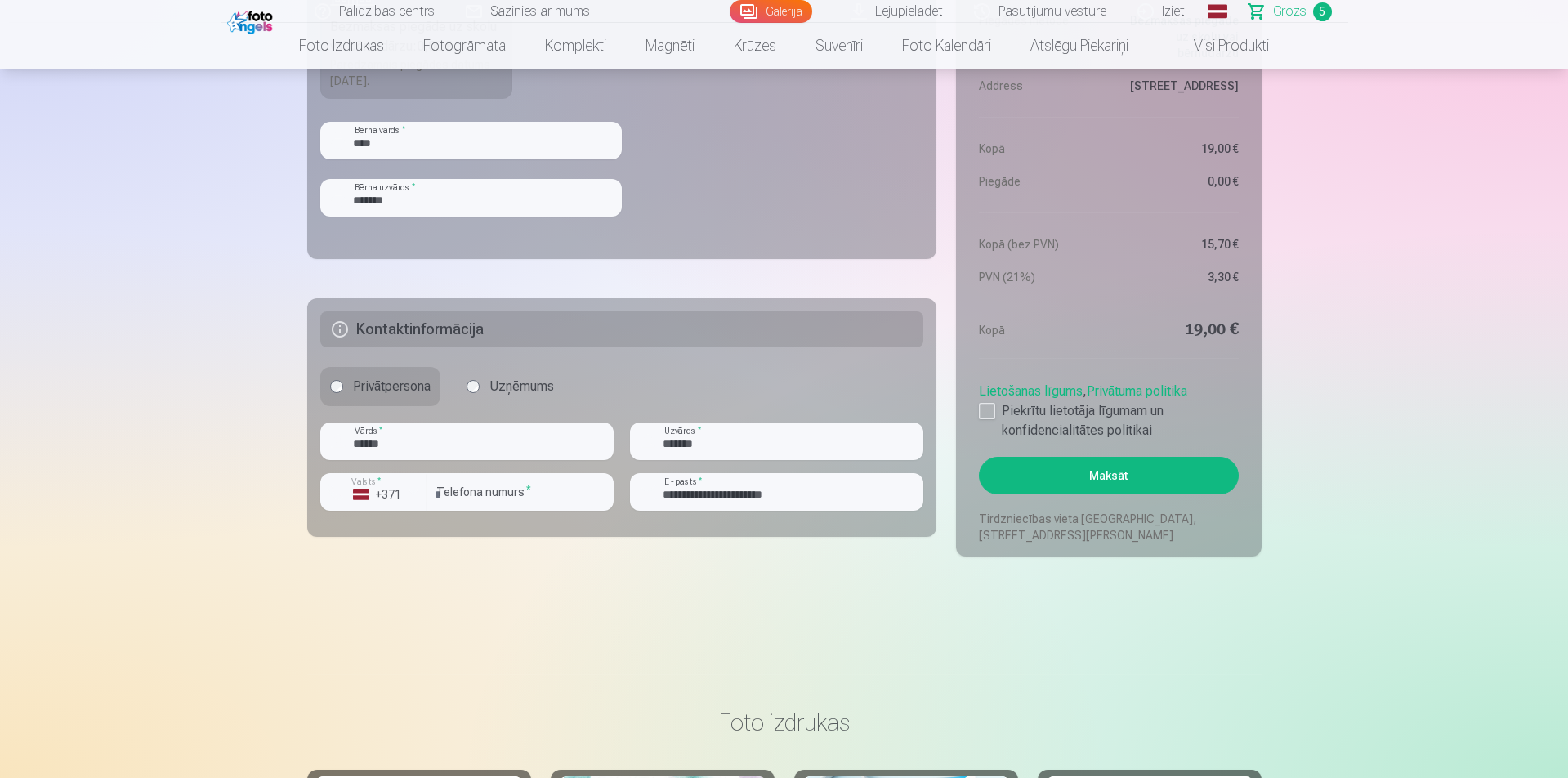
click at [1132, 479] on button "Maksāt" at bounding box center [1109, 476] width 259 height 38
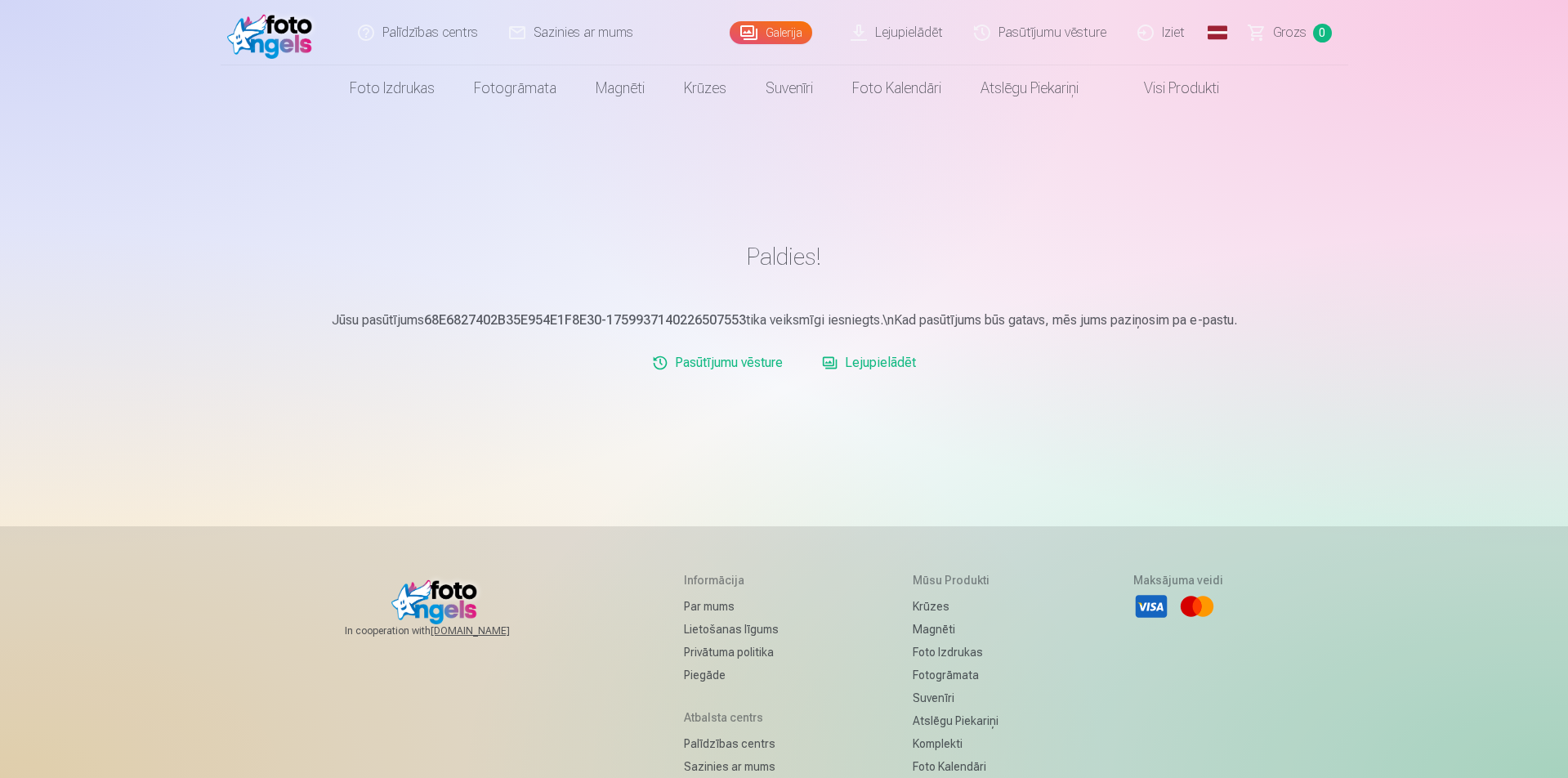
click at [1161, 34] on link "Iziet" at bounding box center [1161, 33] width 78 height 65
